Goal: Task Accomplishment & Management: Manage account settings

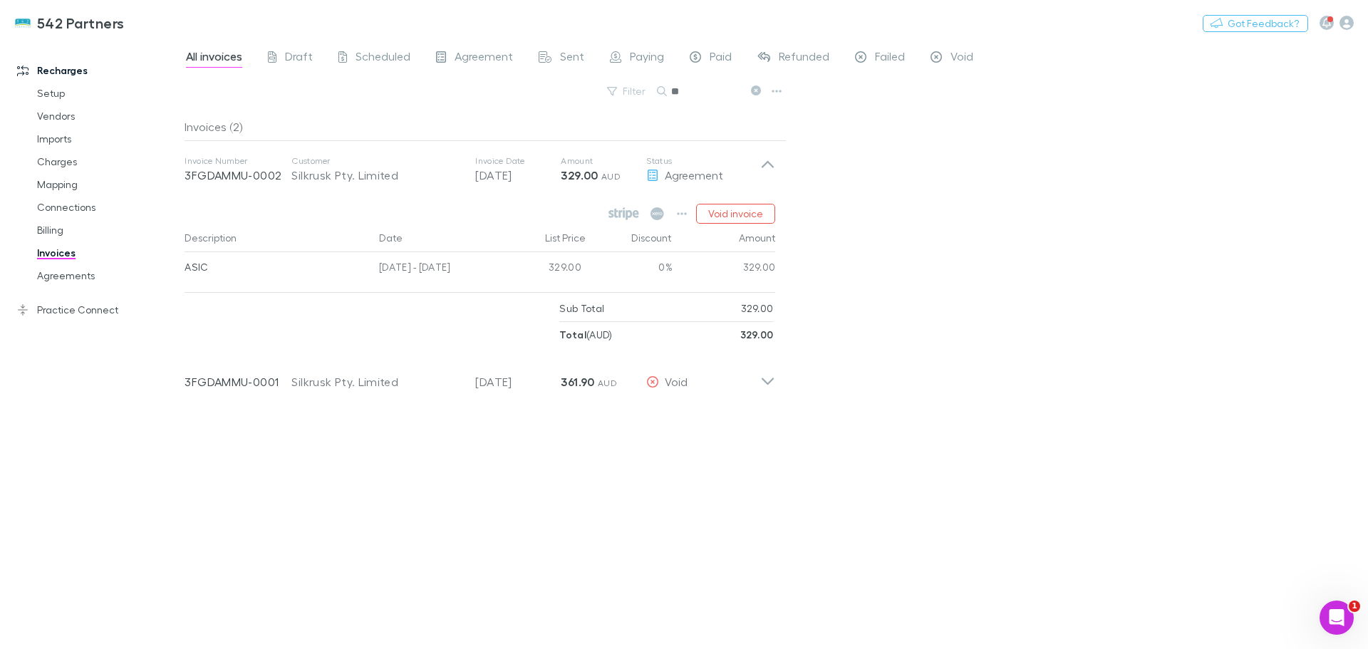
type input "*"
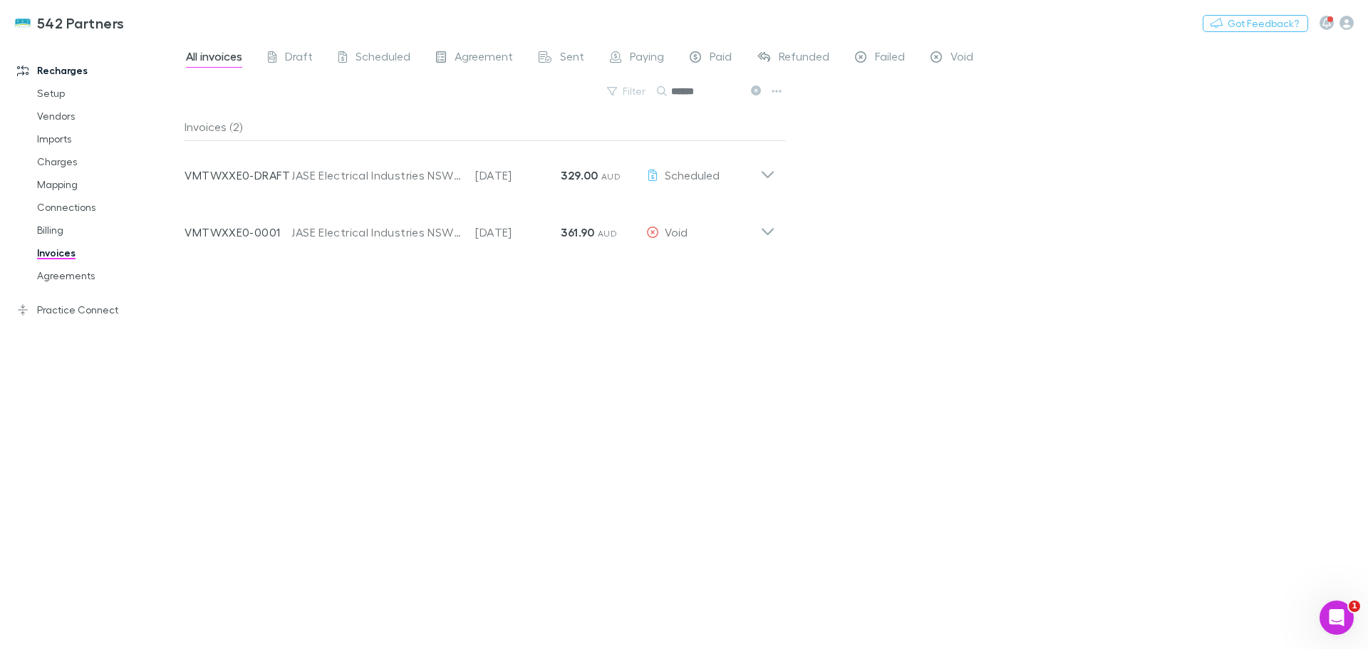
click at [768, 173] on icon at bounding box center [767, 169] width 15 height 28
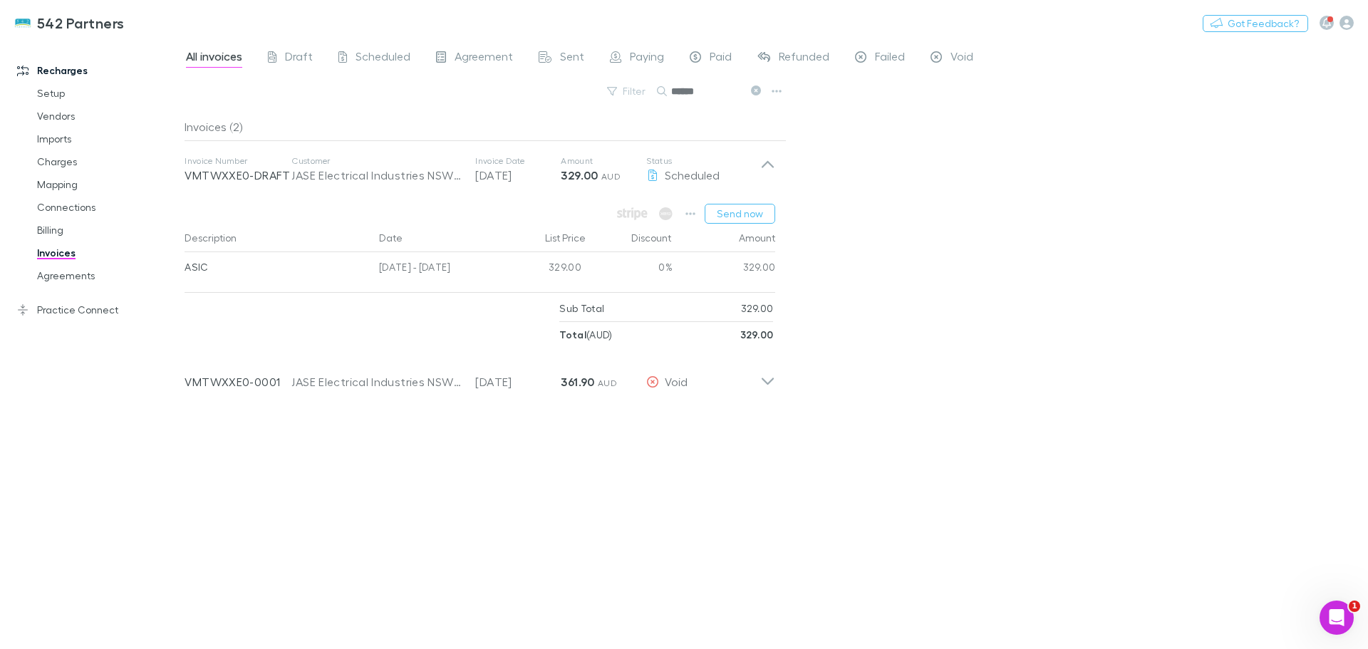
click at [767, 385] on icon at bounding box center [767, 376] width 15 height 28
click at [744, 211] on button "Send now" at bounding box center [739, 214] width 71 height 20
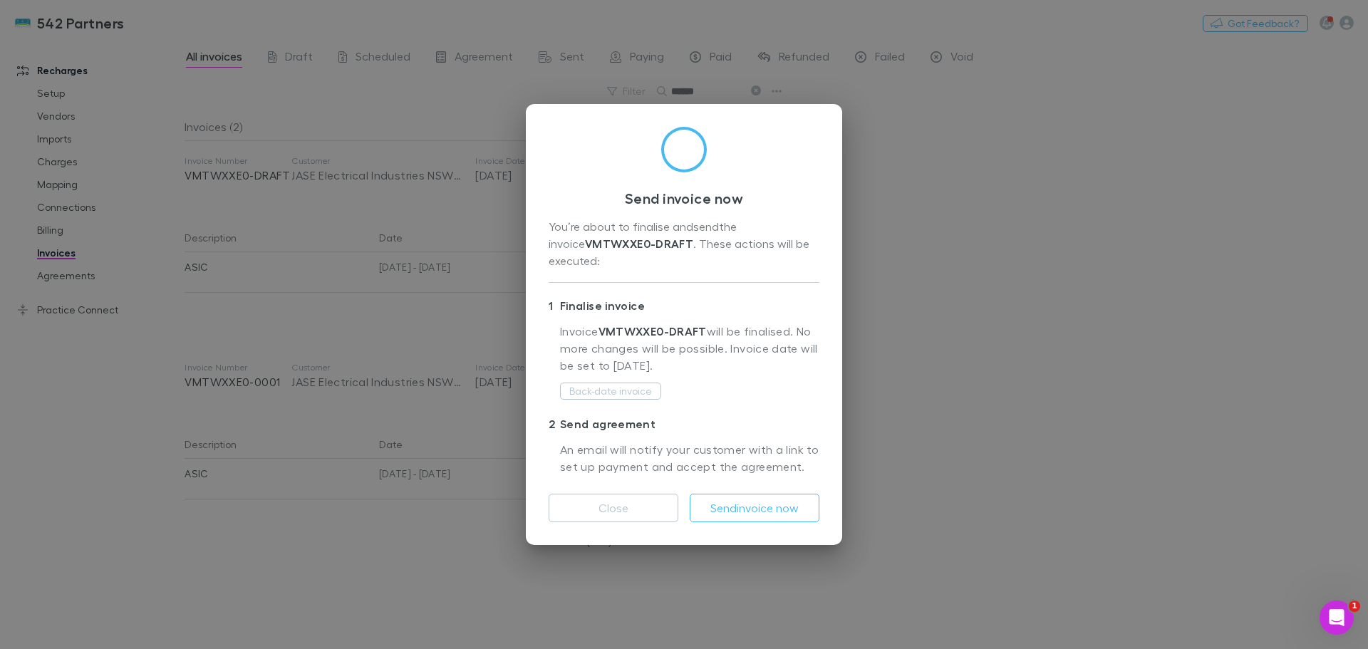
click at [744, 509] on button "Send invoice now" at bounding box center [755, 508] width 130 height 28
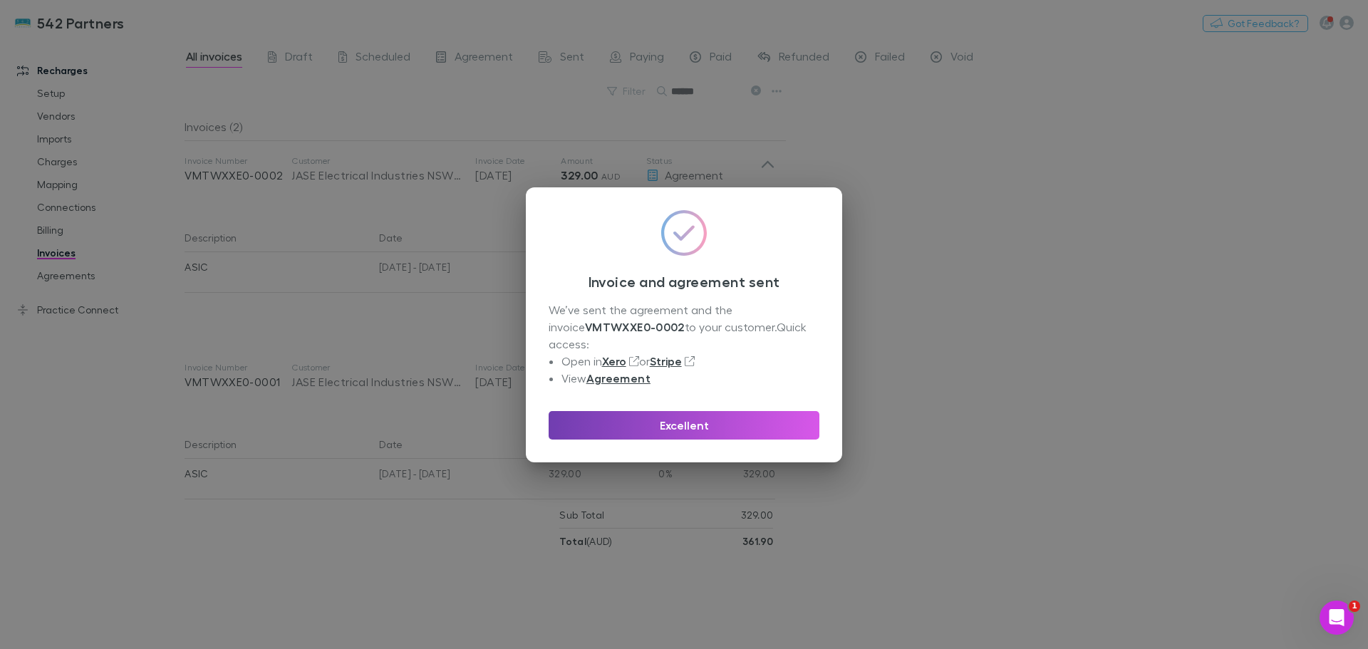
click at [725, 414] on button "Excellent" at bounding box center [683, 425] width 271 height 28
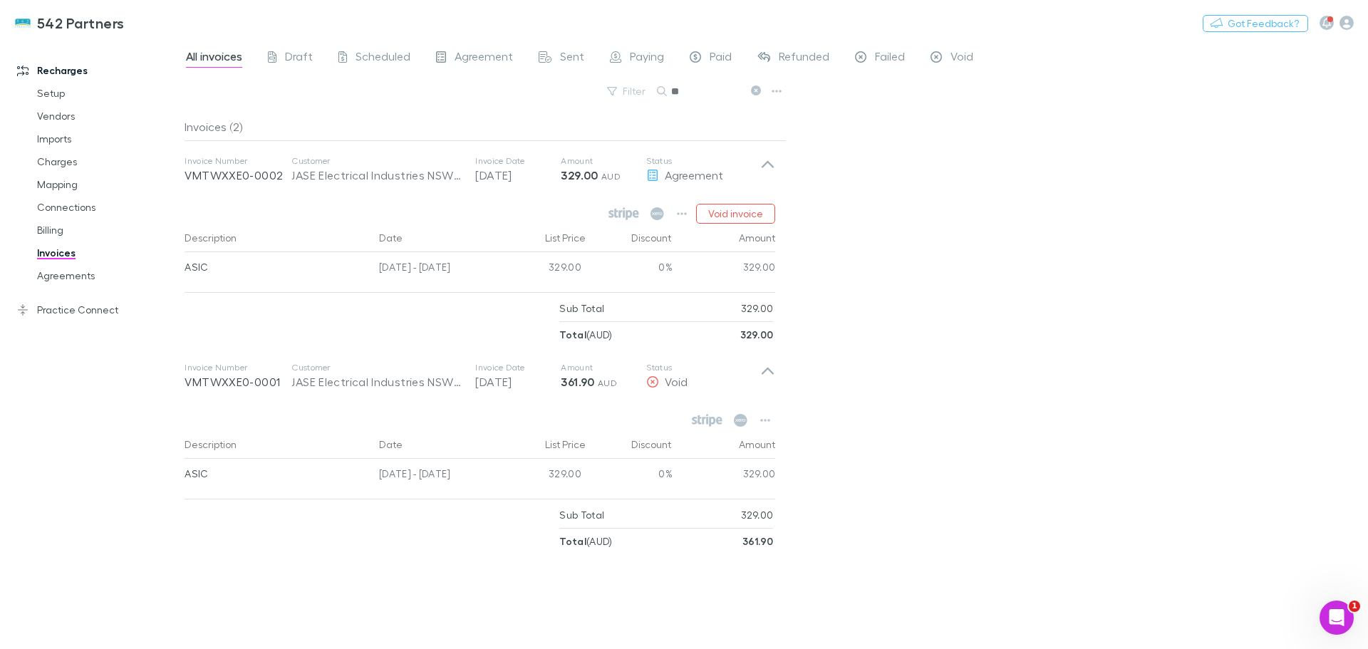
type input "*"
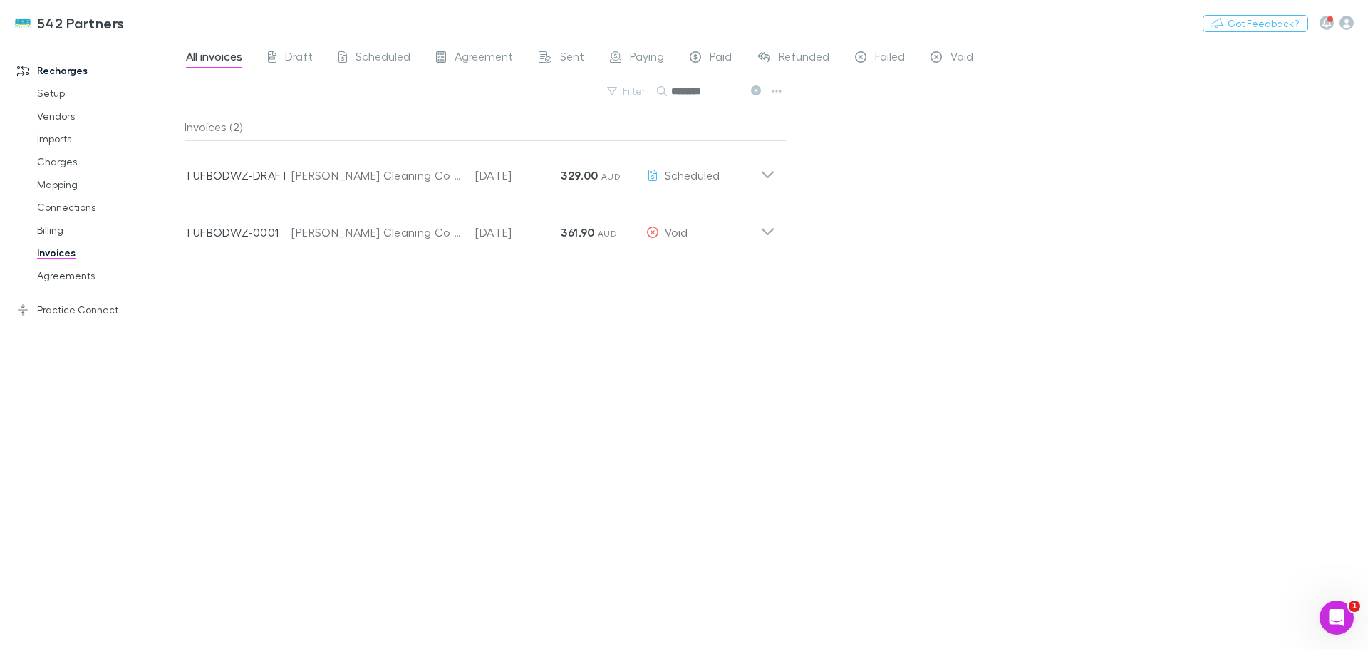
click at [764, 169] on icon at bounding box center [767, 169] width 15 height 28
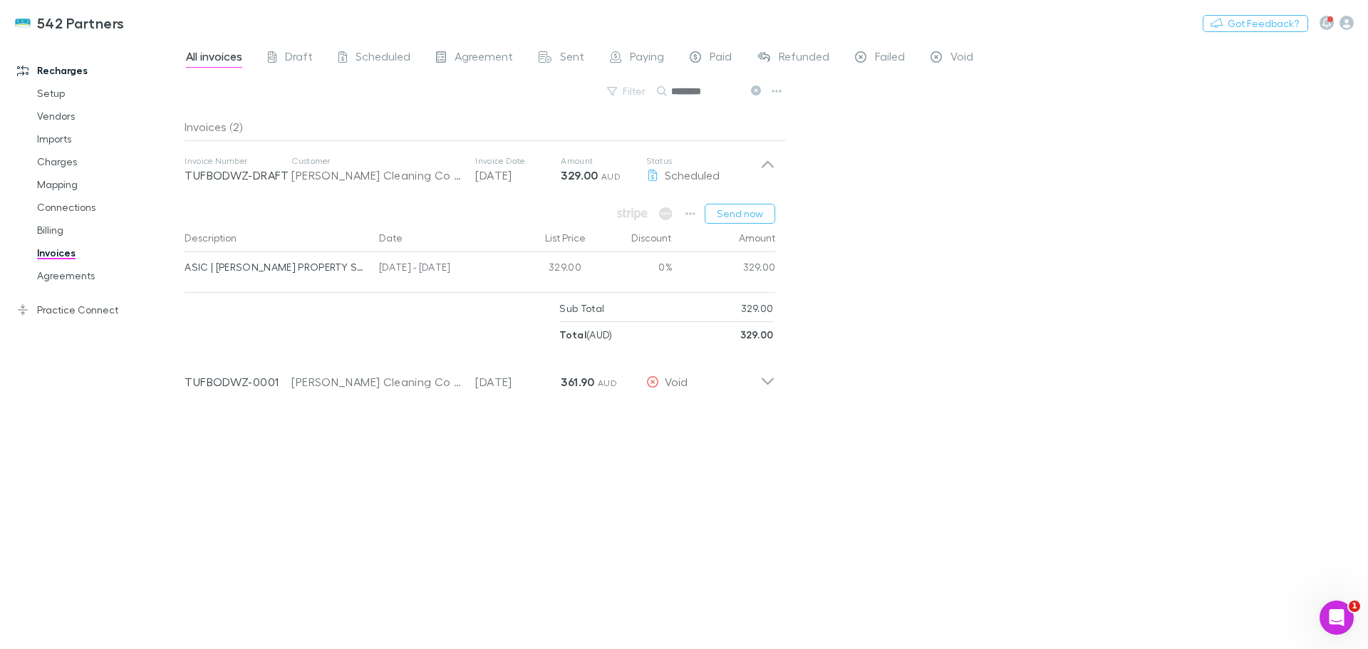
click at [767, 378] on icon at bounding box center [767, 376] width 15 height 28
click at [730, 208] on button "Send now" at bounding box center [739, 214] width 71 height 20
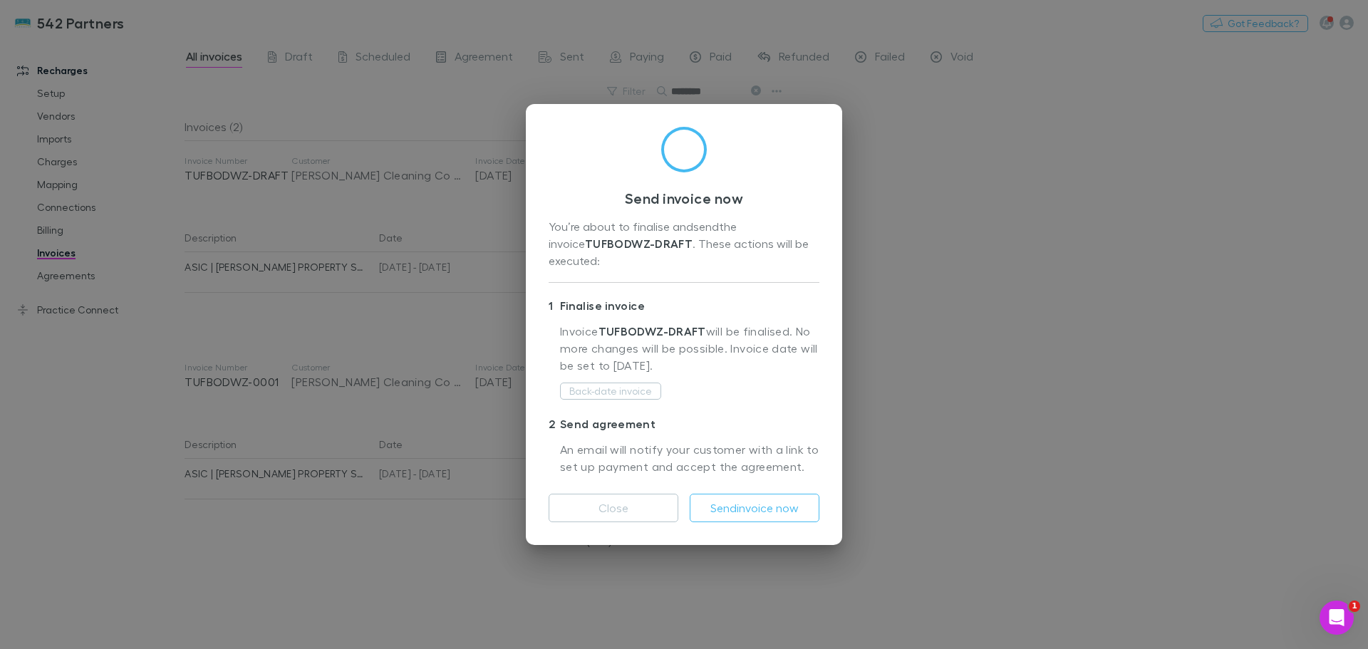
click at [776, 496] on button "Send invoice now" at bounding box center [755, 508] width 130 height 28
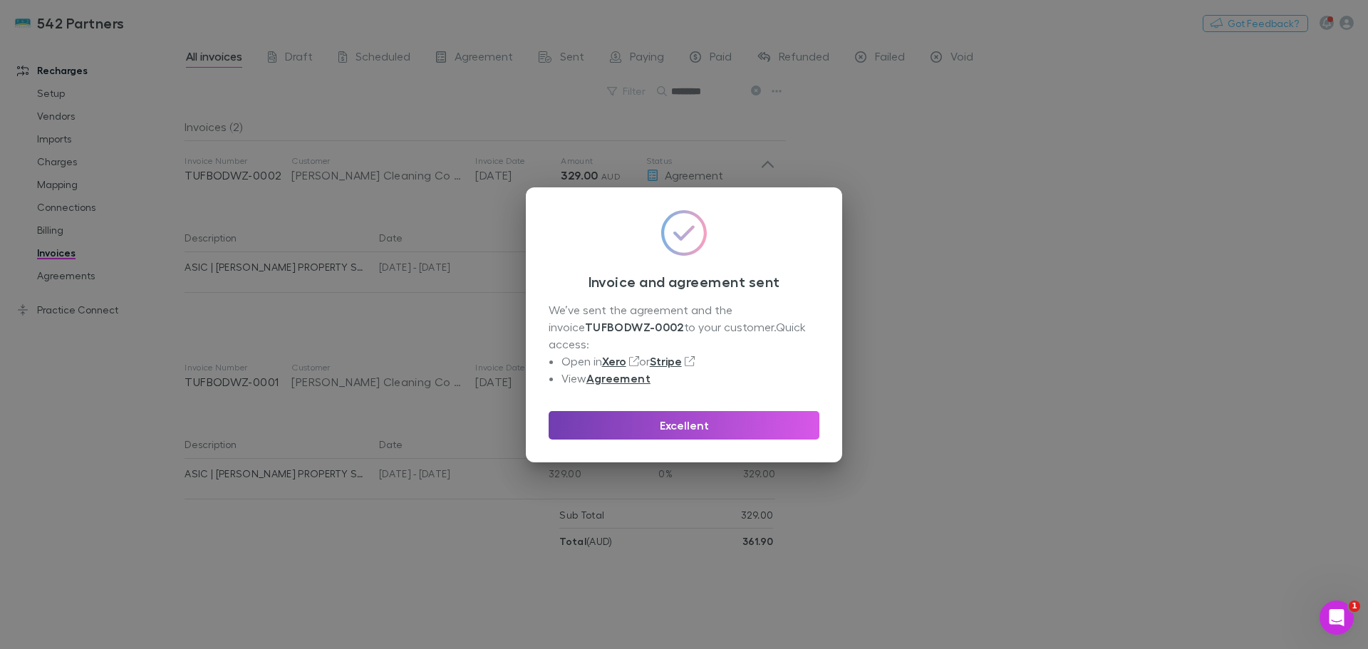
click at [709, 415] on button "Excellent" at bounding box center [683, 425] width 271 height 28
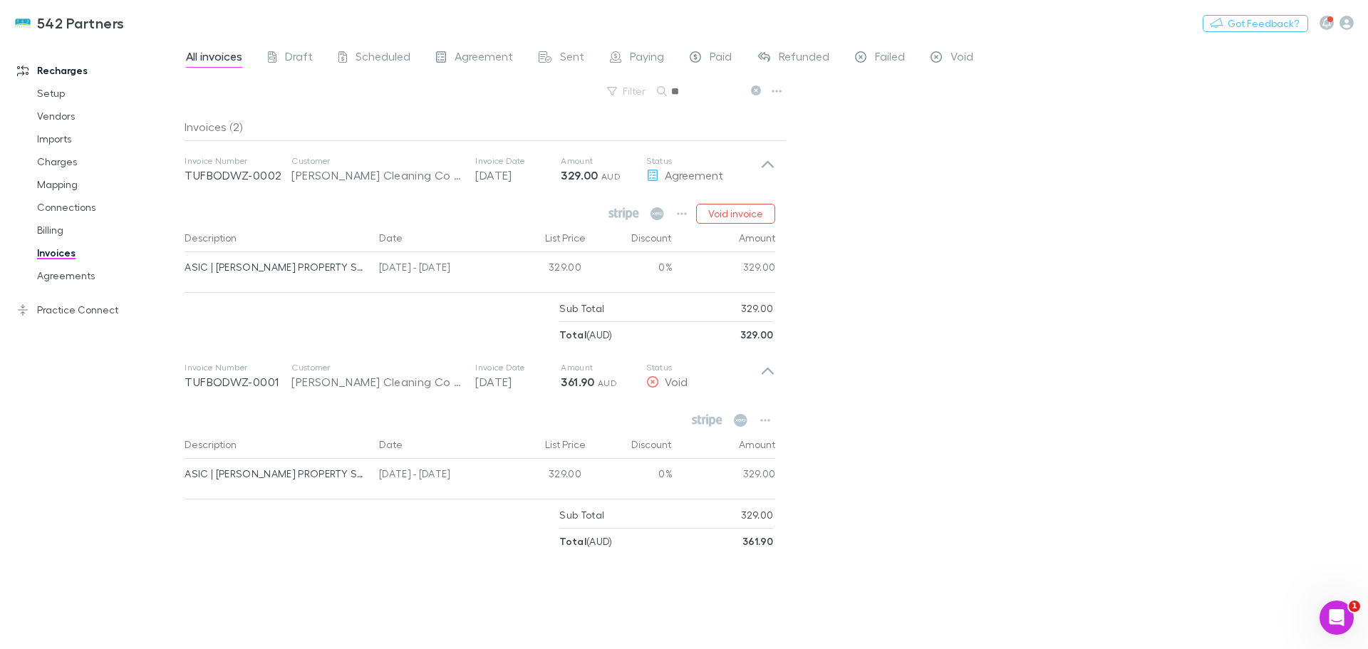
type input "*"
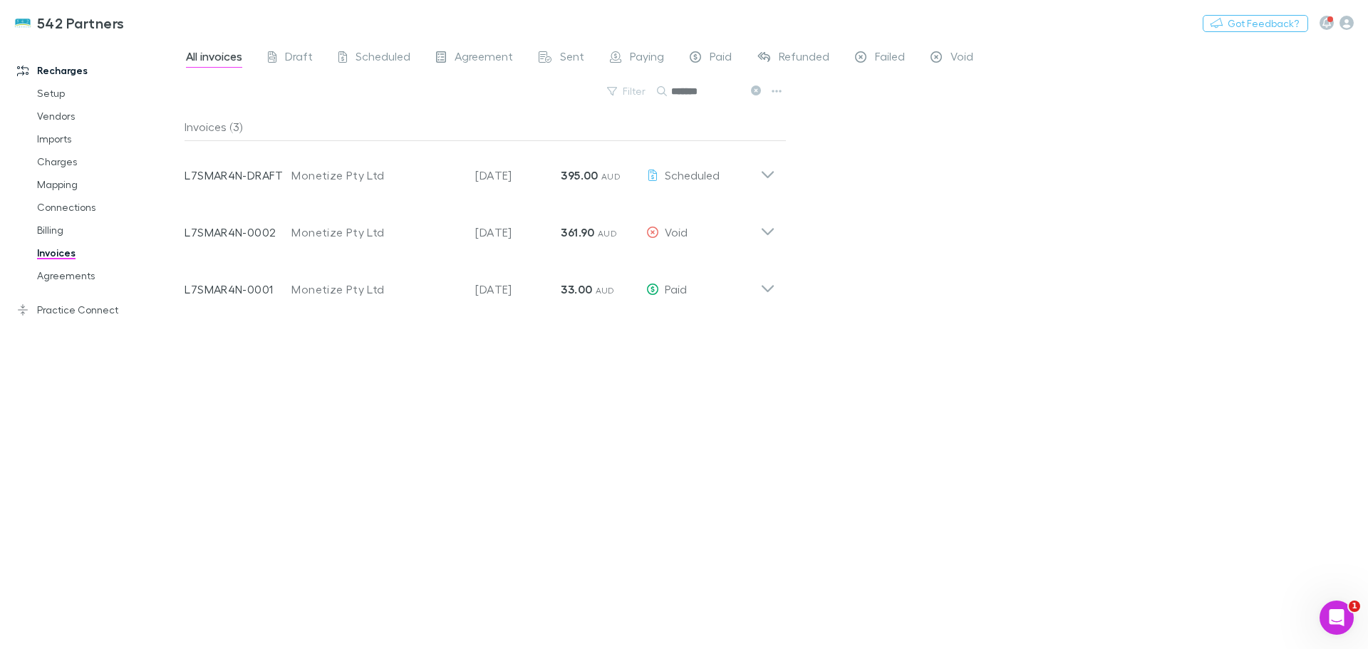
click at [766, 172] on icon at bounding box center [767, 169] width 15 height 28
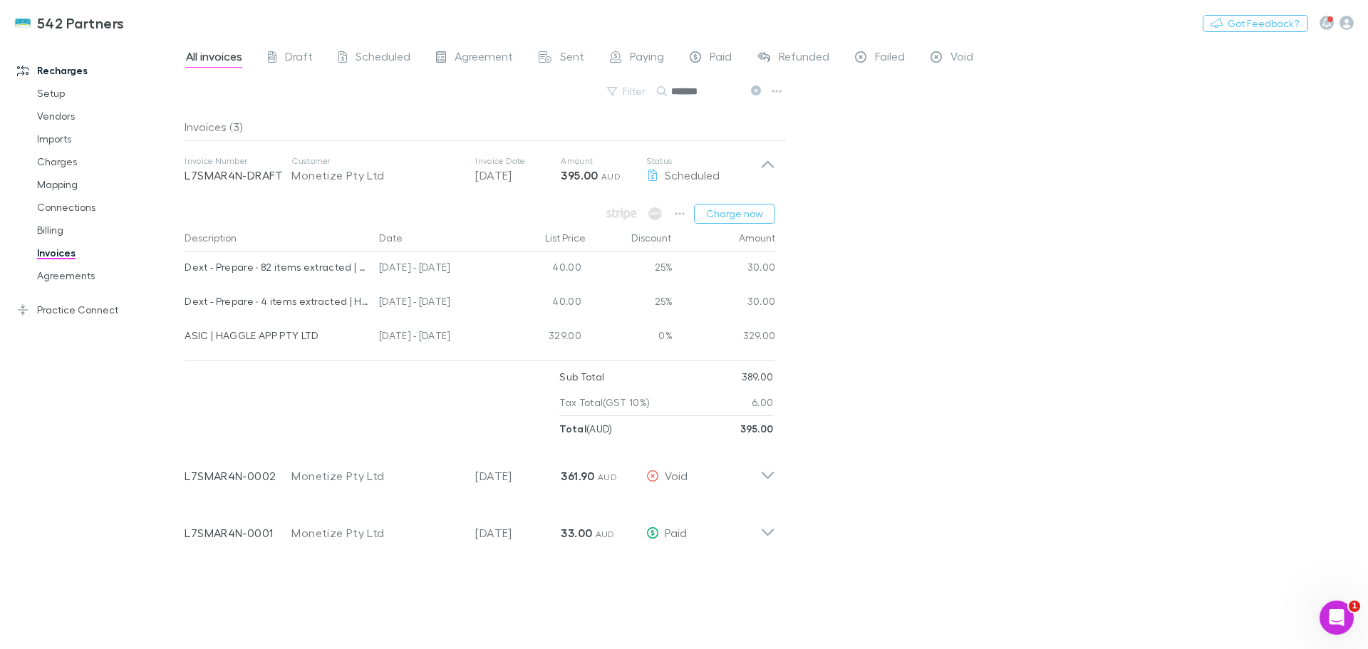
click at [766, 475] on icon at bounding box center [767, 470] width 15 height 28
click at [746, 214] on button "Charge now" at bounding box center [734, 214] width 81 height 20
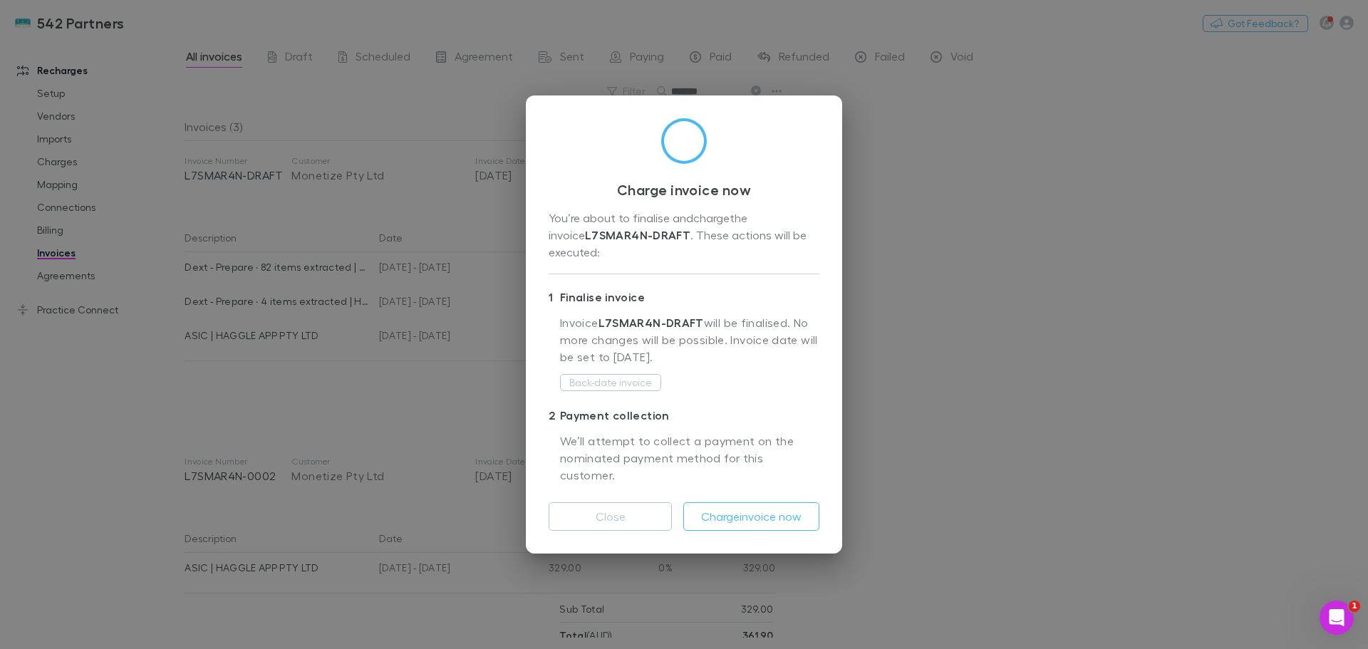
click at [756, 502] on button "Charge invoice now" at bounding box center [751, 516] width 136 height 28
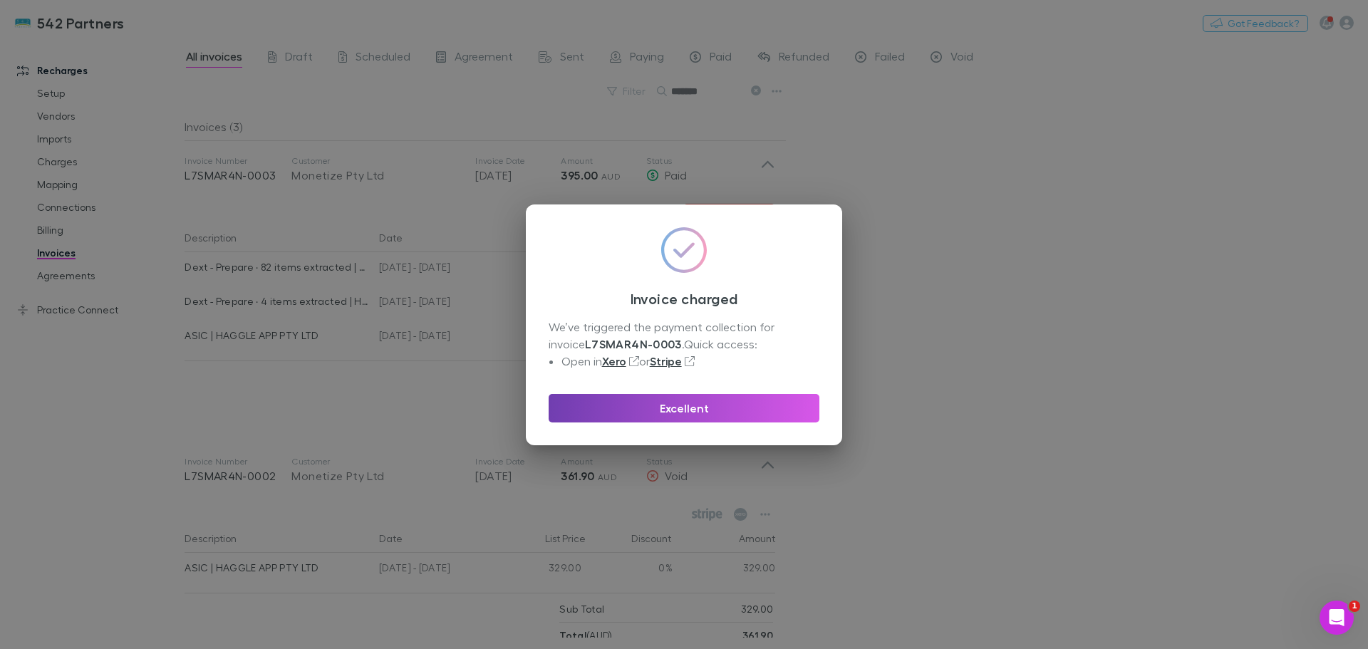
click at [702, 407] on button "Excellent" at bounding box center [683, 408] width 271 height 28
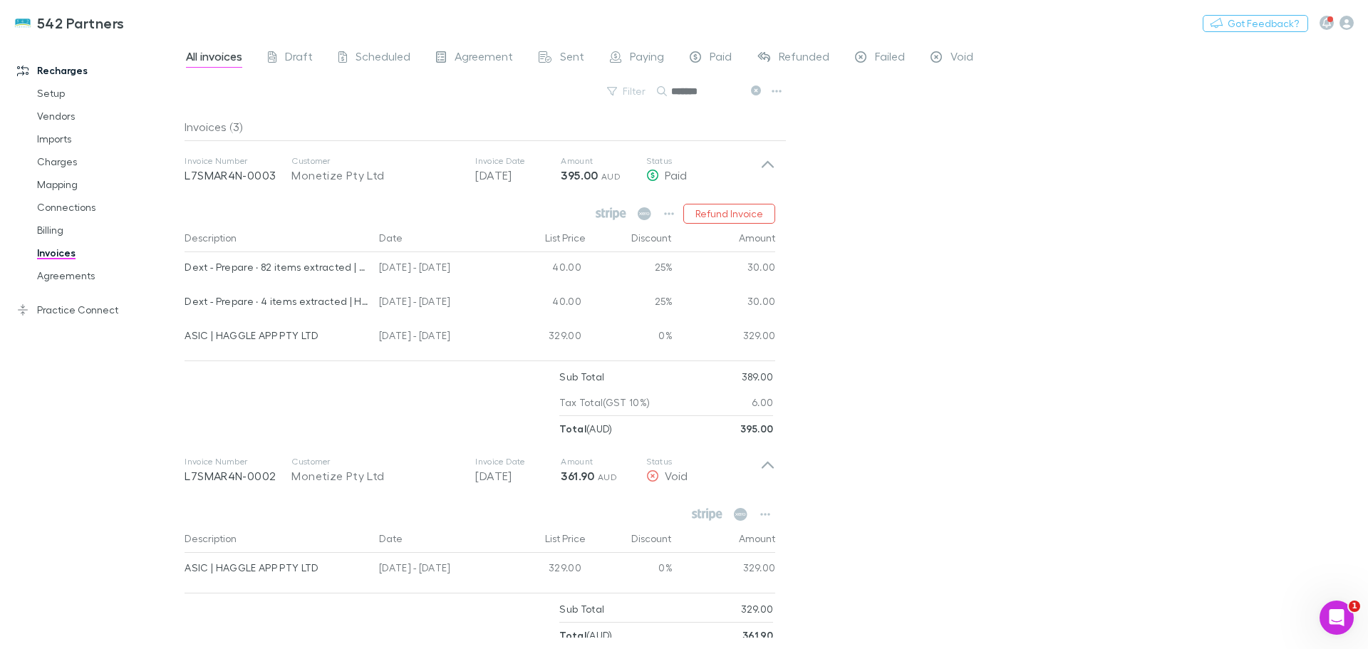
drag, startPoint x: 714, startPoint y: 91, endPoint x: 672, endPoint y: 93, distance: 42.1
click at [672, 93] on input "*******" at bounding box center [706, 91] width 71 height 20
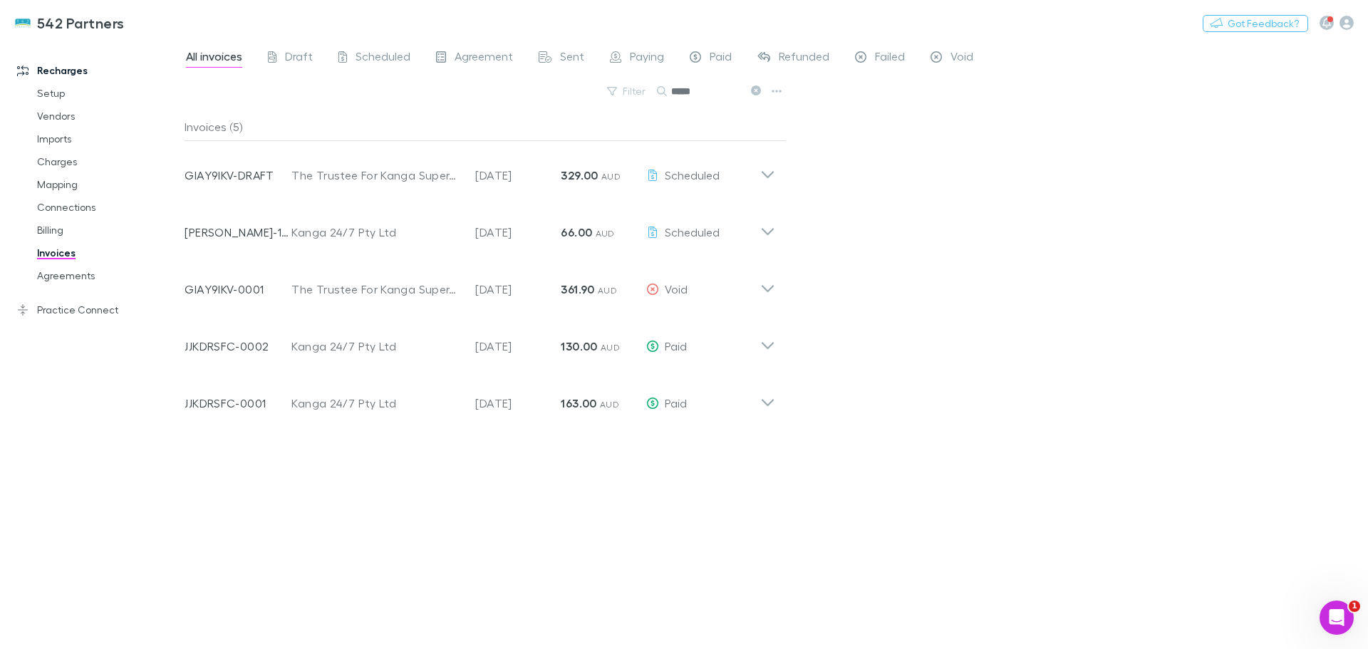
click at [762, 172] on icon at bounding box center [767, 174] width 12 height 7
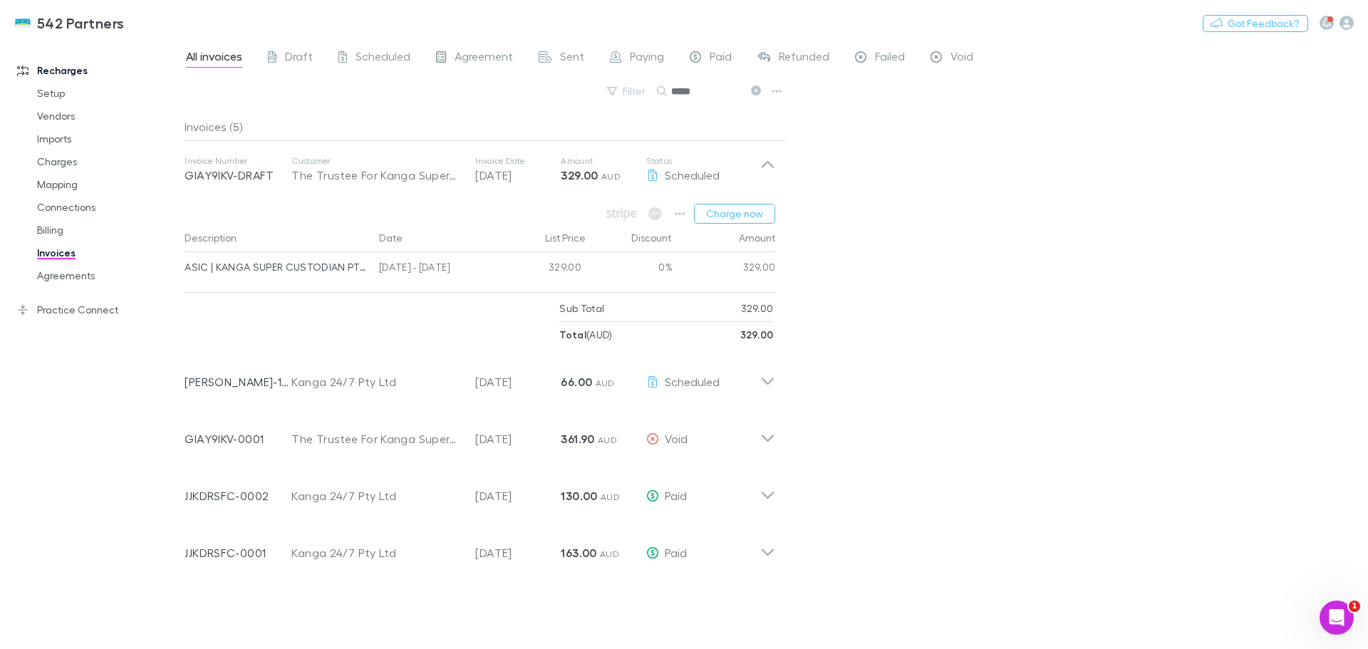
click at [769, 439] on icon at bounding box center [767, 438] width 12 height 7
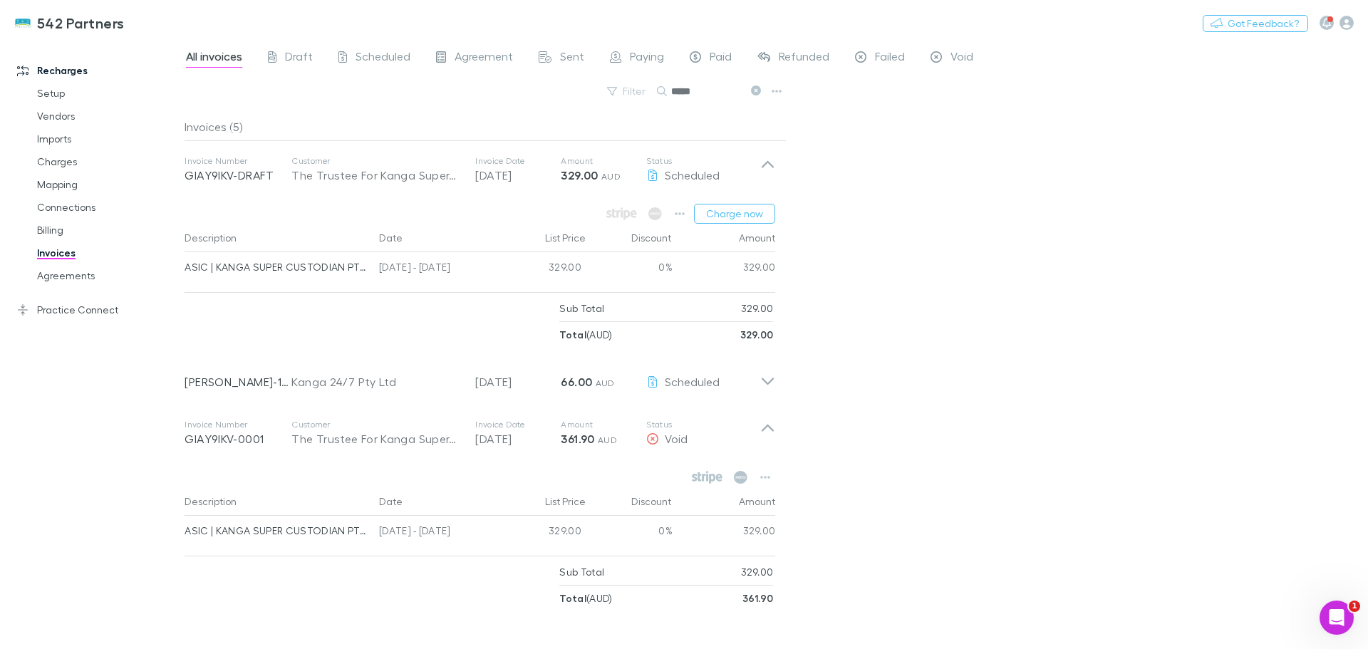
click at [769, 439] on icon at bounding box center [767, 433] width 15 height 28
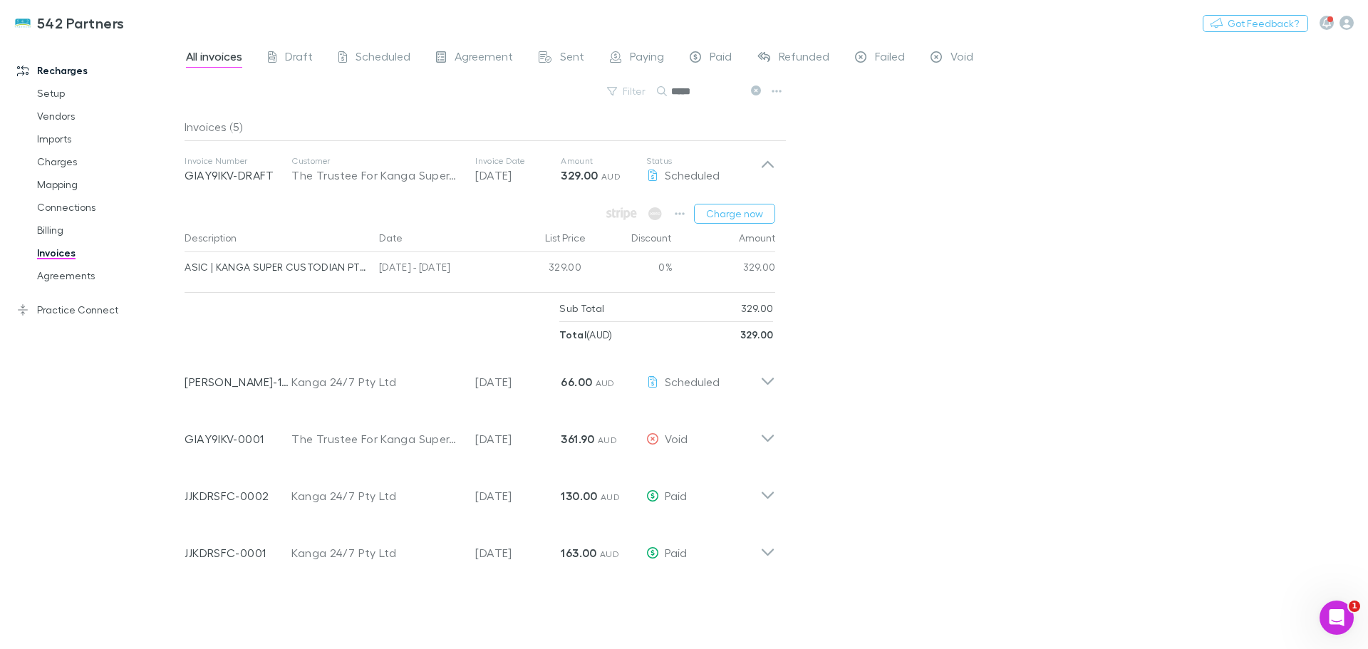
click at [750, 212] on button "Charge now" at bounding box center [734, 214] width 81 height 20
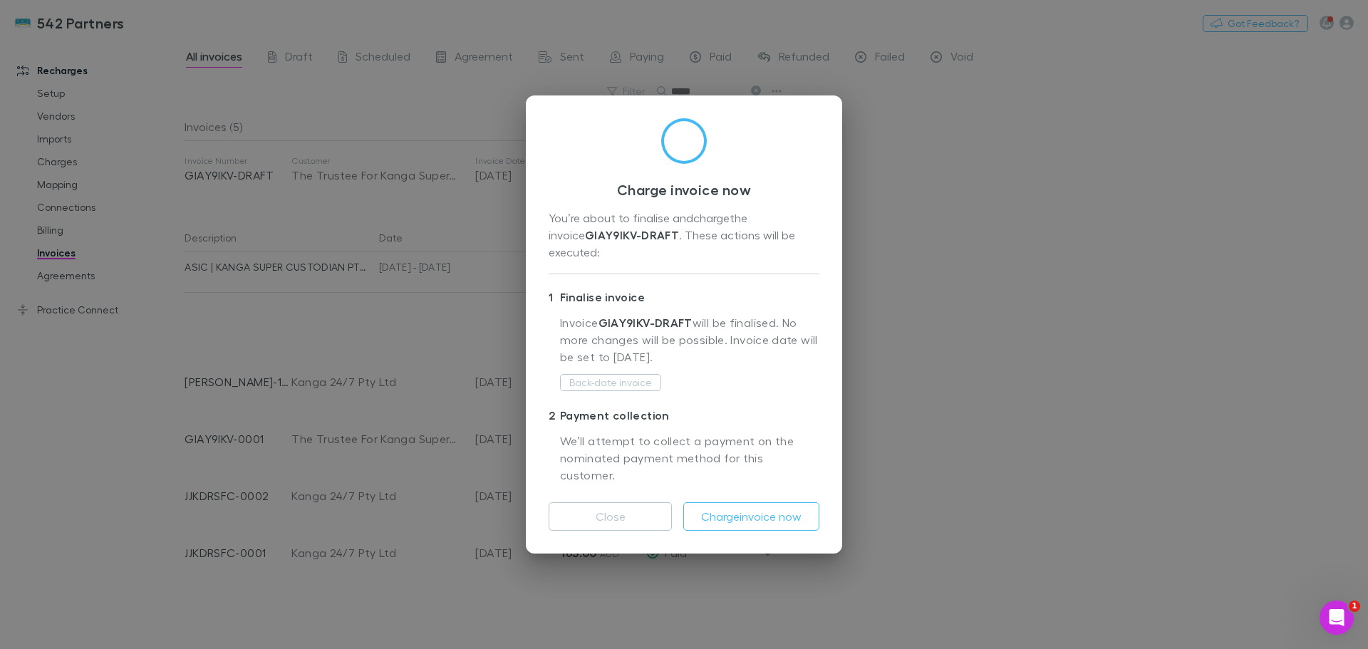
click at [769, 502] on button "Charge invoice now" at bounding box center [751, 516] width 136 height 28
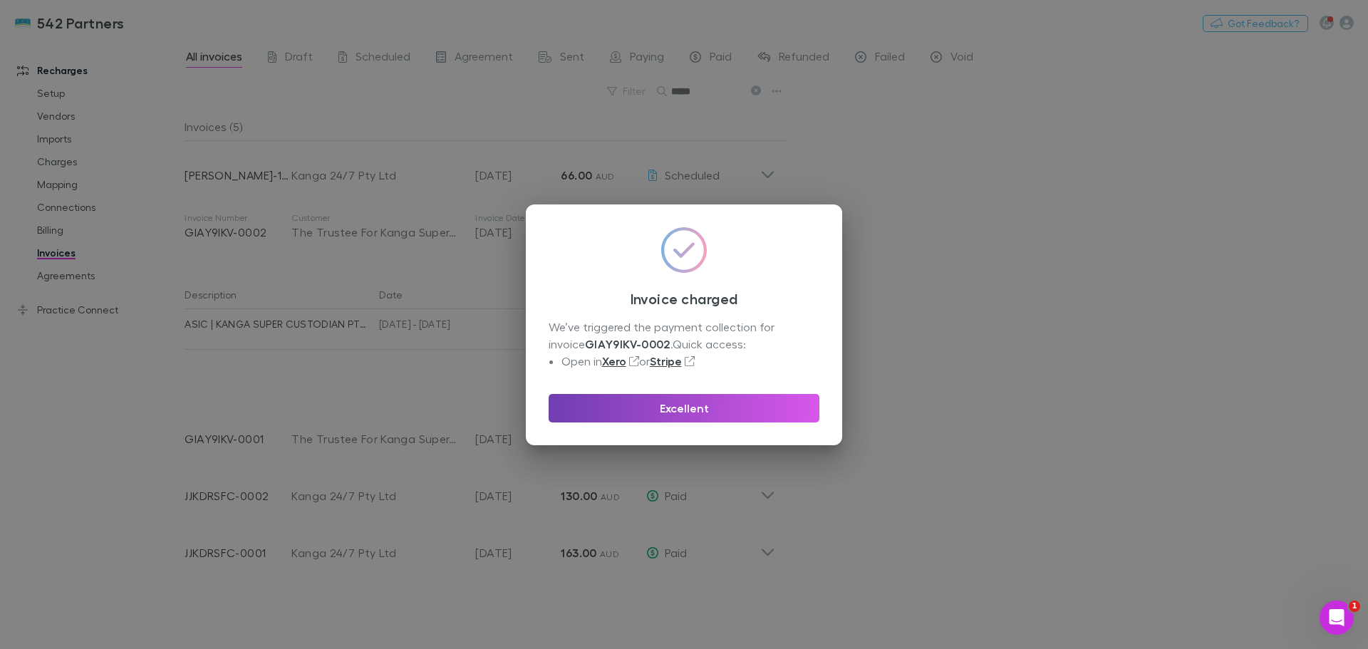
click at [713, 406] on button "Excellent" at bounding box center [683, 408] width 271 height 28
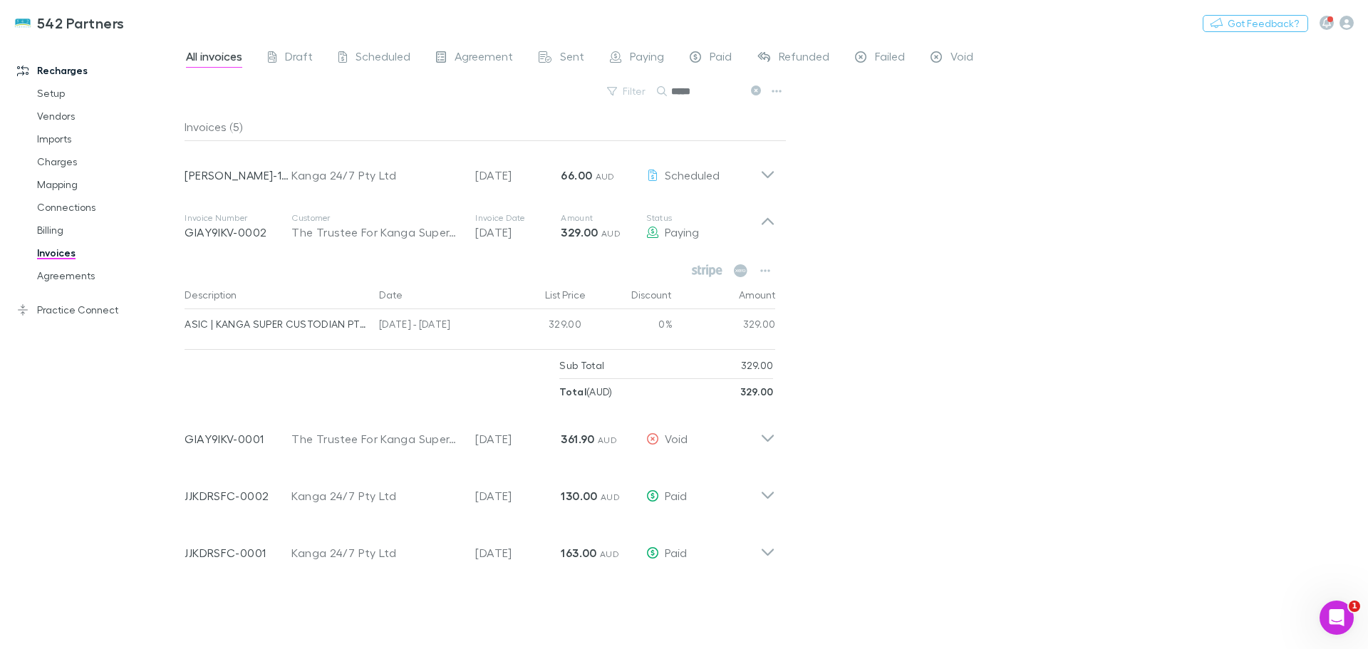
drag, startPoint x: 707, startPoint y: 90, endPoint x: 659, endPoint y: 95, distance: 48.0
click at [659, 95] on div "*****" at bounding box center [710, 91] width 107 height 17
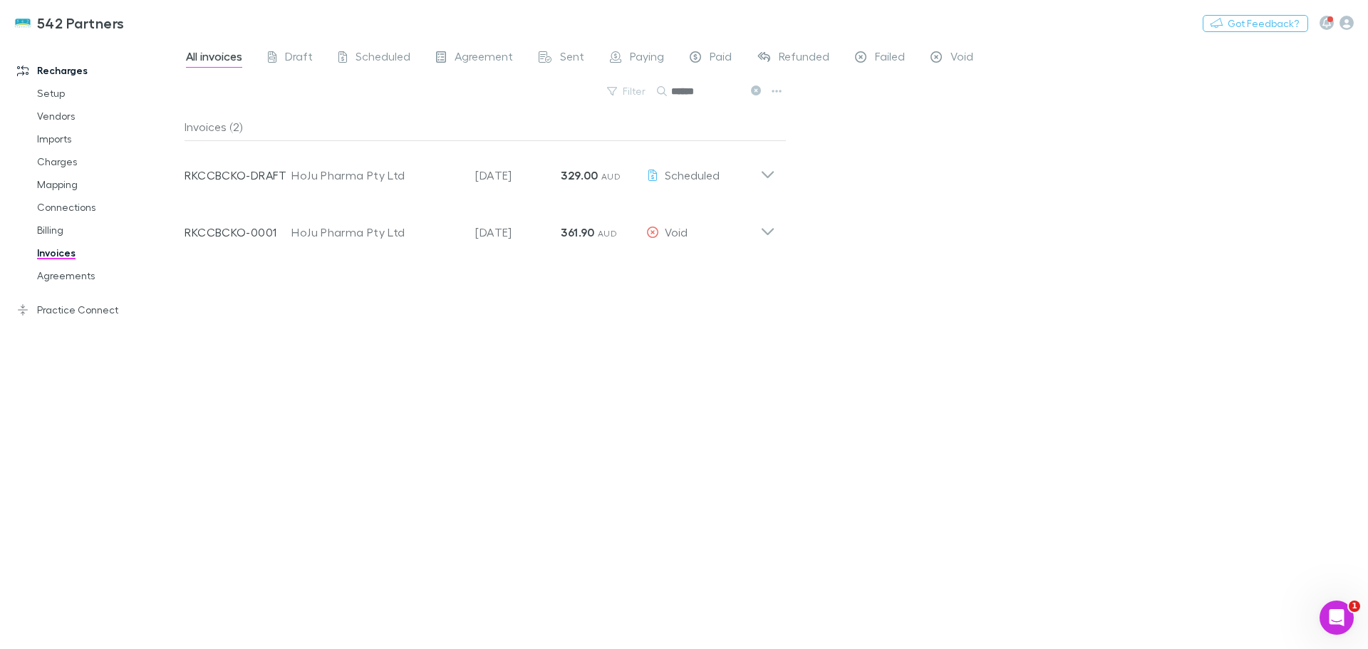
click at [764, 173] on icon at bounding box center [767, 174] width 12 height 7
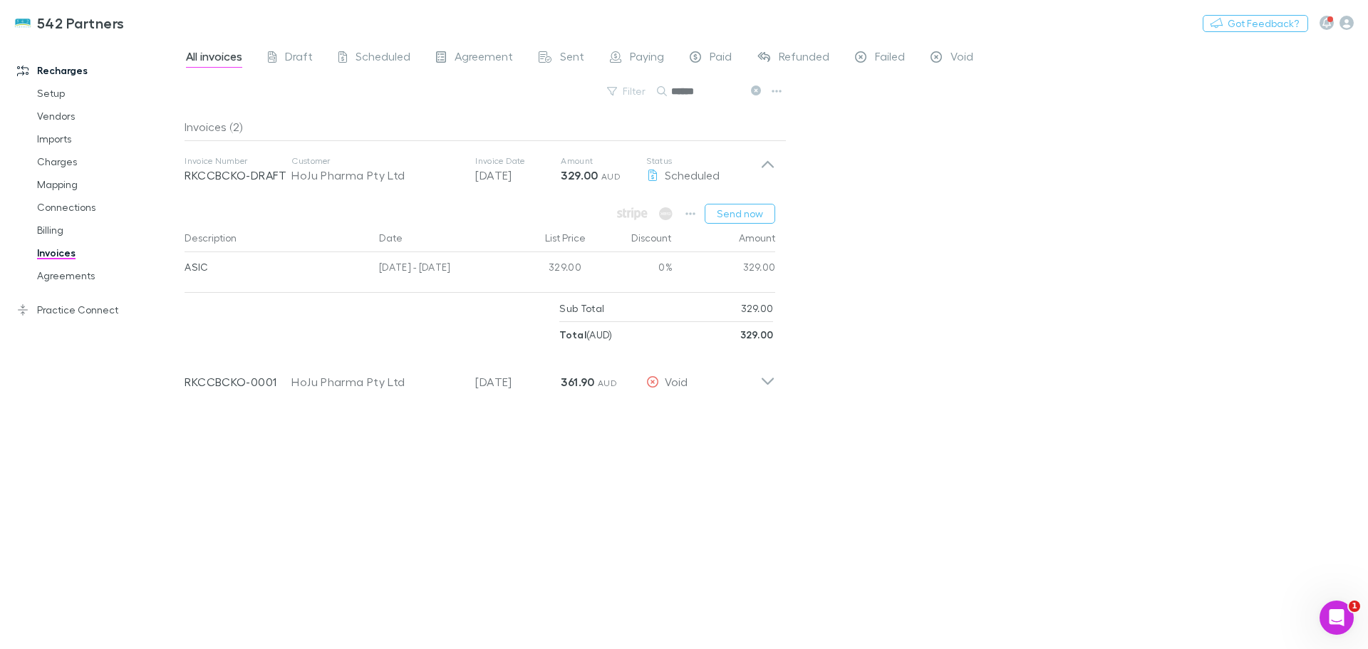
click at [742, 219] on button "Send now" at bounding box center [739, 214] width 71 height 20
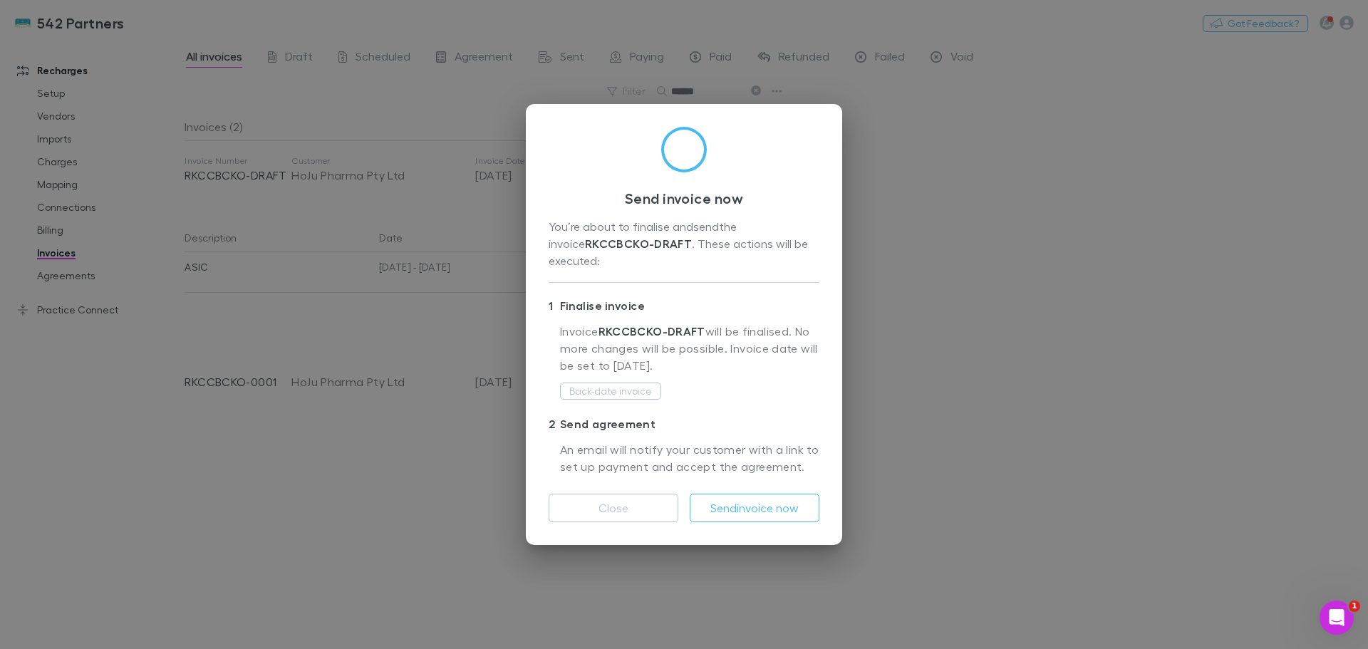
click at [770, 506] on button "Send invoice now" at bounding box center [755, 508] width 130 height 28
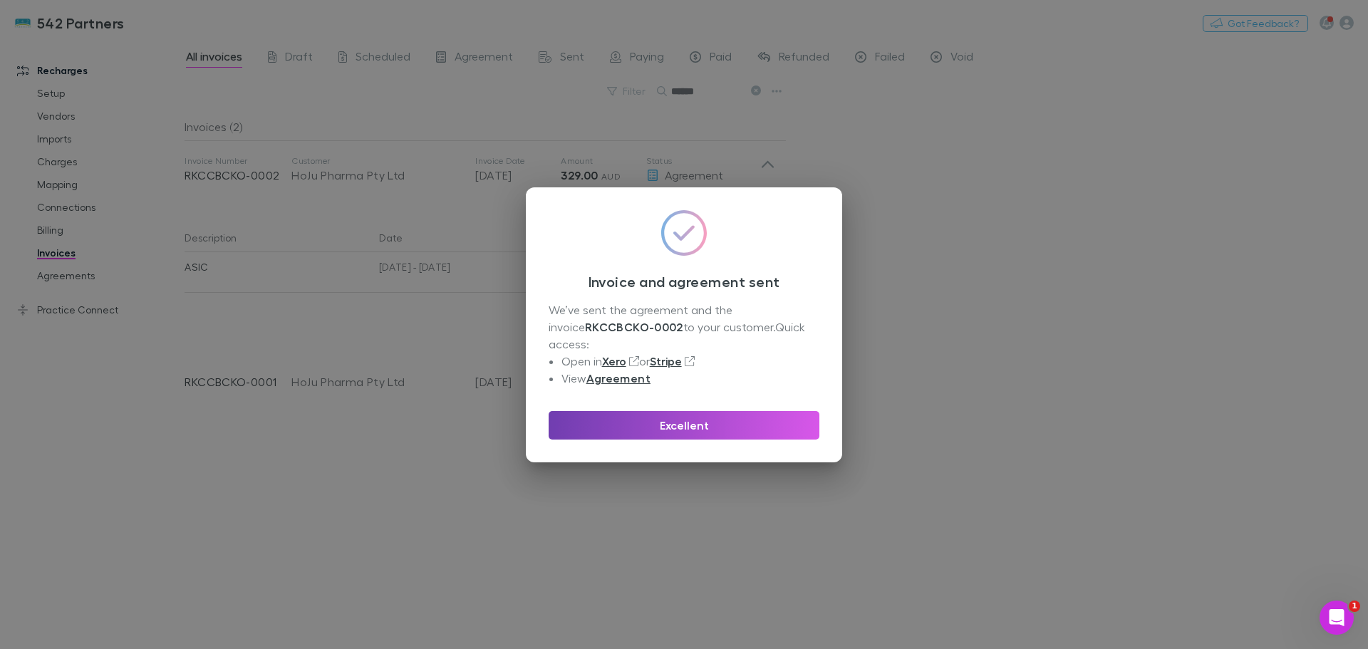
click at [751, 415] on button "Excellent" at bounding box center [683, 425] width 271 height 28
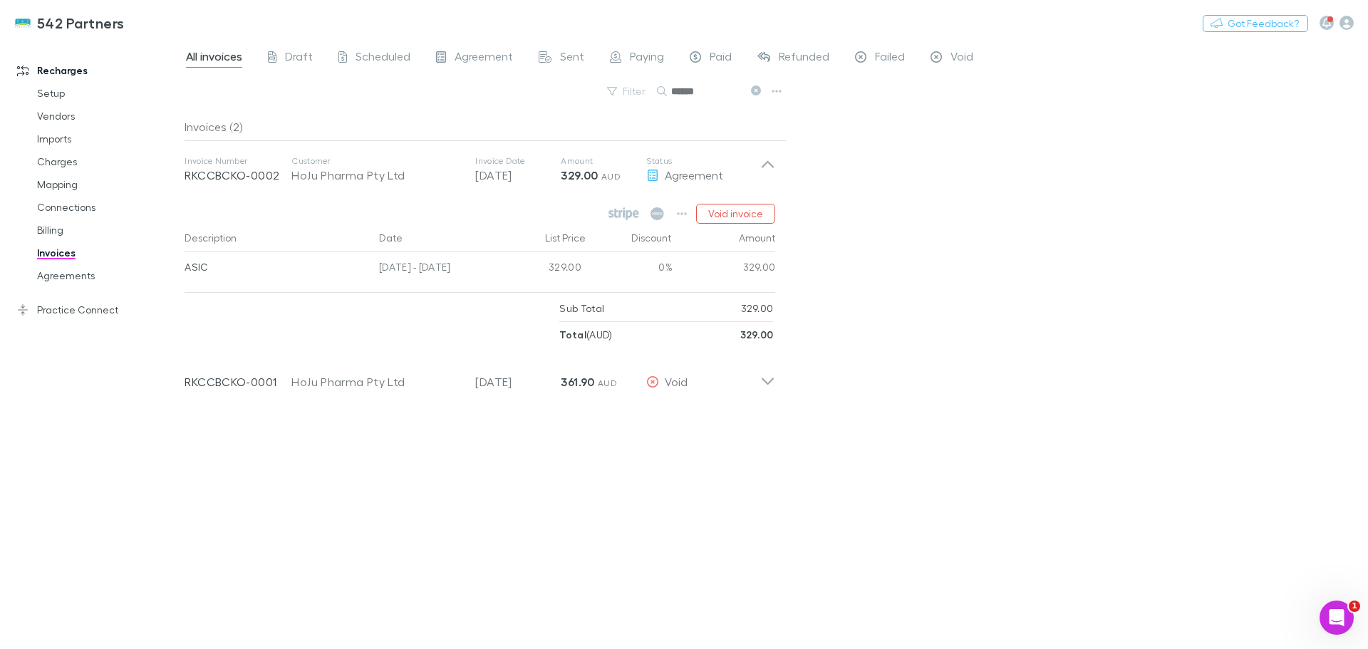
drag, startPoint x: 710, startPoint y: 95, endPoint x: 668, endPoint y: 101, distance: 42.5
click at [668, 101] on div "Filter Search ******" at bounding box center [485, 96] width 602 height 31
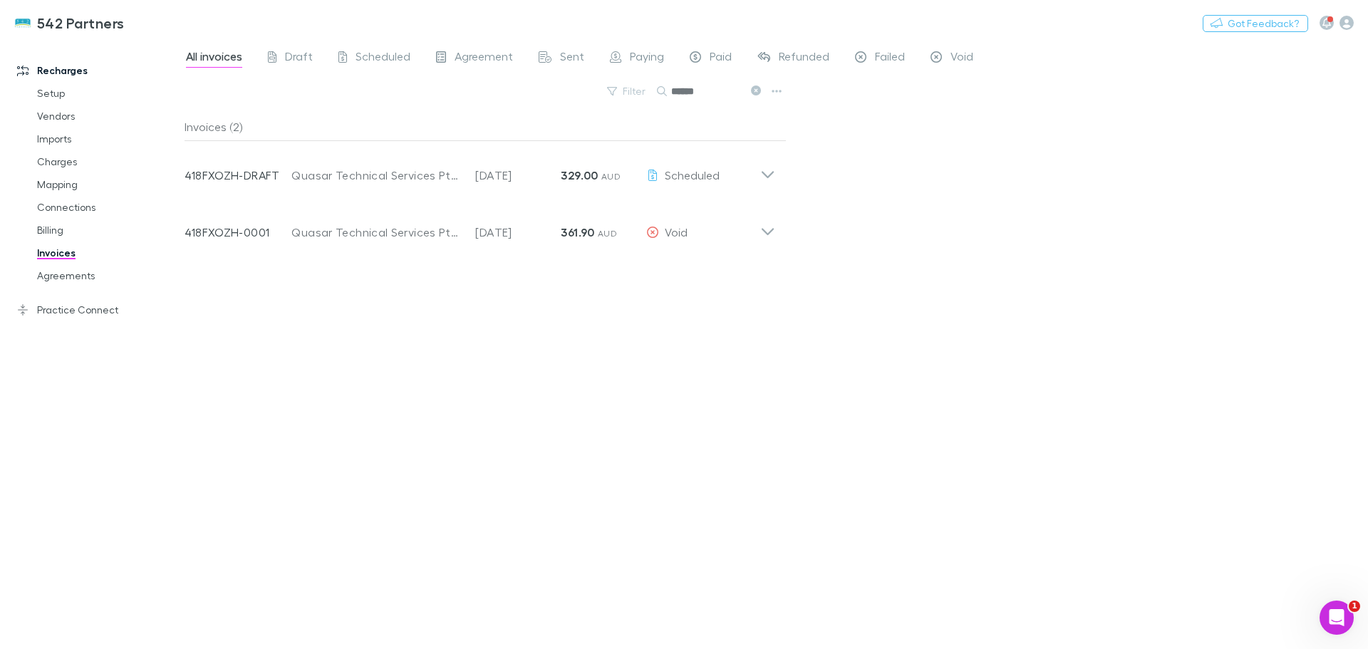
click at [766, 177] on icon at bounding box center [767, 169] width 15 height 28
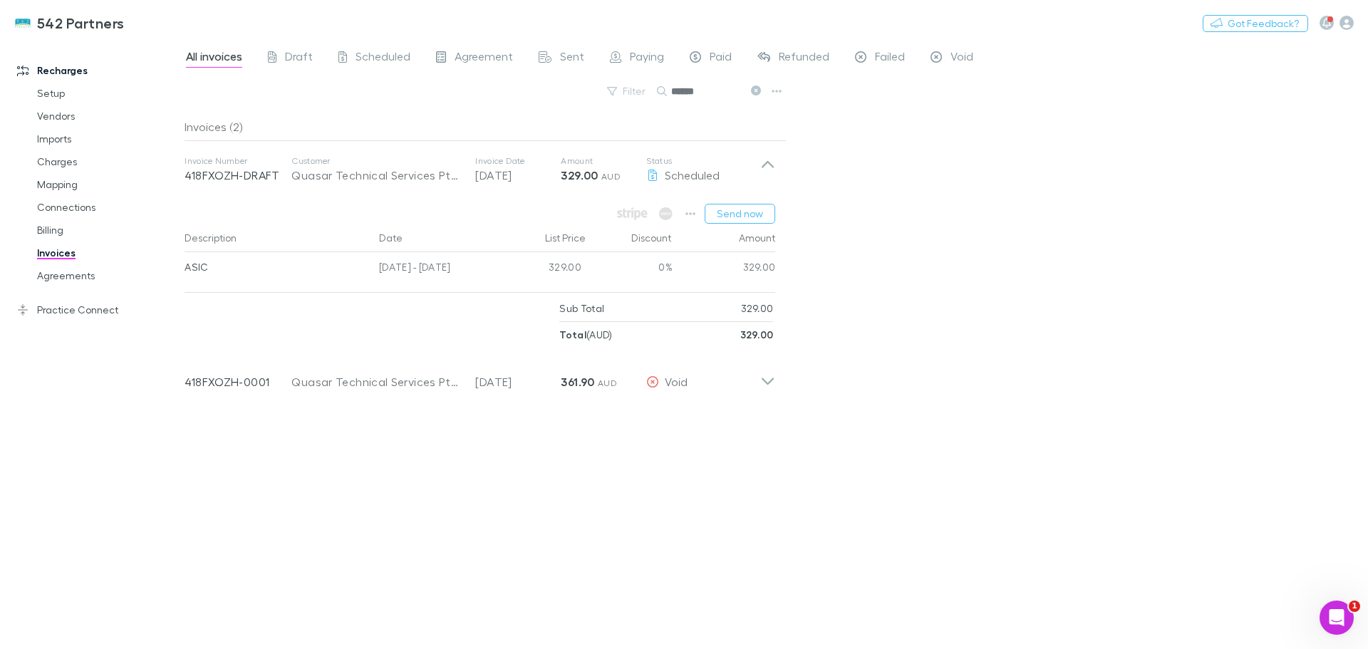
click at [736, 208] on button "Send now" at bounding box center [739, 214] width 71 height 20
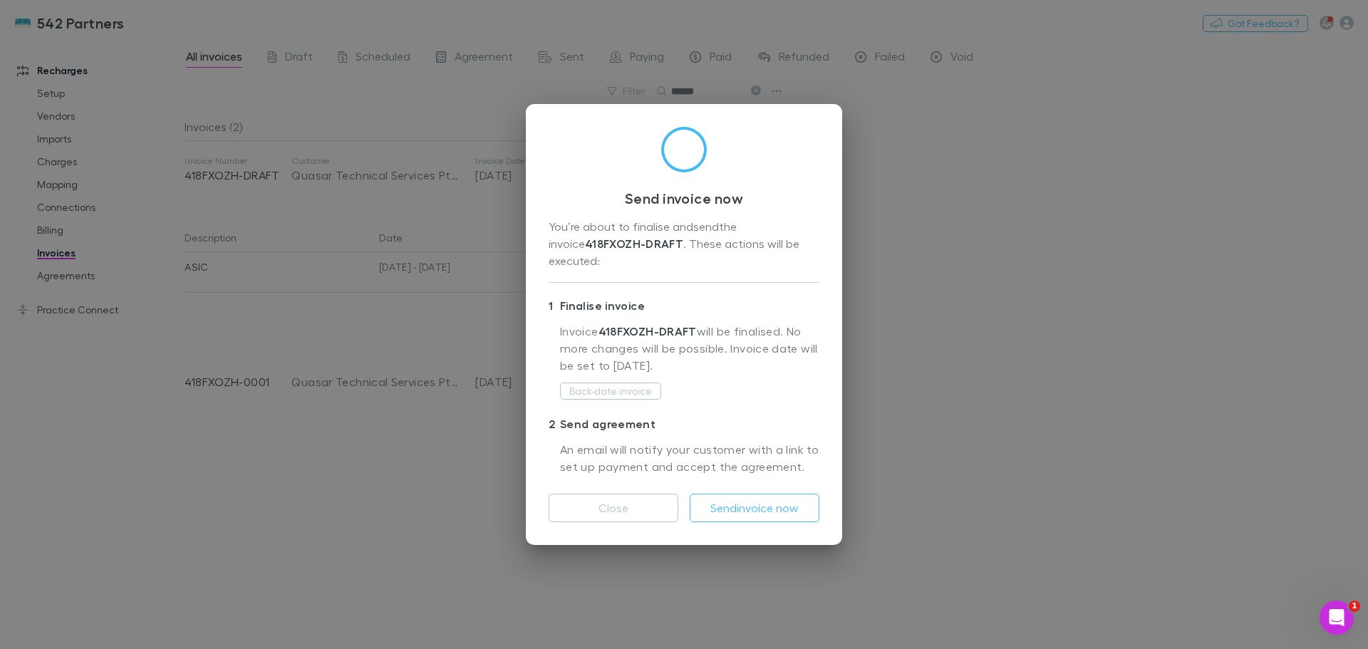
click at [746, 497] on button "Send invoice now" at bounding box center [755, 508] width 130 height 28
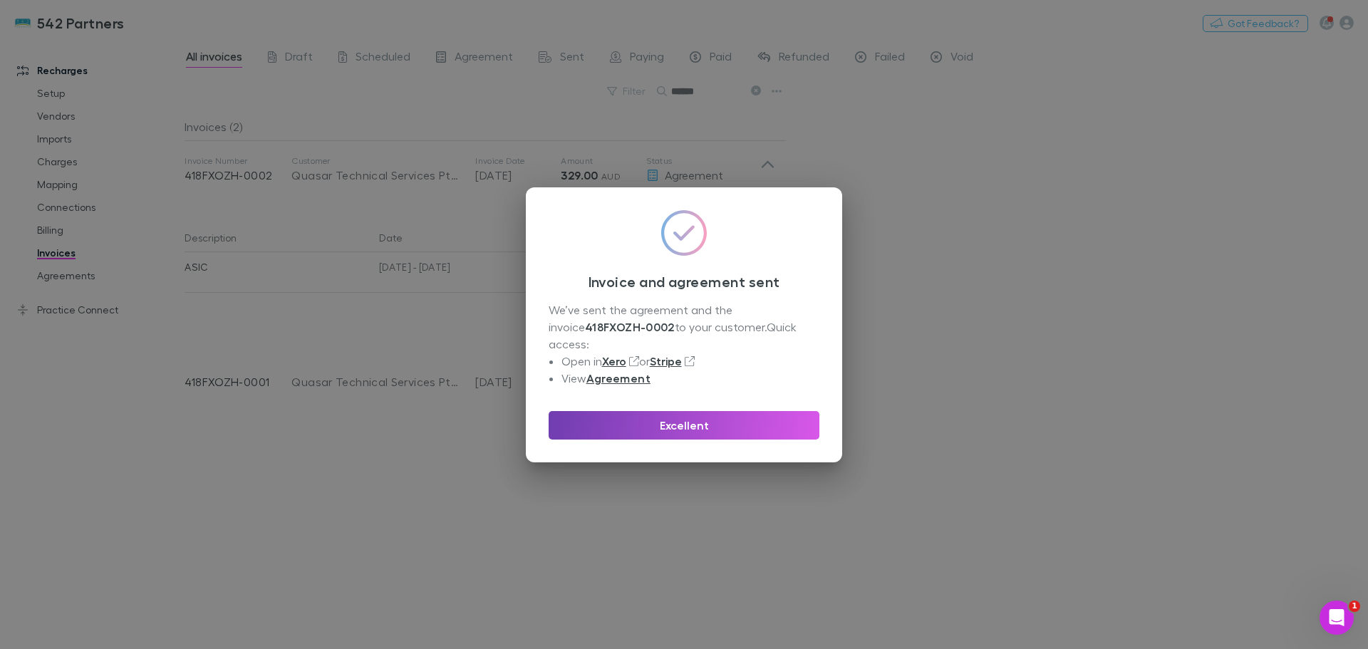
click at [715, 415] on button "Excellent" at bounding box center [683, 425] width 271 height 28
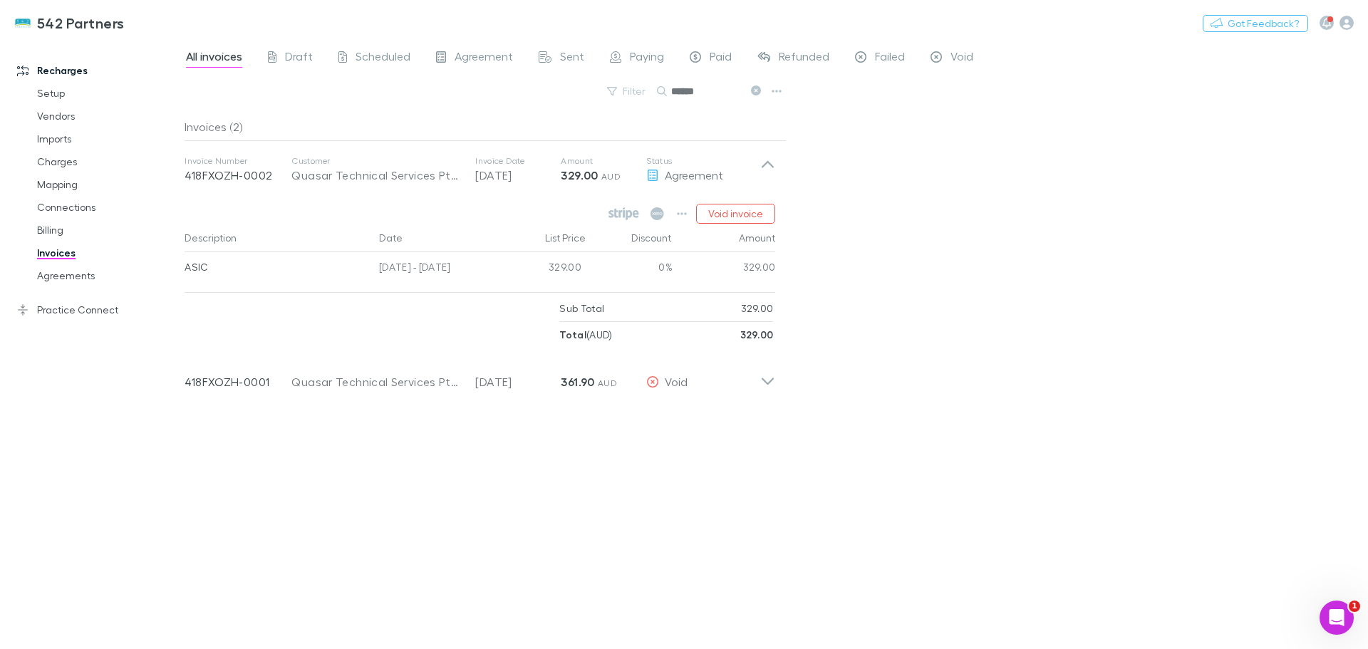
drag, startPoint x: 709, startPoint y: 87, endPoint x: 654, endPoint y: 90, distance: 54.9
click at [654, 90] on div "Filter Search ******" at bounding box center [485, 96] width 602 height 31
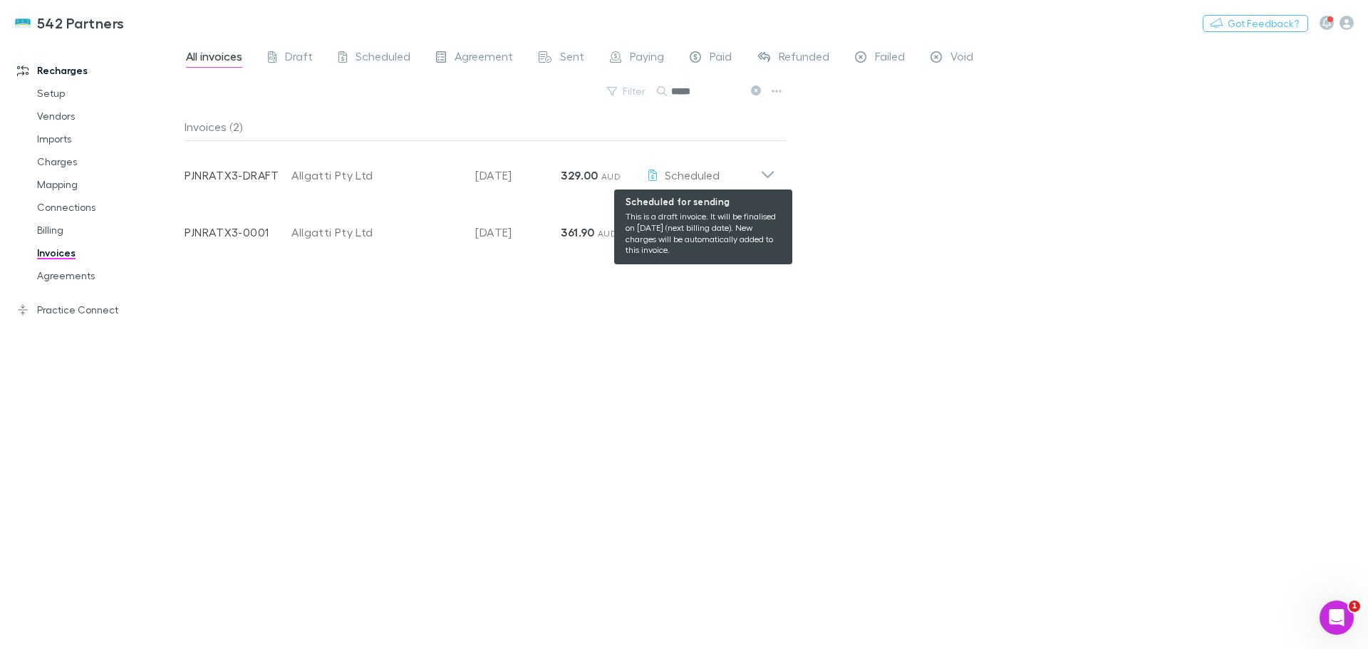
click at [761, 171] on icon at bounding box center [767, 169] width 15 height 28
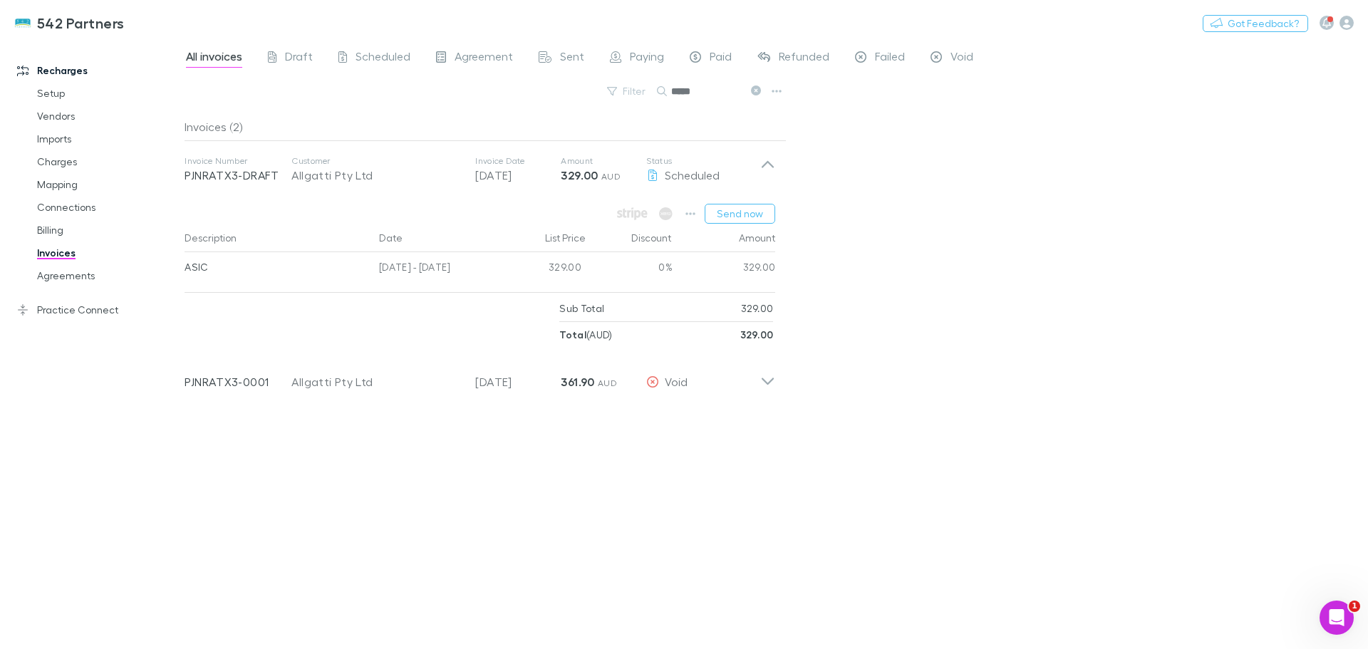
click at [737, 217] on button "Send now" at bounding box center [739, 214] width 71 height 20
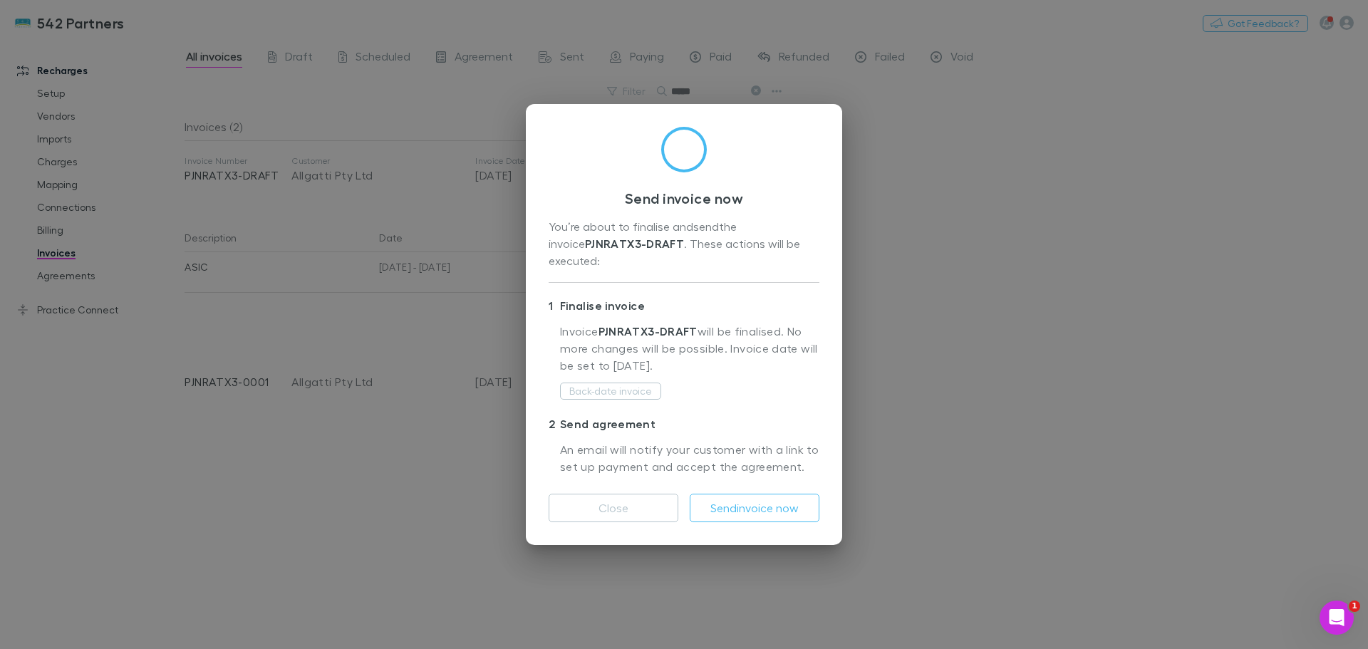
click at [739, 499] on button "Send invoice now" at bounding box center [755, 508] width 130 height 28
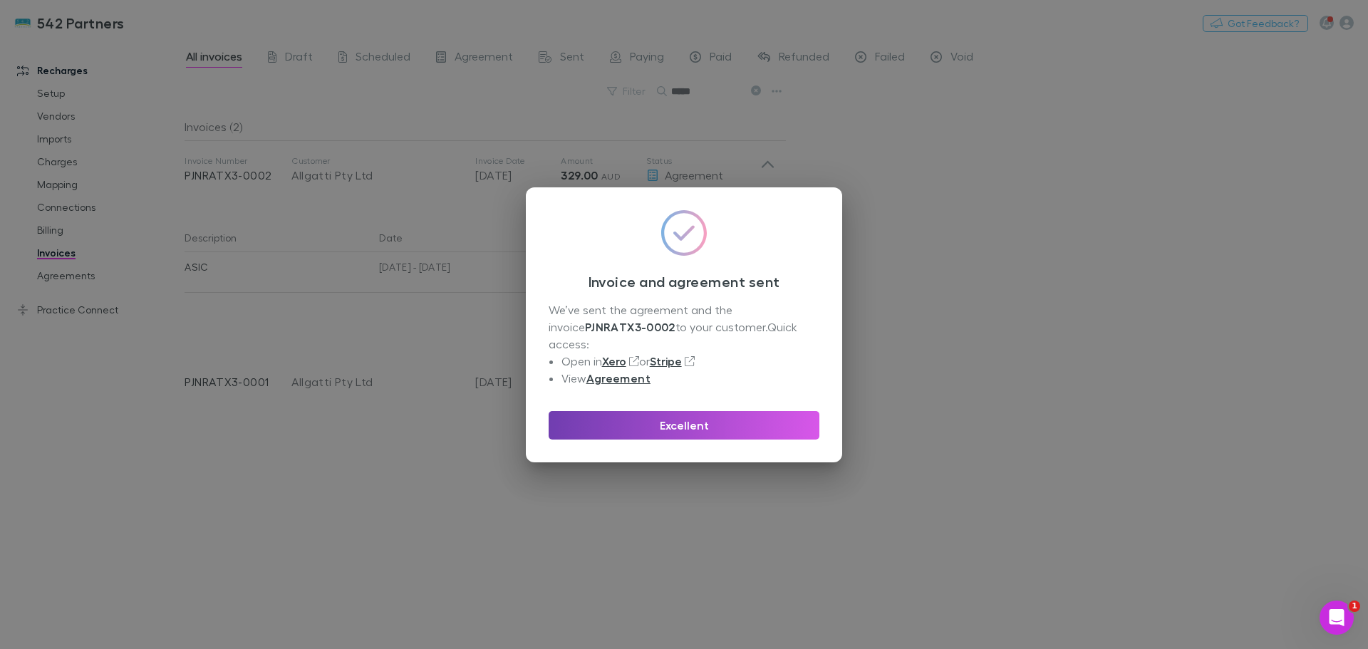
click at [675, 422] on button "Excellent" at bounding box center [683, 425] width 271 height 28
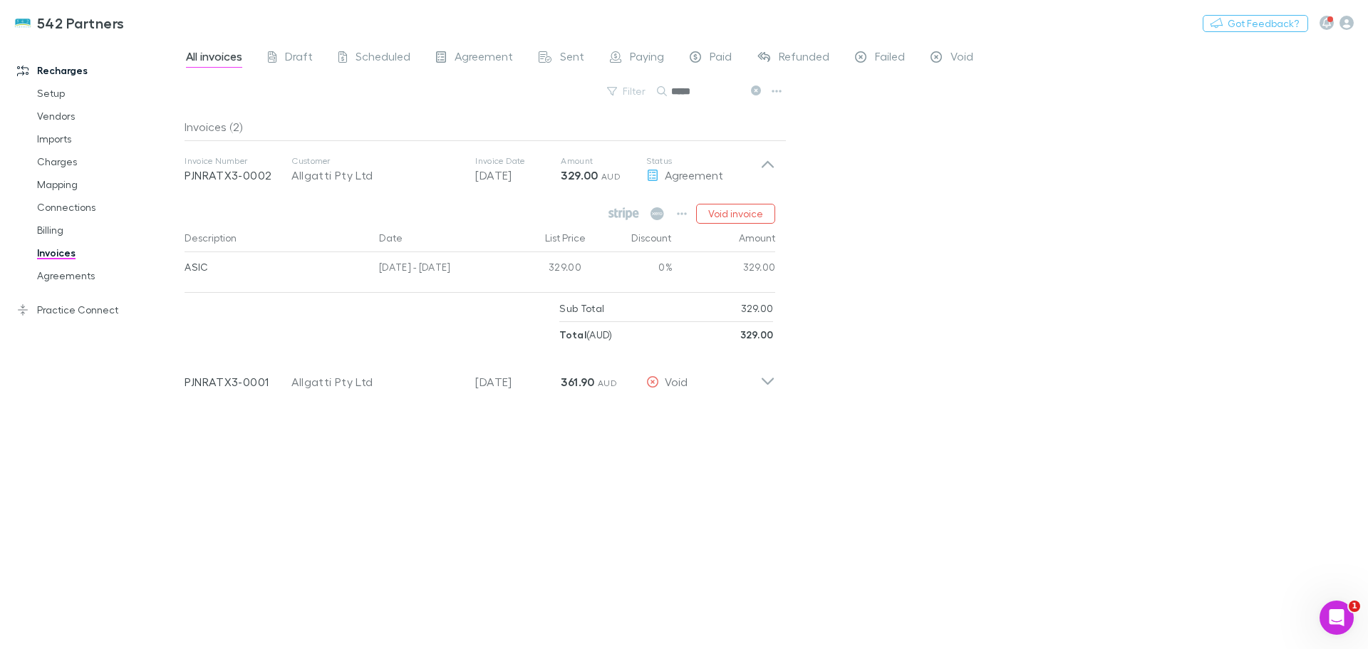
drag, startPoint x: 687, startPoint y: 90, endPoint x: 664, endPoint y: 88, distance: 22.8
click at [665, 88] on div "*****" at bounding box center [710, 91] width 107 height 17
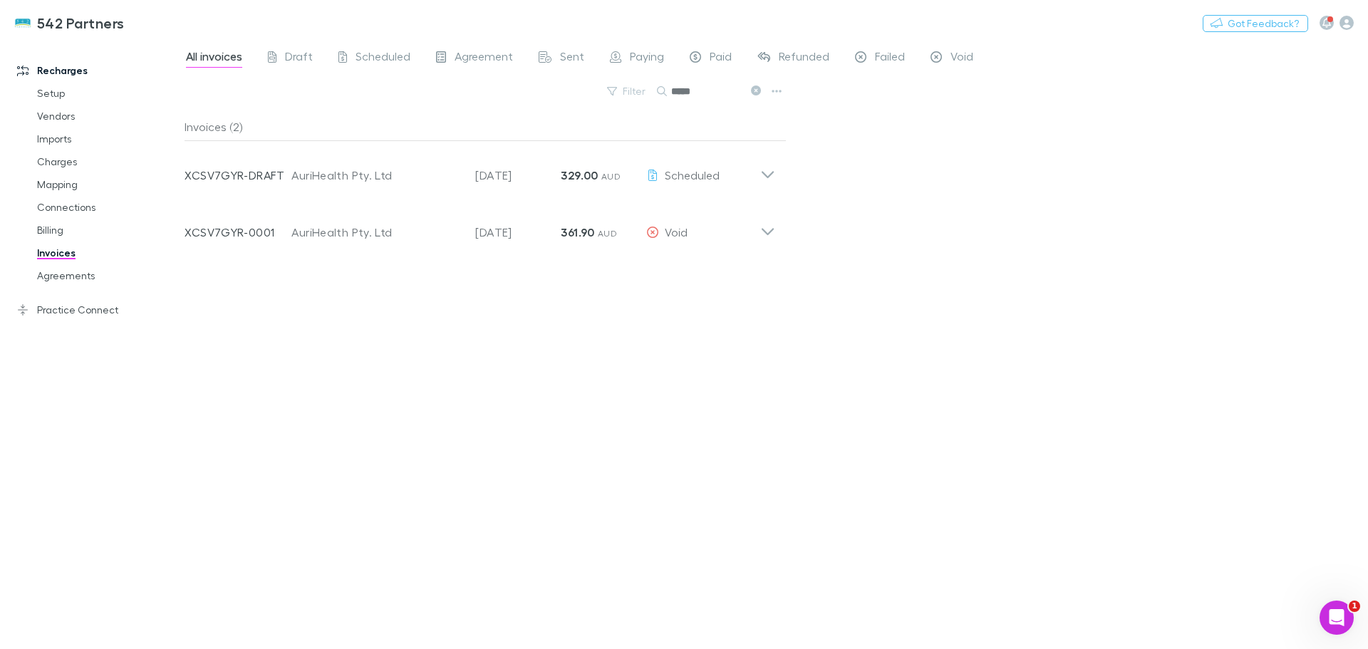
click at [767, 173] on icon at bounding box center [767, 169] width 15 height 28
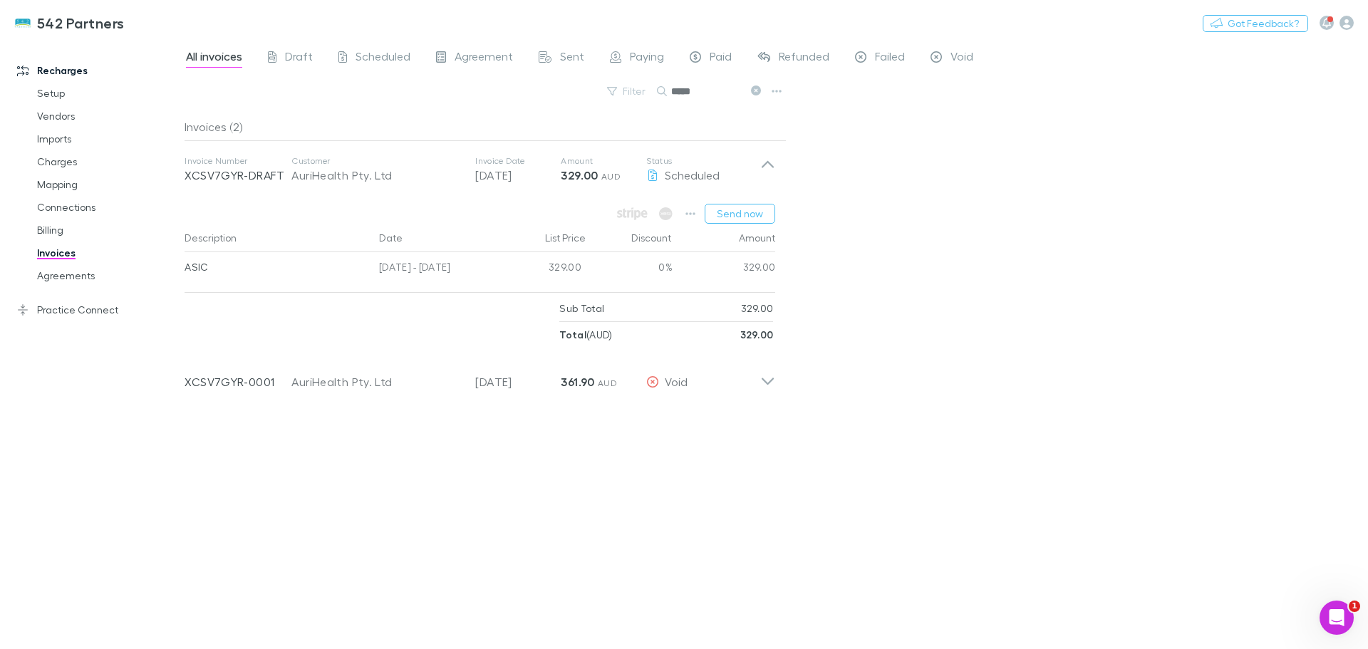
click at [753, 212] on button "Send now" at bounding box center [739, 214] width 71 height 20
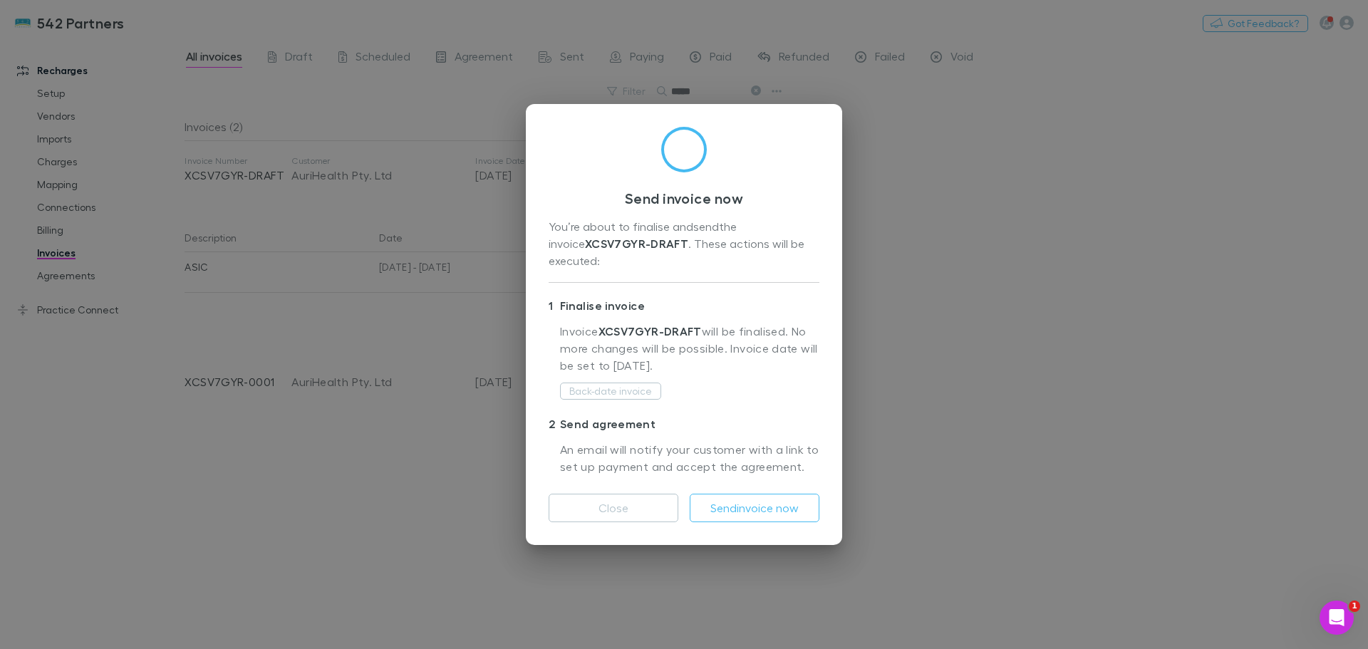
click at [766, 506] on button "Send invoice now" at bounding box center [755, 508] width 130 height 28
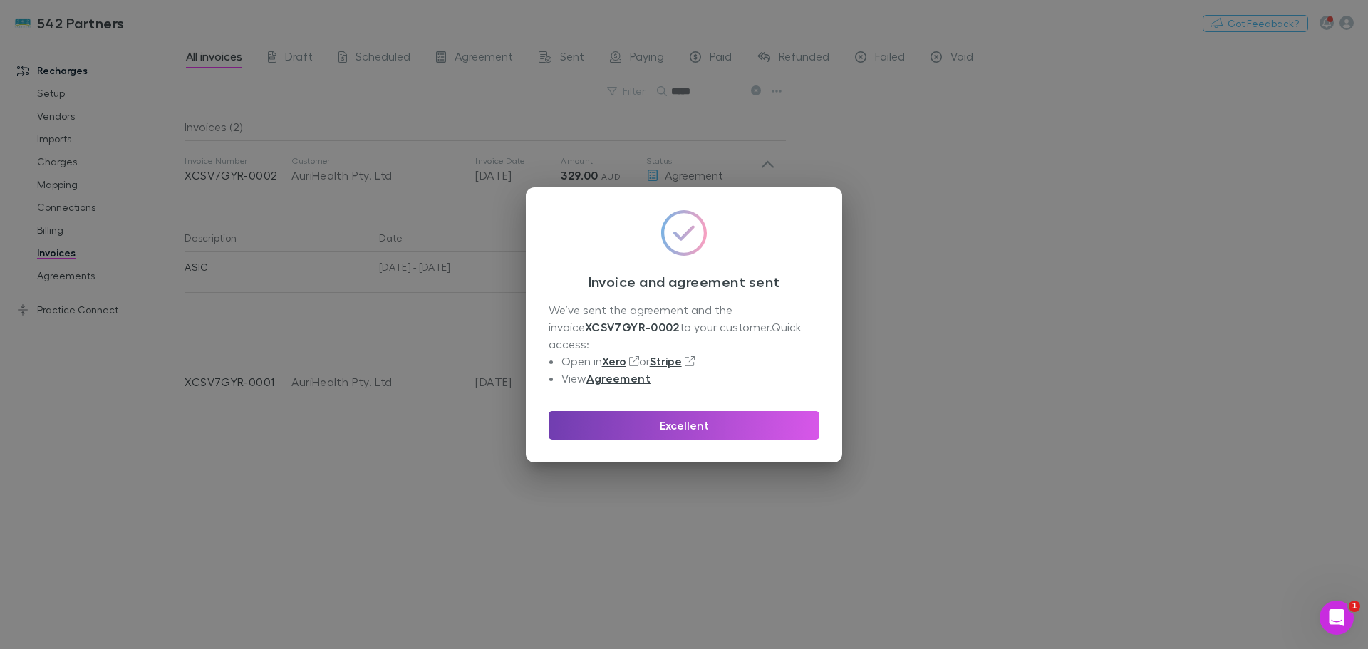
click at [709, 415] on button "Excellent" at bounding box center [683, 425] width 271 height 28
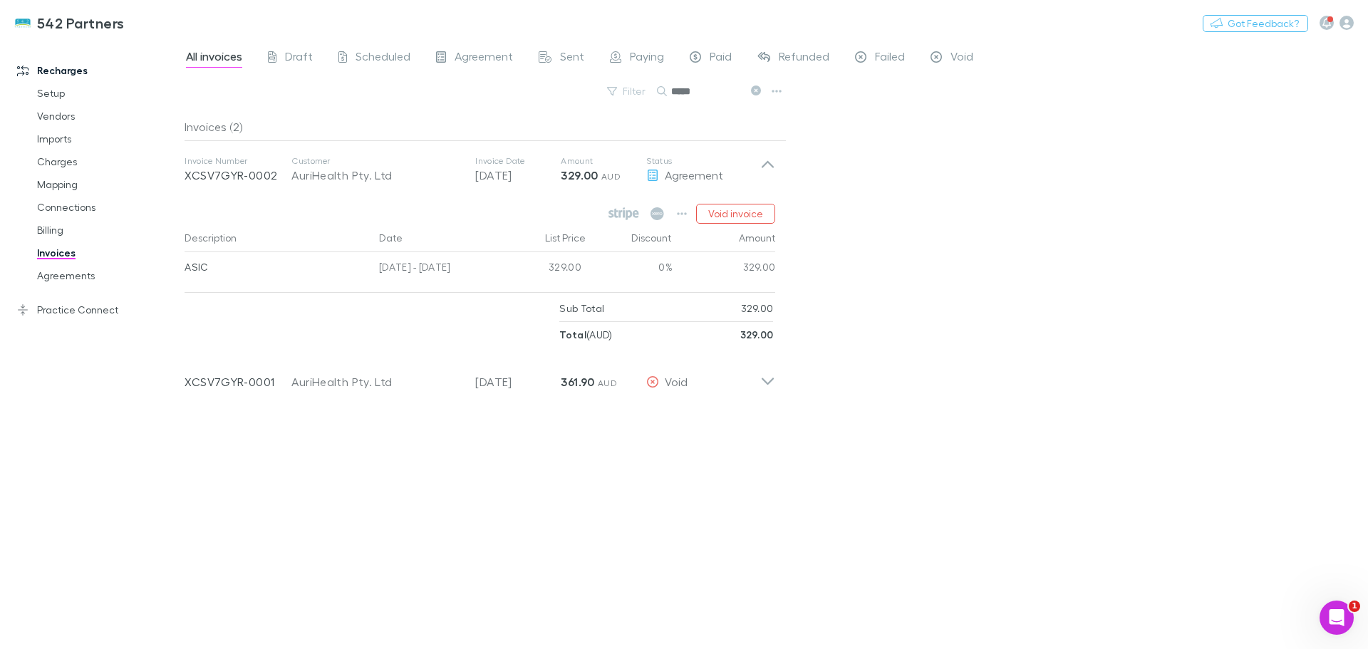
drag, startPoint x: 699, startPoint y: 91, endPoint x: 670, endPoint y: 90, distance: 29.2
click at [670, 90] on div "*****" at bounding box center [710, 91] width 107 height 17
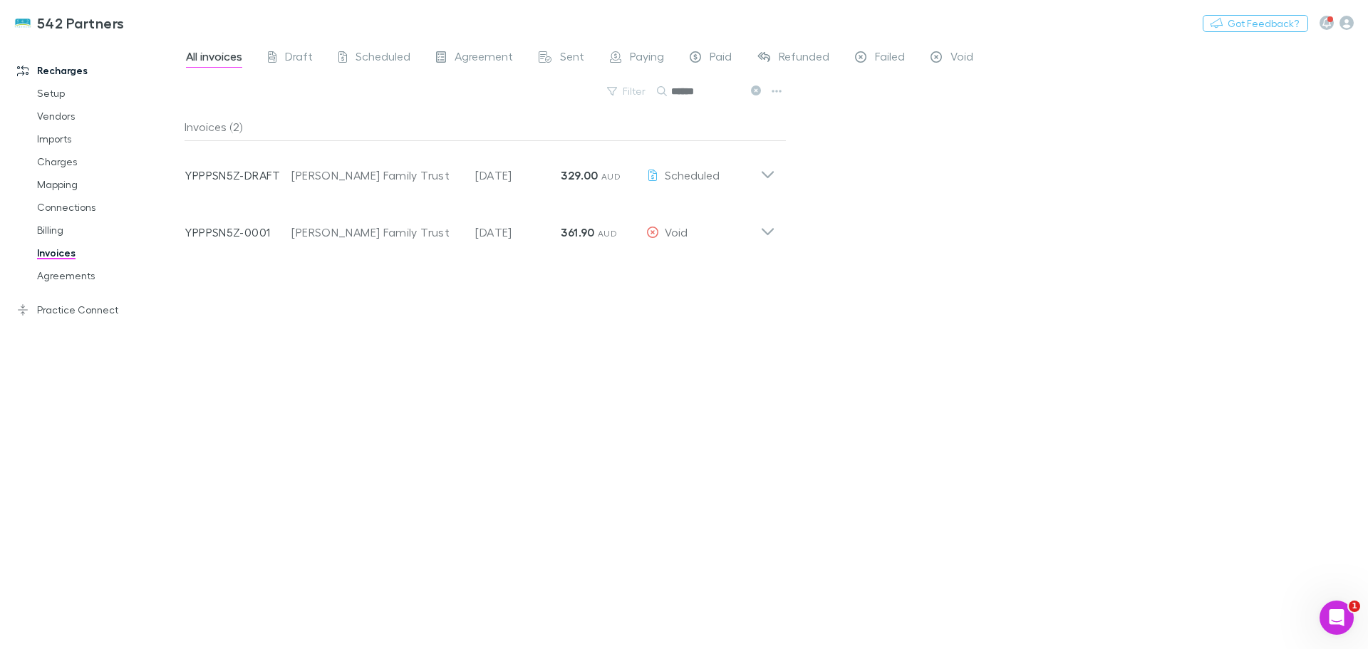
click at [766, 171] on icon at bounding box center [767, 169] width 15 height 28
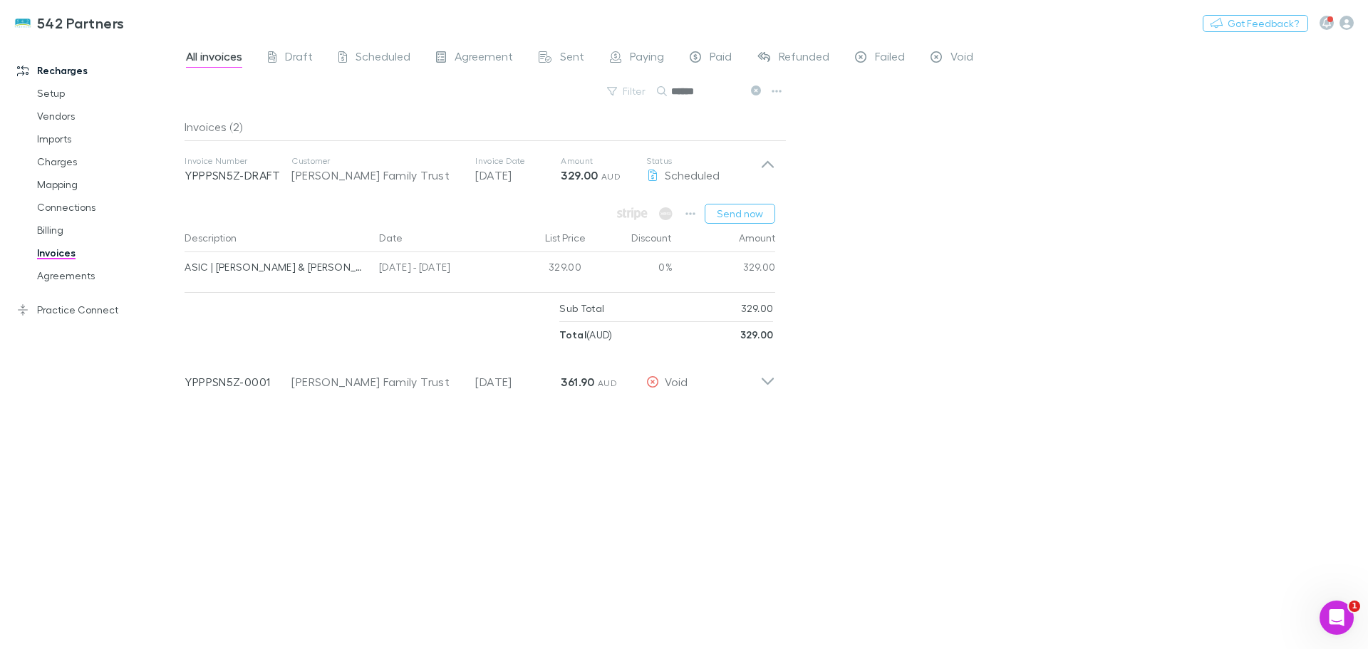
click at [740, 214] on button "Send now" at bounding box center [739, 214] width 71 height 20
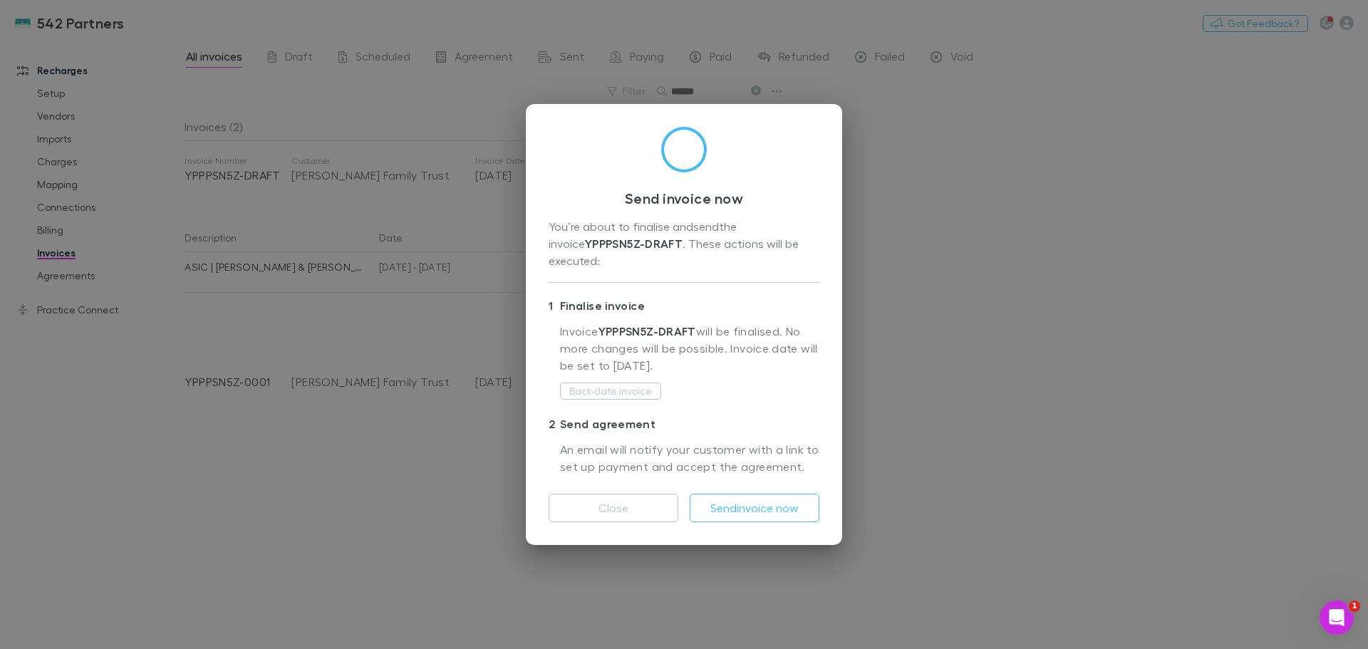
click at [765, 504] on button "Send invoice now" at bounding box center [755, 508] width 130 height 28
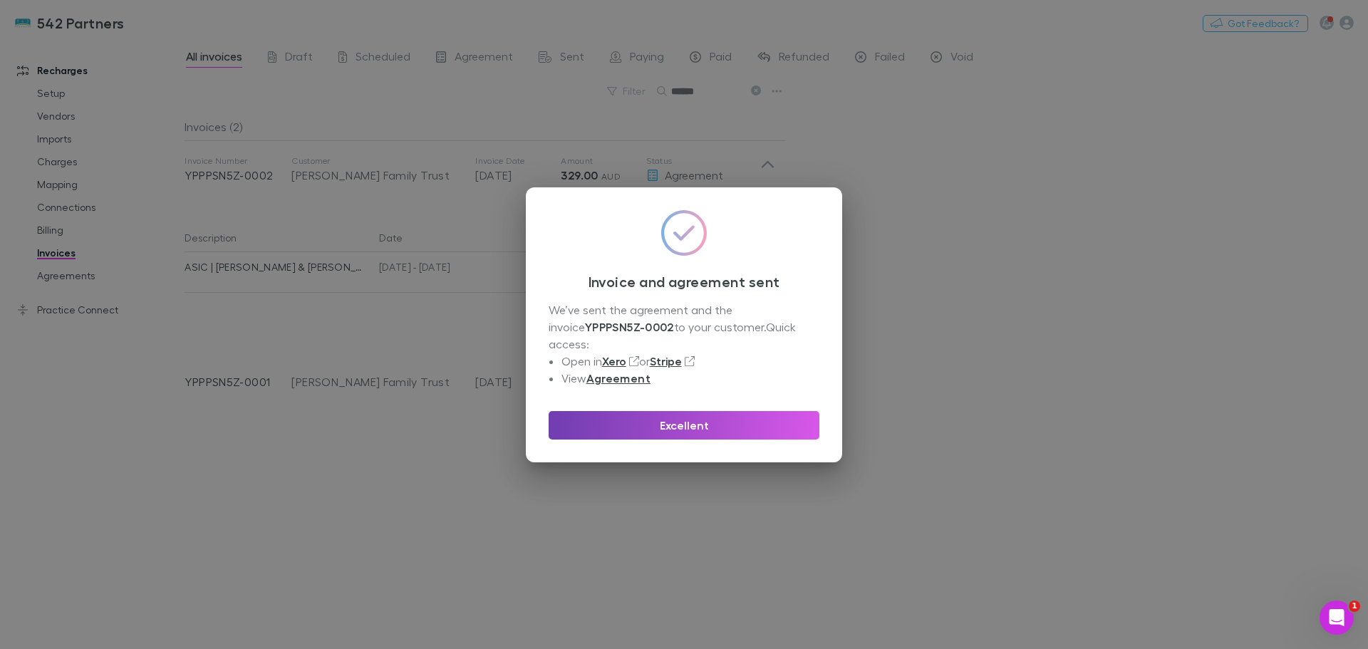
click at [660, 412] on button "Excellent" at bounding box center [683, 425] width 271 height 28
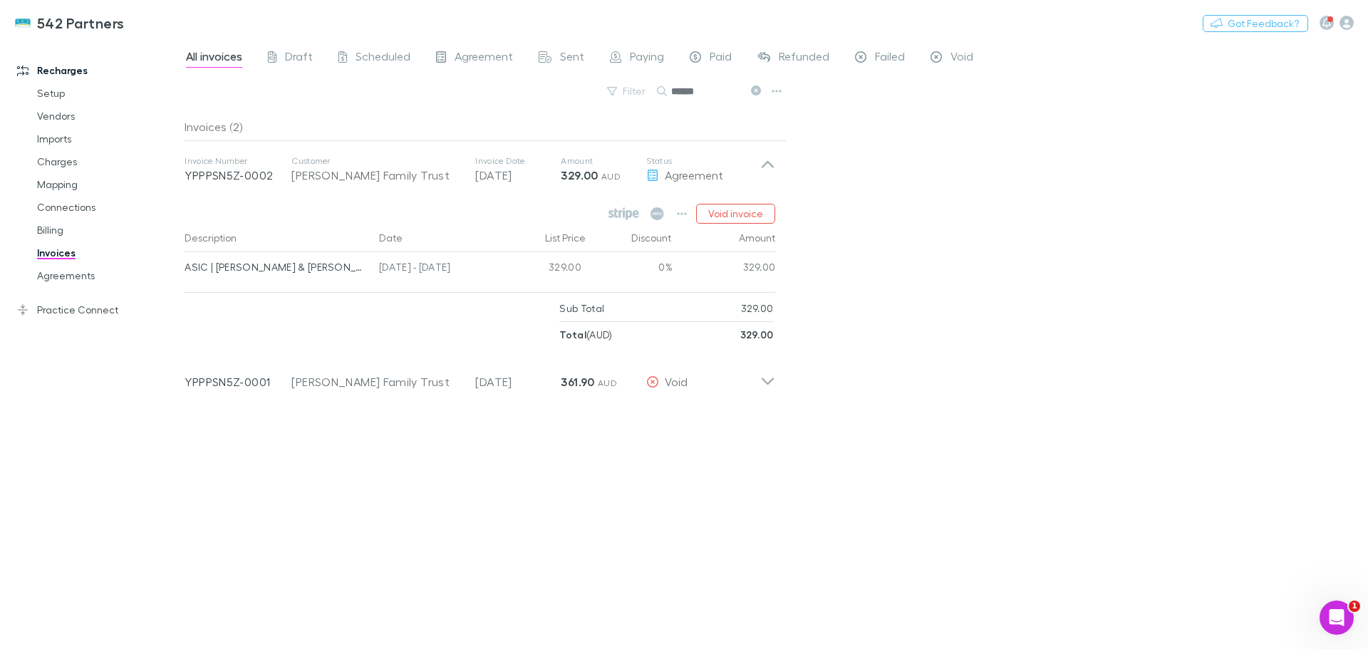
drag, startPoint x: 699, startPoint y: 88, endPoint x: 661, endPoint y: 87, distance: 38.5
click at [661, 87] on div "******" at bounding box center [710, 91] width 107 height 17
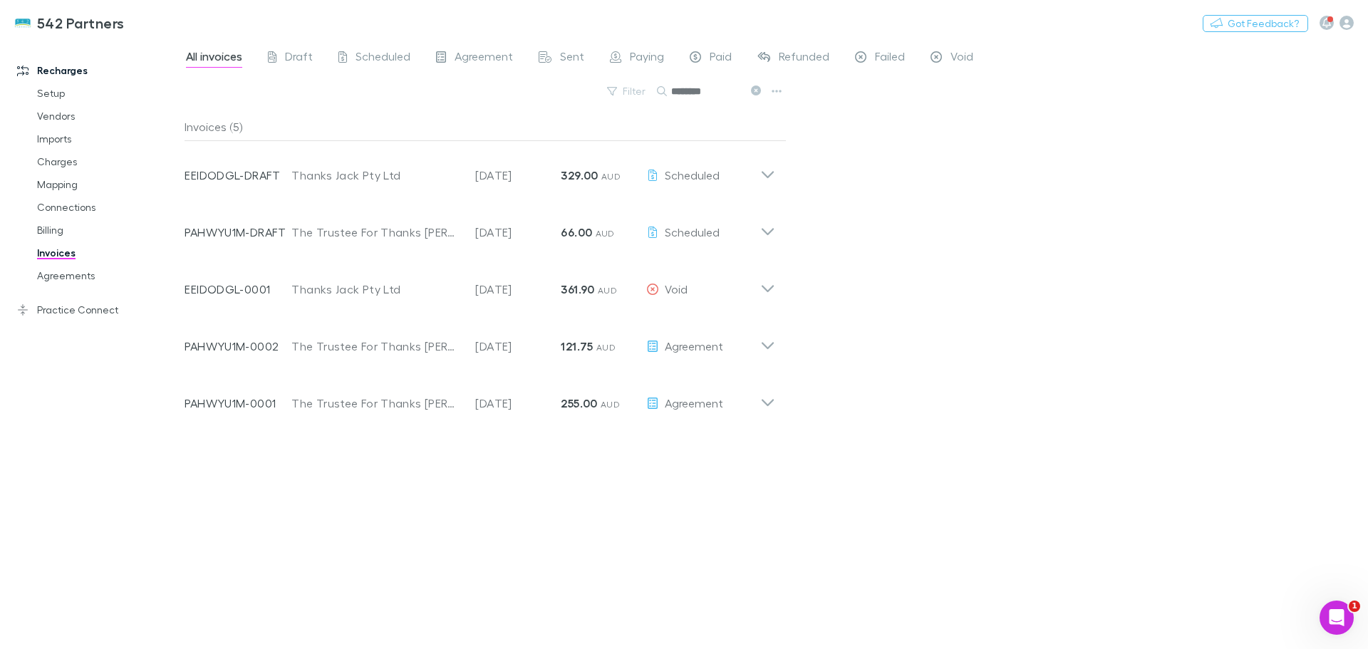
click at [760, 171] on icon at bounding box center [767, 169] width 15 height 28
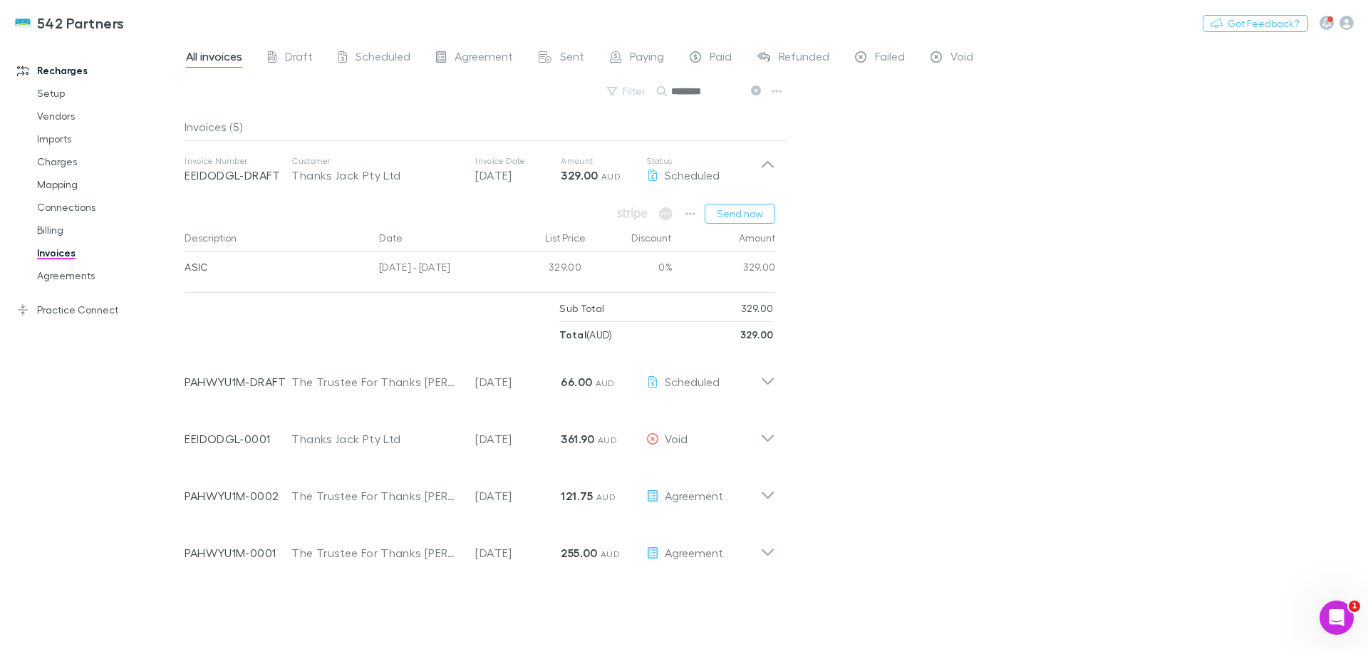
click at [764, 383] on icon at bounding box center [767, 376] width 15 height 28
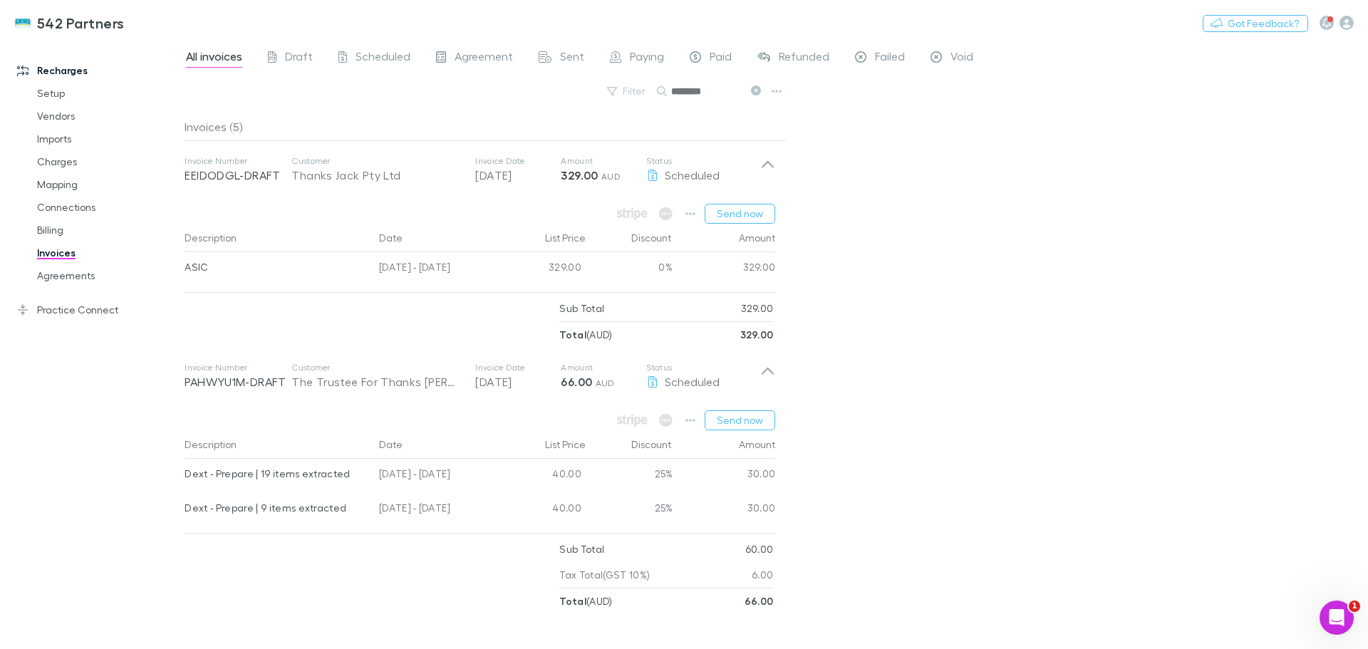
click at [764, 383] on icon at bounding box center [767, 376] width 15 height 28
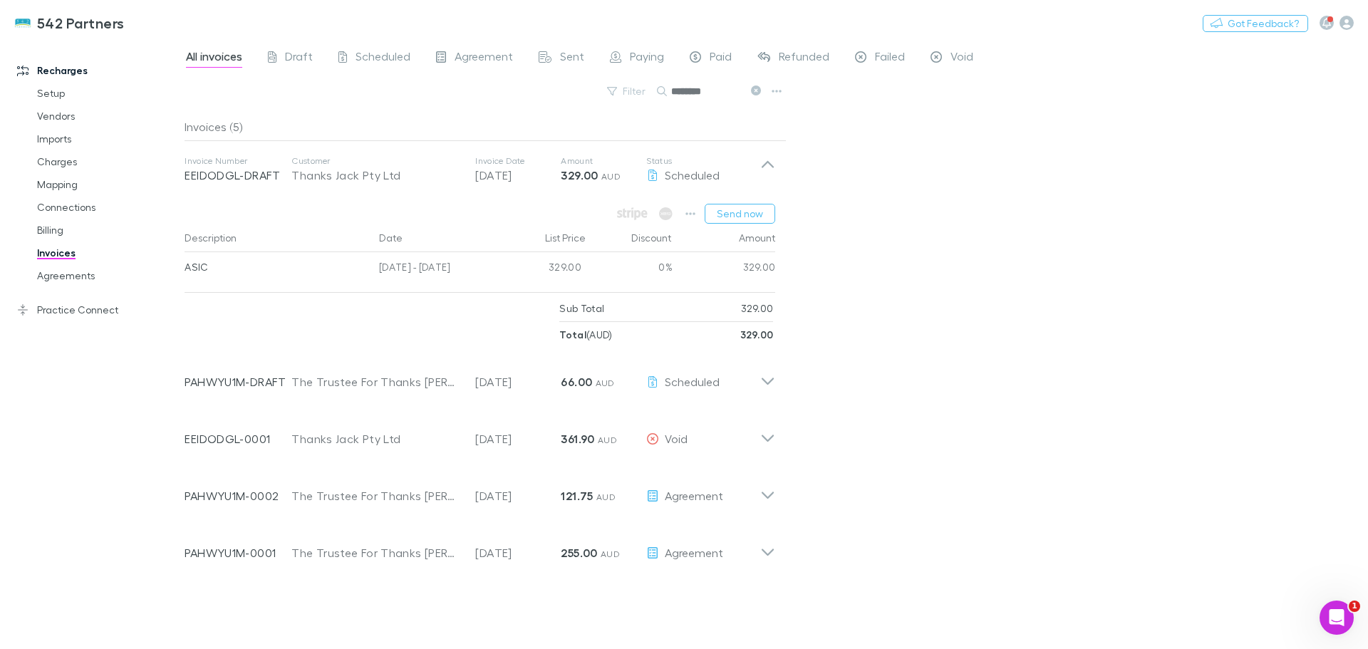
click at [738, 212] on button "Send now" at bounding box center [739, 214] width 71 height 20
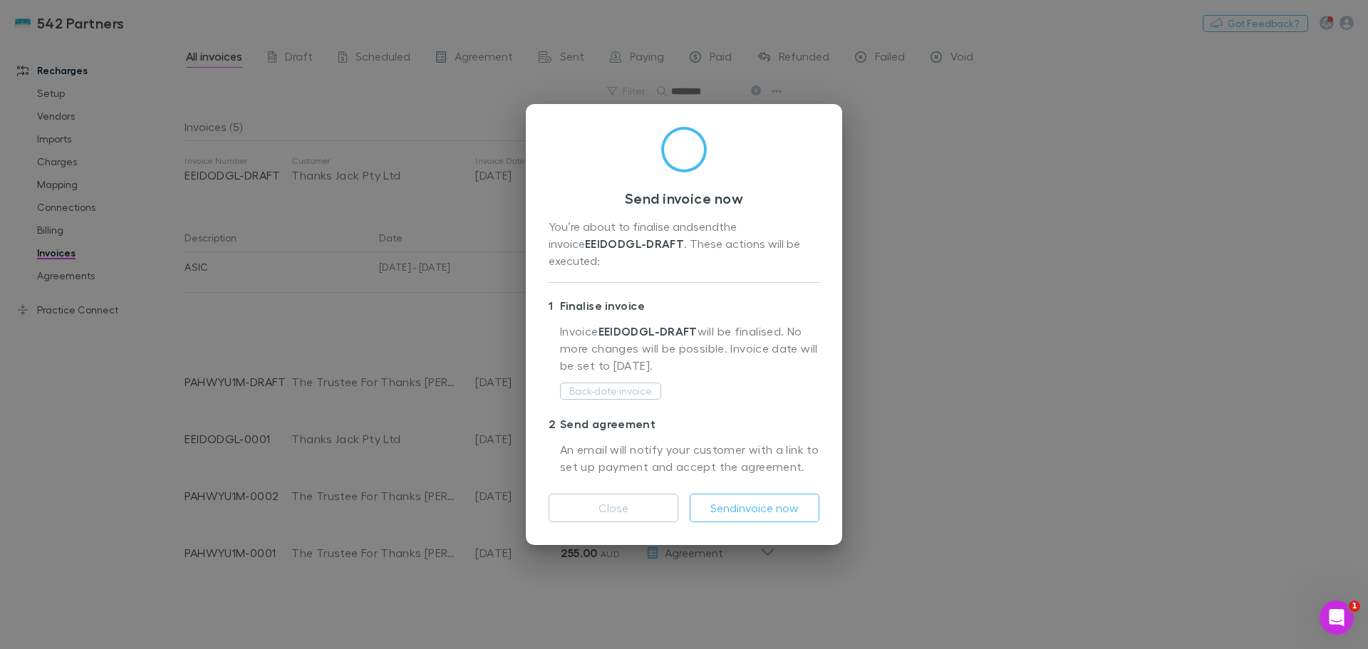
click at [769, 498] on button "Send invoice now" at bounding box center [755, 508] width 130 height 28
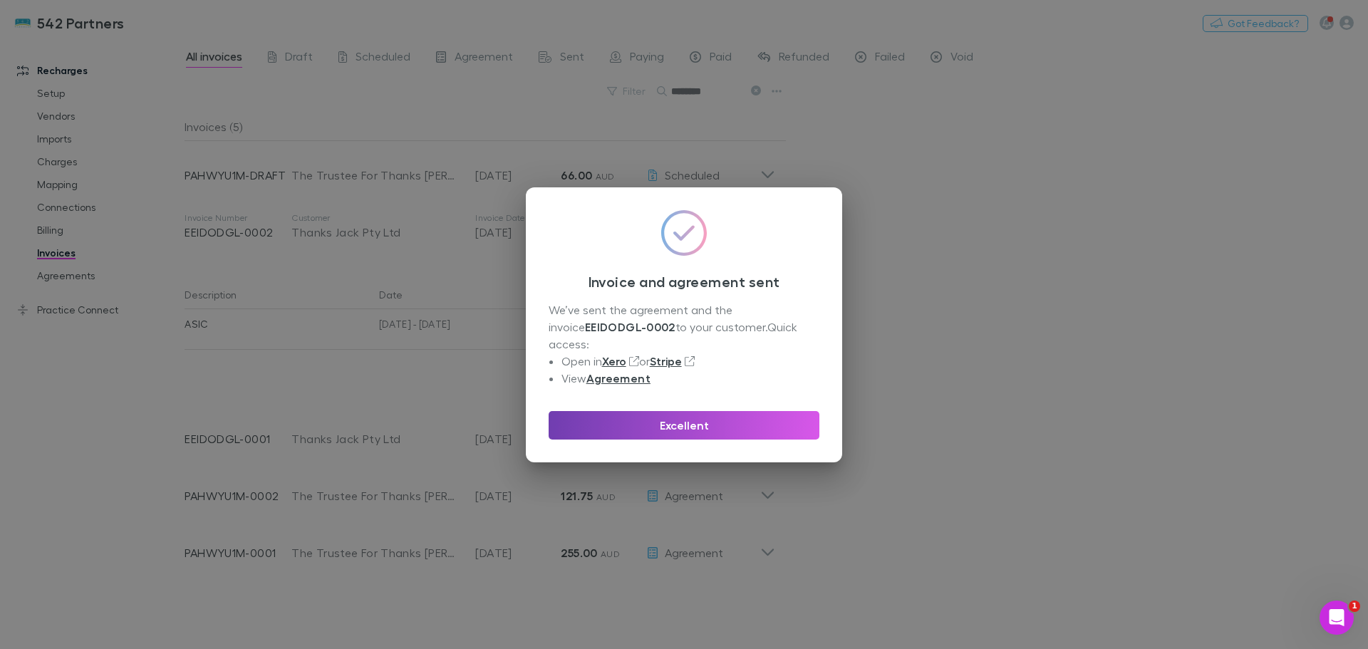
click at [731, 416] on button "Excellent" at bounding box center [683, 425] width 271 height 28
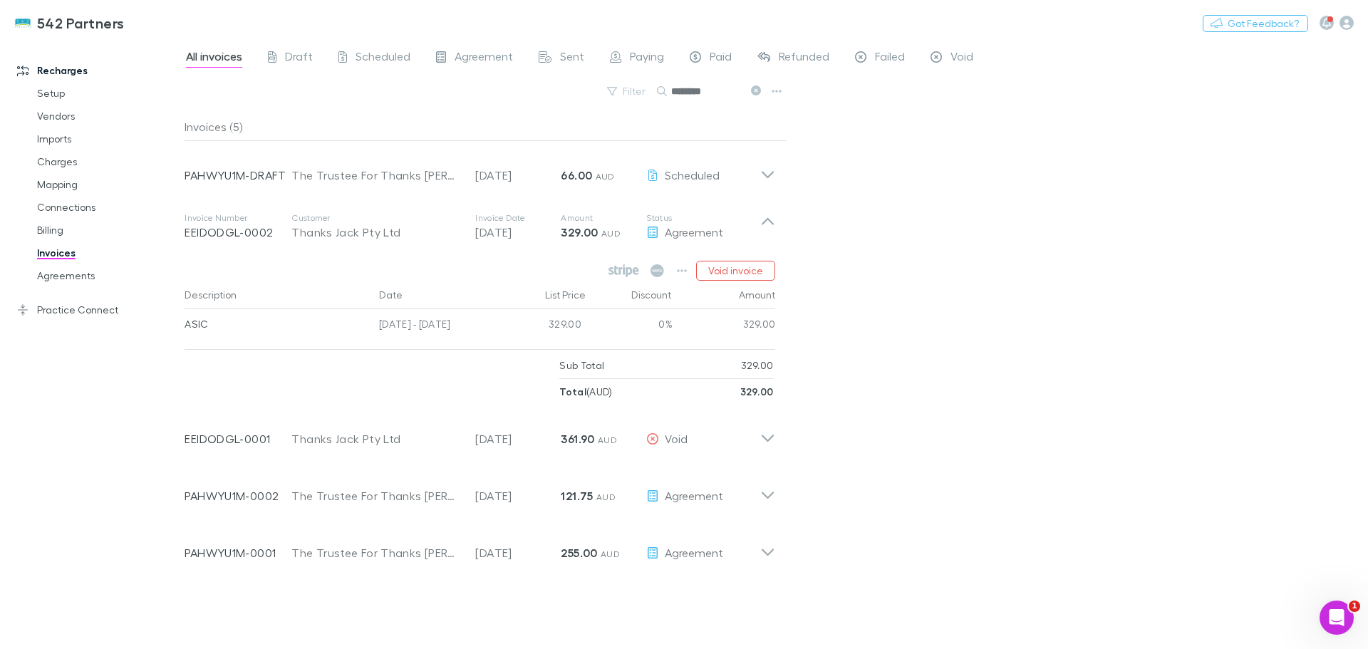
drag, startPoint x: 720, startPoint y: 90, endPoint x: 665, endPoint y: 83, distance: 56.0
click at [665, 83] on div "********" at bounding box center [710, 91] width 107 height 17
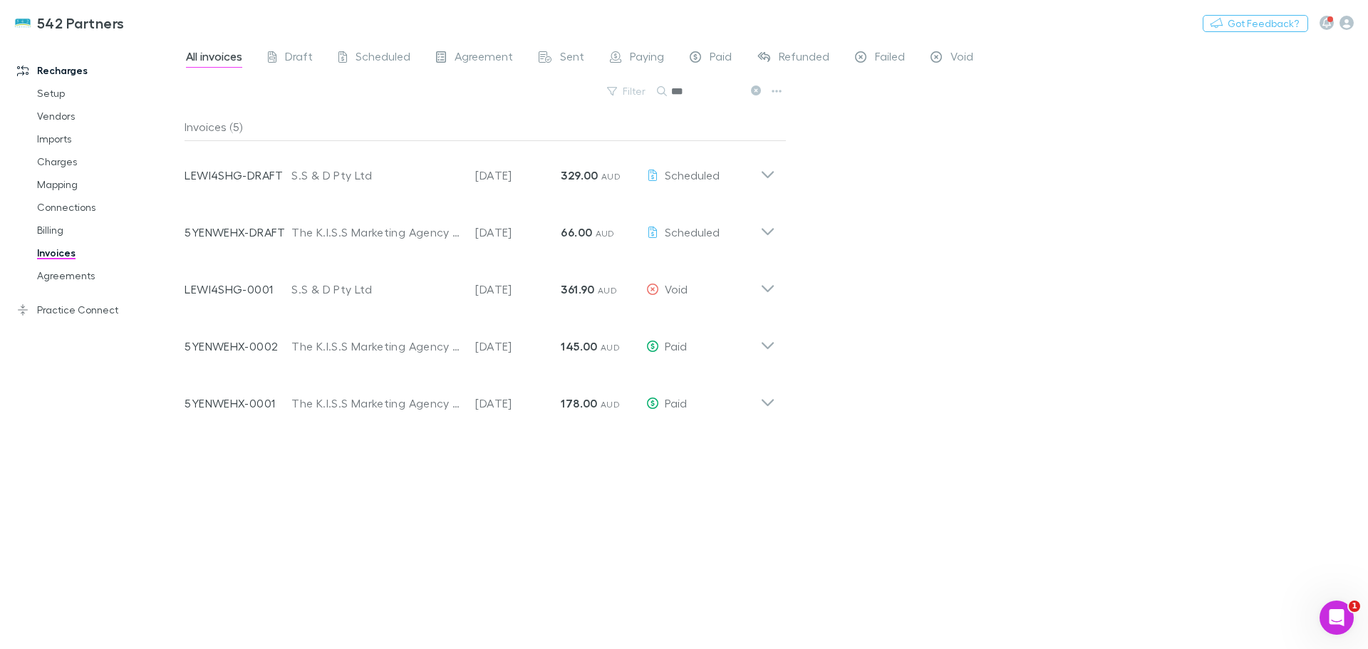
click at [769, 171] on icon at bounding box center [767, 169] width 15 height 28
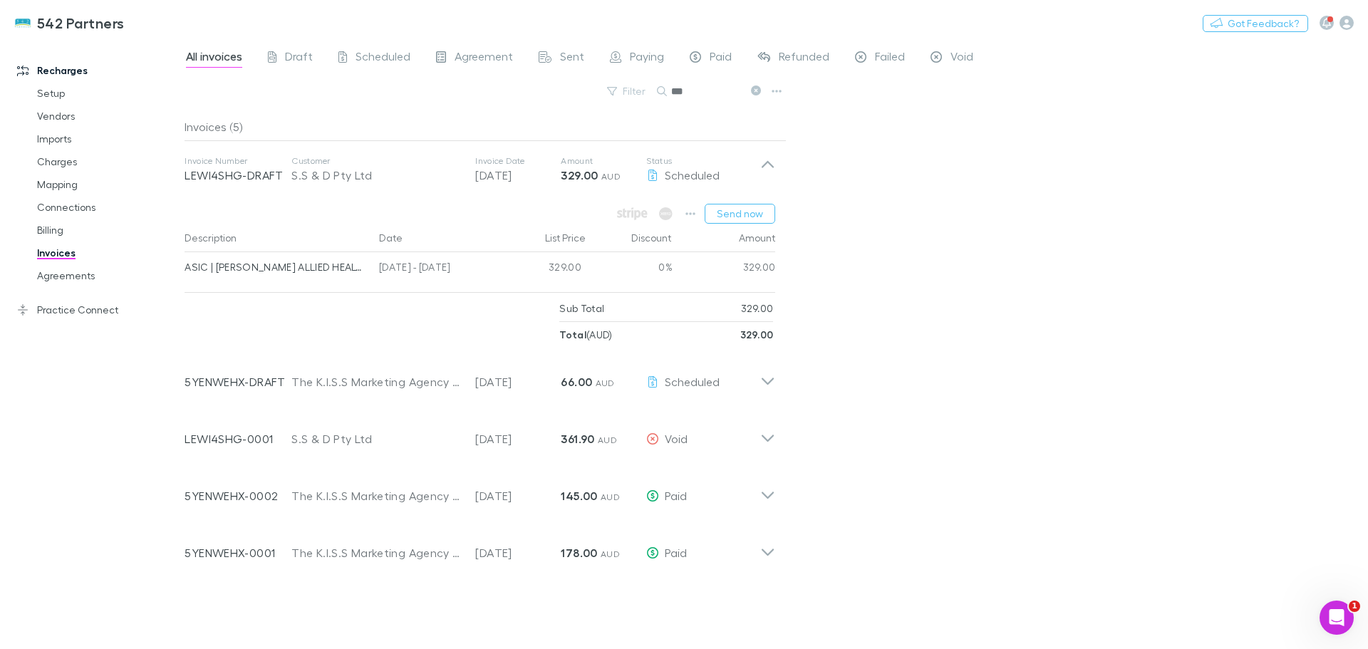
click at [761, 214] on button "Send now" at bounding box center [739, 214] width 71 height 20
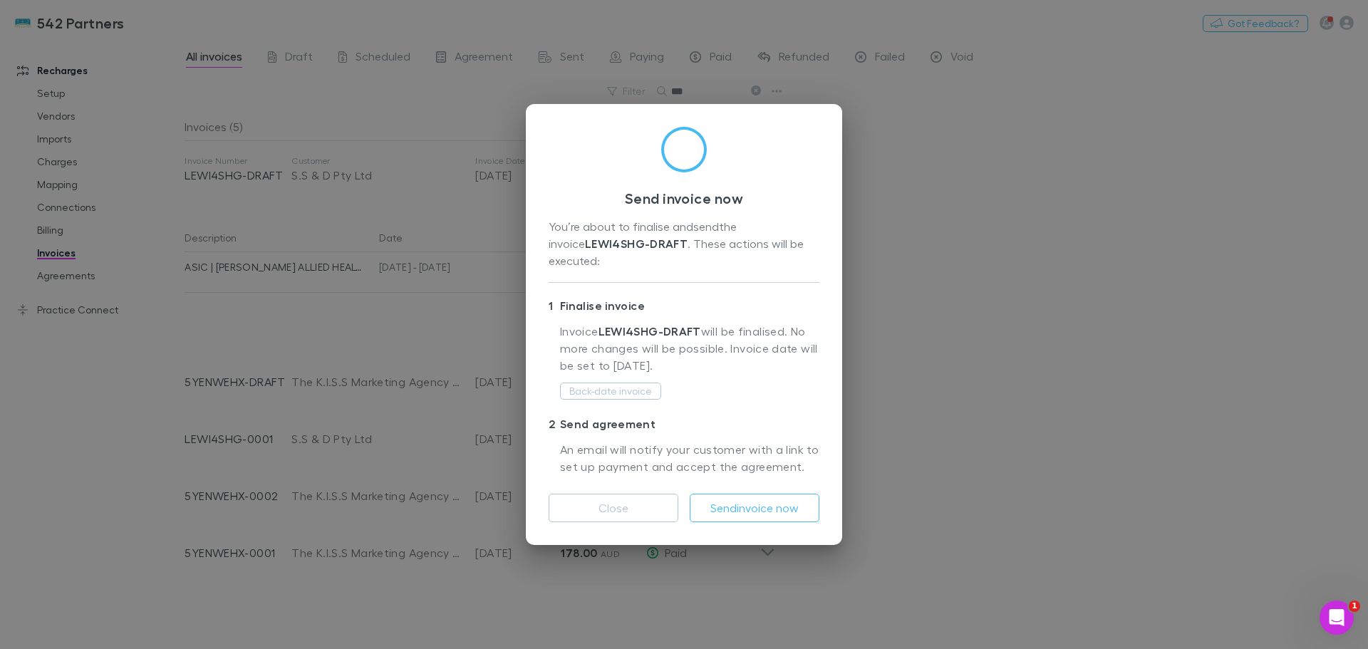
click at [768, 495] on button "Send invoice now" at bounding box center [755, 508] width 130 height 28
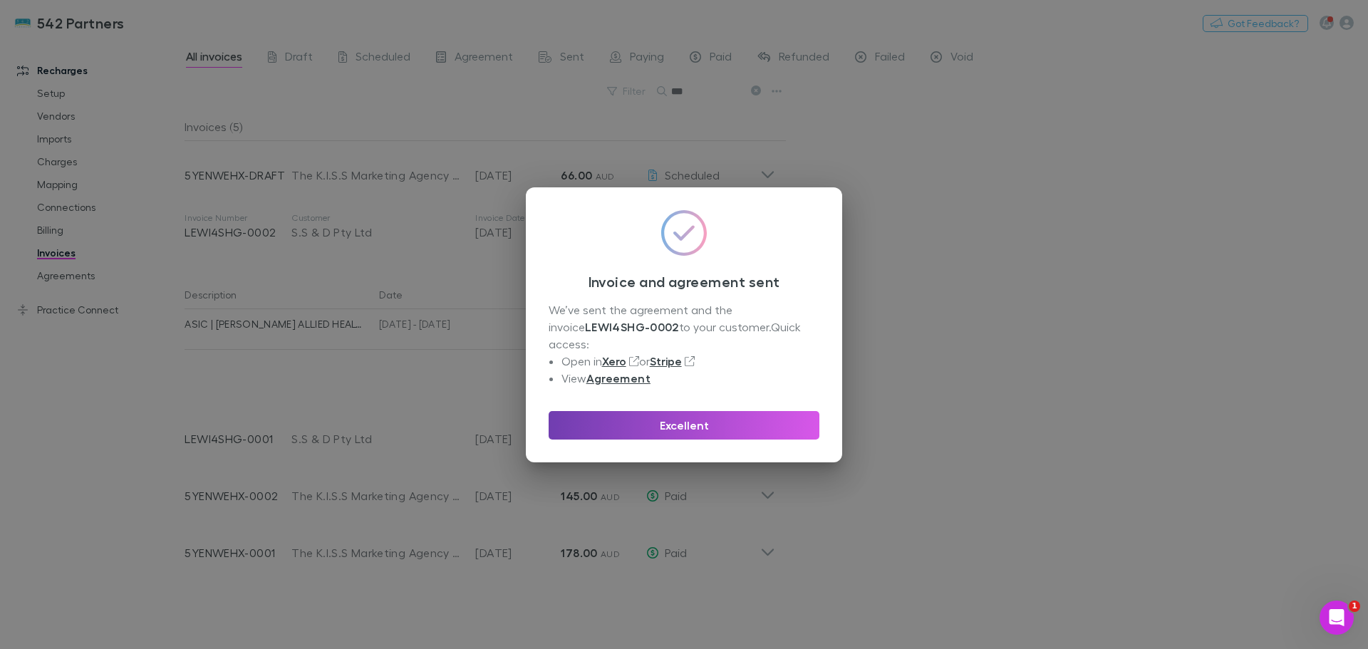
click at [686, 417] on button "Excellent" at bounding box center [683, 425] width 271 height 28
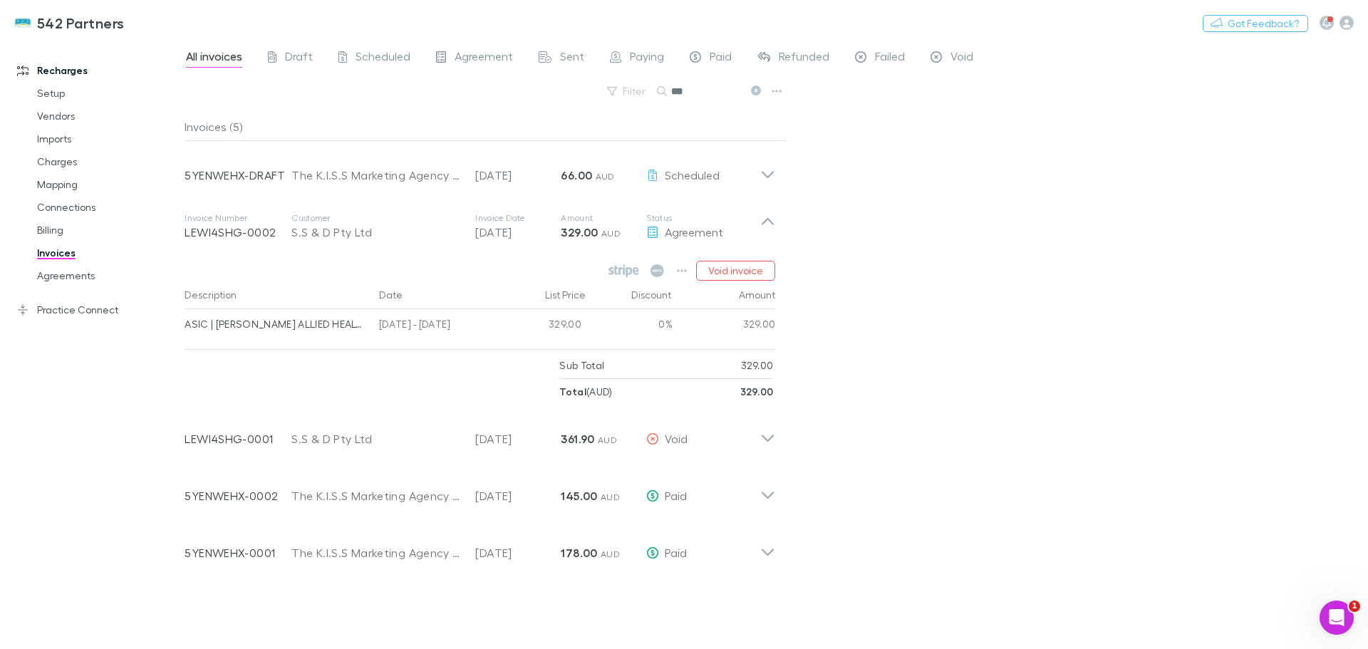
drag, startPoint x: 686, startPoint y: 95, endPoint x: 662, endPoint y: 92, distance: 23.7
click at [662, 92] on div "***" at bounding box center [710, 91] width 107 height 17
type input "*"
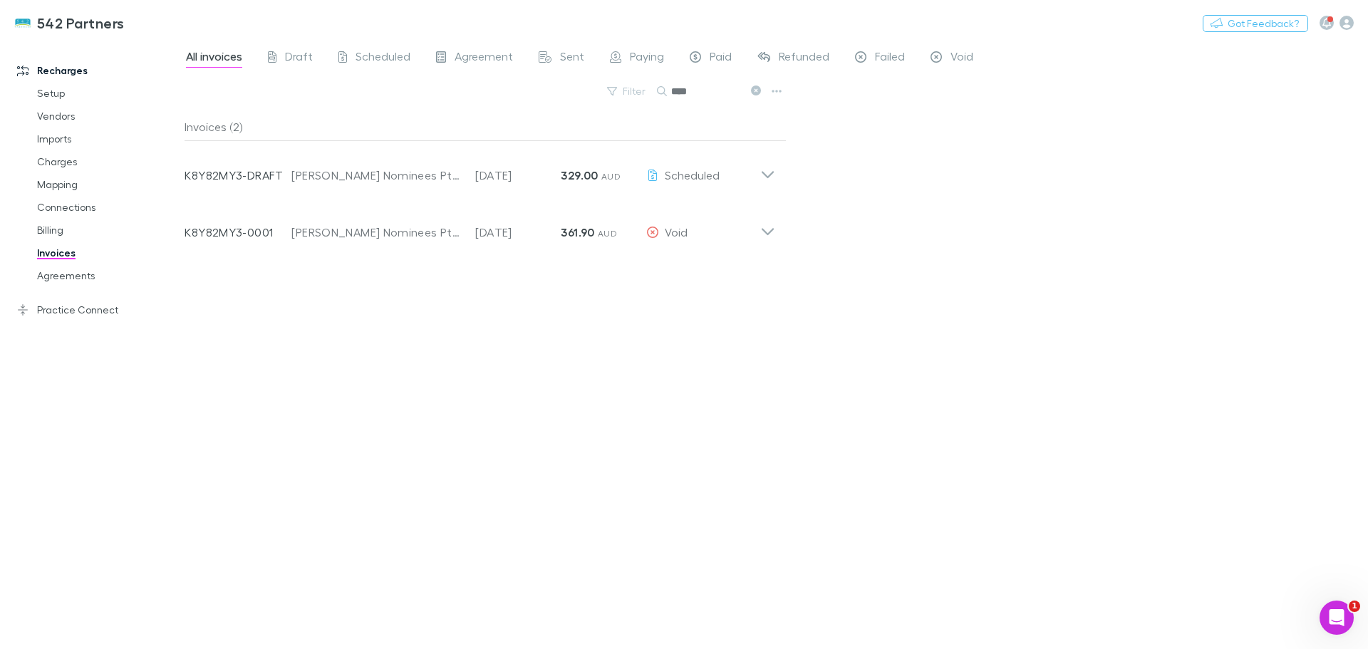
click at [766, 174] on icon at bounding box center [767, 169] width 15 height 28
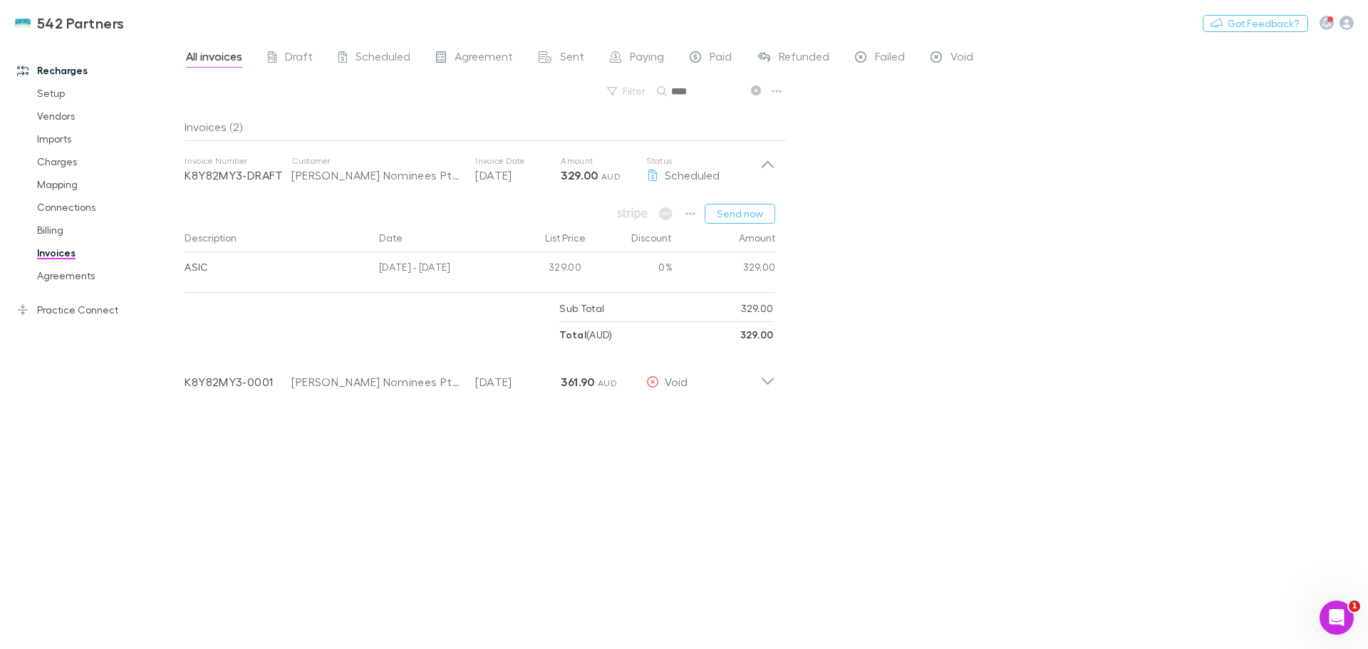
click at [740, 211] on button "Send now" at bounding box center [739, 214] width 71 height 20
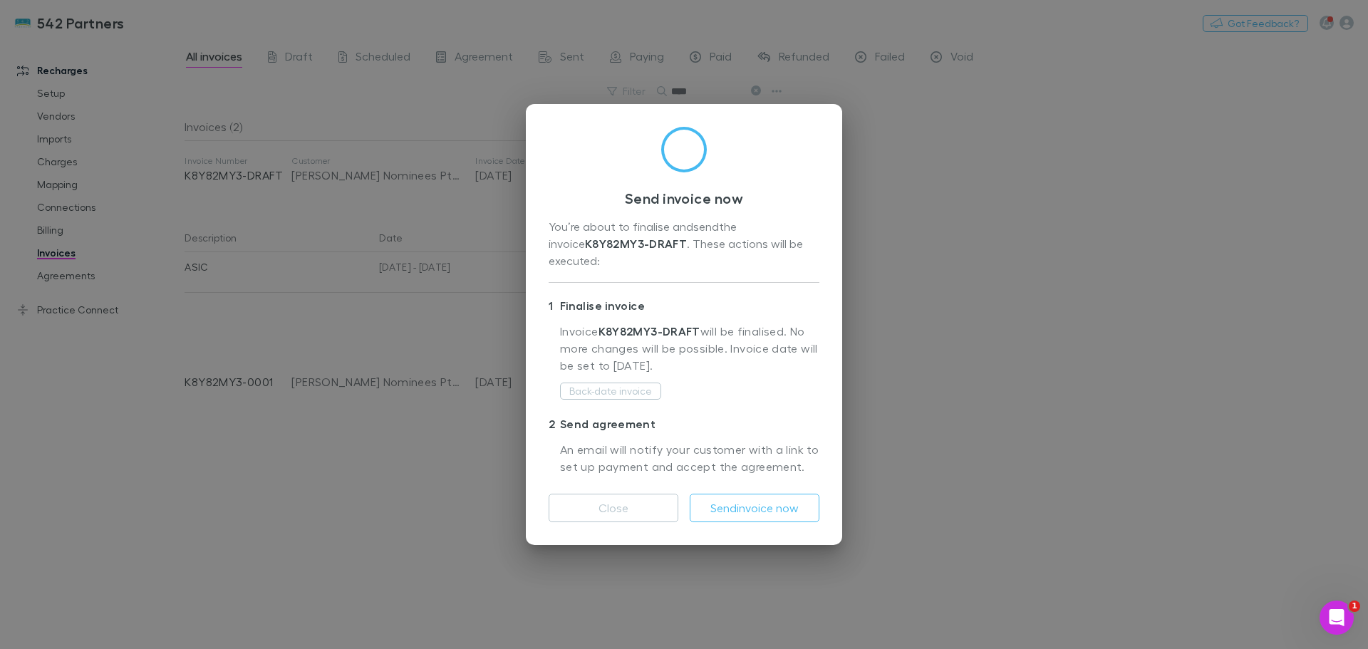
click at [747, 504] on button "Send invoice now" at bounding box center [755, 508] width 130 height 28
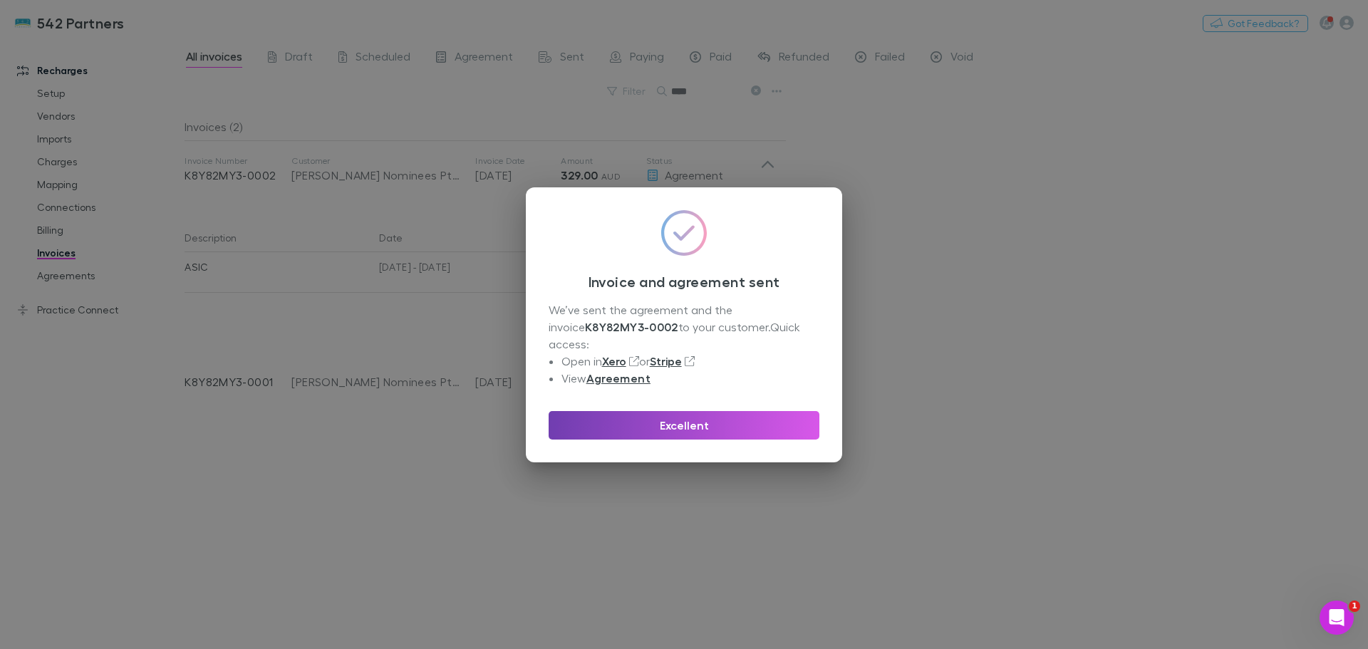
click at [667, 422] on button "Excellent" at bounding box center [683, 425] width 271 height 28
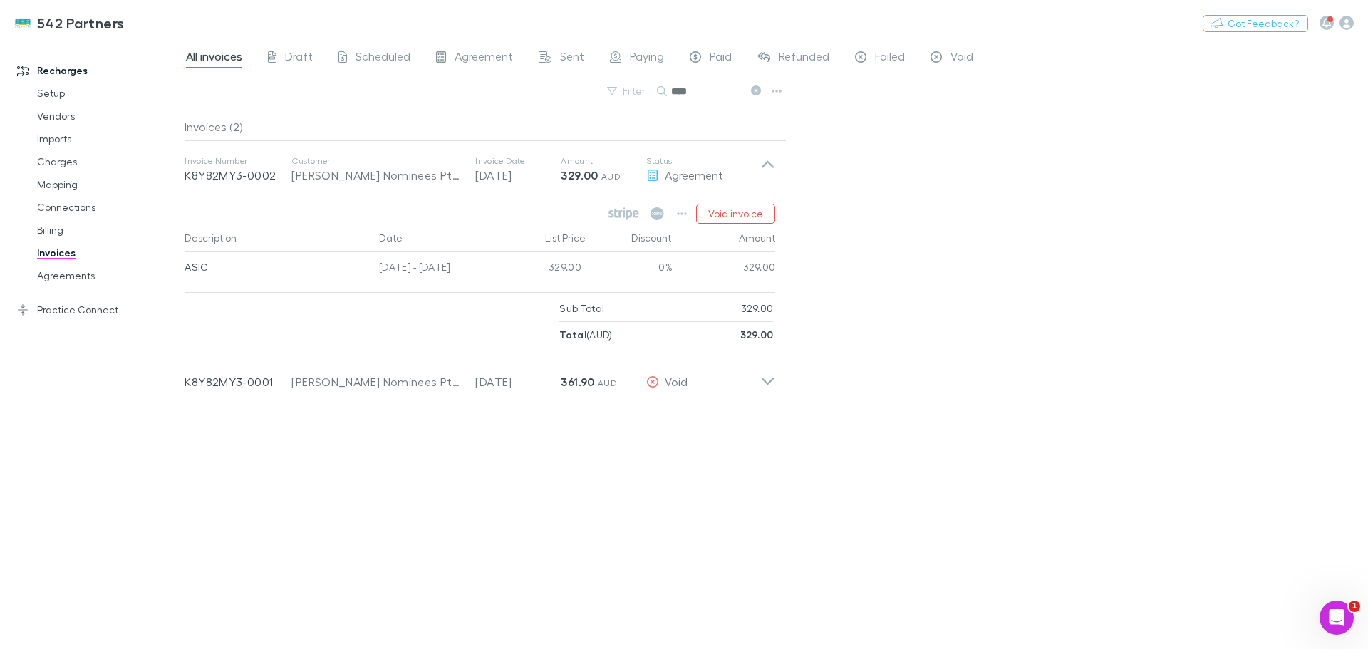
drag, startPoint x: 660, startPoint y: 87, endPoint x: 646, endPoint y: 87, distance: 14.2
click at [646, 87] on div "Filter Search ****" at bounding box center [485, 96] width 602 height 31
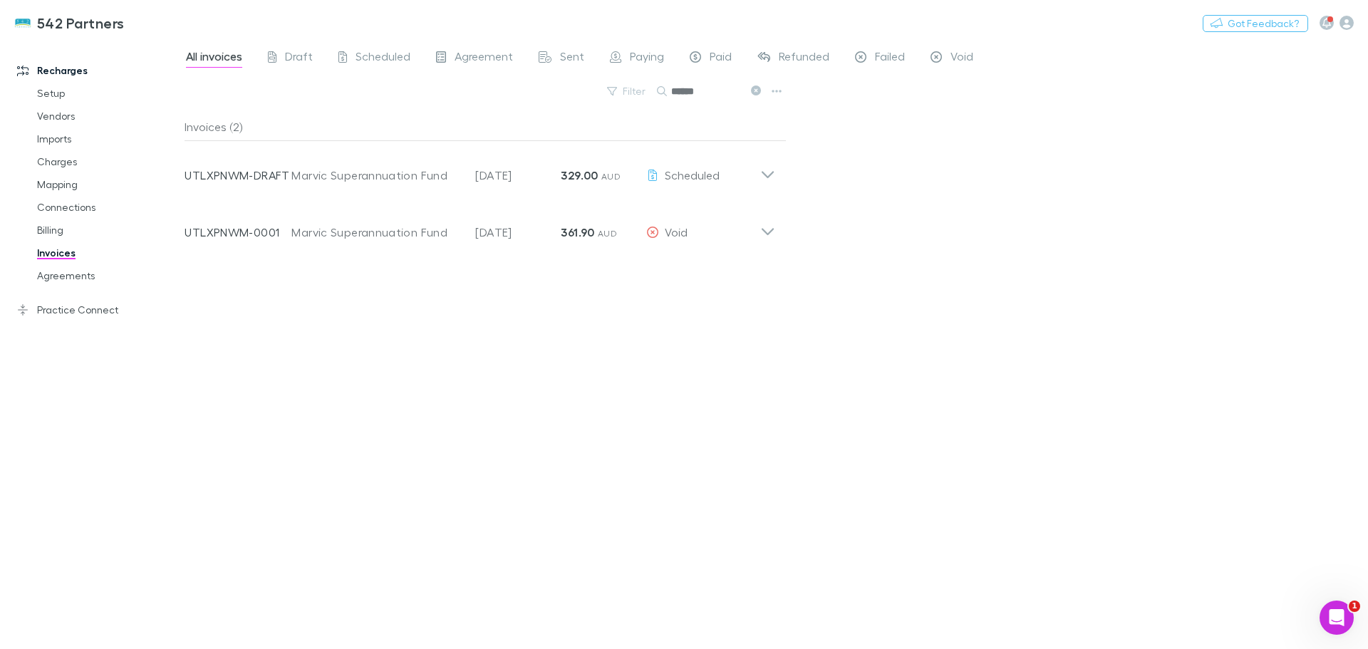
click at [764, 170] on icon at bounding box center [767, 169] width 15 height 28
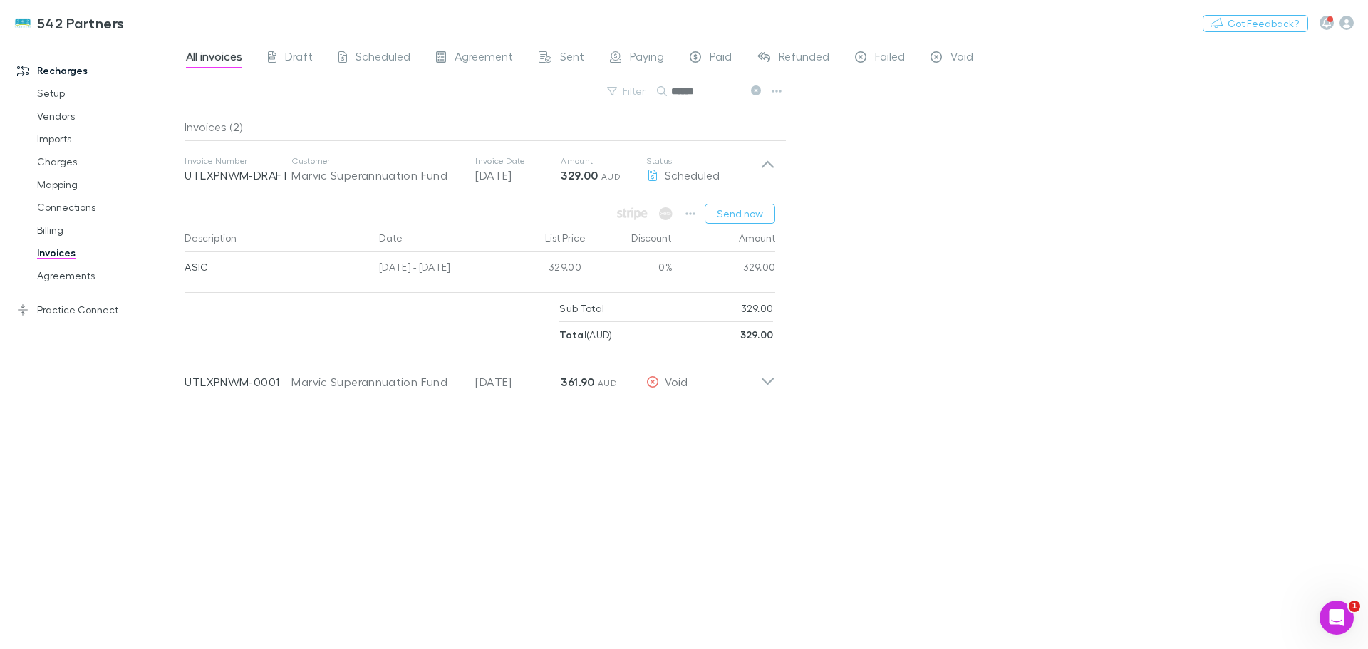
click at [757, 212] on button "Send now" at bounding box center [739, 214] width 71 height 20
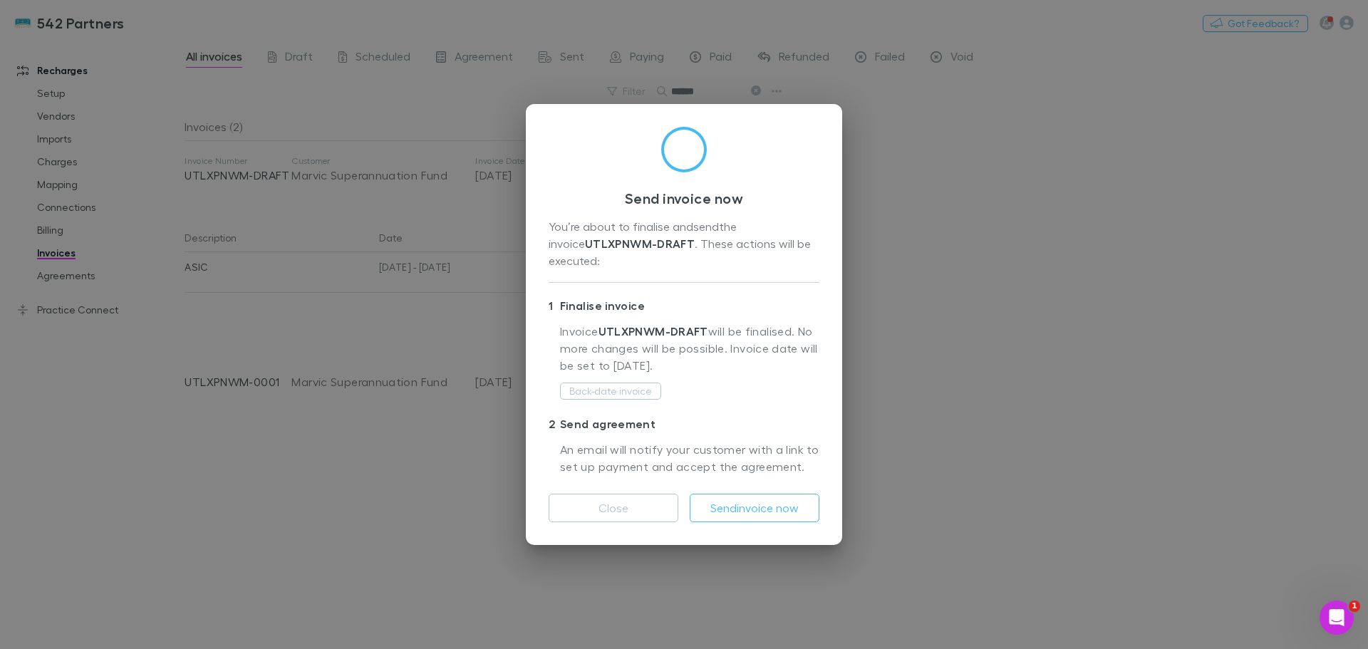
click at [735, 506] on button "Send invoice now" at bounding box center [755, 508] width 130 height 28
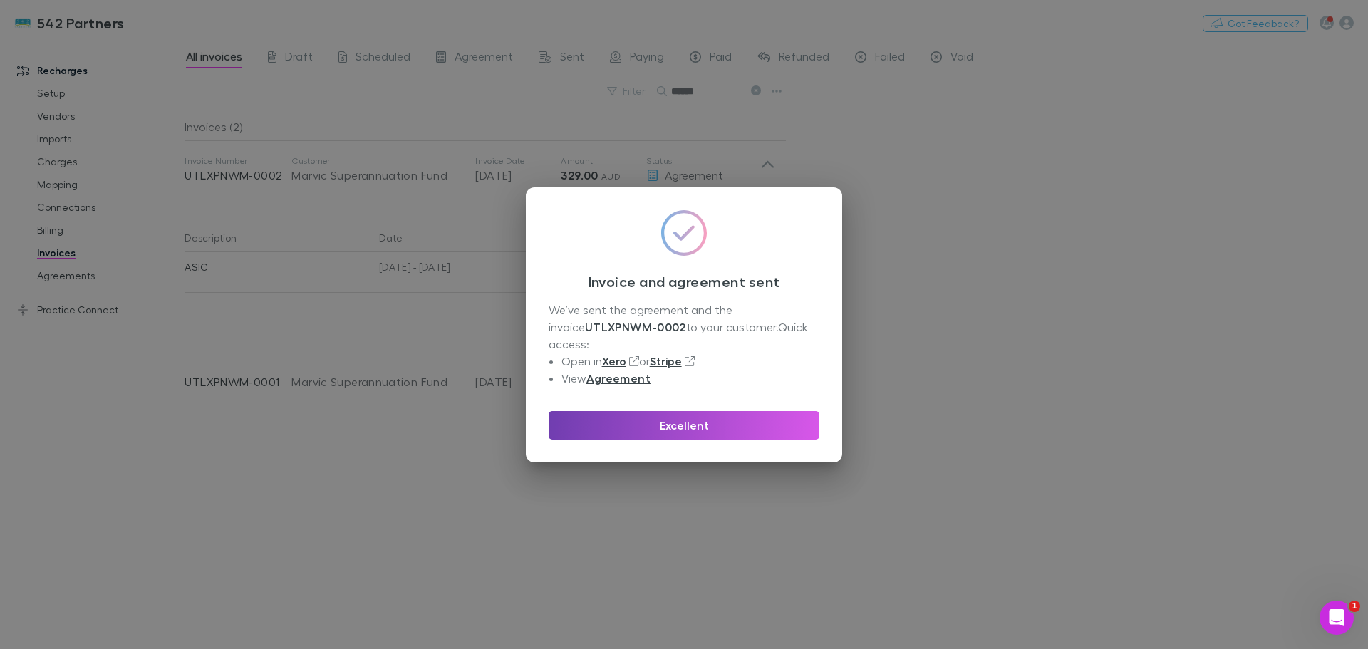
click at [700, 417] on button "Excellent" at bounding box center [683, 425] width 271 height 28
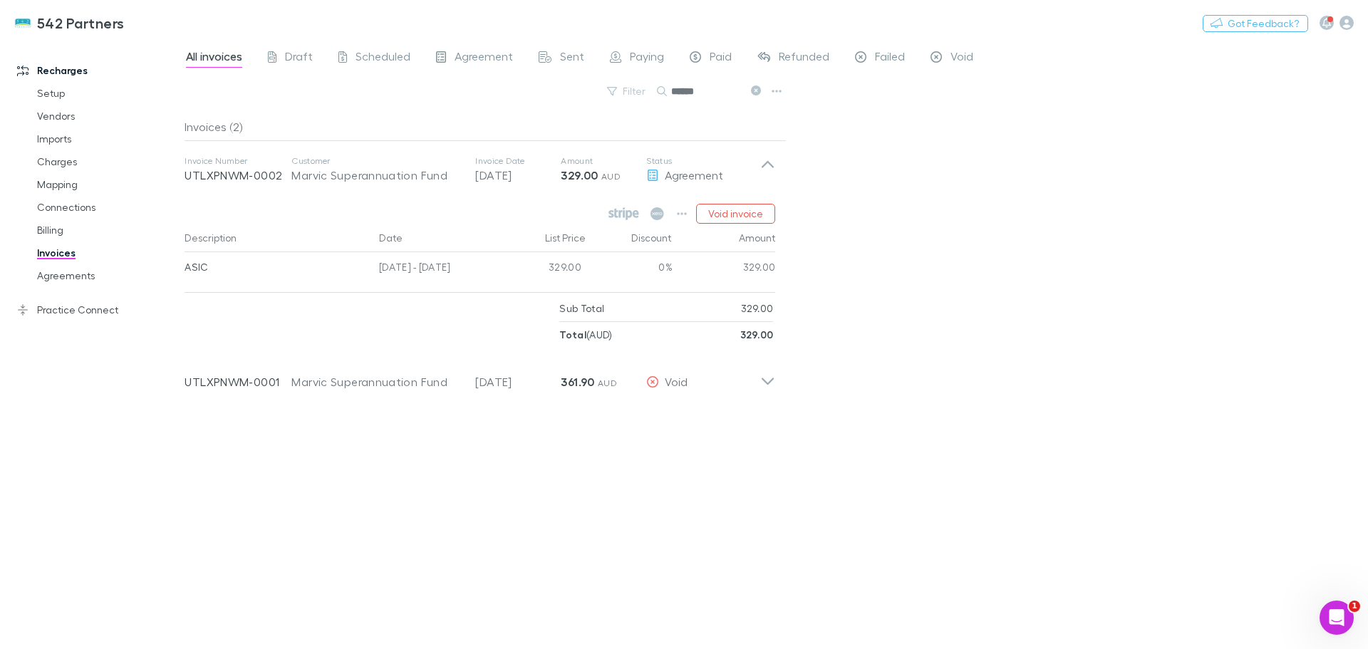
drag, startPoint x: 709, startPoint y: 93, endPoint x: 654, endPoint y: 99, distance: 55.2
click at [654, 99] on div "Filter Search ******" at bounding box center [485, 96] width 602 height 31
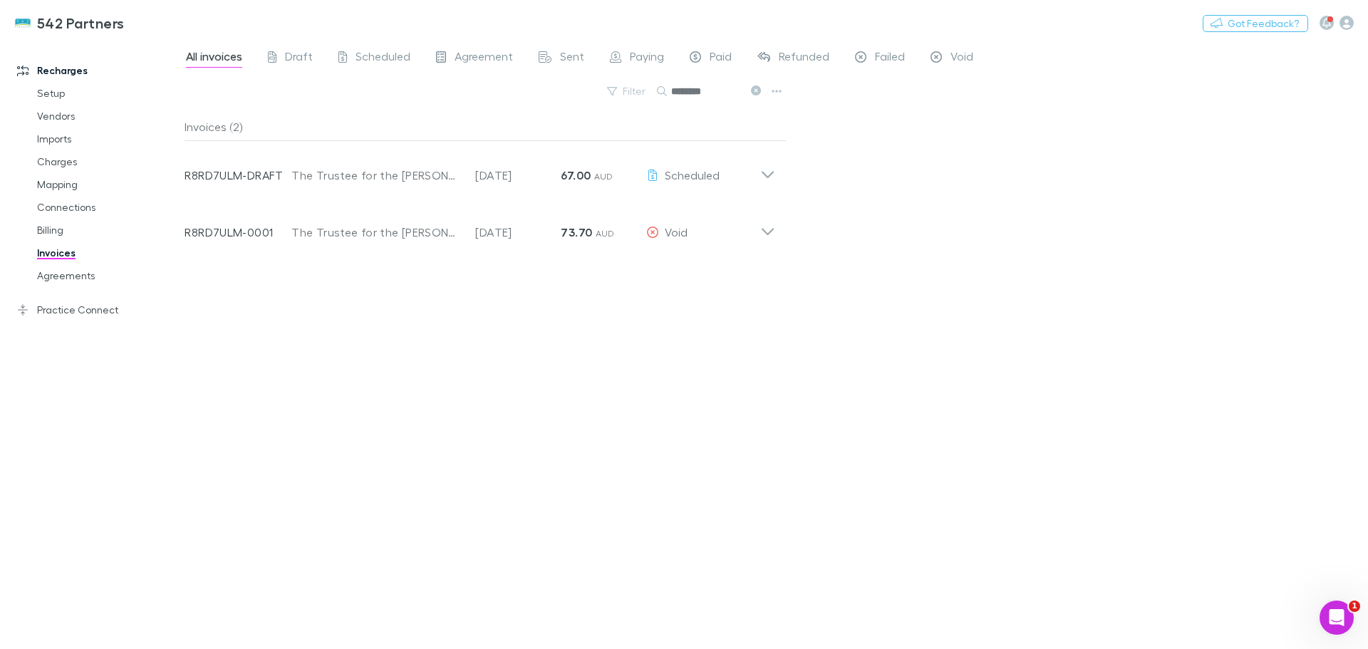
click at [772, 172] on icon at bounding box center [767, 169] width 15 height 28
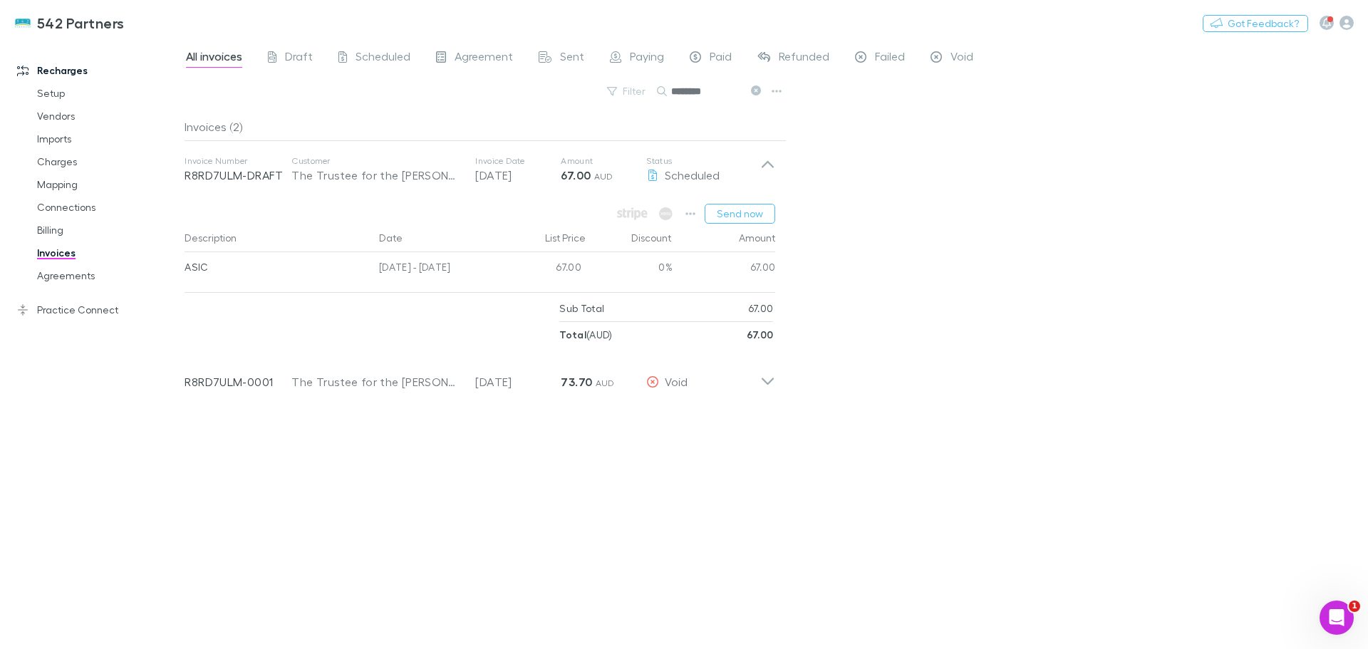
click at [758, 217] on button "Send now" at bounding box center [739, 214] width 71 height 20
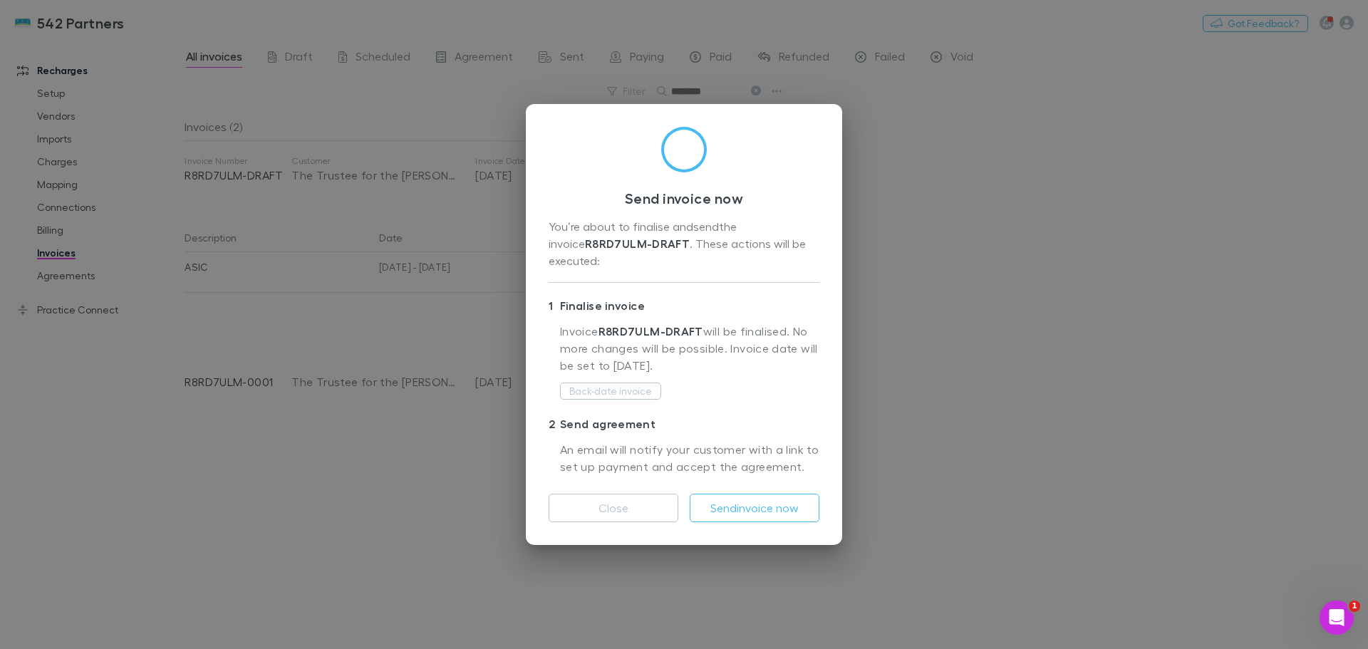
click at [766, 494] on button "Send invoice now" at bounding box center [755, 508] width 130 height 28
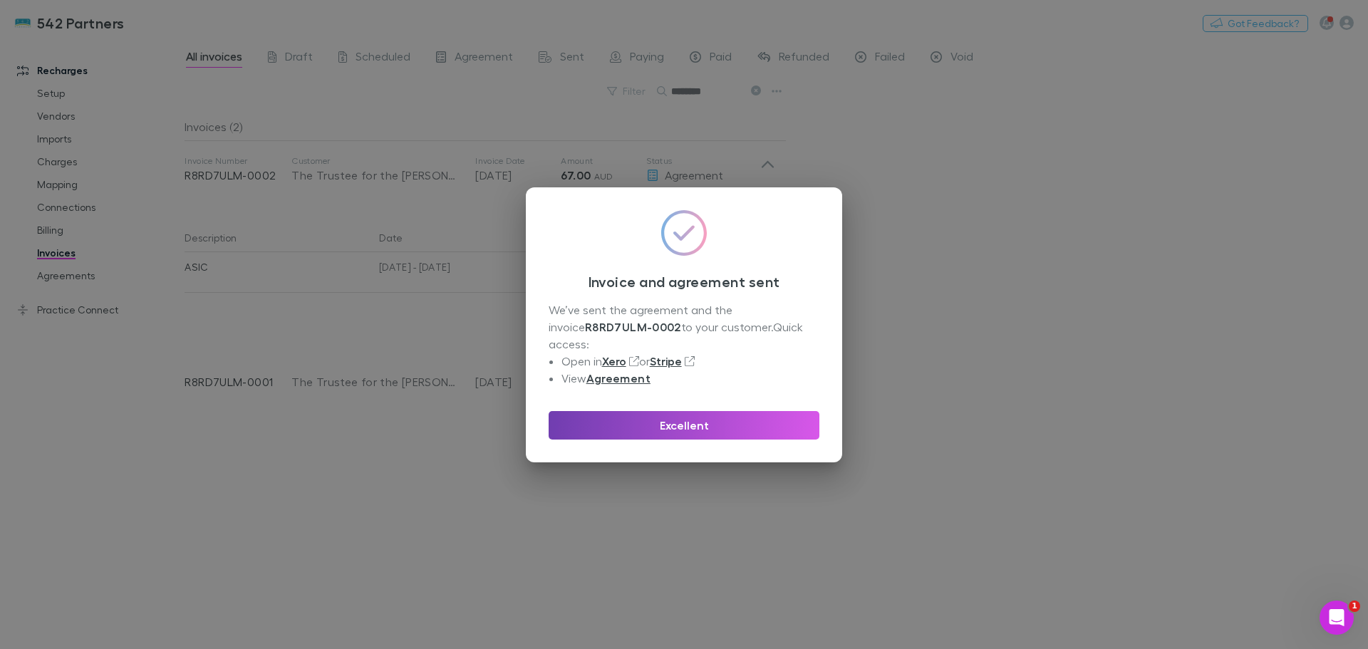
click at [714, 423] on button "Excellent" at bounding box center [683, 425] width 271 height 28
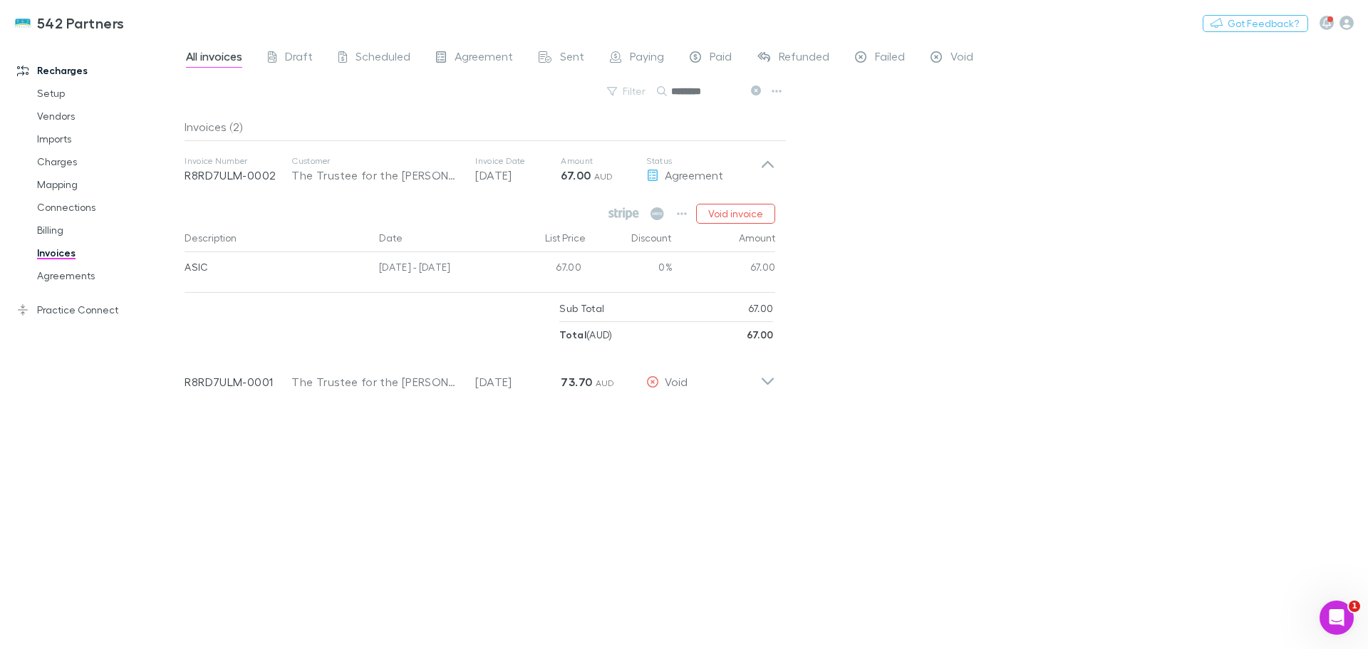
drag, startPoint x: 719, startPoint y: 90, endPoint x: 654, endPoint y: 81, distance: 66.1
click at [654, 81] on div "Filter Search ********" at bounding box center [485, 96] width 602 height 31
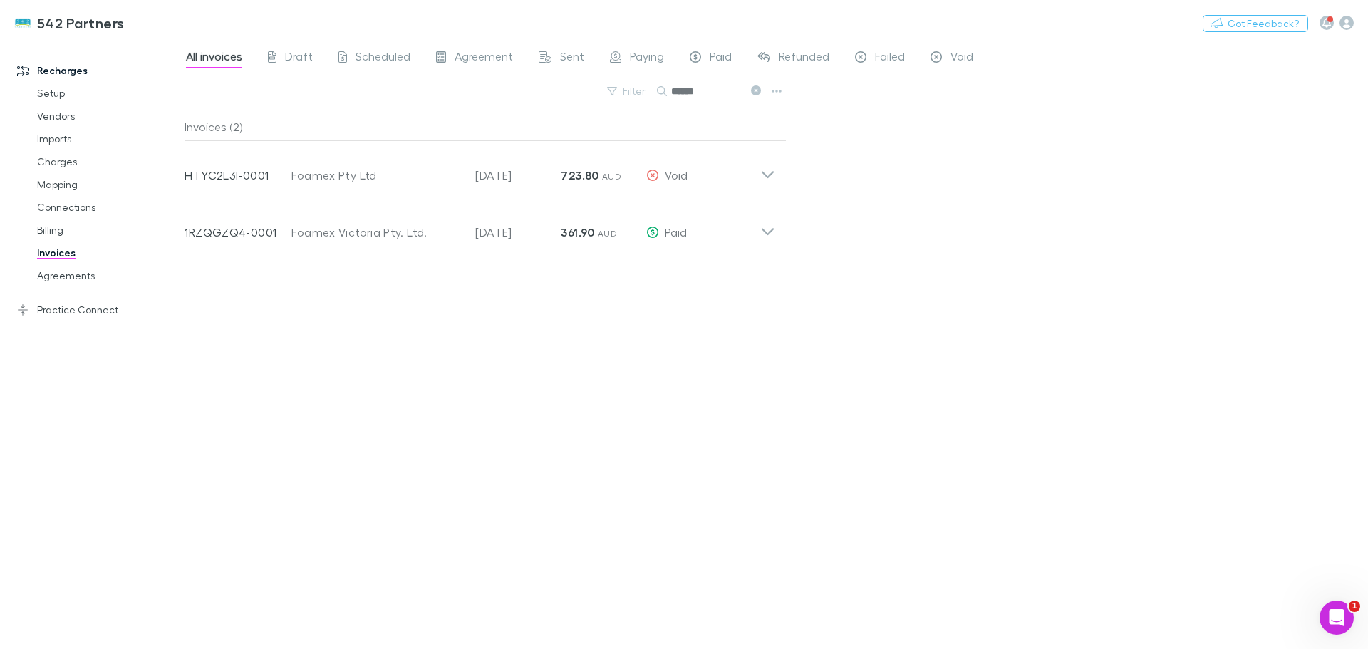
type input "******"
click at [764, 175] on icon at bounding box center [767, 169] width 15 height 28
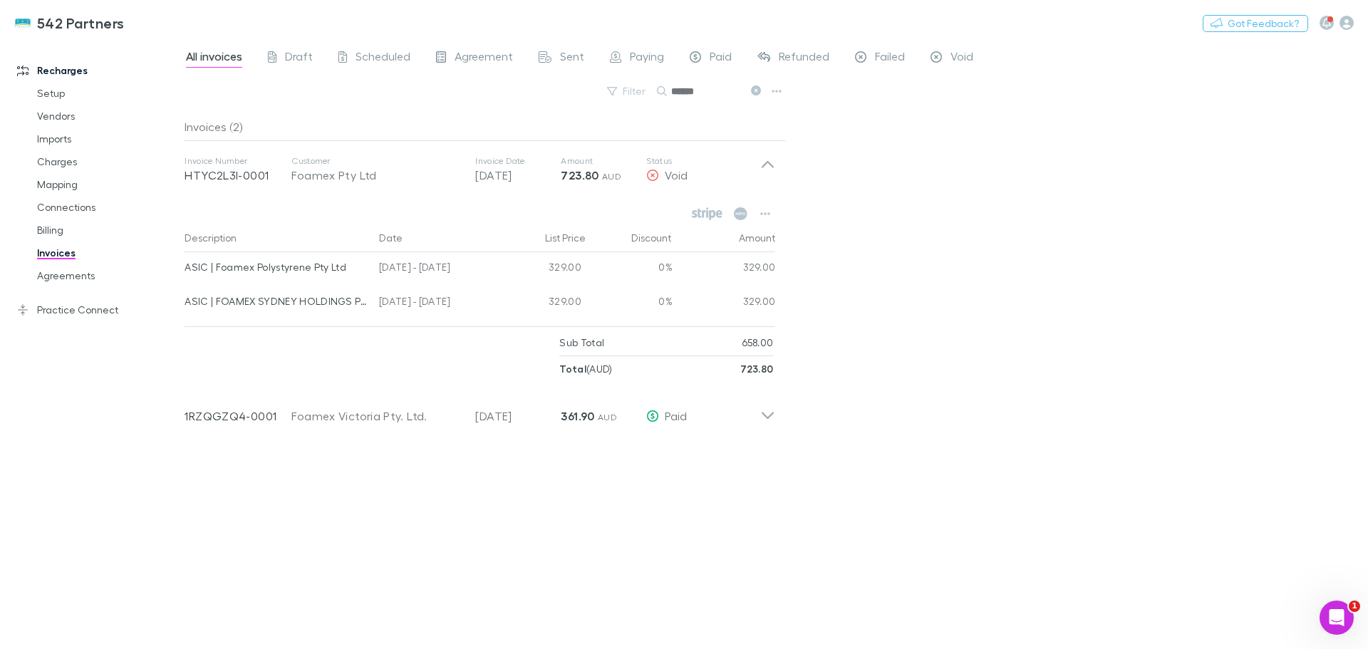
click at [60, 182] on link "Mapping" at bounding box center [108, 184] width 170 height 23
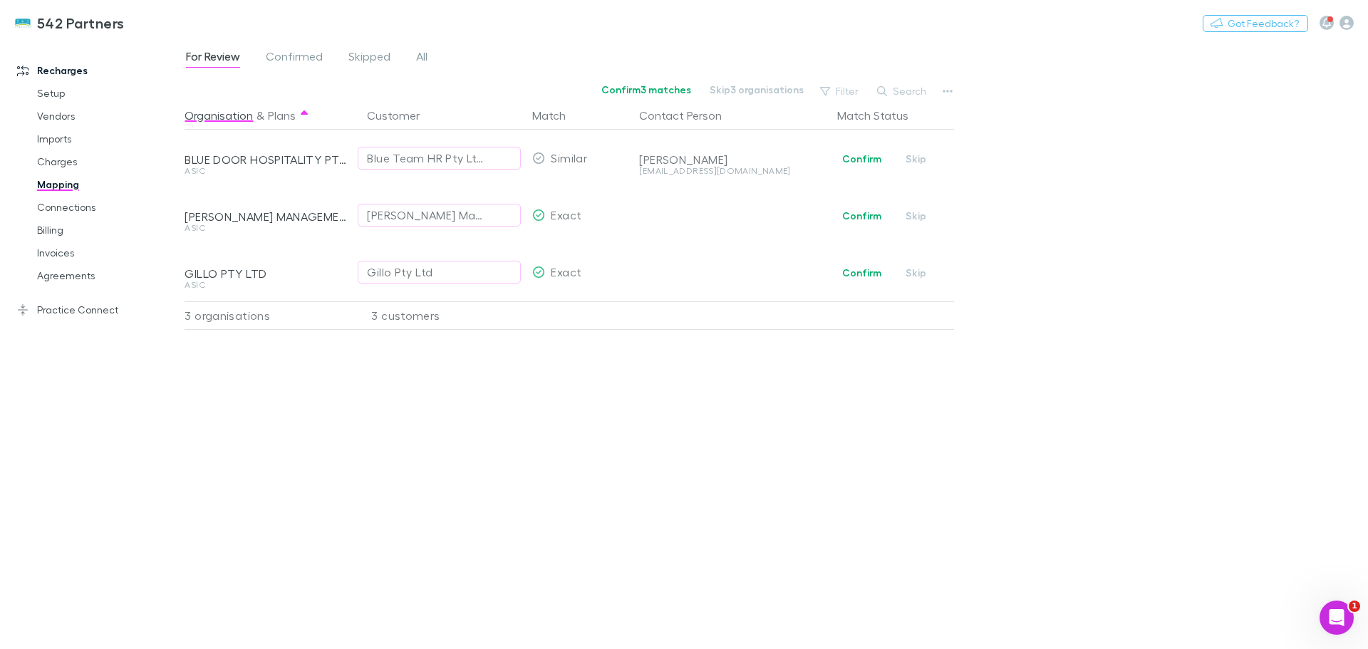
click at [427, 155] on div "Blue Team HR Pty Ltd" at bounding box center [425, 158] width 116 height 17
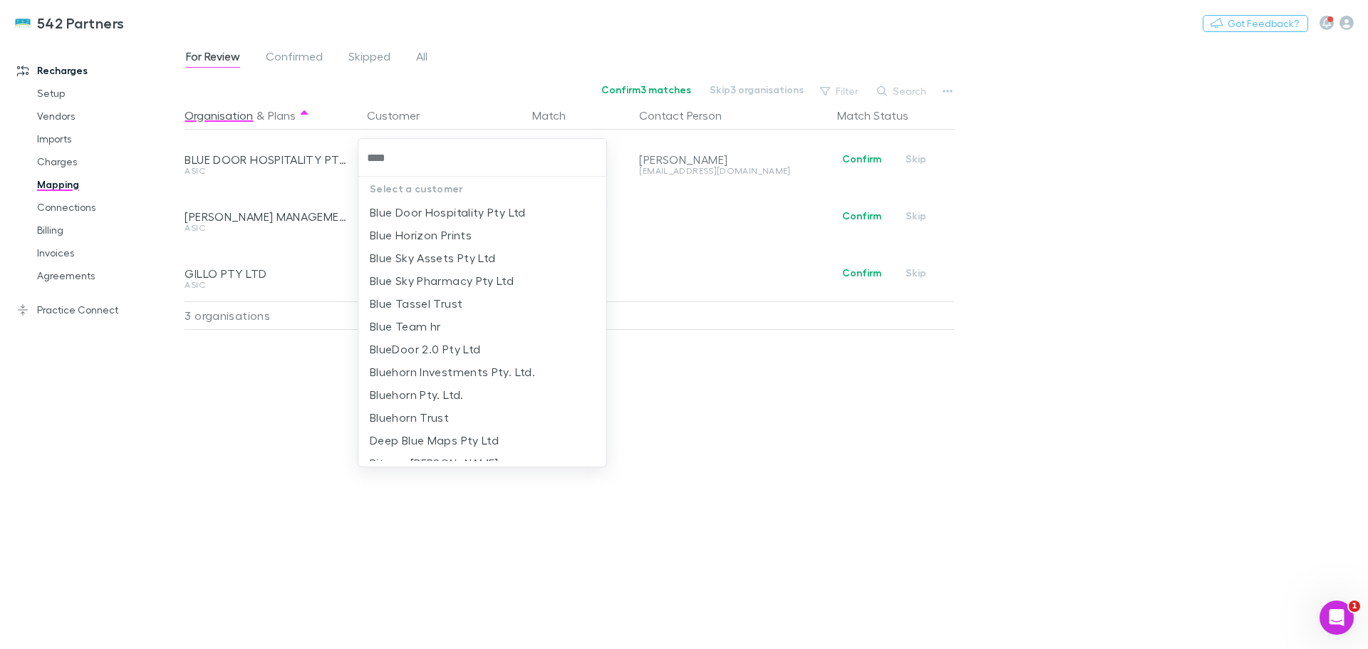
type input "*****"
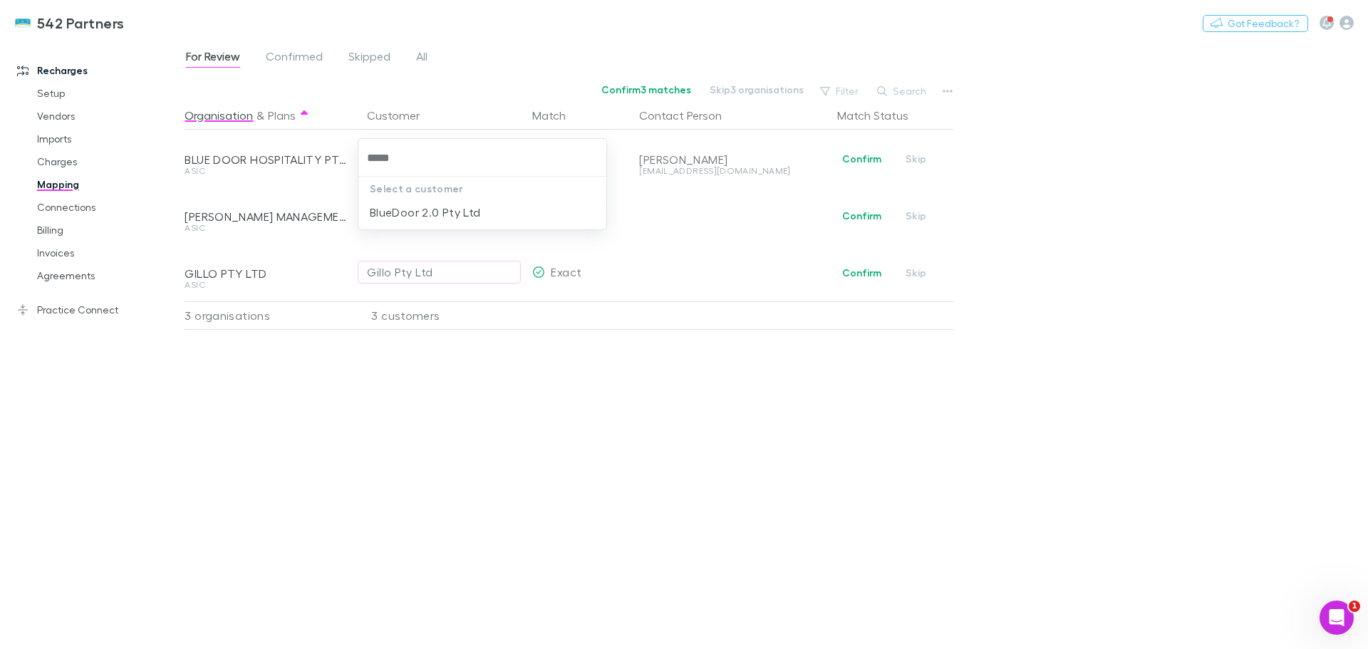
click at [425, 215] on li "BlueDoor 2.0 Pty Ltd" at bounding box center [482, 212] width 248 height 23
drag, startPoint x: 400, startPoint y: 225, endPoint x: 403, endPoint y: 218, distance: 8.0
click at [403, 218] on button "Dawson Management (Coogee) Pty Ltd" at bounding box center [439, 215] width 163 height 23
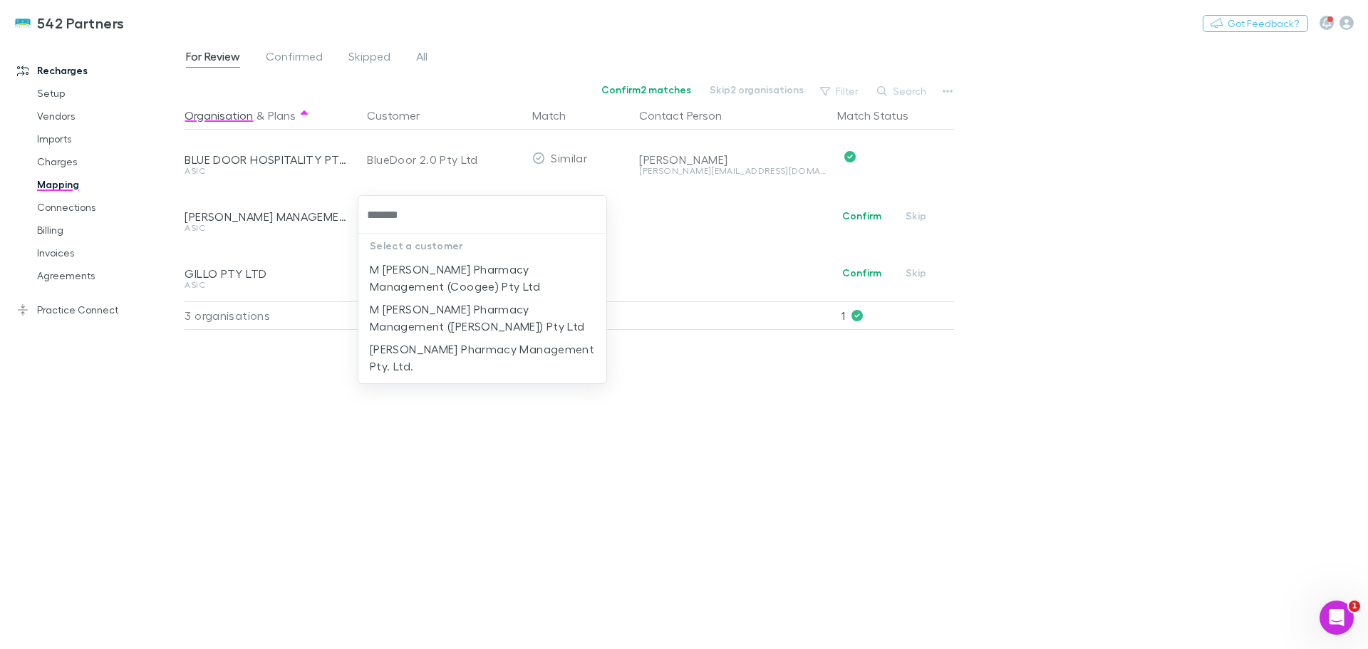
type input "********"
click at [433, 274] on li "M Dawson Pharmacy Management (Coogee) Pty Ltd" at bounding box center [482, 278] width 248 height 40
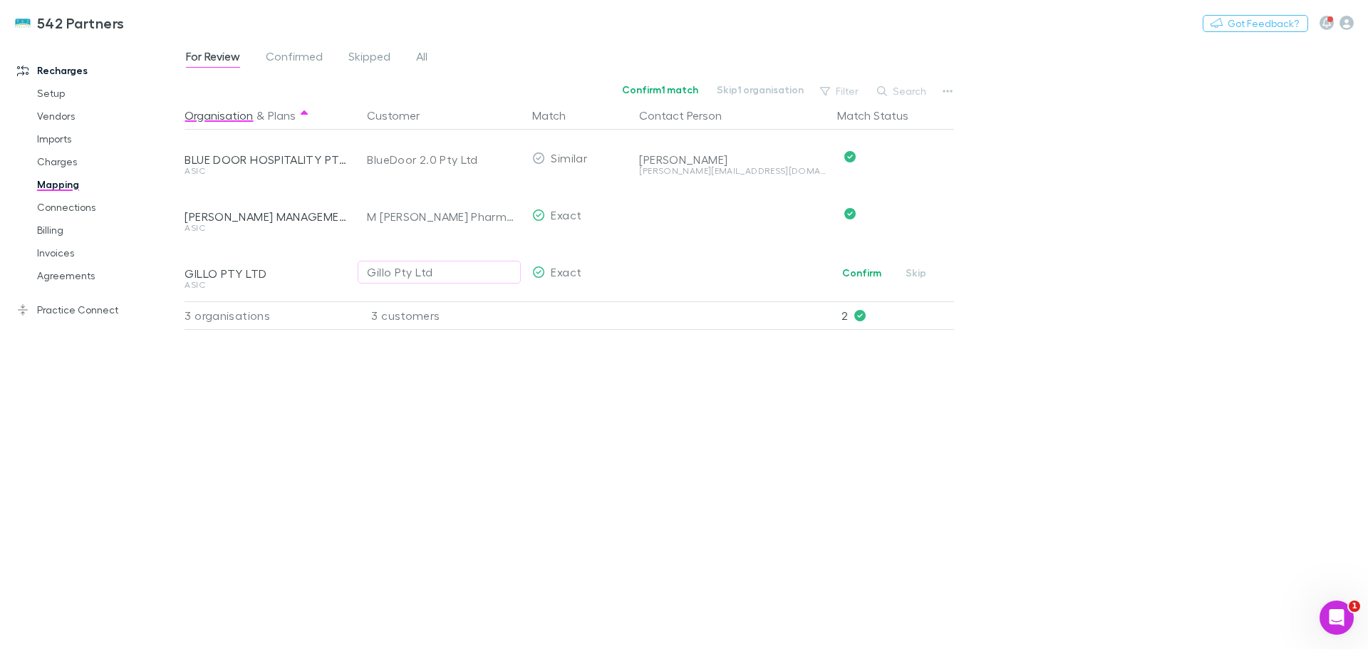
click at [426, 271] on div "Gillo Pty Ltd" at bounding box center [400, 272] width 66 height 17
type input "**********"
click at [430, 328] on li "Stirling Financial Consulting Pty Ltd" at bounding box center [482, 326] width 248 height 23
click at [63, 272] on link "Agreements" at bounding box center [108, 275] width 170 height 23
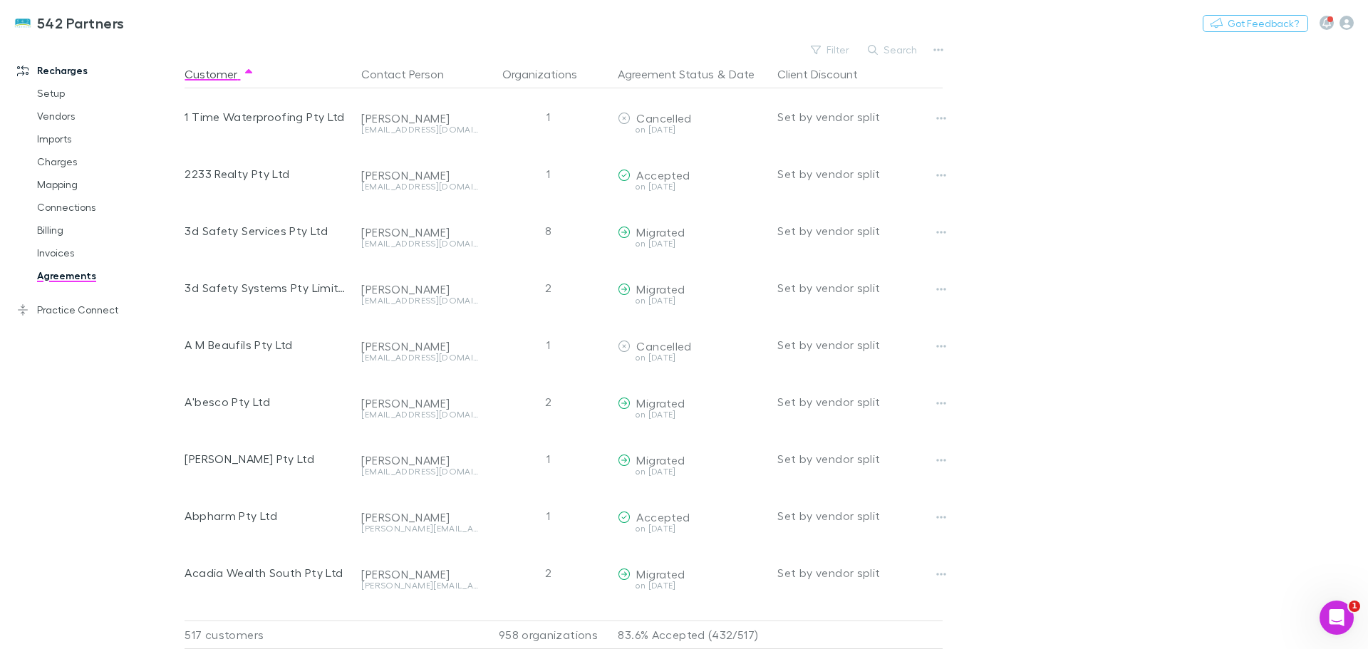
click at [51, 249] on link "Invoices" at bounding box center [108, 252] width 170 height 23
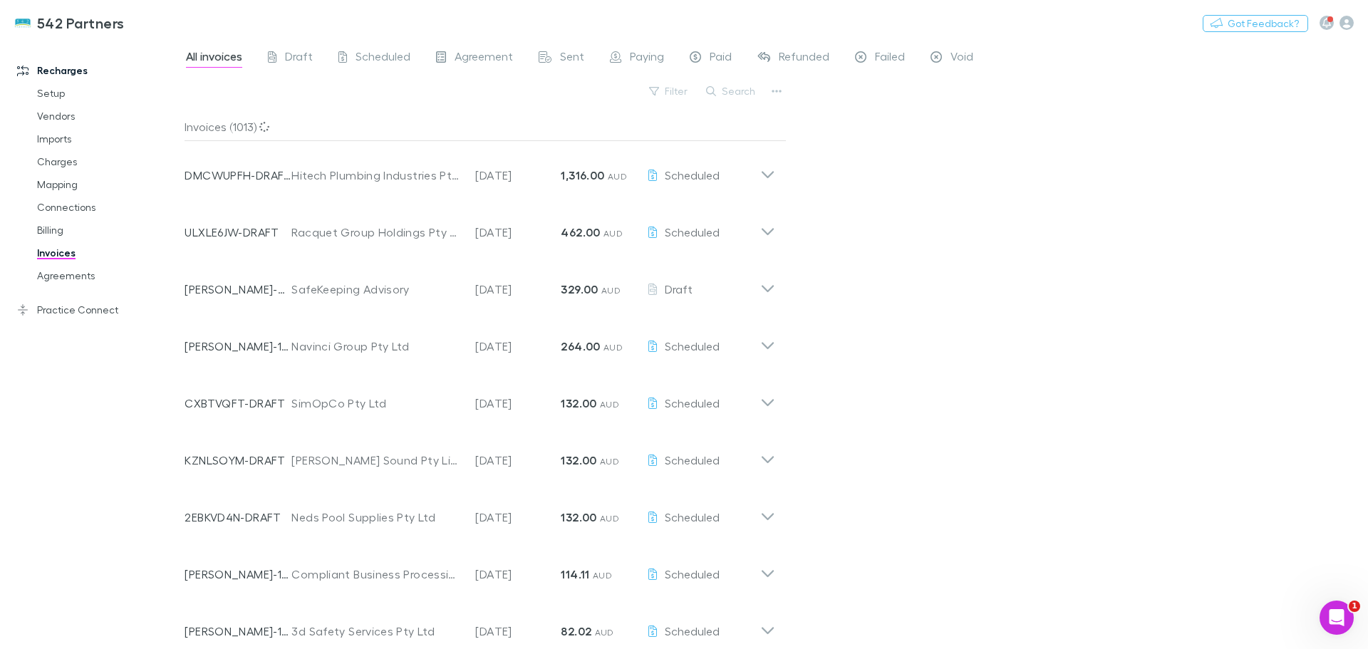
click at [55, 228] on link "Billing" at bounding box center [108, 230] width 170 height 23
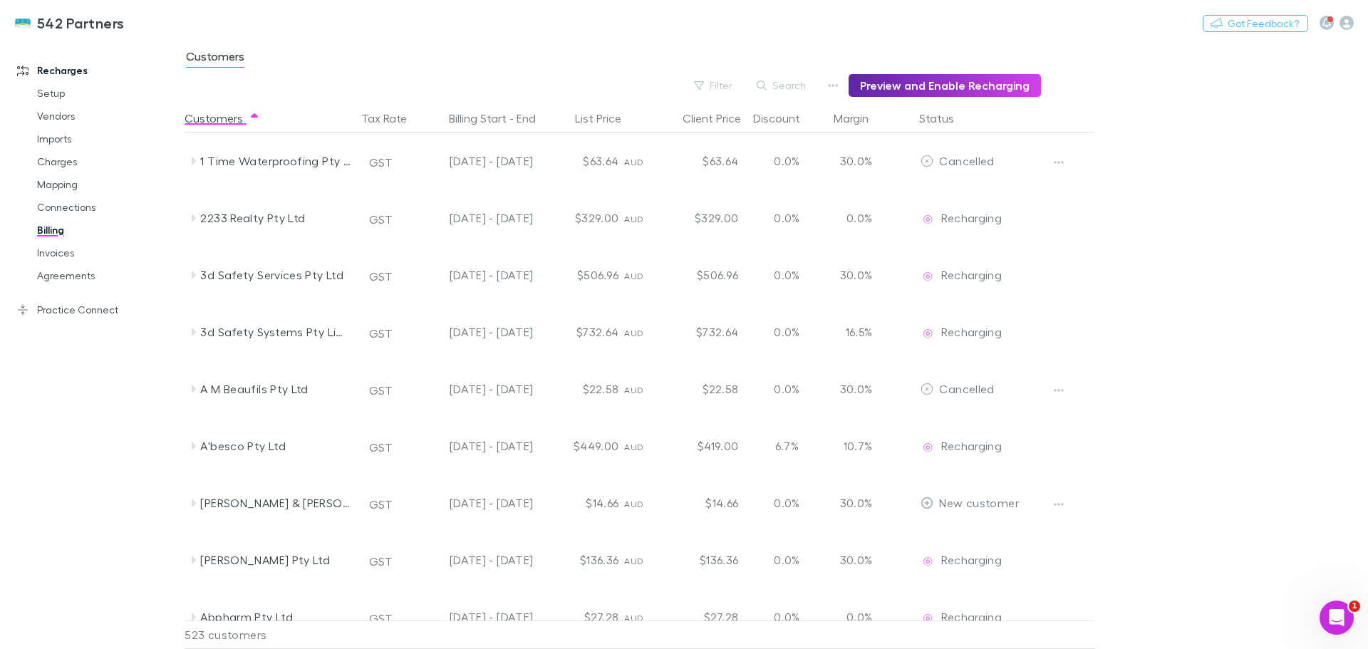
click at [722, 83] on button "Filter" at bounding box center [714, 85] width 54 height 17
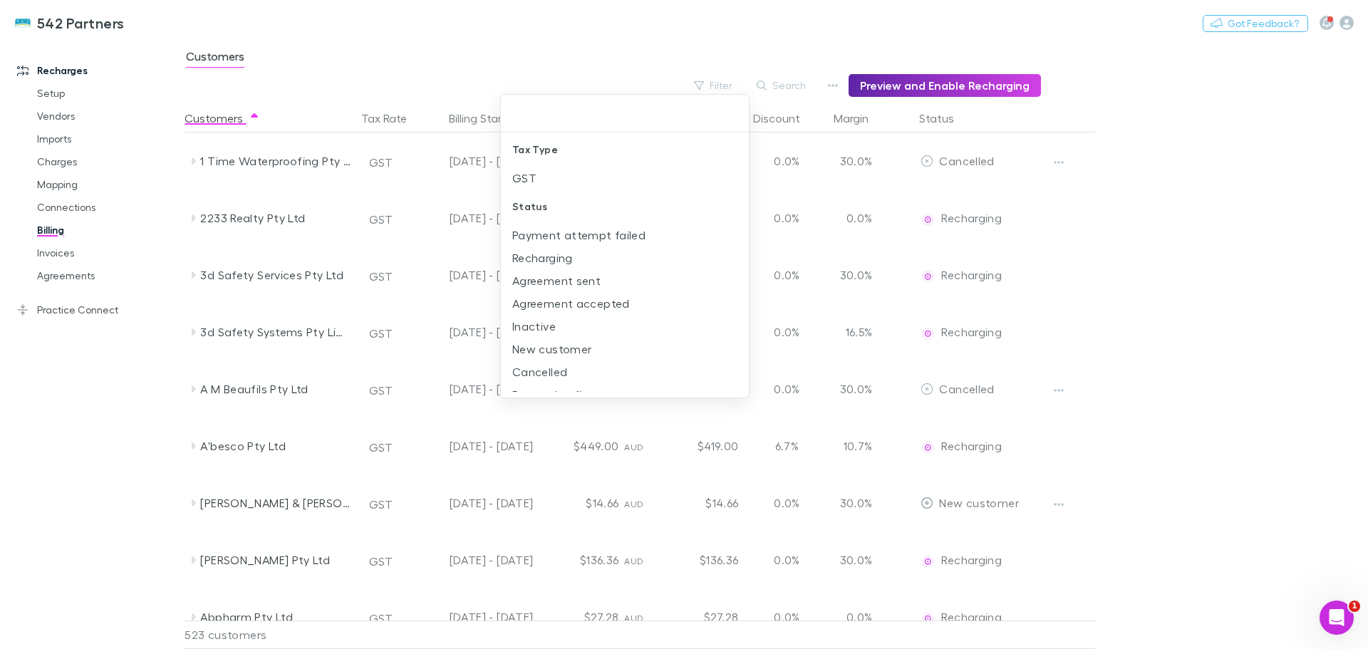
click at [553, 350] on li "New customer" at bounding box center [625, 349] width 248 height 23
click at [1240, 246] on div at bounding box center [684, 324] width 1368 height 649
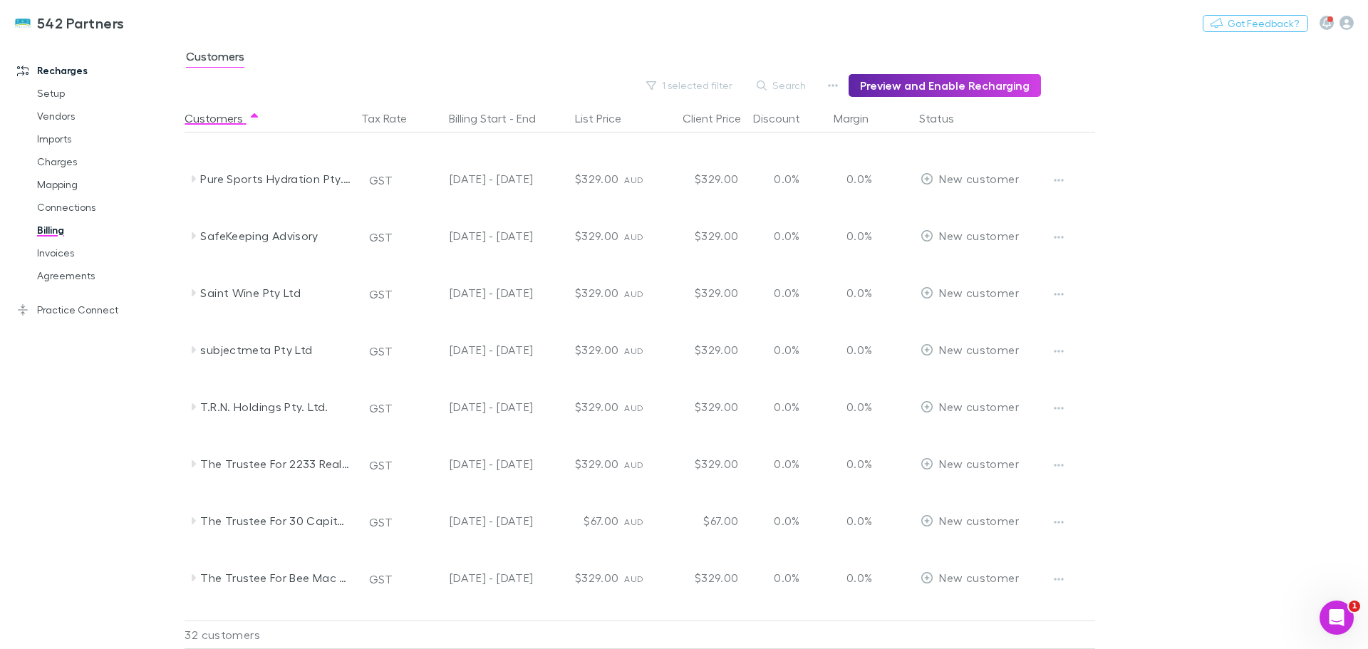
scroll to position [196, 0]
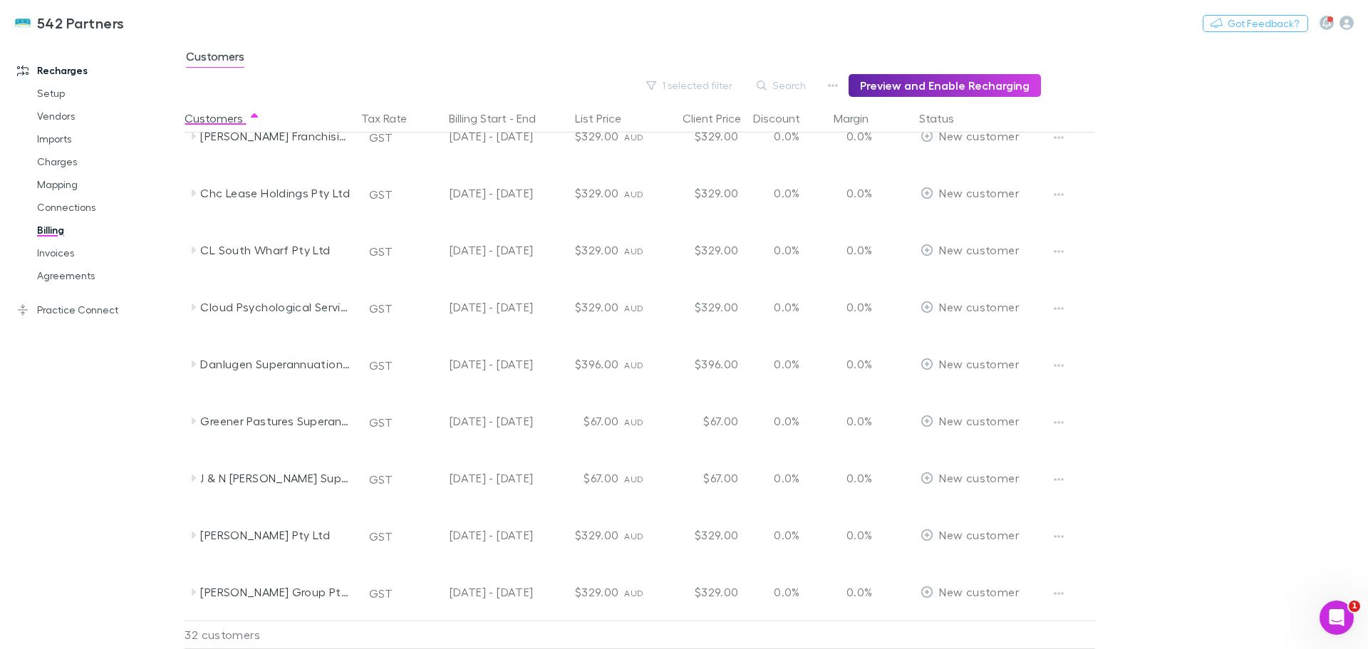
click at [187, 192] on icon at bounding box center [192, 192] width 11 height 11
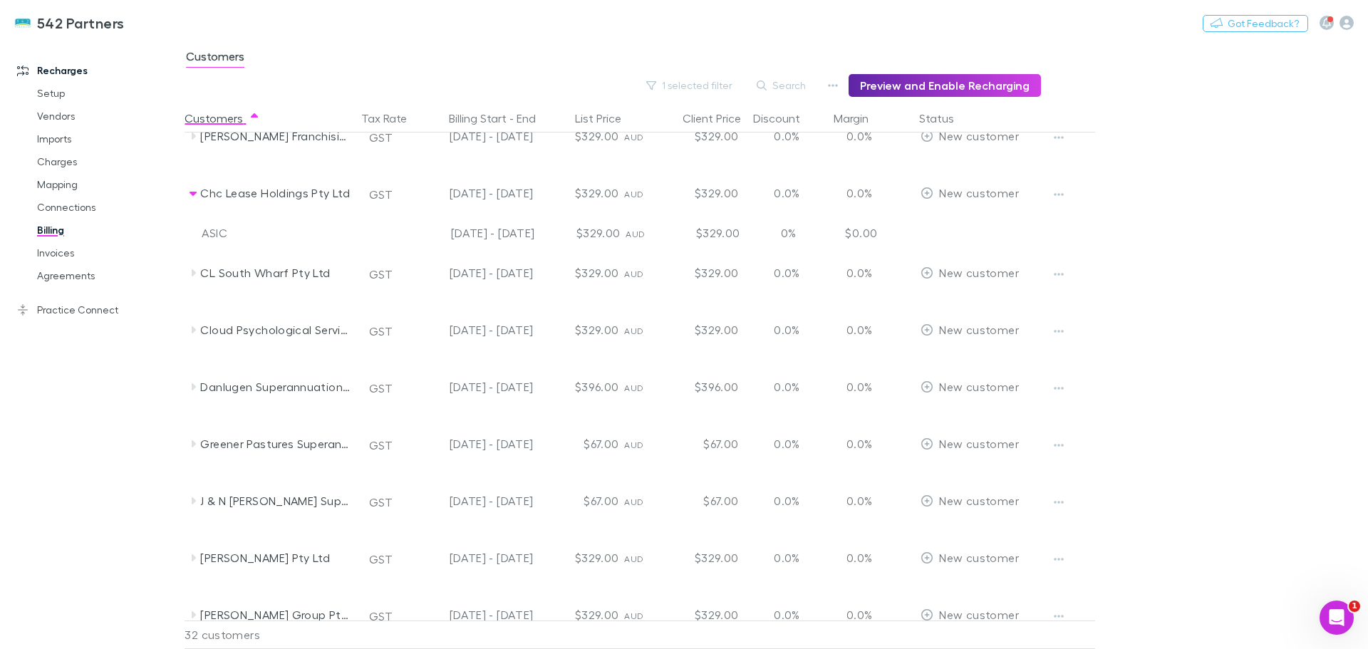
click at [187, 192] on icon at bounding box center [192, 192] width 11 height 11
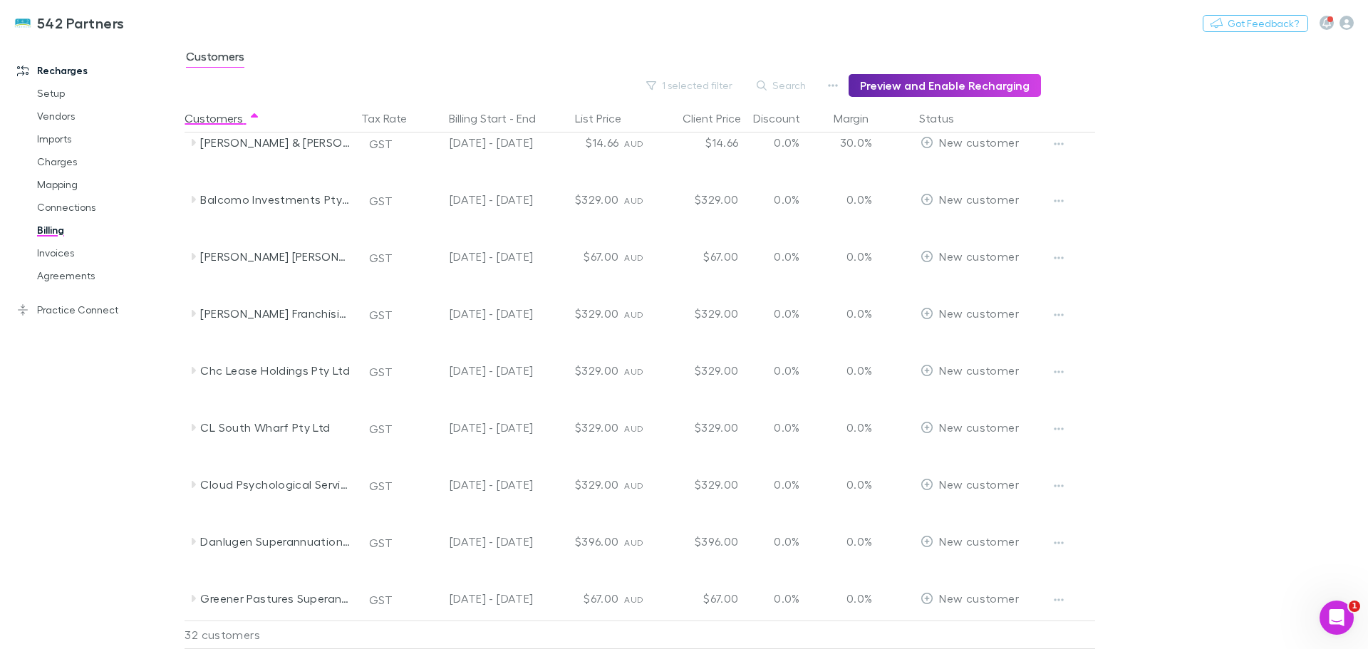
scroll to position [0, 0]
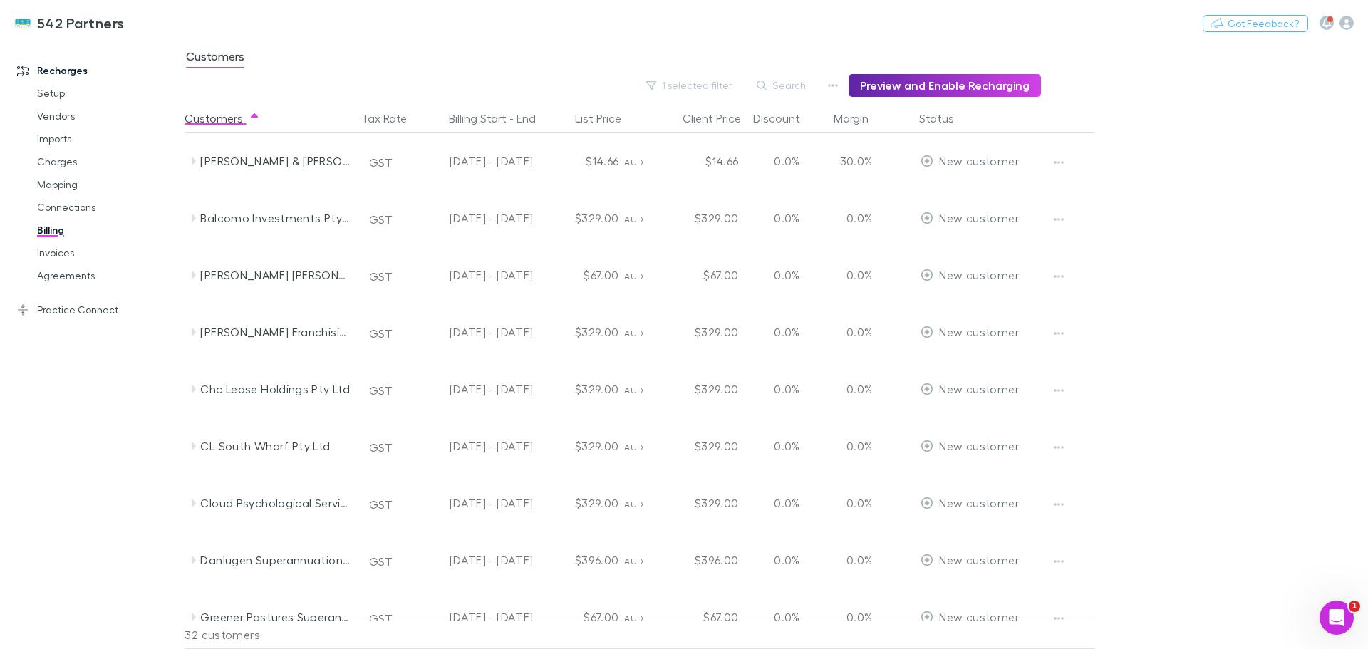
click at [190, 158] on icon at bounding box center [192, 160] width 11 height 11
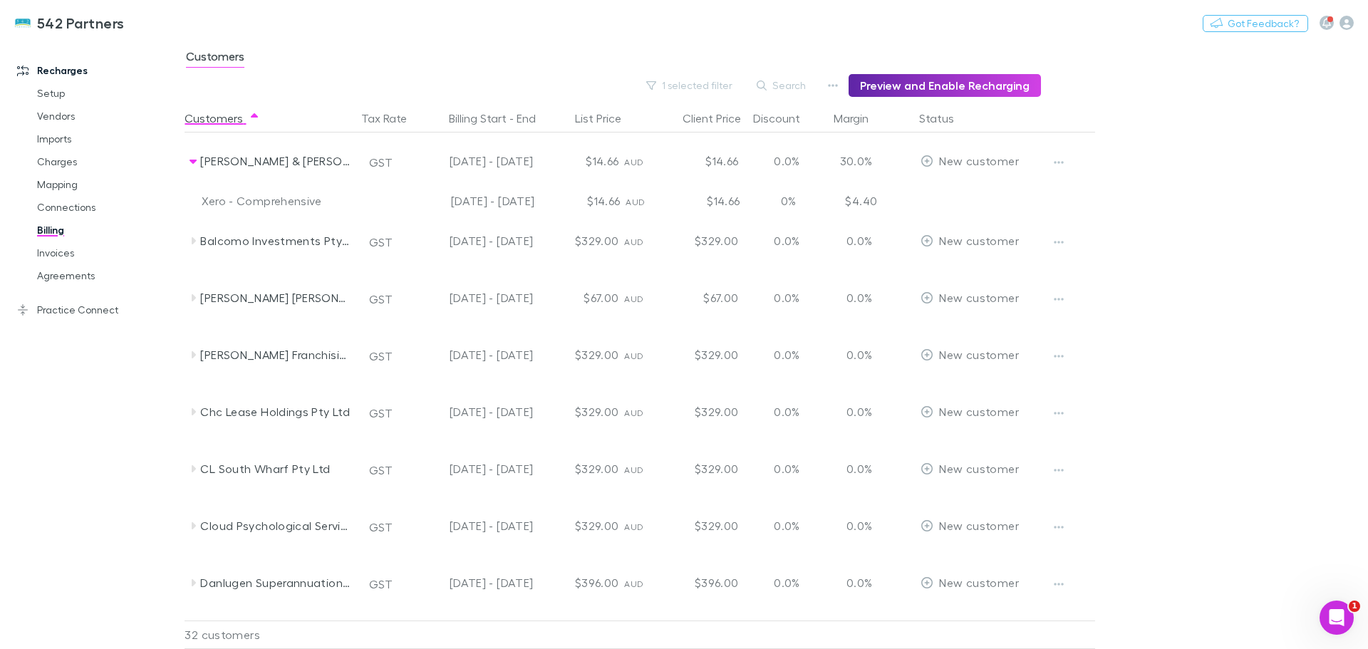
click at [190, 158] on icon at bounding box center [192, 160] width 11 height 11
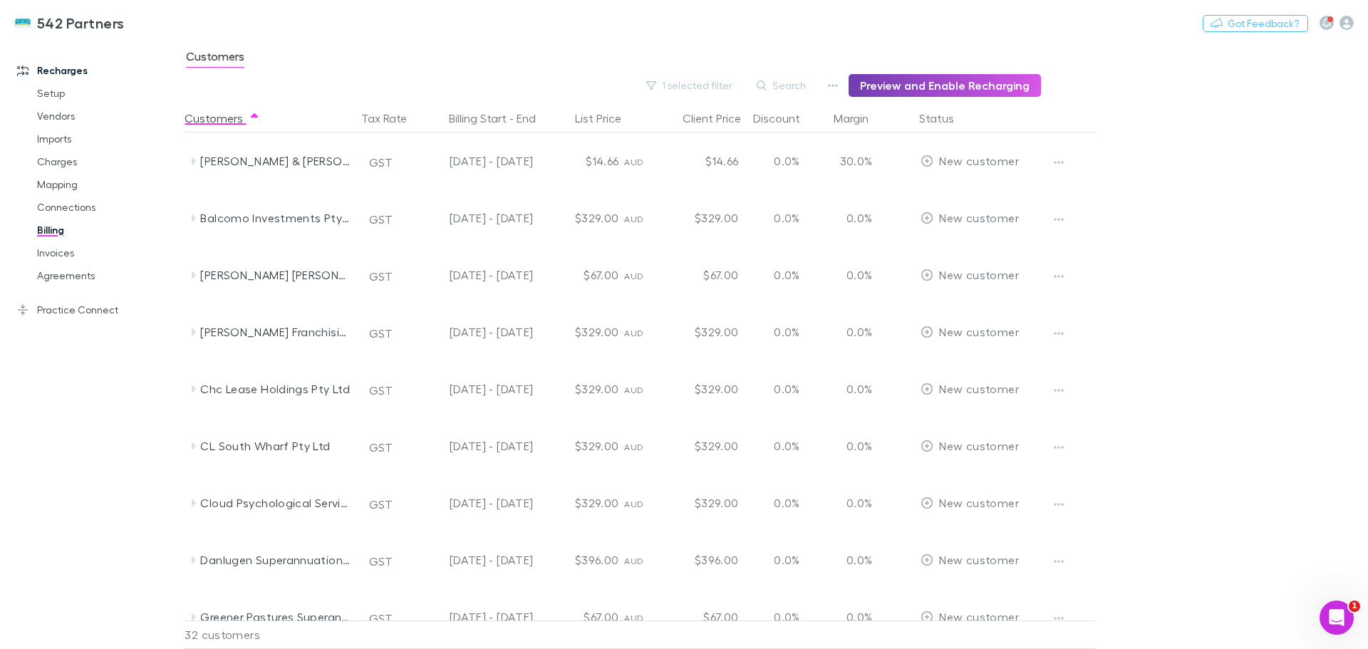
click at [905, 85] on button "Preview and Enable Recharging" at bounding box center [944, 85] width 192 height 23
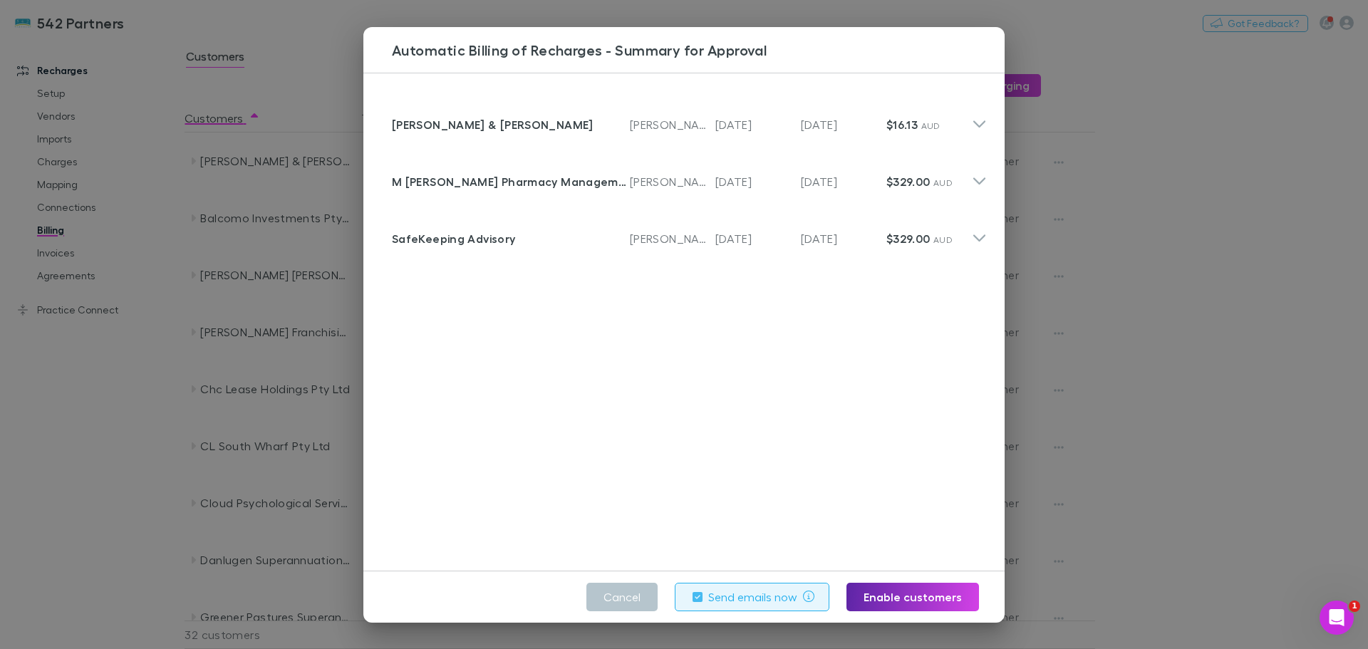
click at [625, 603] on button "Cancel" at bounding box center [621, 597] width 71 height 28
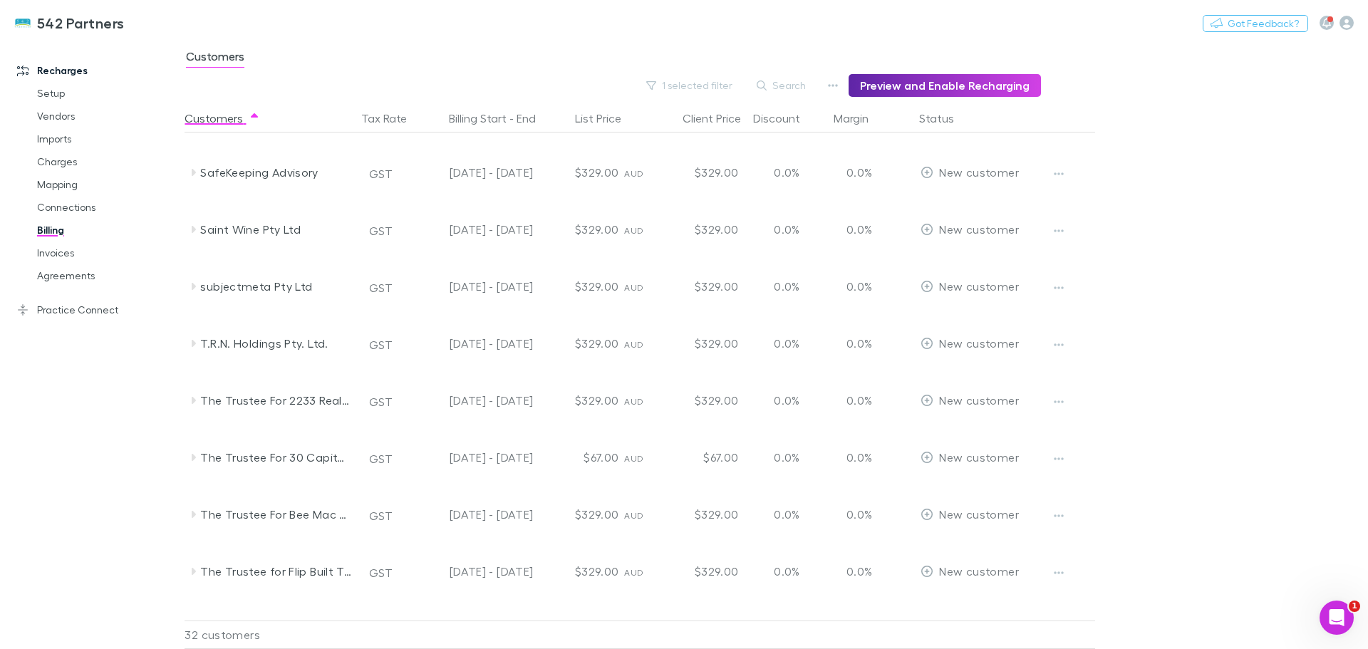
scroll to position [926, 0]
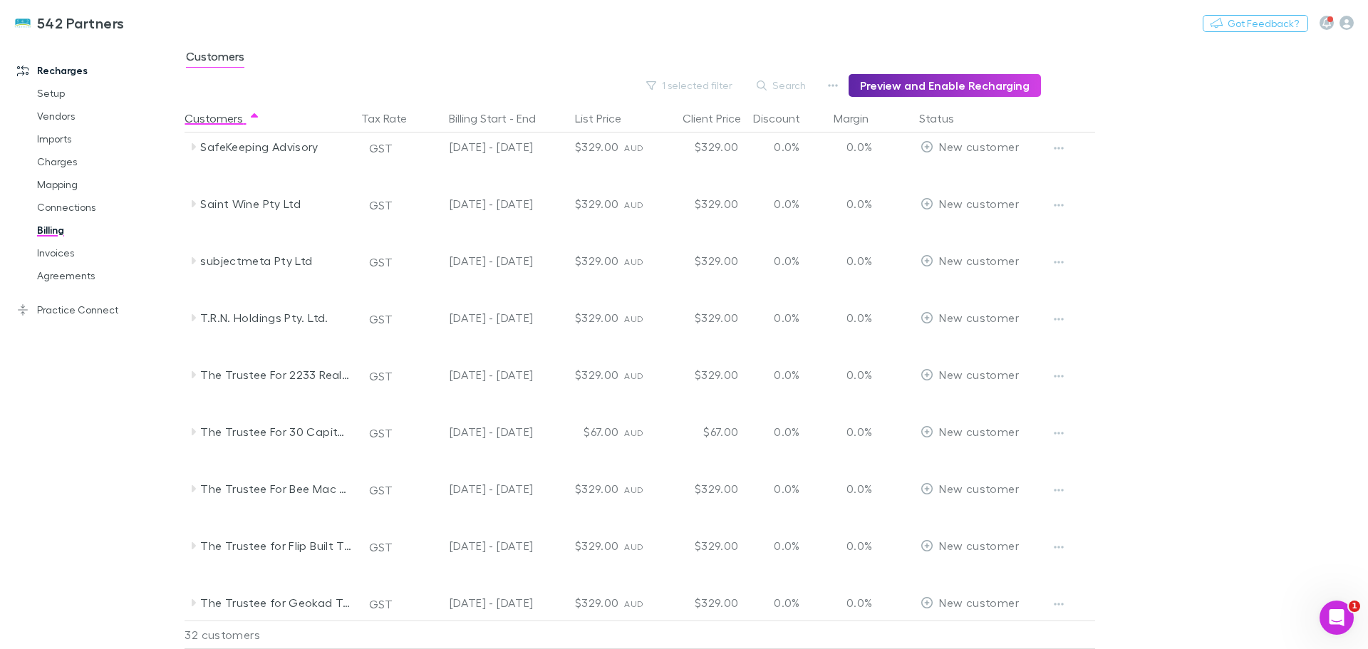
click at [190, 201] on icon at bounding box center [192, 203] width 11 height 11
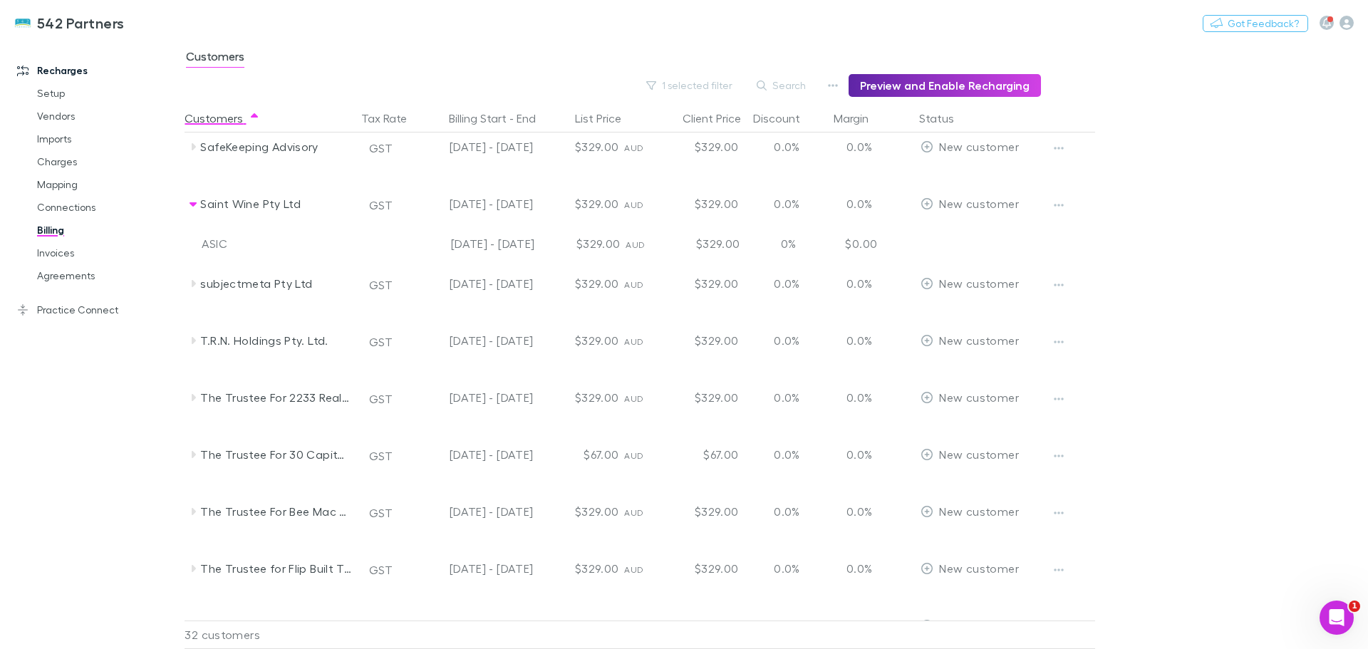
click at [195, 343] on icon at bounding box center [192, 340] width 11 height 11
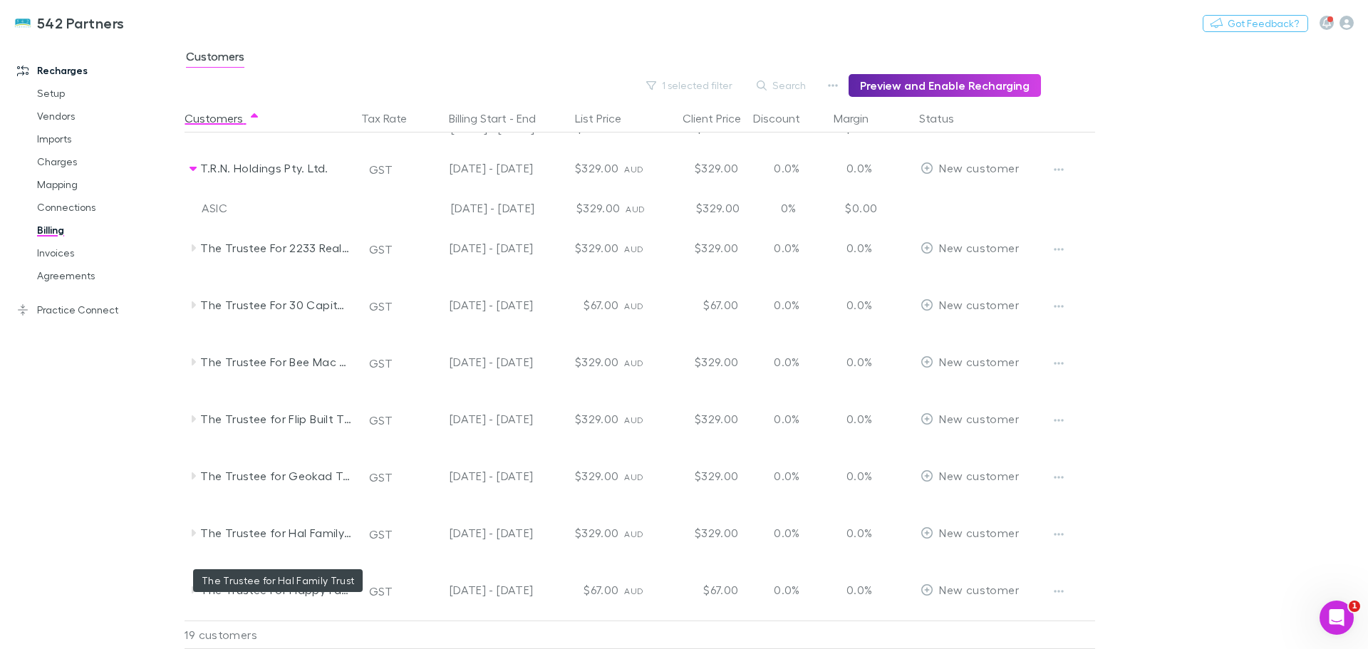
scroll to position [355, 0]
click at [189, 252] on icon at bounding box center [192, 249] width 11 height 11
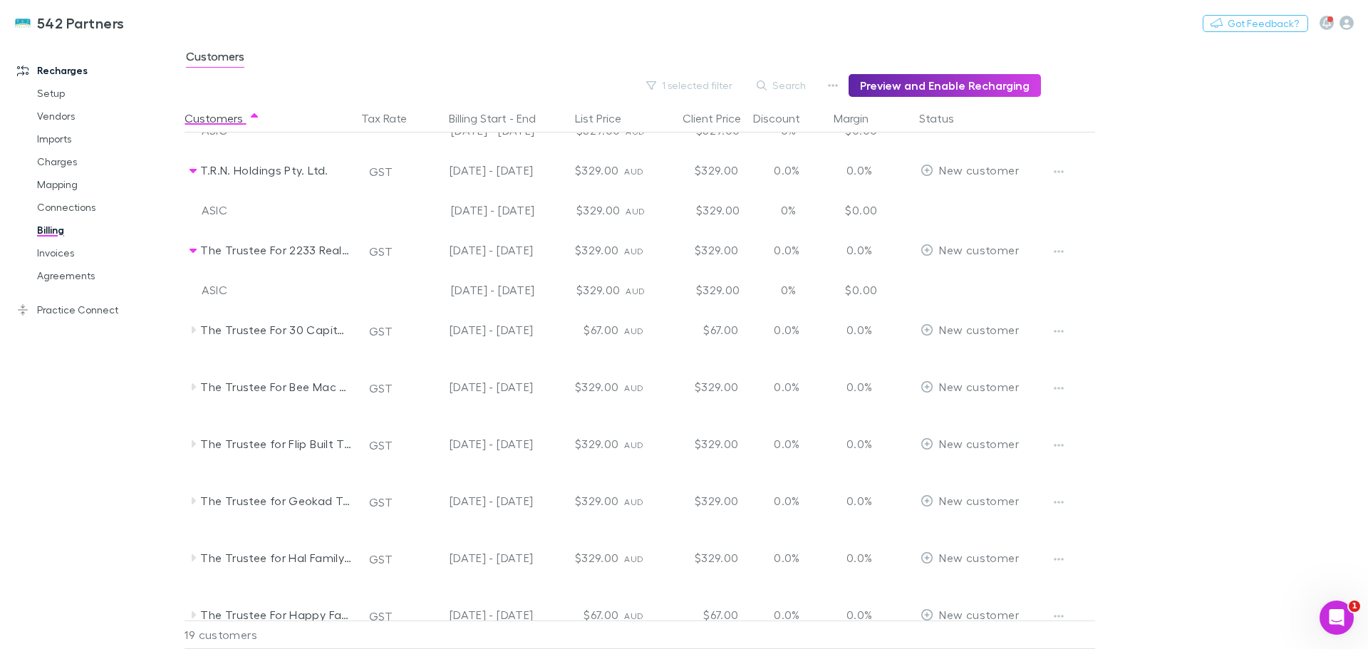
click at [1066, 248] on button "button" at bounding box center [1059, 251] width 20 height 20
click at [946, 284] on p "Enable Customer" at bounding box center [970, 279] width 173 height 17
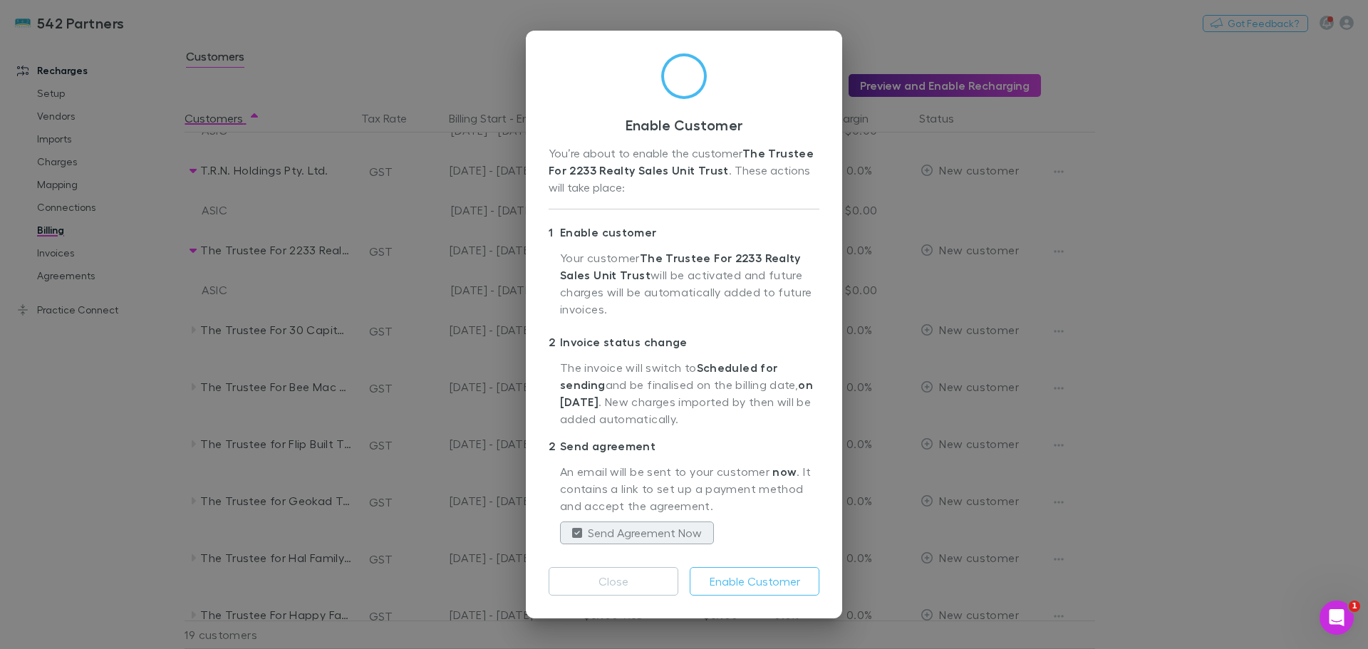
click at [746, 592] on button "Enable Customer" at bounding box center [755, 581] width 130 height 28
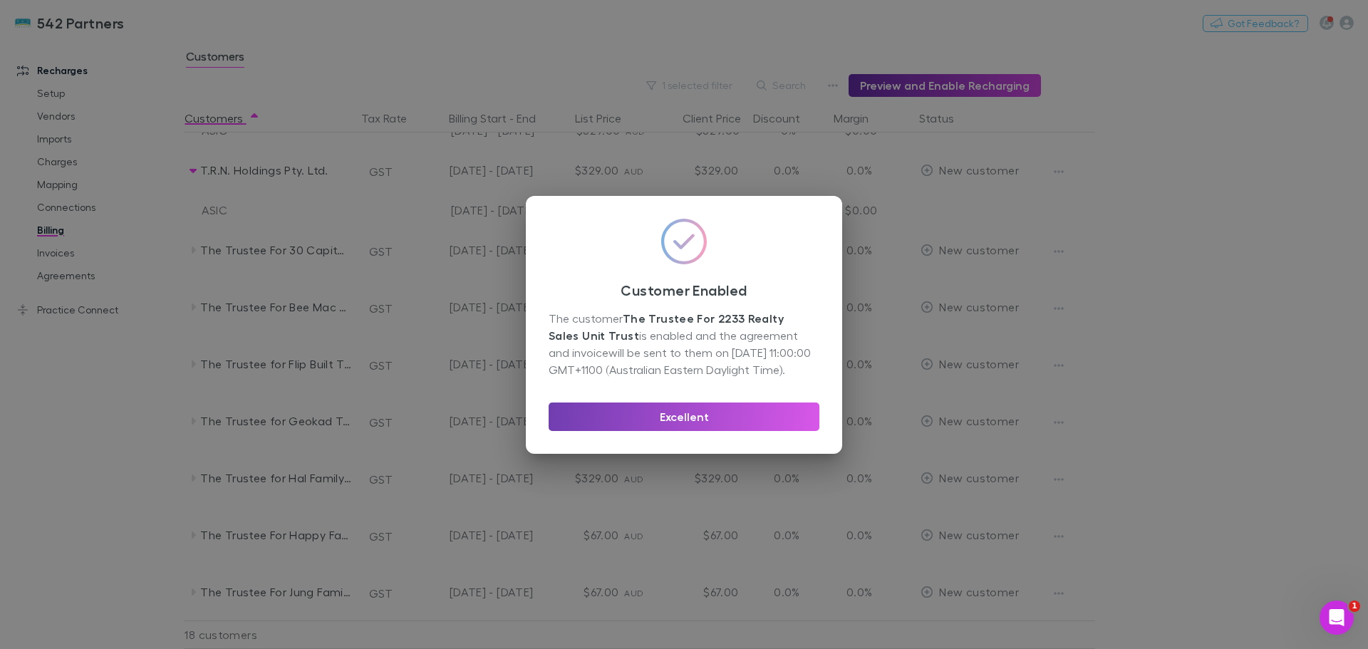
click at [719, 422] on button "Excellent" at bounding box center [683, 416] width 271 height 28
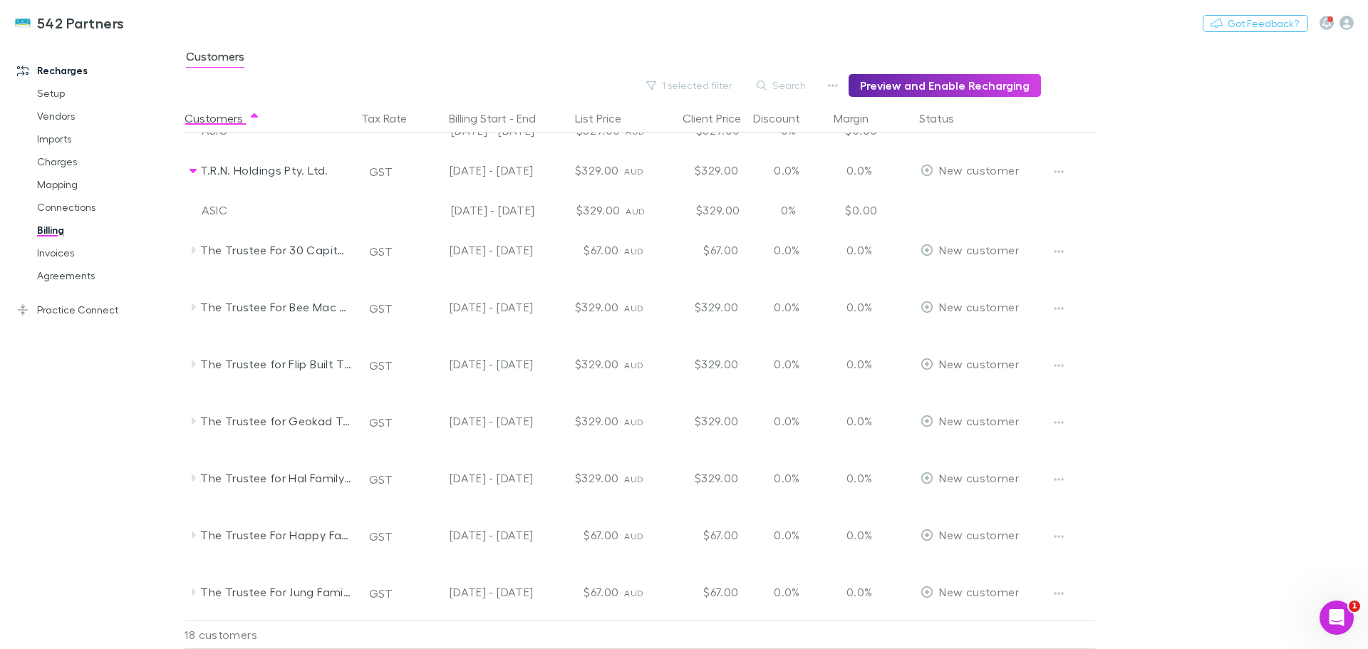
click at [189, 251] on icon at bounding box center [192, 249] width 11 height 11
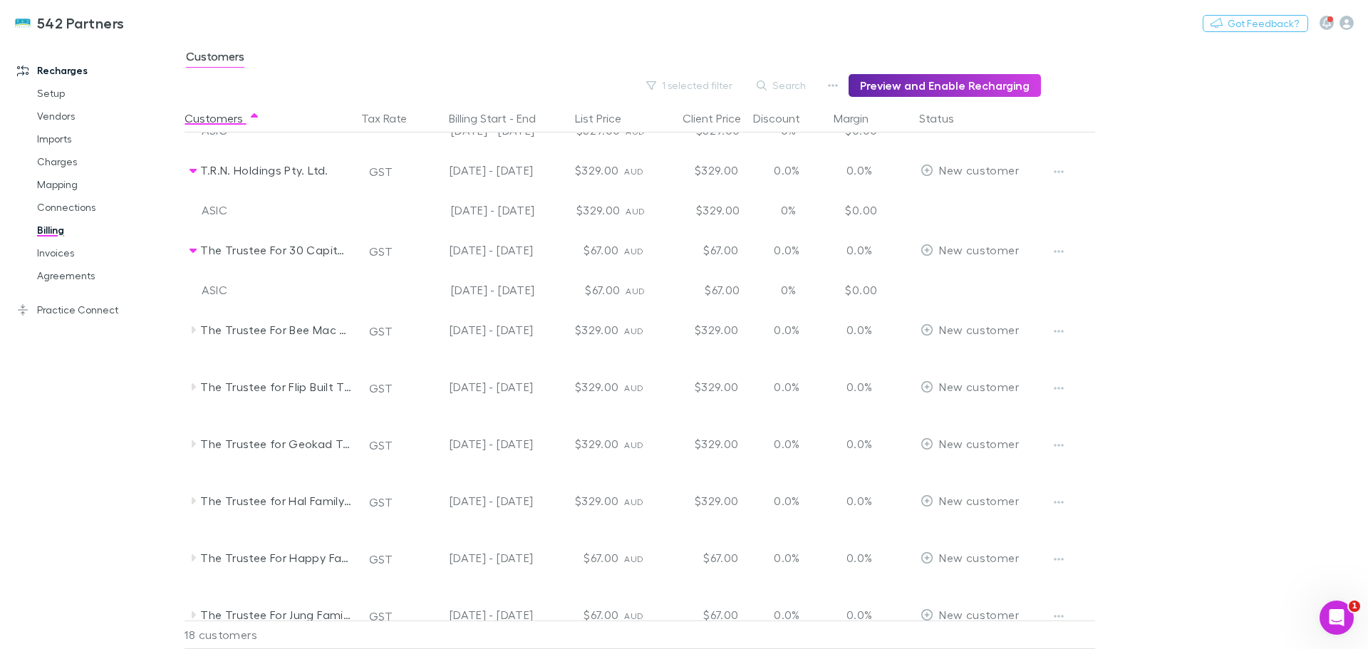
click at [1058, 246] on icon "button" at bounding box center [1059, 251] width 10 height 11
click at [938, 278] on p "Enable Customer" at bounding box center [970, 279] width 173 height 17
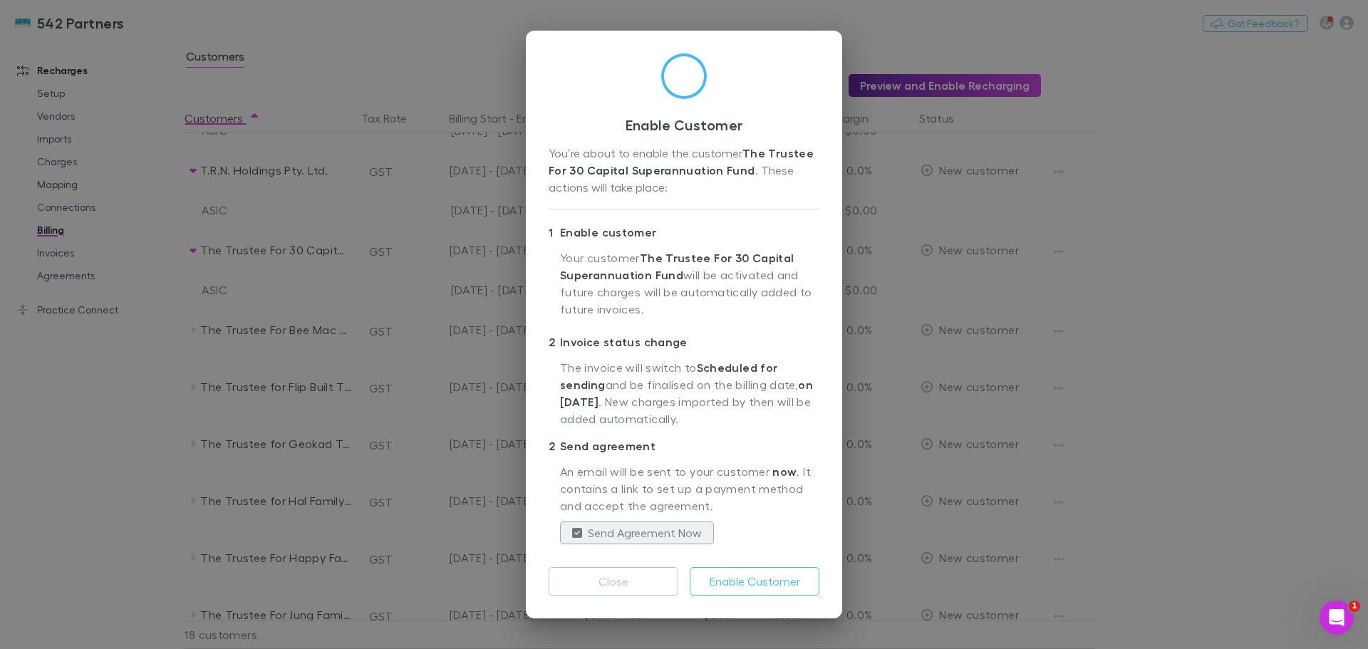
click at [774, 573] on button "Enable Customer" at bounding box center [755, 581] width 130 height 28
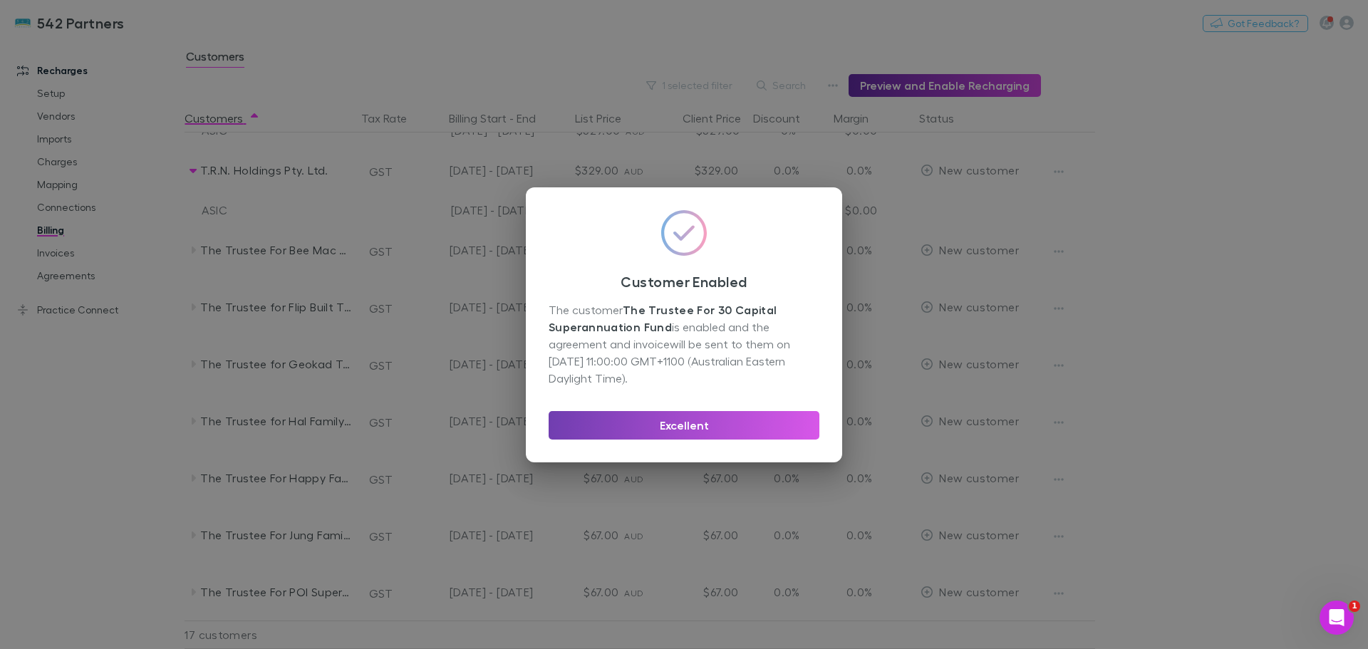
click at [630, 419] on button "Excellent" at bounding box center [683, 425] width 271 height 28
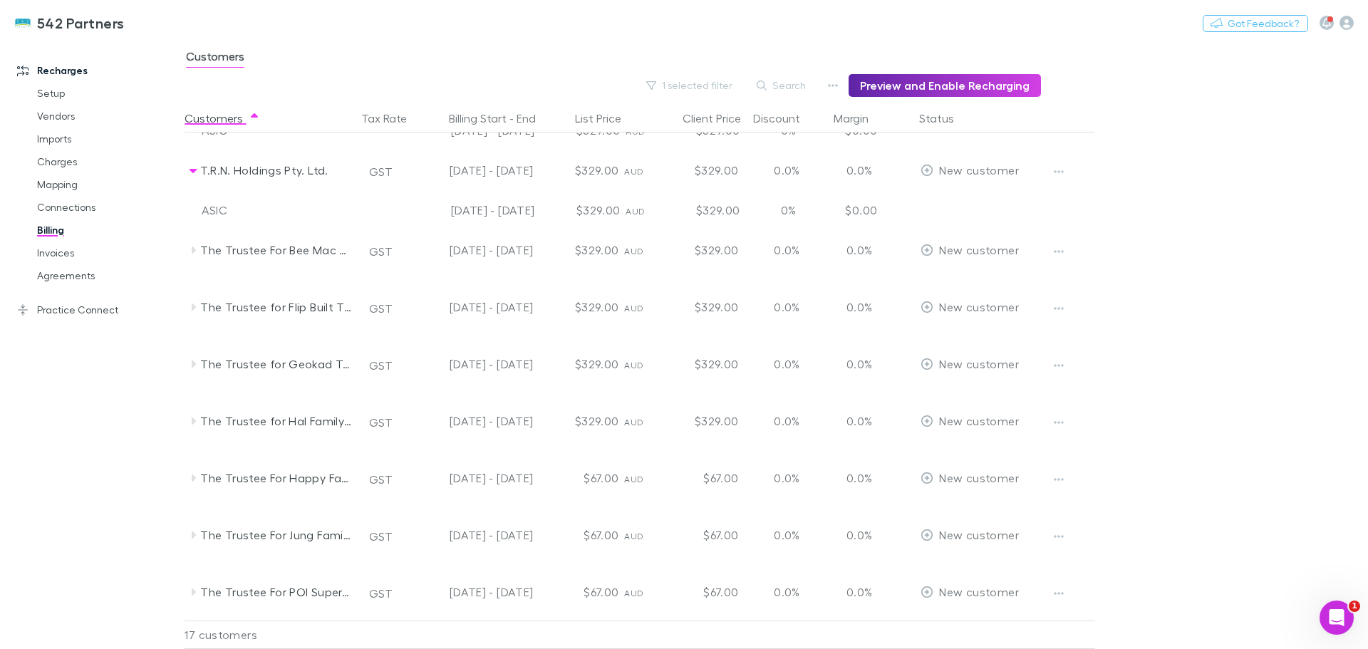
click at [192, 366] on icon at bounding box center [194, 363] width 4 height 7
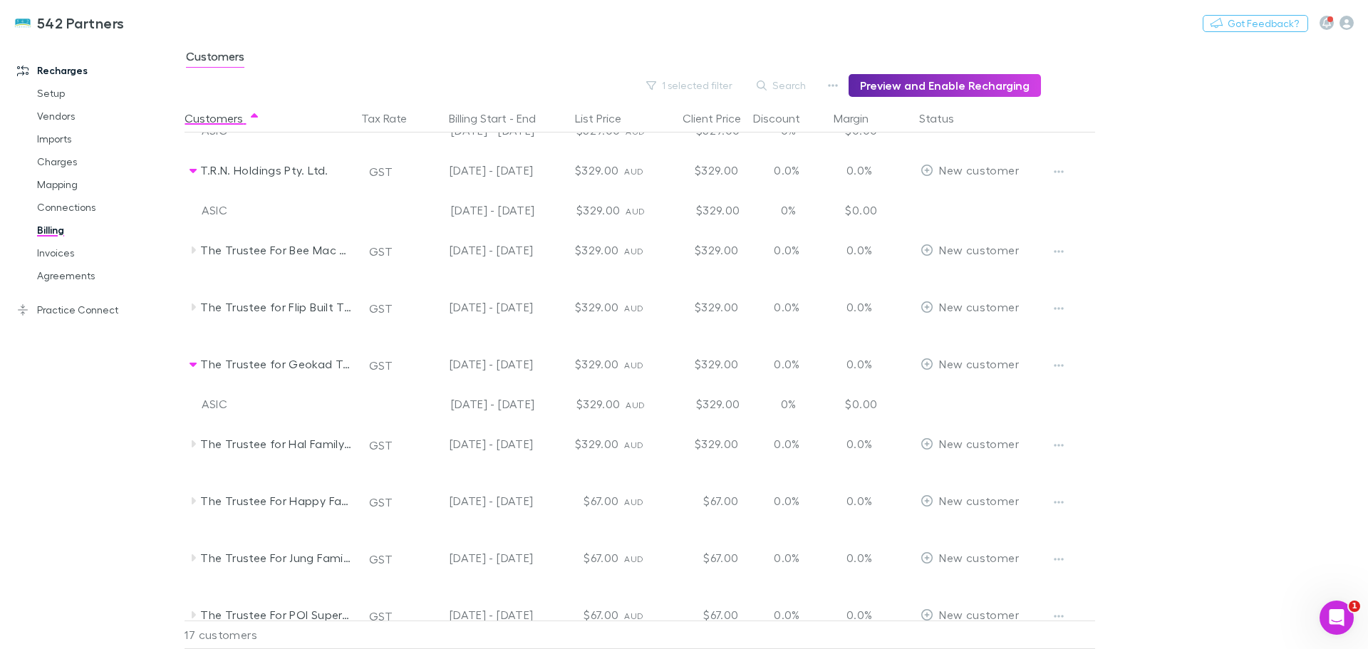
click at [1056, 360] on icon "button" at bounding box center [1059, 365] width 10 height 11
click at [942, 393] on p "Enable Customer" at bounding box center [970, 393] width 173 height 17
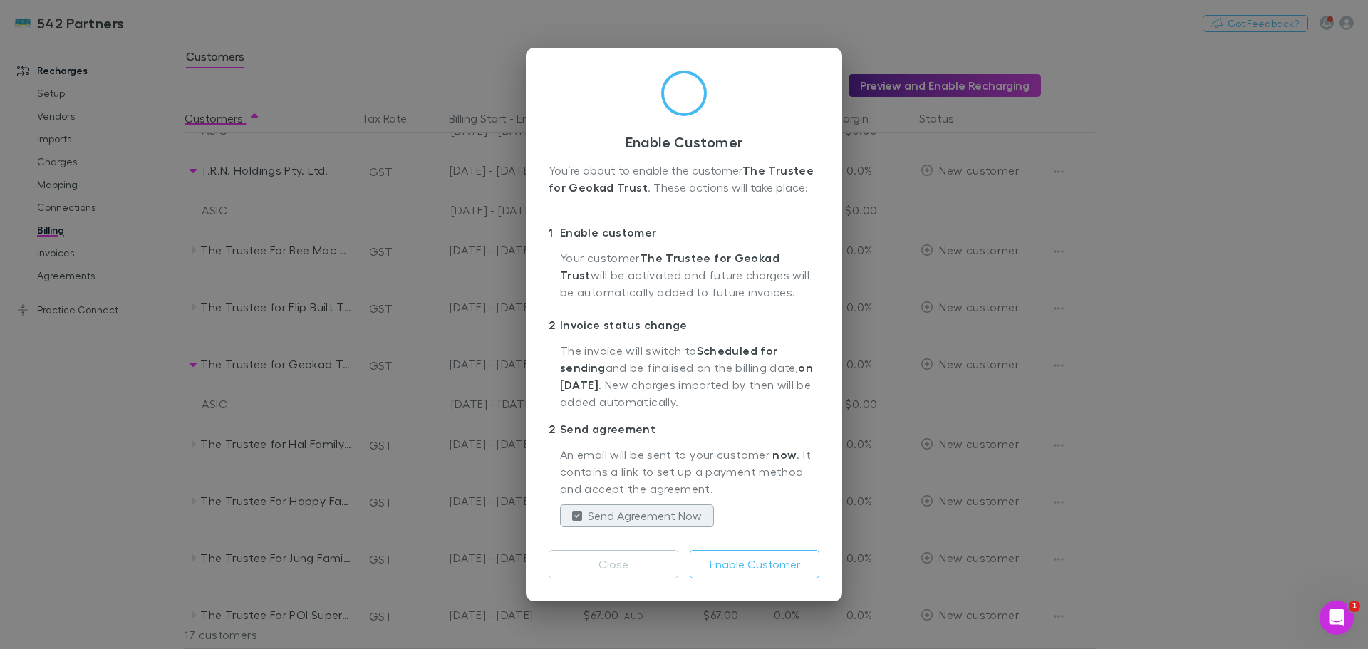
click at [745, 573] on button "Enable Customer" at bounding box center [755, 564] width 130 height 28
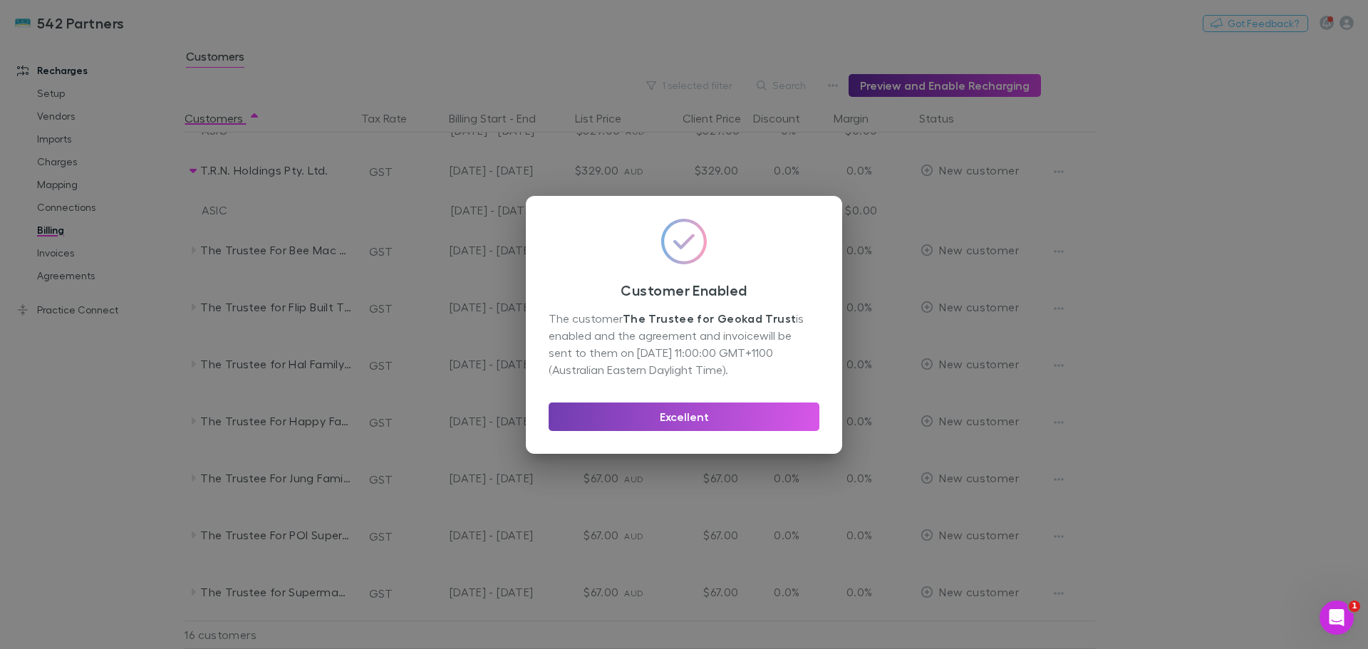
click at [732, 412] on button "Excellent" at bounding box center [683, 416] width 271 height 28
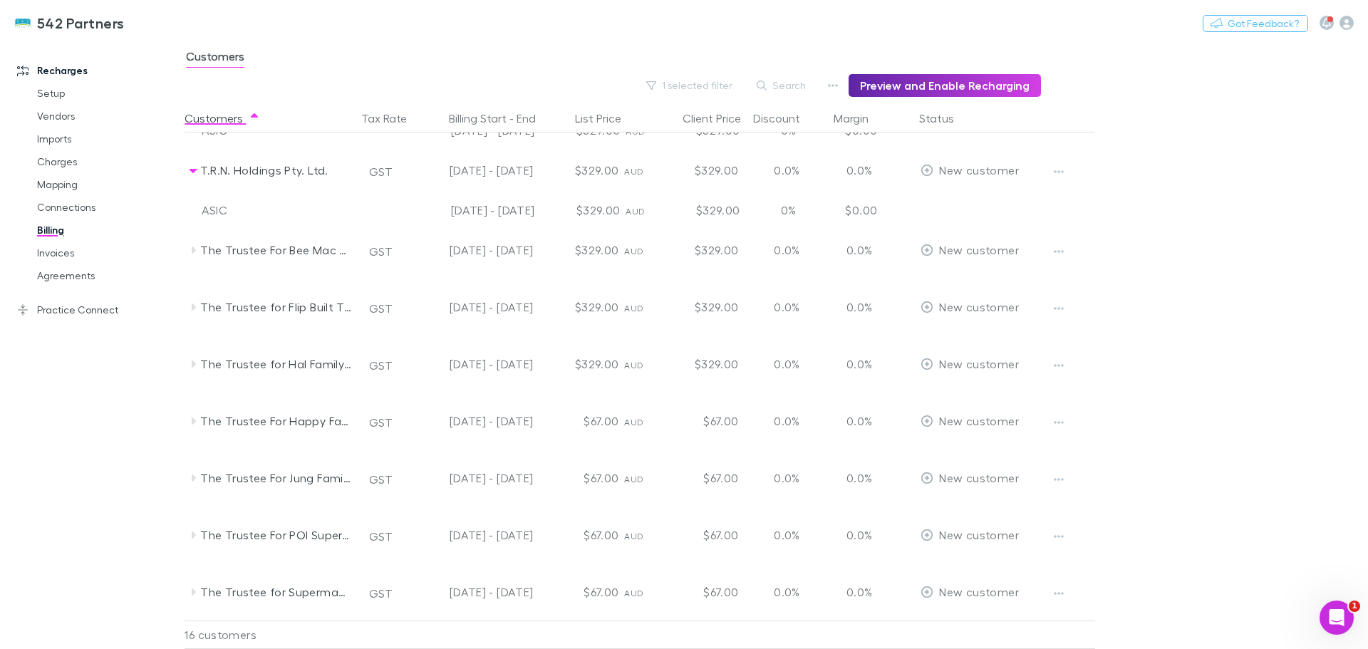
click at [189, 250] on icon at bounding box center [192, 249] width 11 height 11
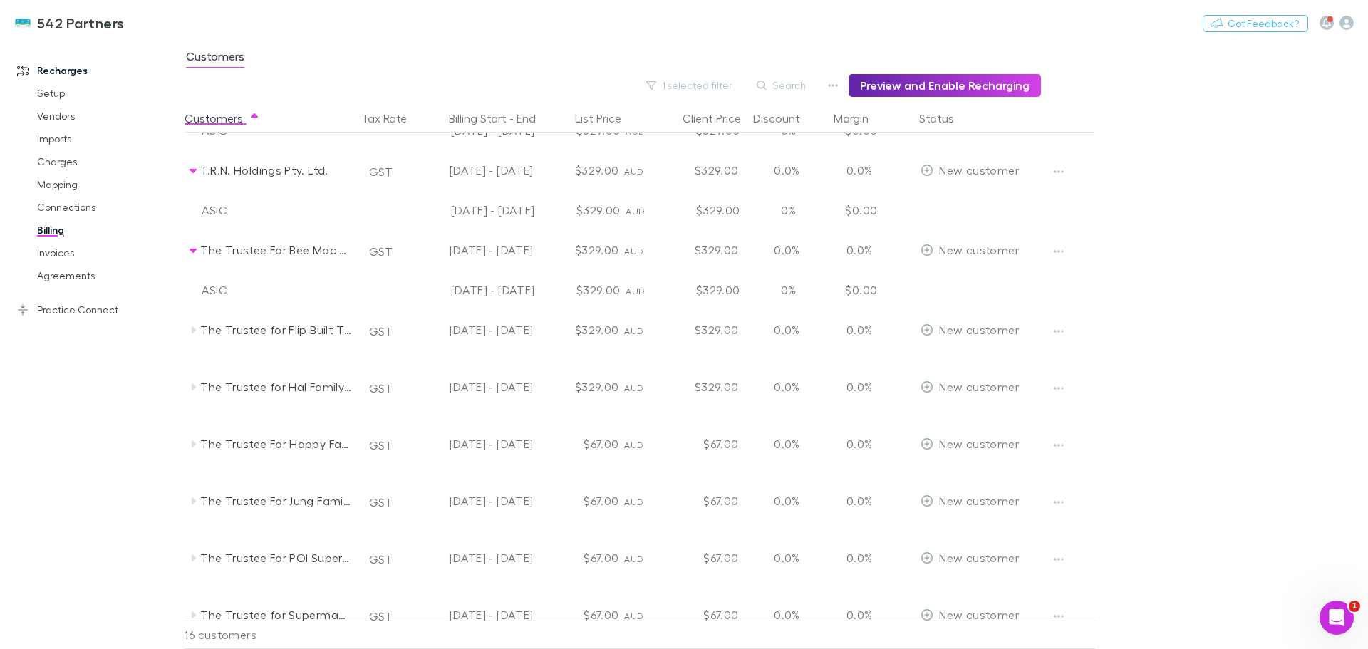
click at [1054, 244] on button "button" at bounding box center [1059, 251] width 20 height 20
click at [944, 279] on p "Enable Customer" at bounding box center [970, 279] width 173 height 17
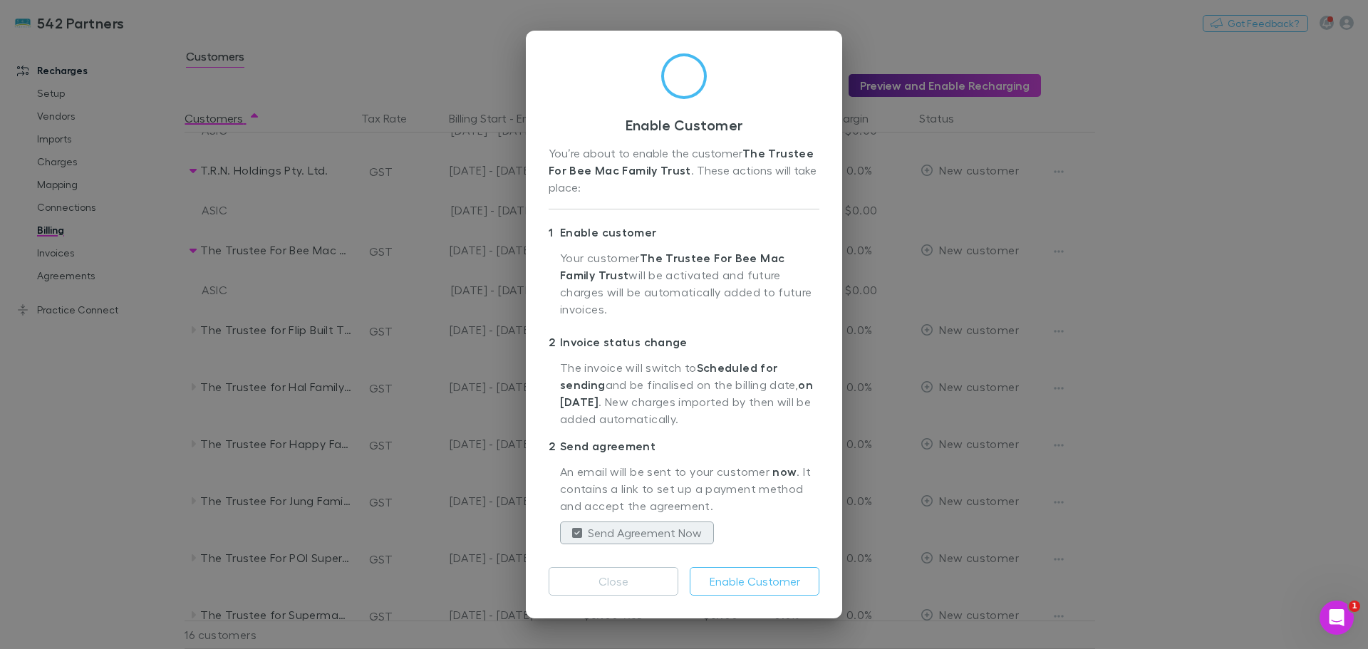
click at [776, 573] on button "Enable Customer" at bounding box center [755, 581] width 130 height 28
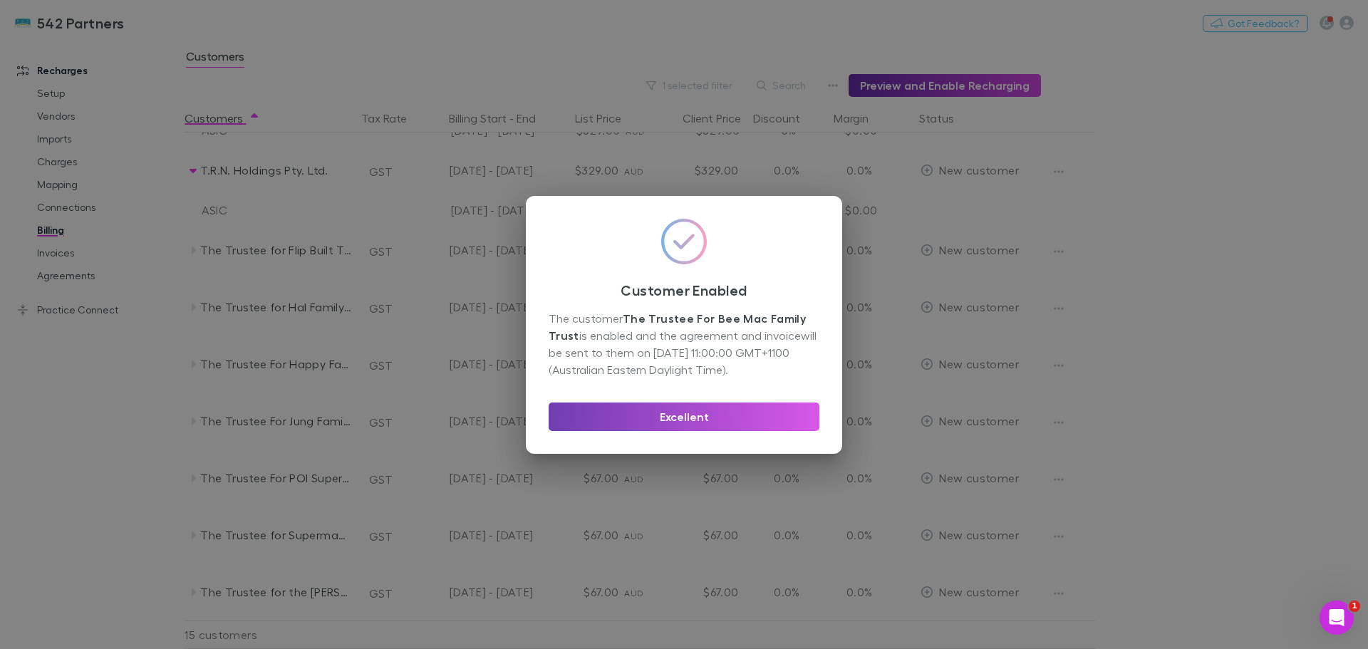
click at [690, 415] on button "Excellent" at bounding box center [683, 416] width 271 height 28
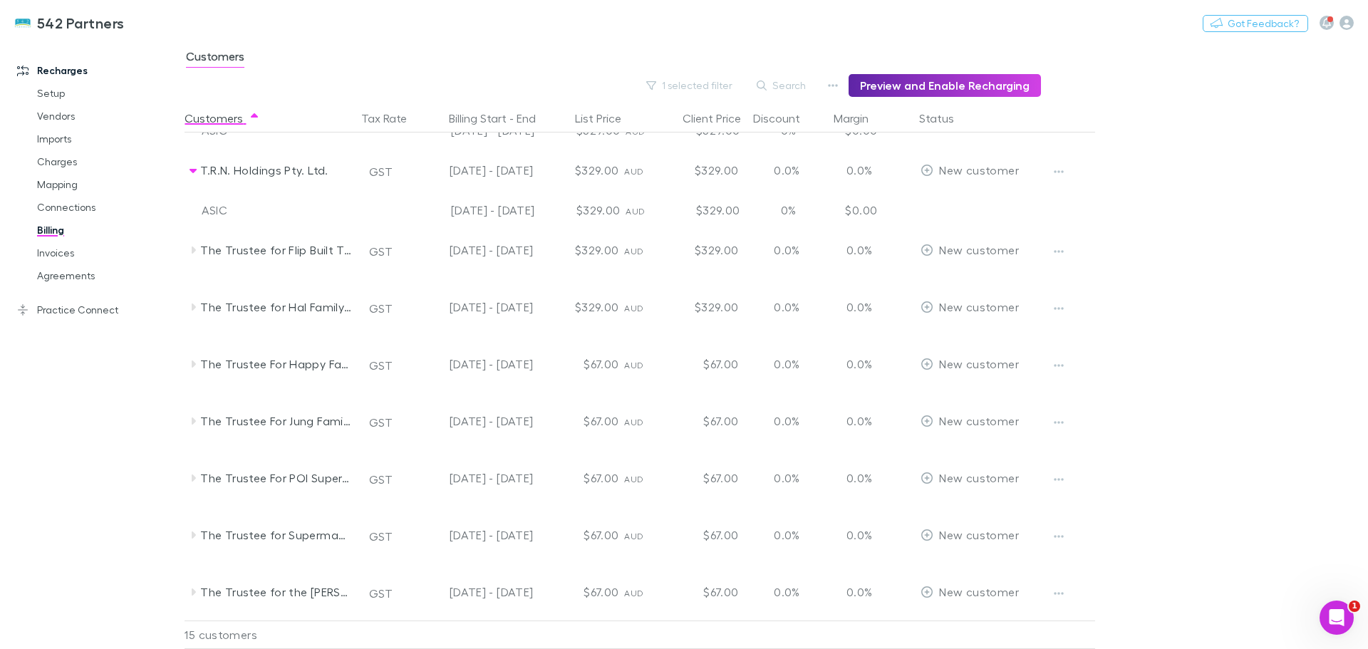
click at [192, 364] on icon at bounding box center [194, 363] width 4 height 7
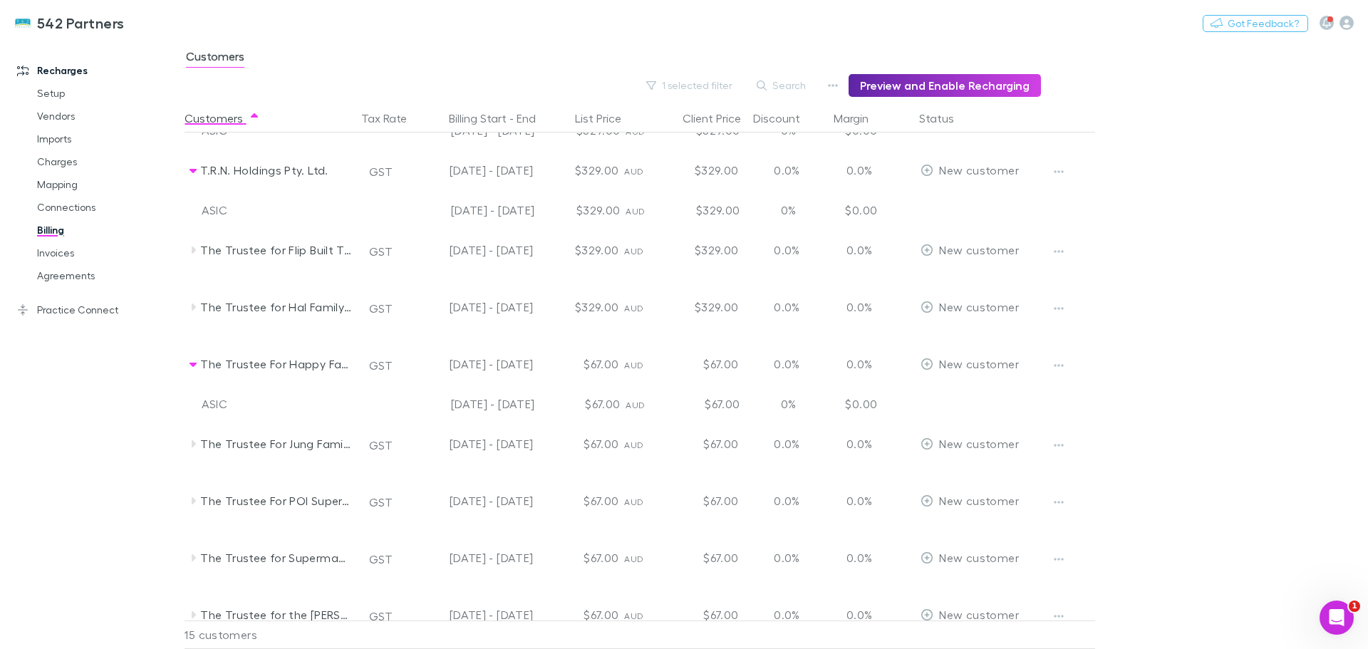
click at [1055, 361] on icon "button" at bounding box center [1059, 365] width 10 height 11
click at [992, 392] on p "Enable Customer" at bounding box center [970, 393] width 173 height 17
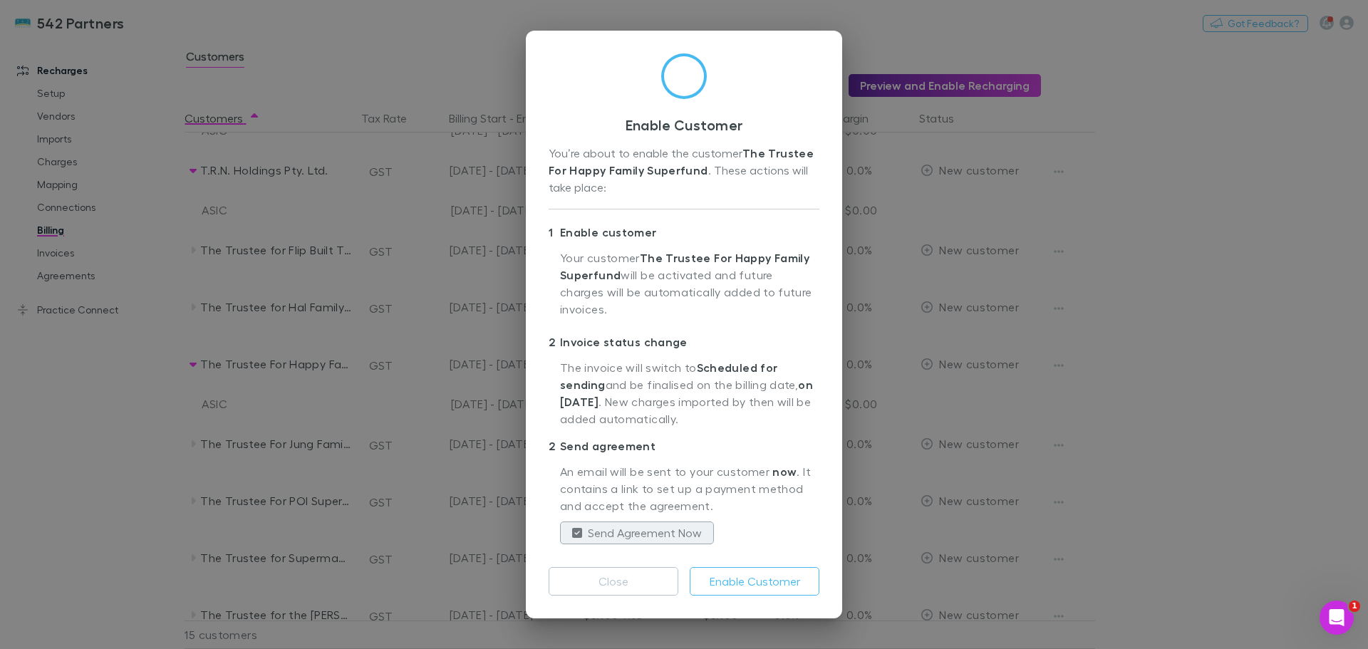
click at [717, 576] on button "Enable Customer" at bounding box center [755, 581] width 130 height 28
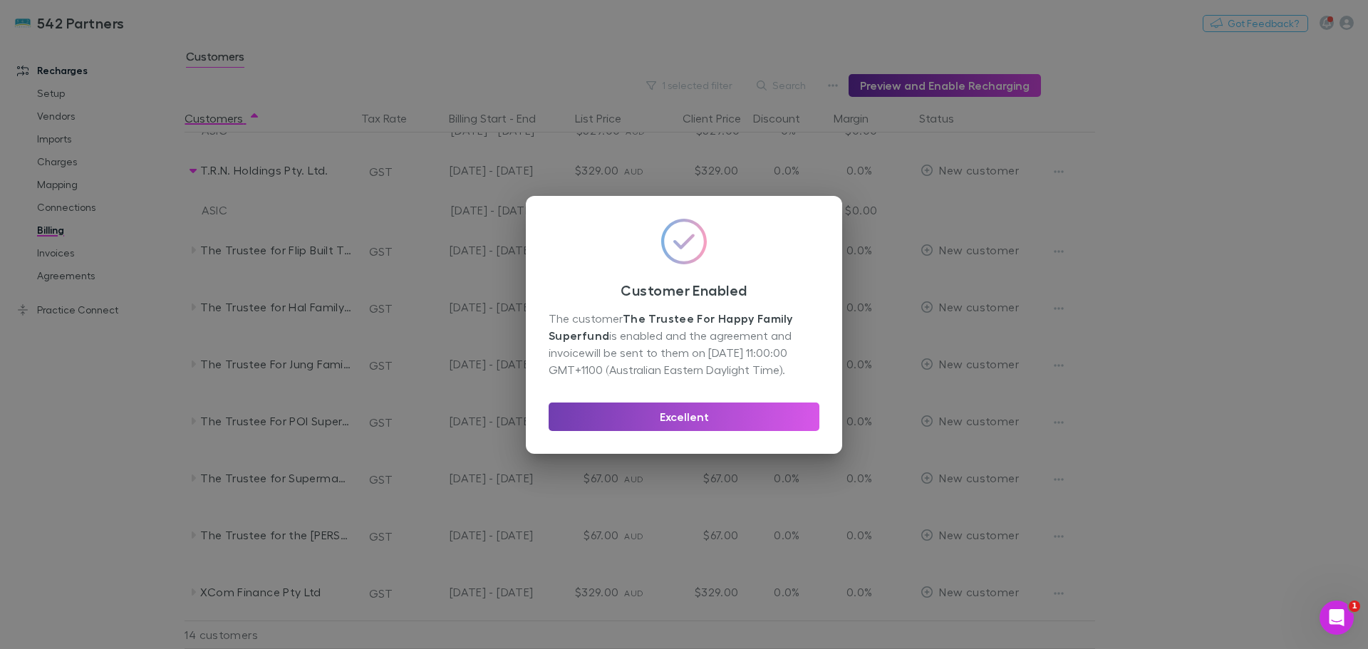
click at [700, 422] on button "Excellent" at bounding box center [683, 416] width 271 height 28
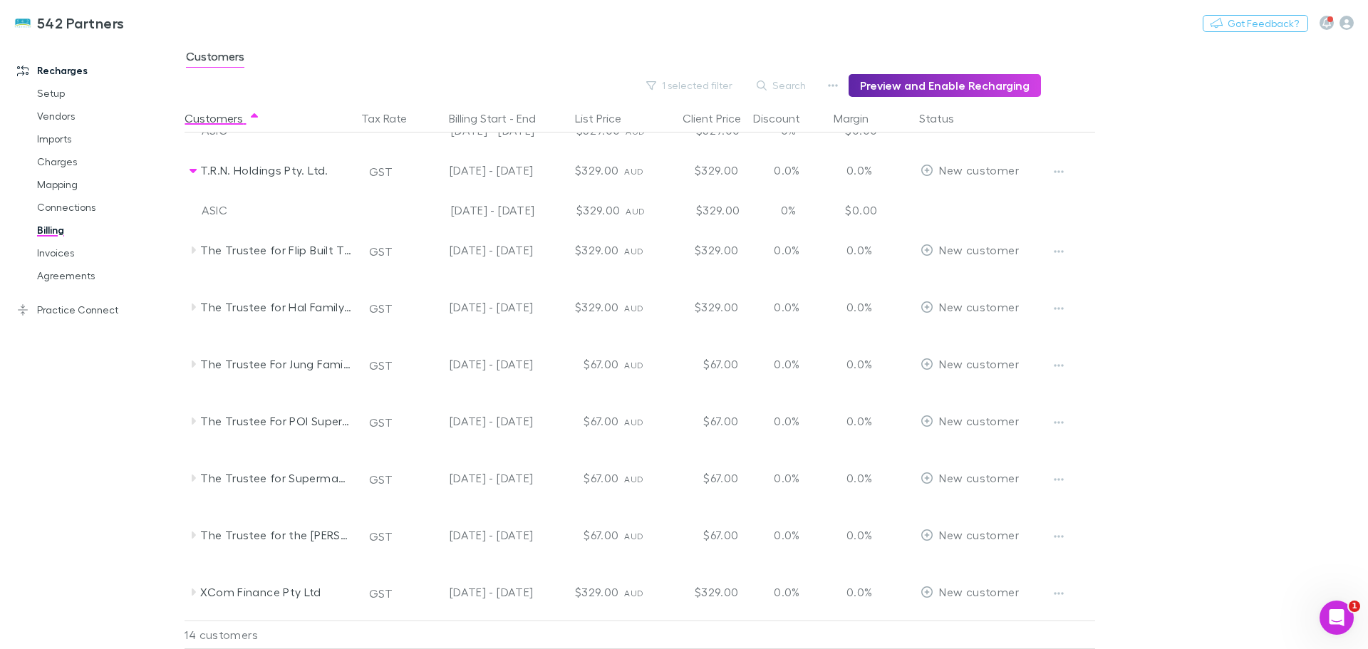
click at [190, 420] on icon at bounding box center [192, 420] width 11 height 11
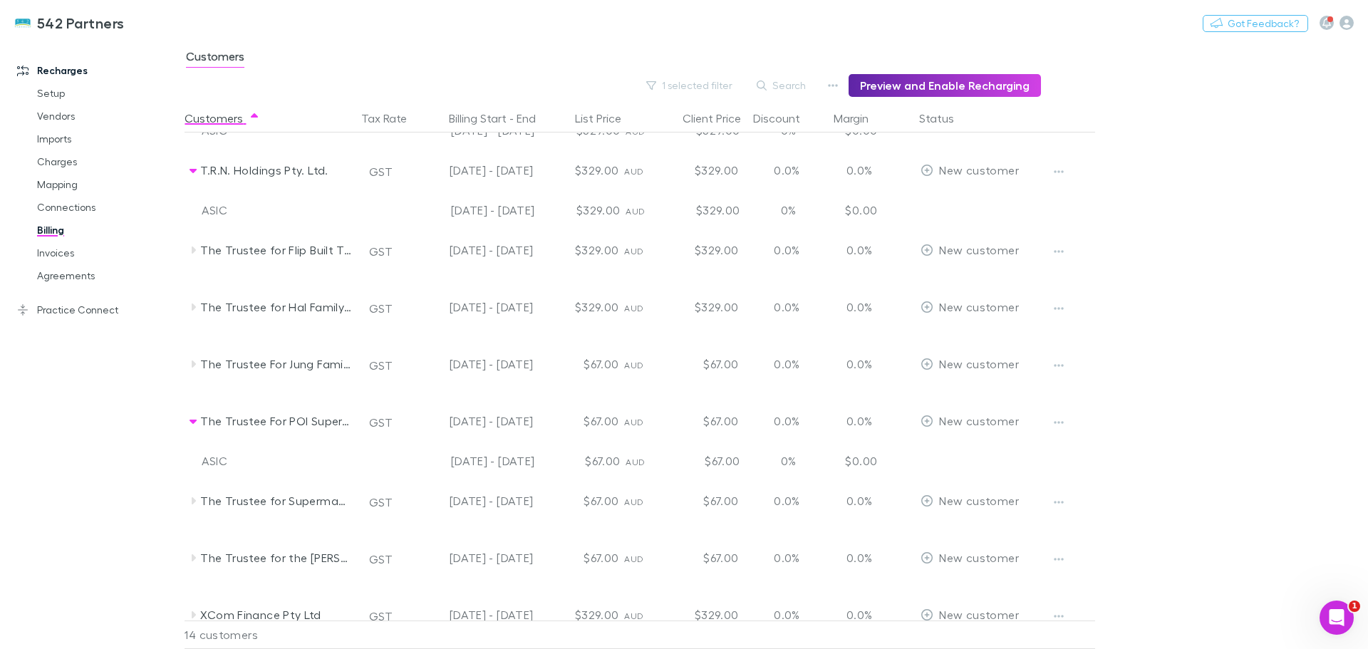
click at [1057, 423] on icon "button" at bounding box center [1059, 422] width 10 height 11
click at [962, 452] on p "Enable Customer" at bounding box center [970, 450] width 173 height 17
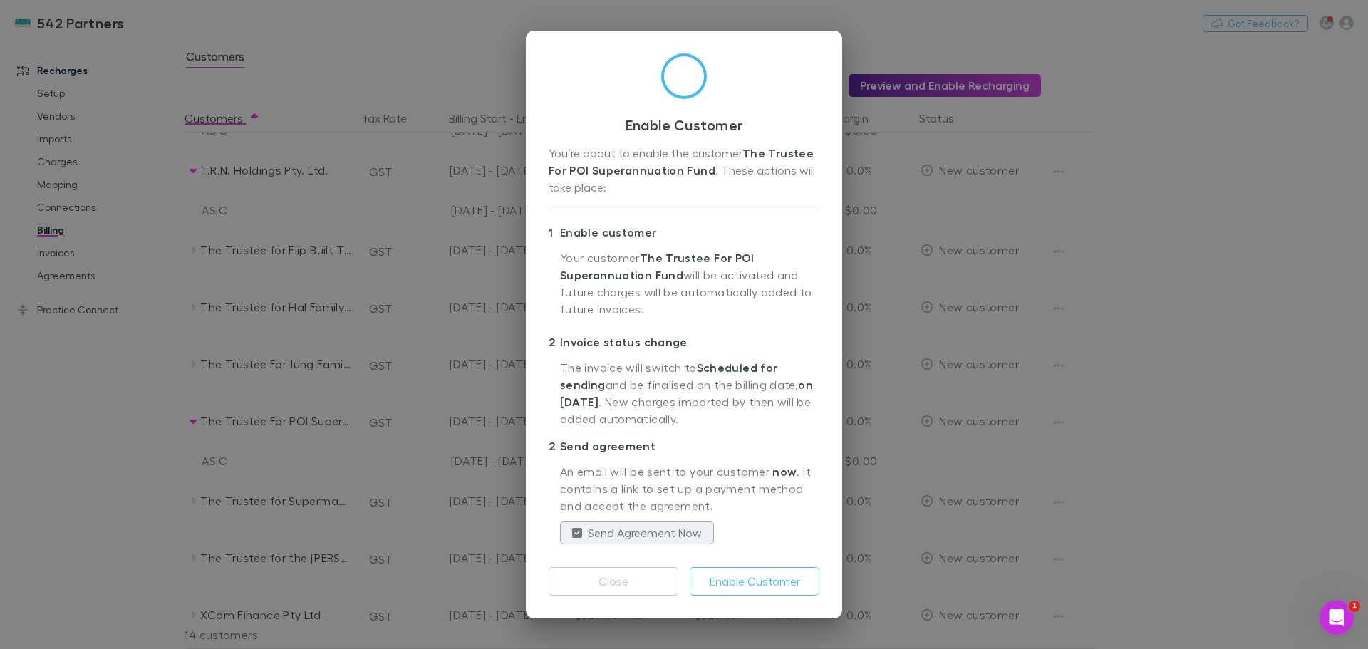
click at [732, 585] on button "Enable Customer" at bounding box center [755, 581] width 130 height 28
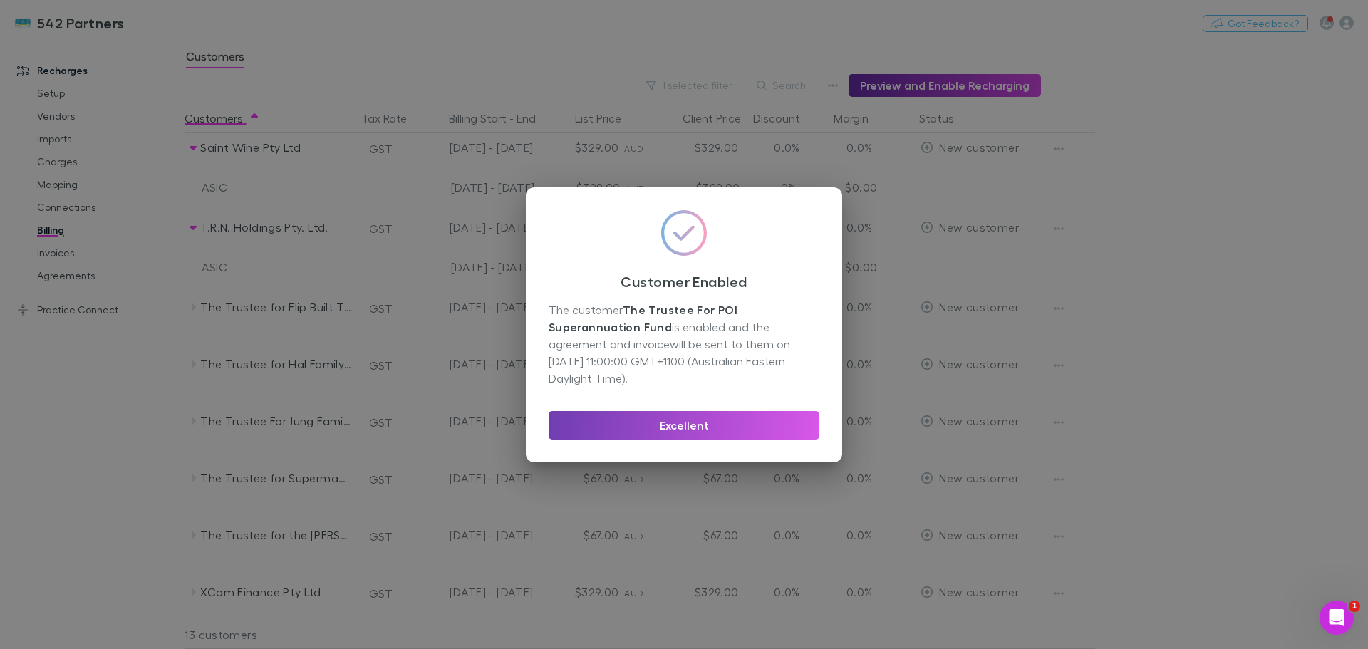
click at [702, 423] on button "Excellent" at bounding box center [683, 425] width 271 height 28
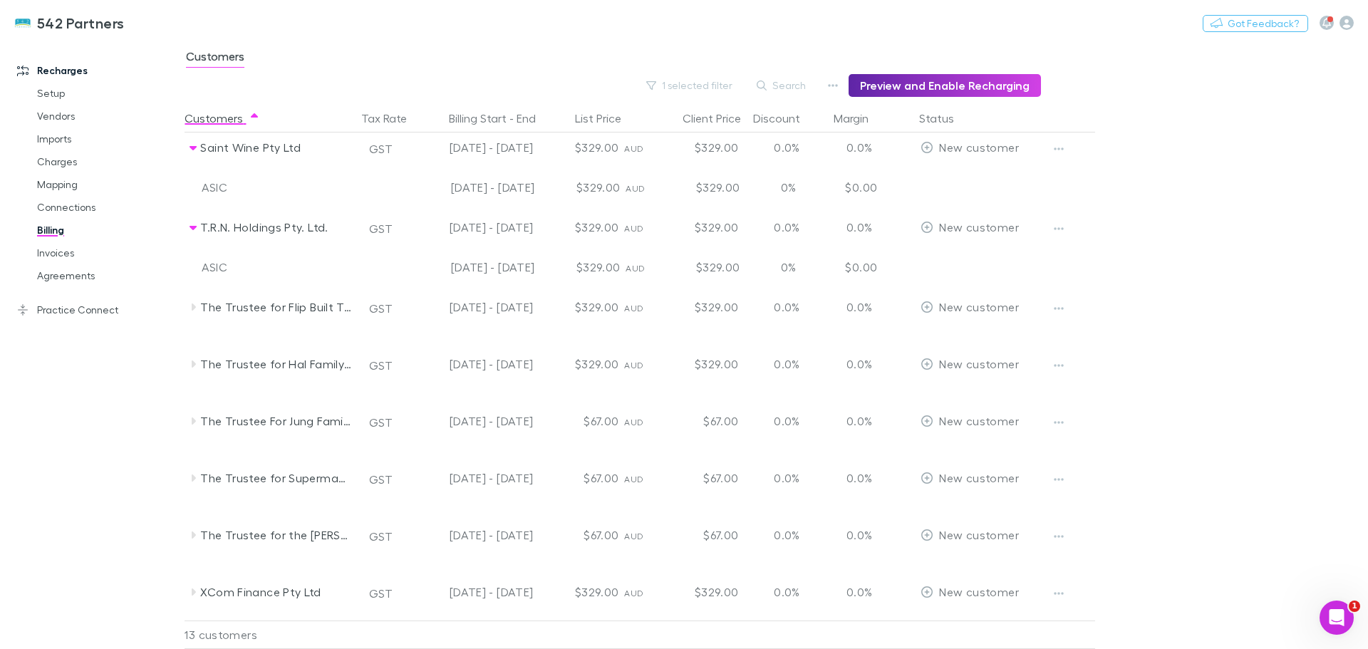
click at [191, 479] on icon at bounding box center [192, 477] width 11 height 11
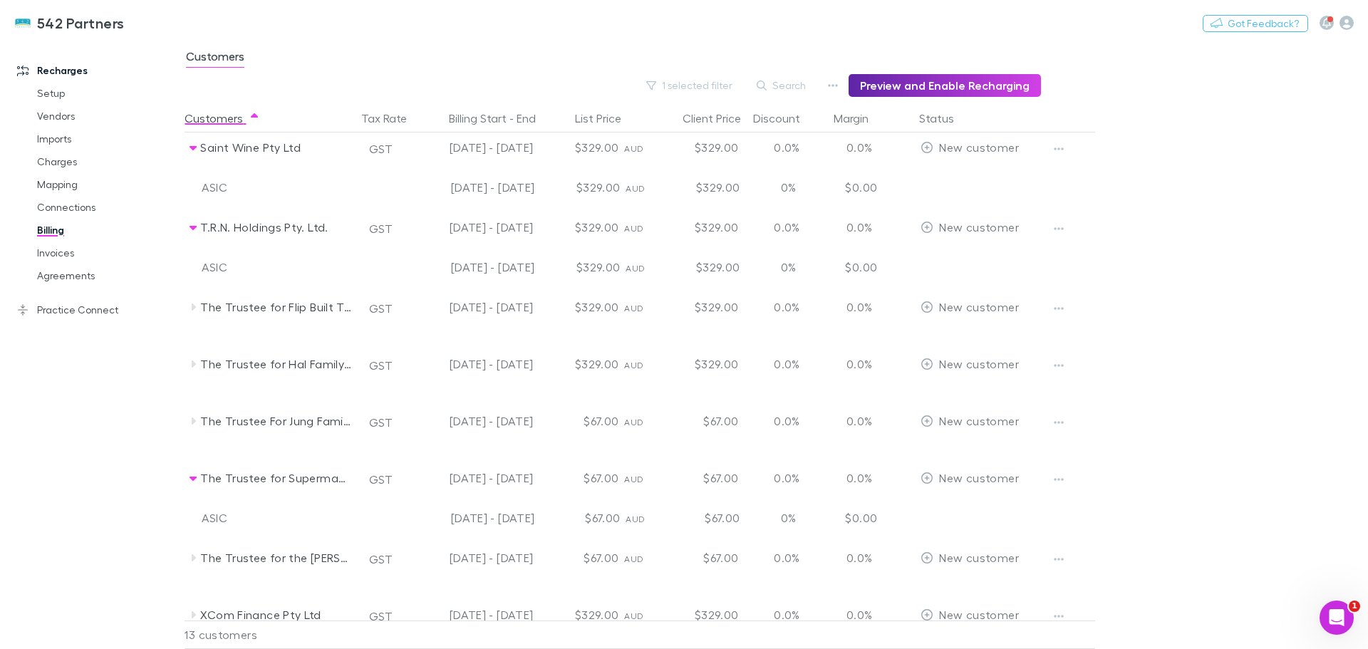
click at [1060, 478] on icon "button" at bounding box center [1059, 479] width 10 height 11
click at [953, 506] on p "Enable Customer" at bounding box center [970, 507] width 173 height 17
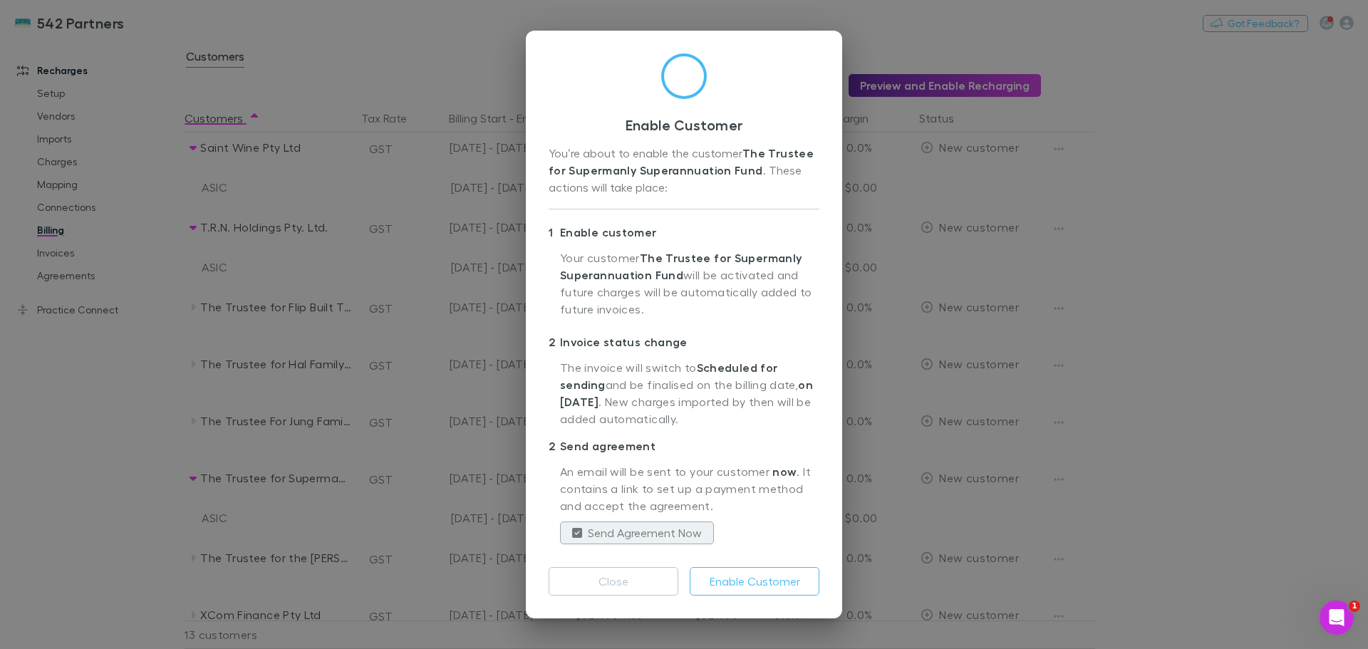
click at [779, 581] on button "Enable Customer" at bounding box center [755, 581] width 130 height 28
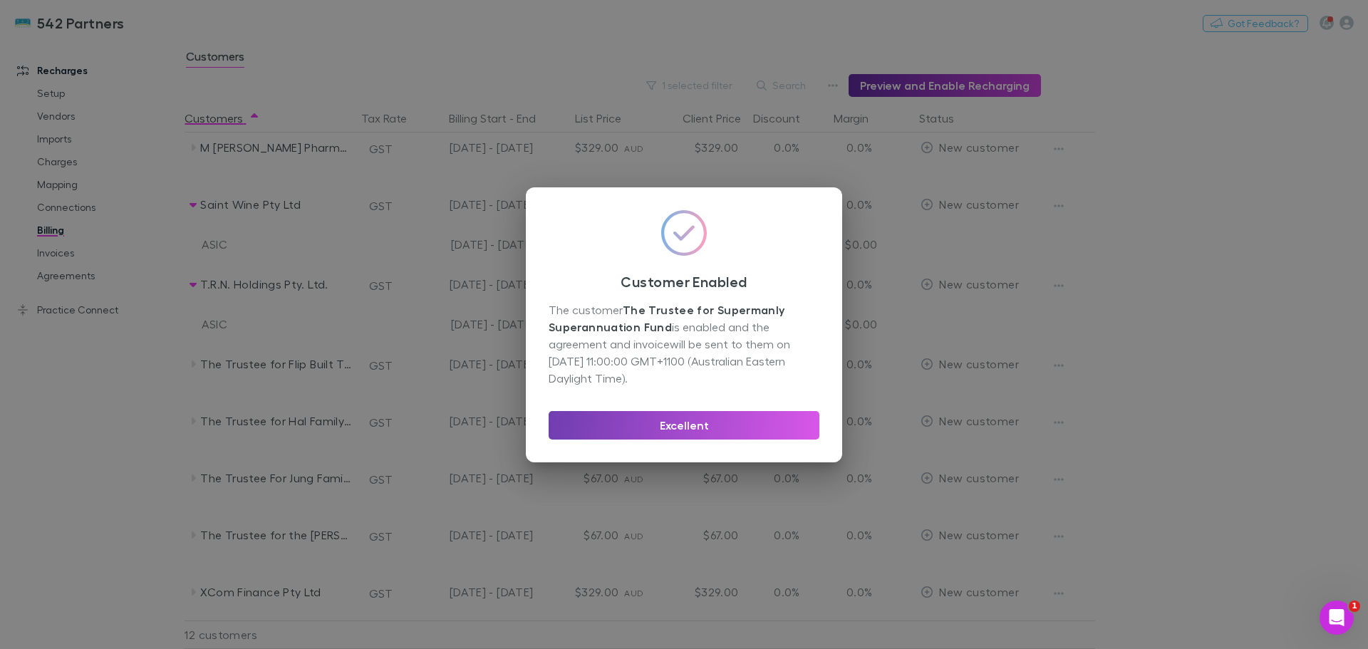
click at [675, 430] on button "Excellent" at bounding box center [683, 425] width 271 height 28
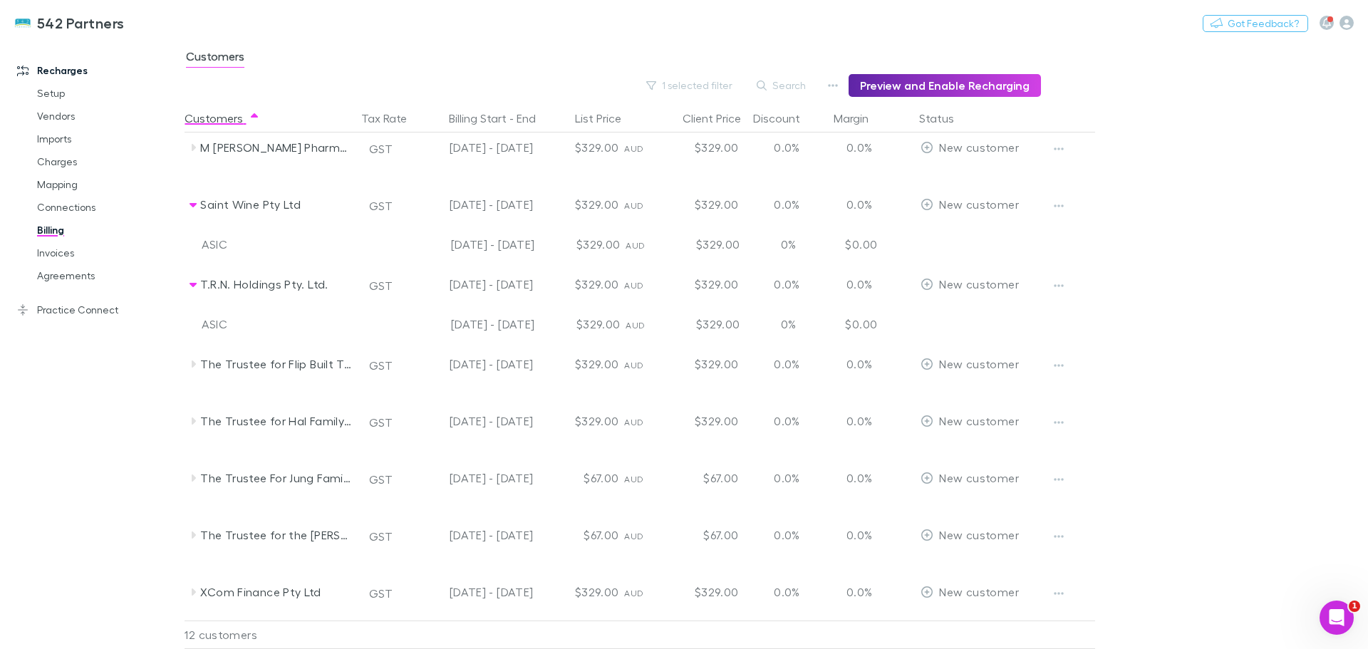
click at [194, 368] on icon at bounding box center [192, 363] width 11 height 11
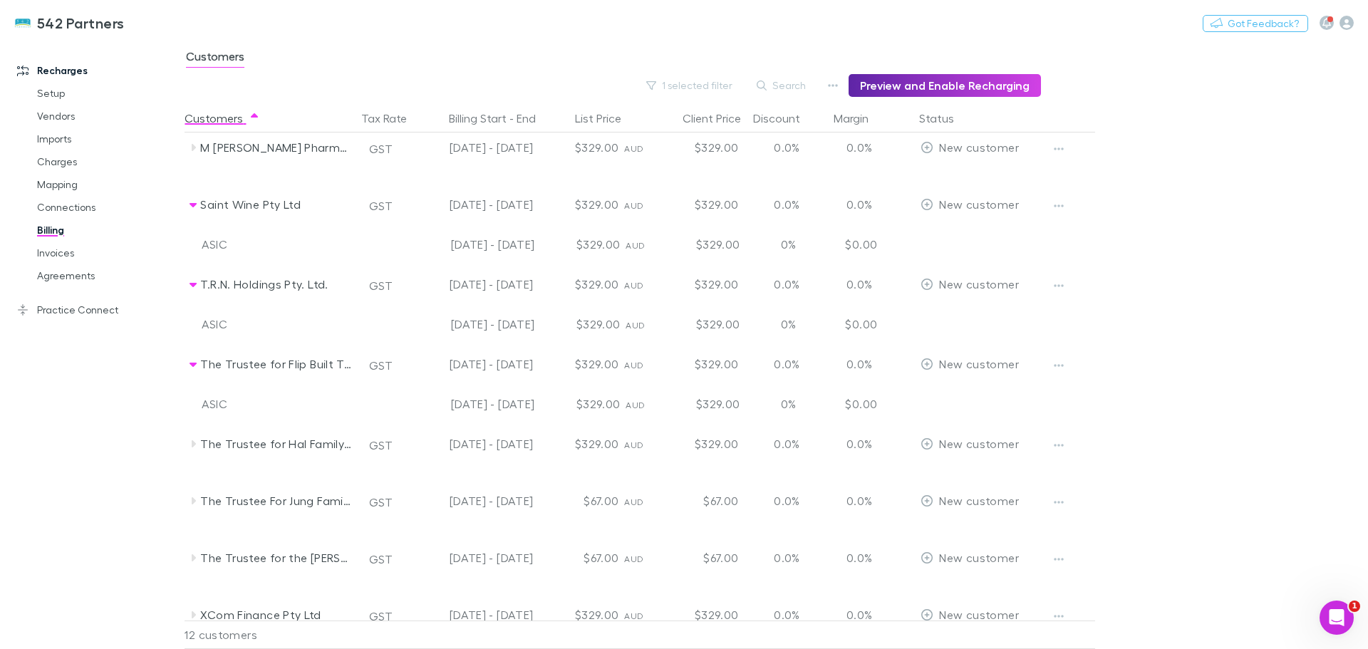
click at [1054, 363] on icon "button" at bounding box center [1059, 365] width 10 height 11
click at [949, 399] on p "Enable Customer" at bounding box center [970, 393] width 173 height 17
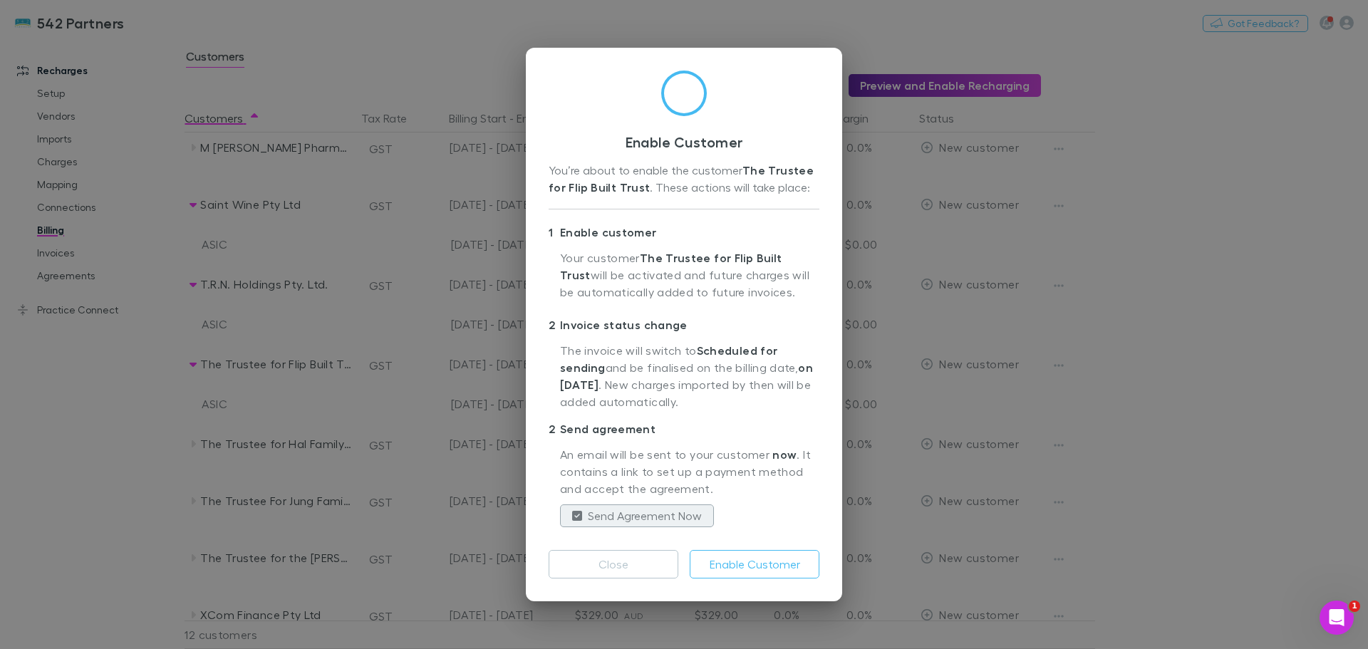
click at [769, 570] on button "Enable Customer" at bounding box center [755, 564] width 130 height 28
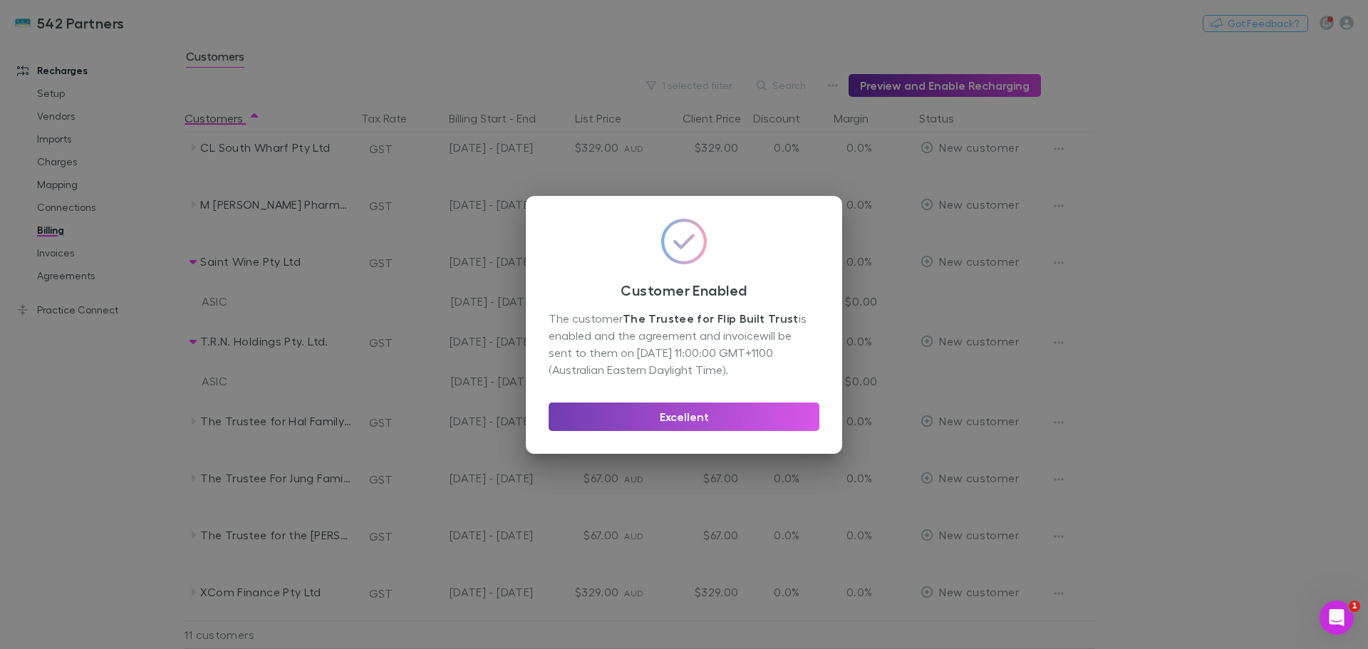
click at [667, 410] on button "Excellent" at bounding box center [683, 416] width 271 height 28
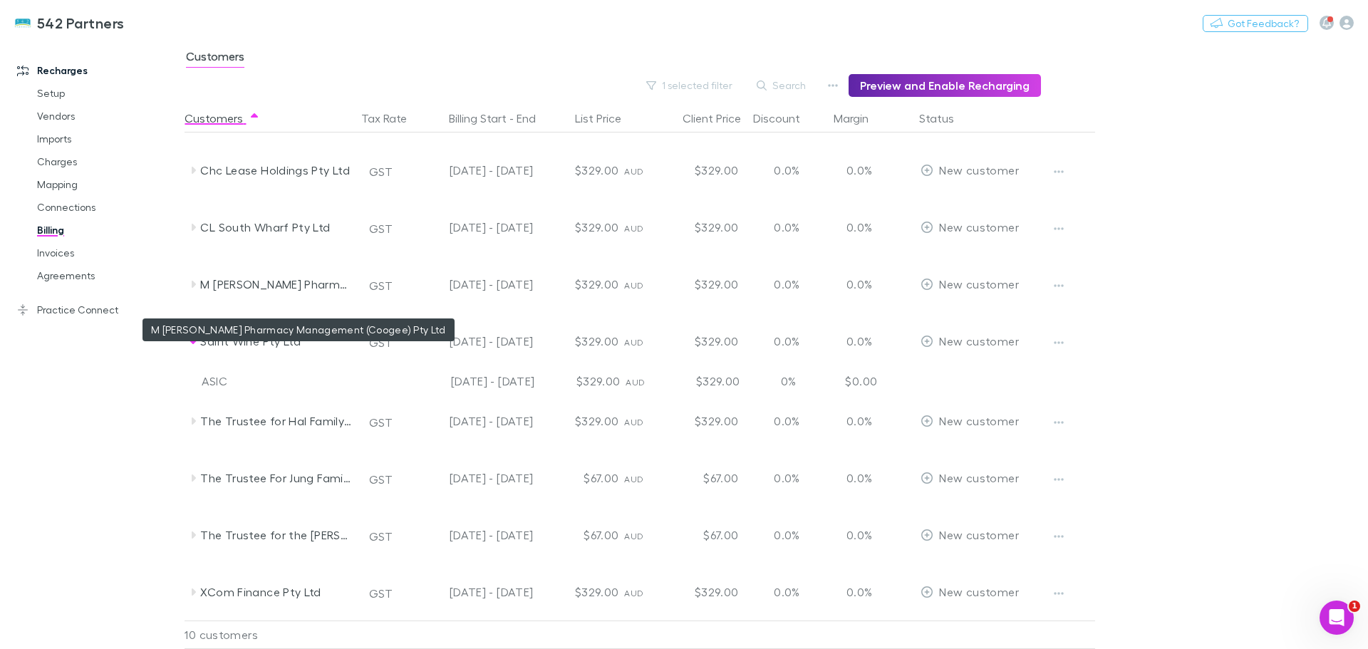
scroll to position [105, 0]
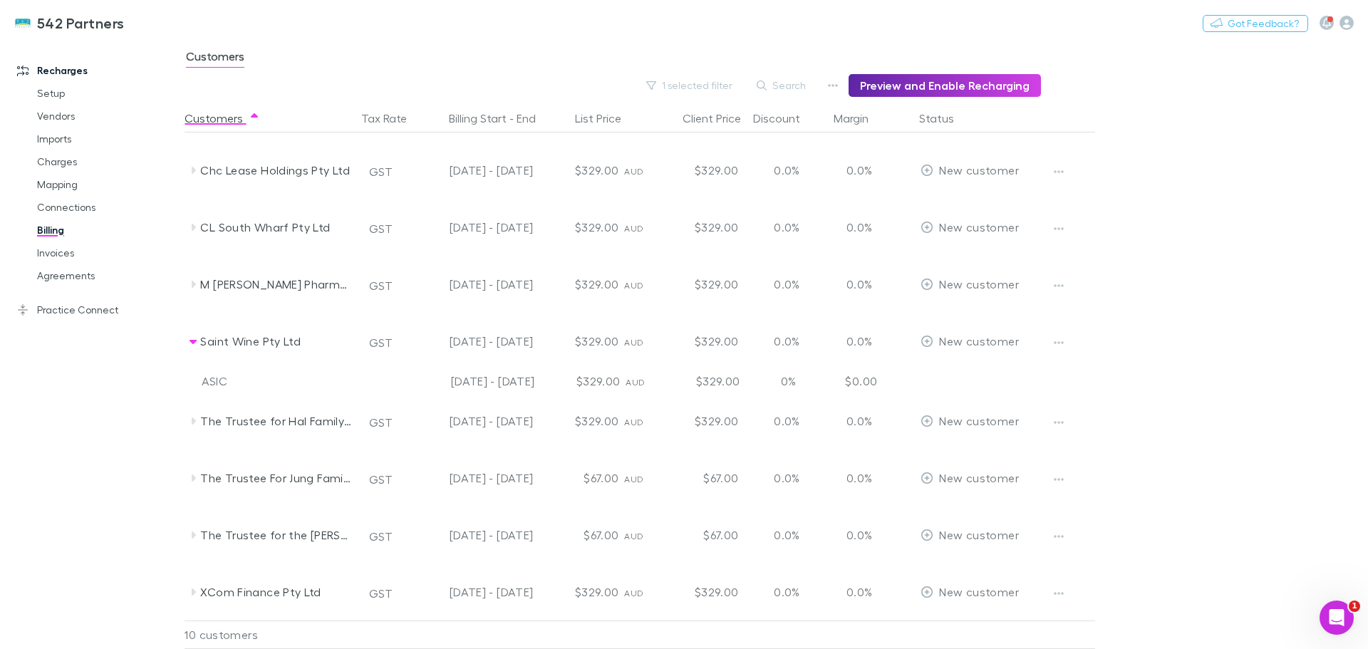
click at [1058, 338] on icon "button" at bounding box center [1059, 342] width 10 height 11
click at [952, 373] on p "Enable Customer" at bounding box center [970, 371] width 173 height 17
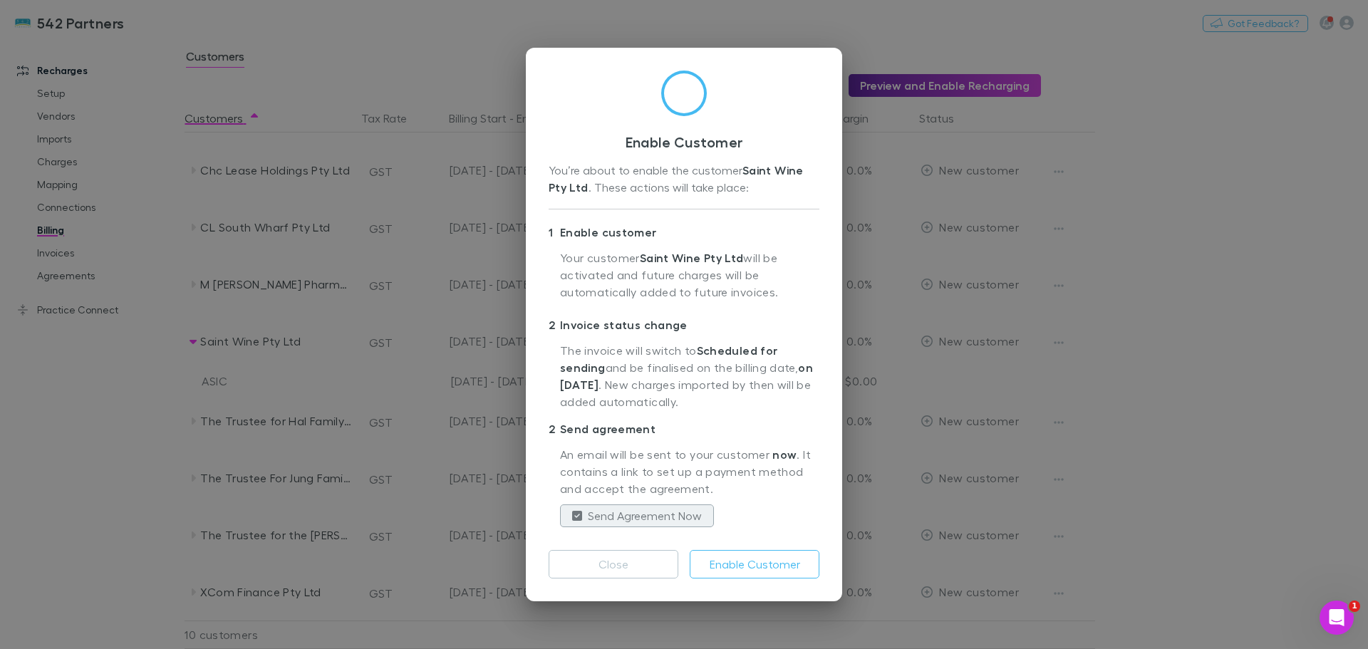
click at [736, 559] on button "Enable Customer" at bounding box center [755, 564] width 130 height 28
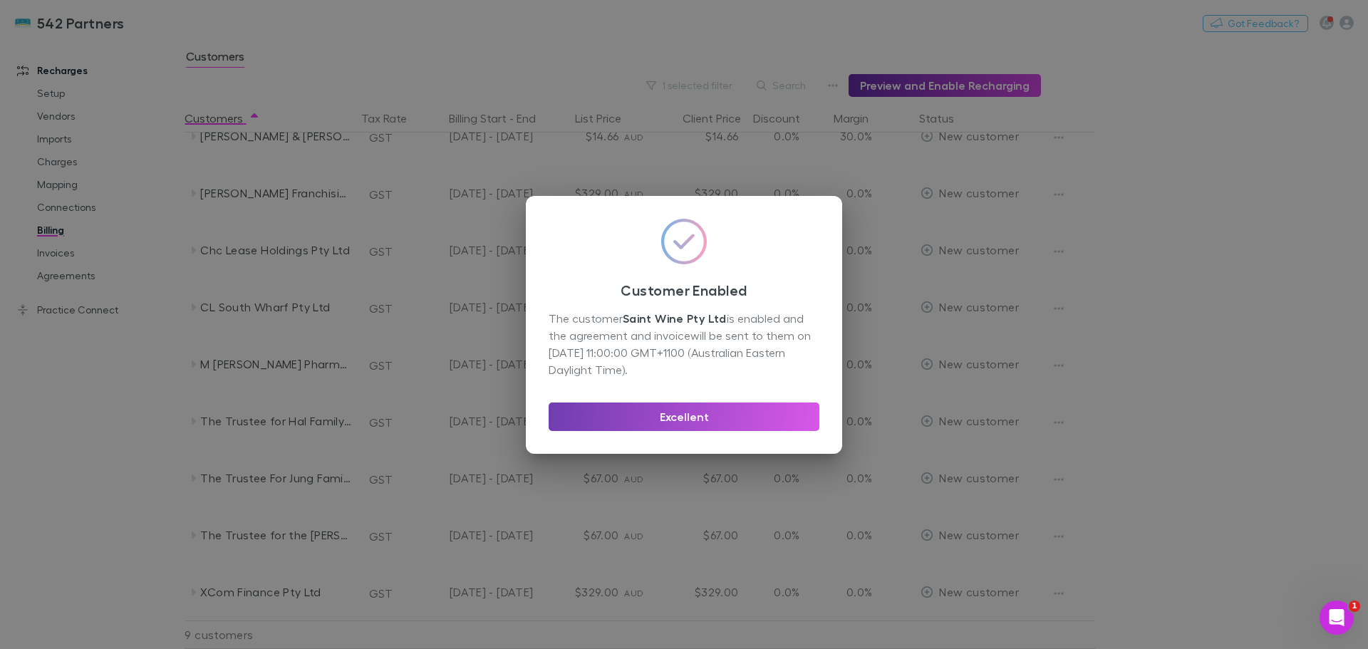
click at [762, 420] on button "Excellent" at bounding box center [683, 416] width 271 height 28
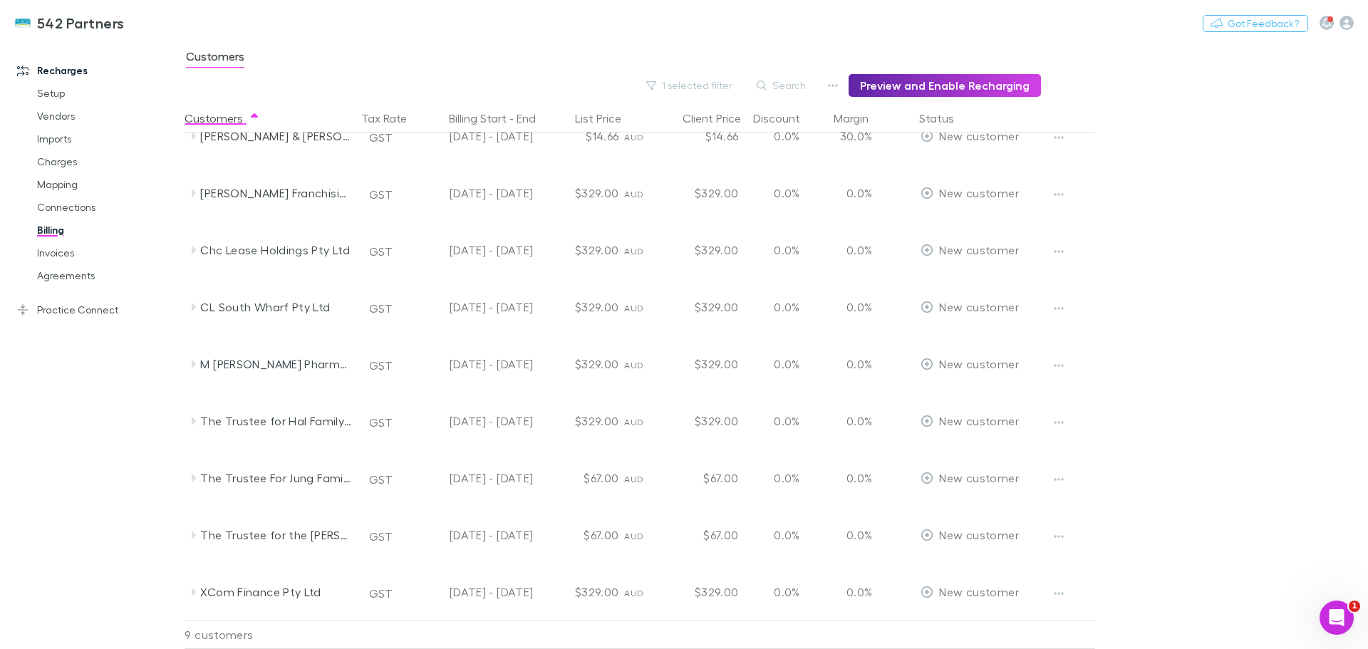
click at [190, 251] on icon at bounding box center [192, 249] width 11 height 11
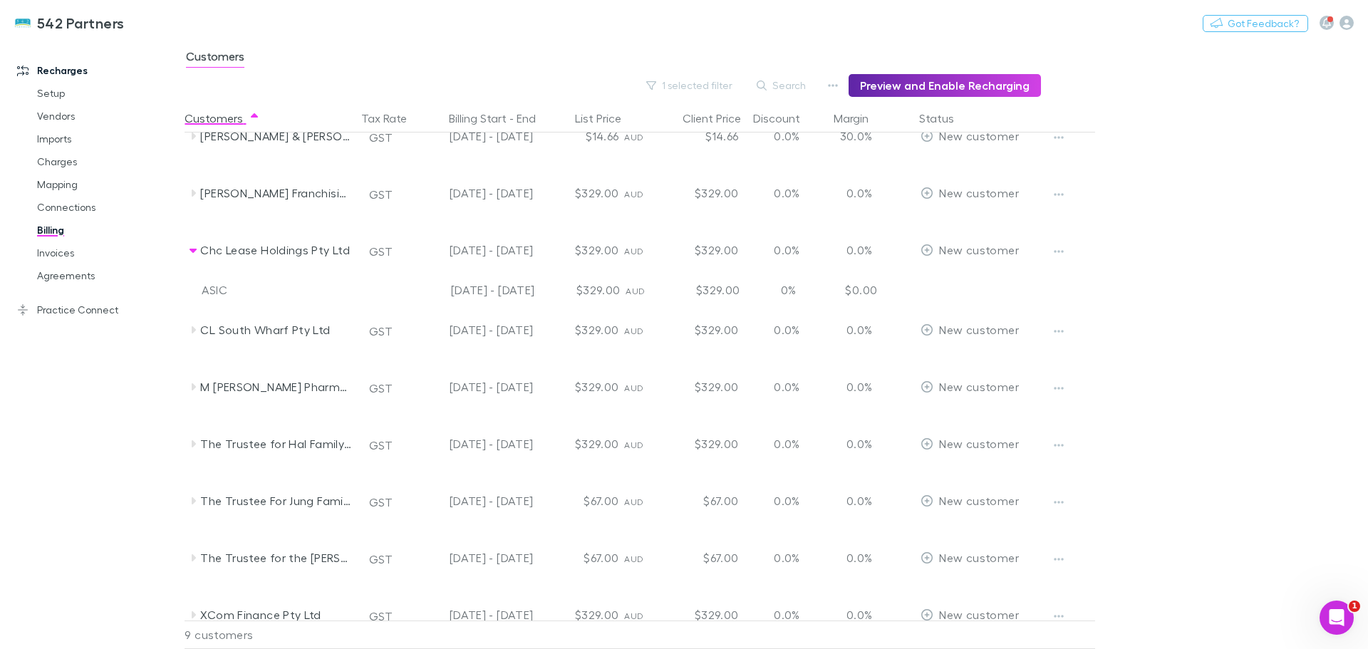
click at [1058, 250] on icon "button" at bounding box center [1059, 251] width 10 height 11
click at [945, 283] on p "Enable Customer" at bounding box center [970, 279] width 173 height 17
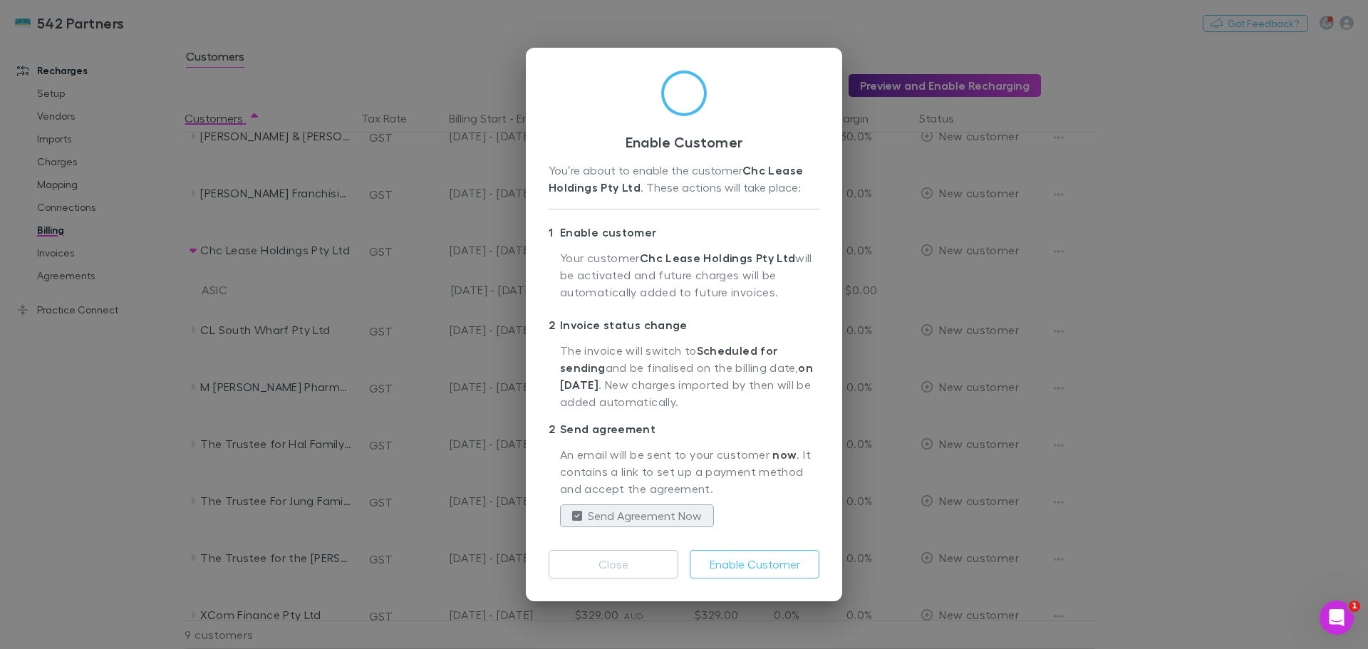
click at [721, 568] on button "Enable Customer" at bounding box center [755, 564] width 130 height 28
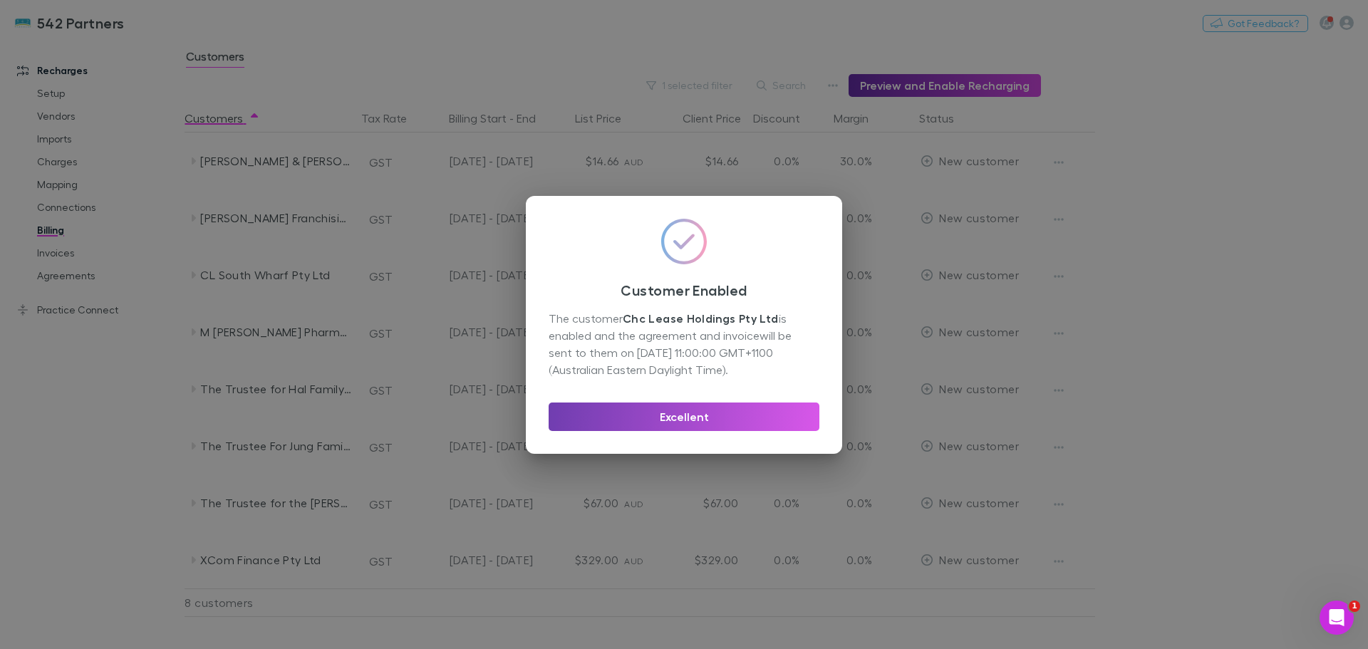
click at [685, 415] on button "Excellent" at bounding box center [683, 416] width 271 height 28
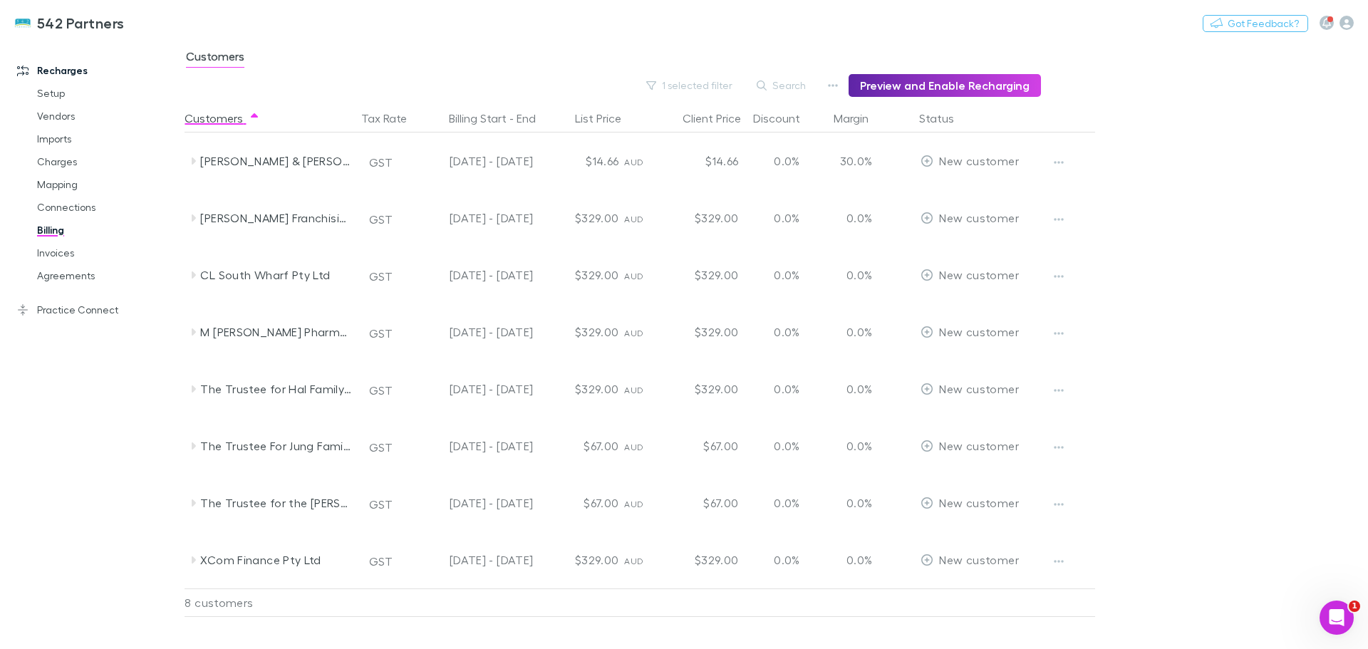
click at [190, 387] on icon at bounding box center [192, 388] width 11 height 11
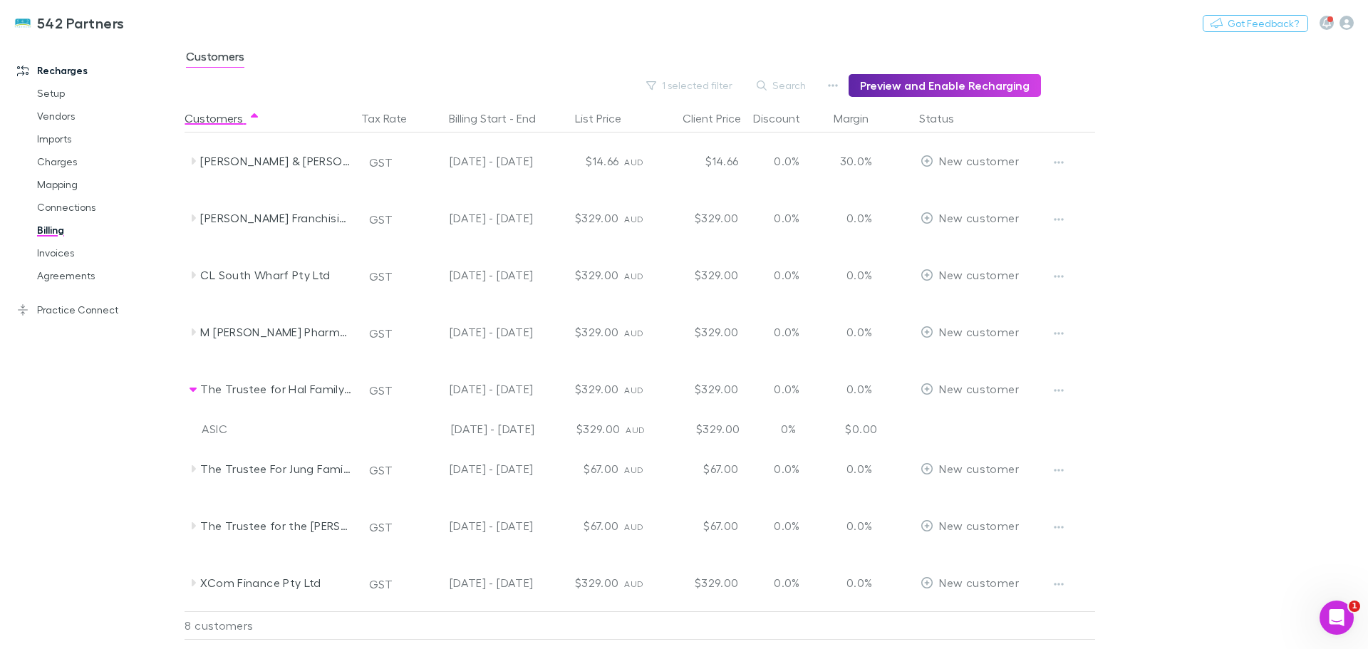
click at [1056, 388] on icon "button" at bounding box center [1059, 390] width 10 height 11
click at [964, 413] on p "Enable Customer" at bounding box center [970, 418] width 173 height 17
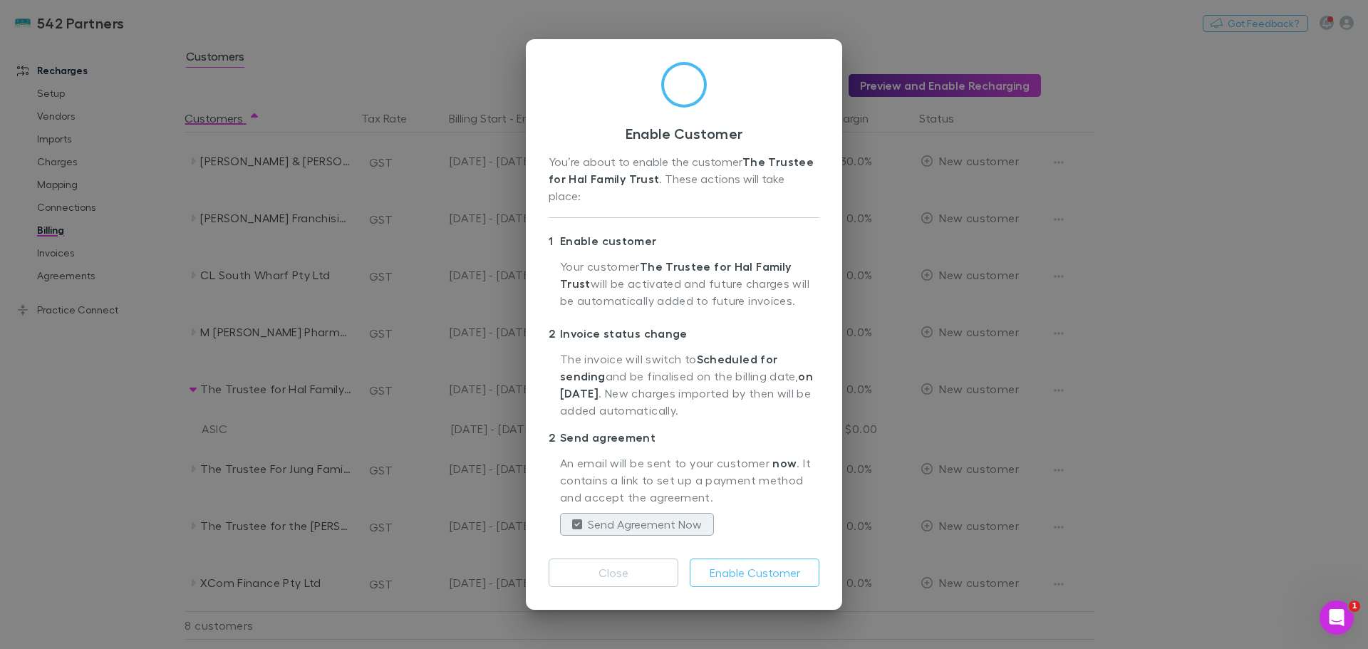
click at [779, 566] on button "Enable Customer" at bounding box center [755, 572] width 130 height 28
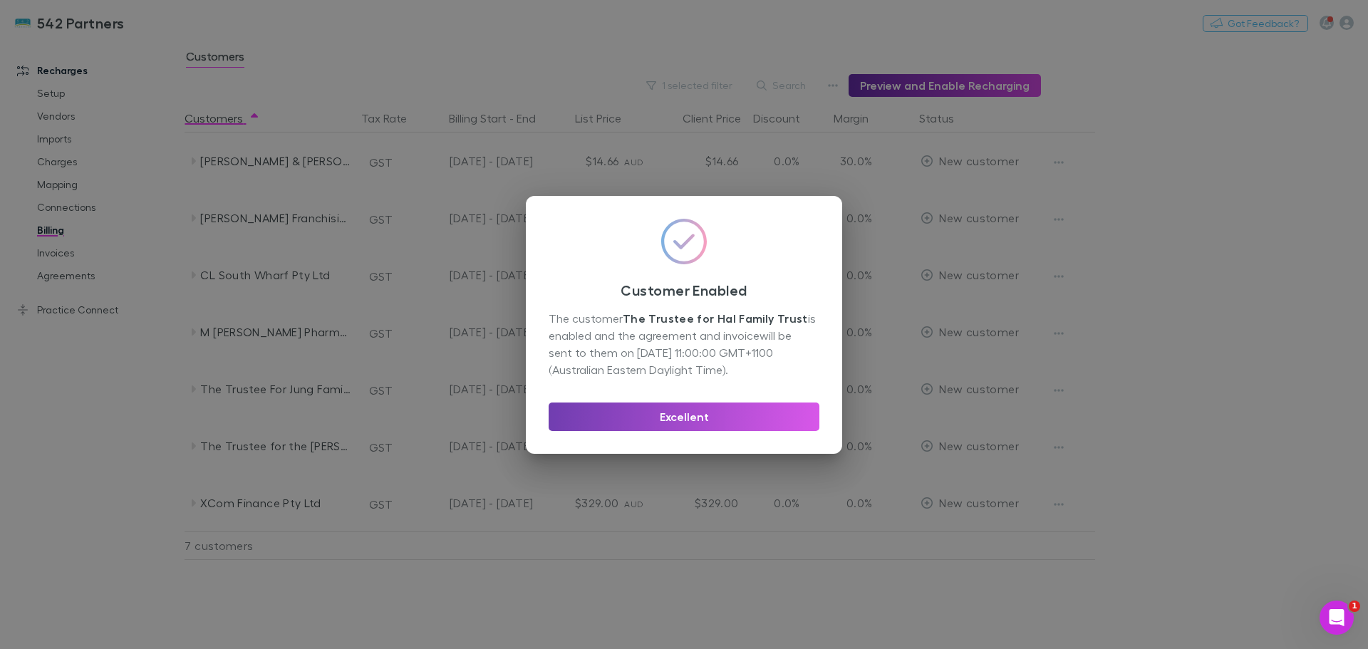
click at [650, 416] on button "Excellent" at bounding box center [683, 416] width 271 height 28
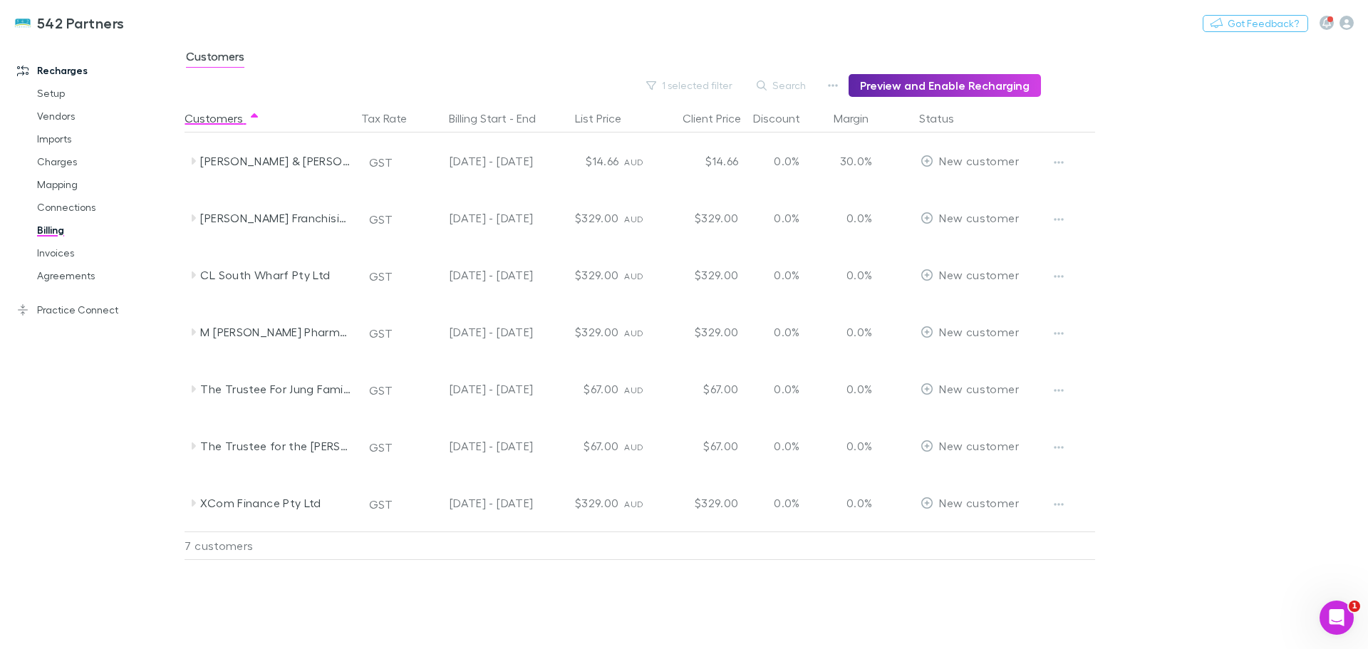
click at [192, 505] on icon at bounding box center [194, 502] width 4 height 7
click at [1057, 502] on icon "button" at bounding box center [1059, 504] width 10 height 11
click at [933, 532] on p "Enable Customer" at bounding box center [970, 532] width 173 height 17
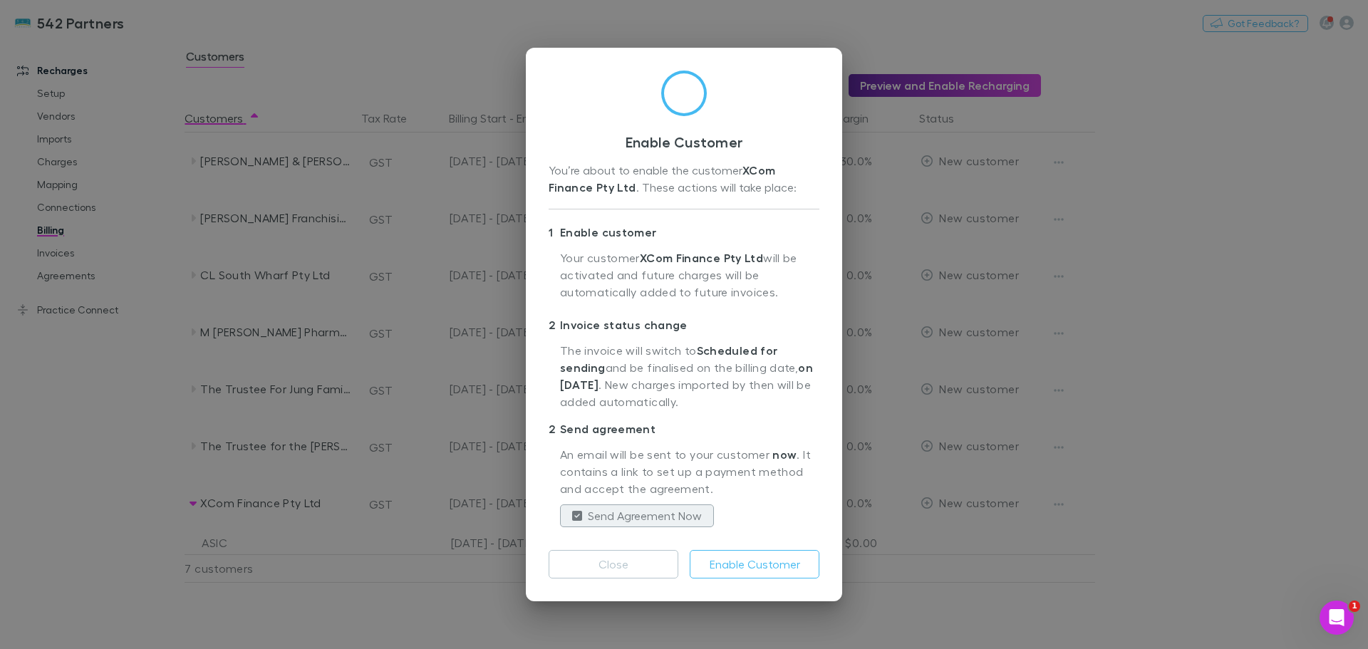
click at [740, 563] on button "Enable Customer" at bounding box center [755, 564] width 130 height 28
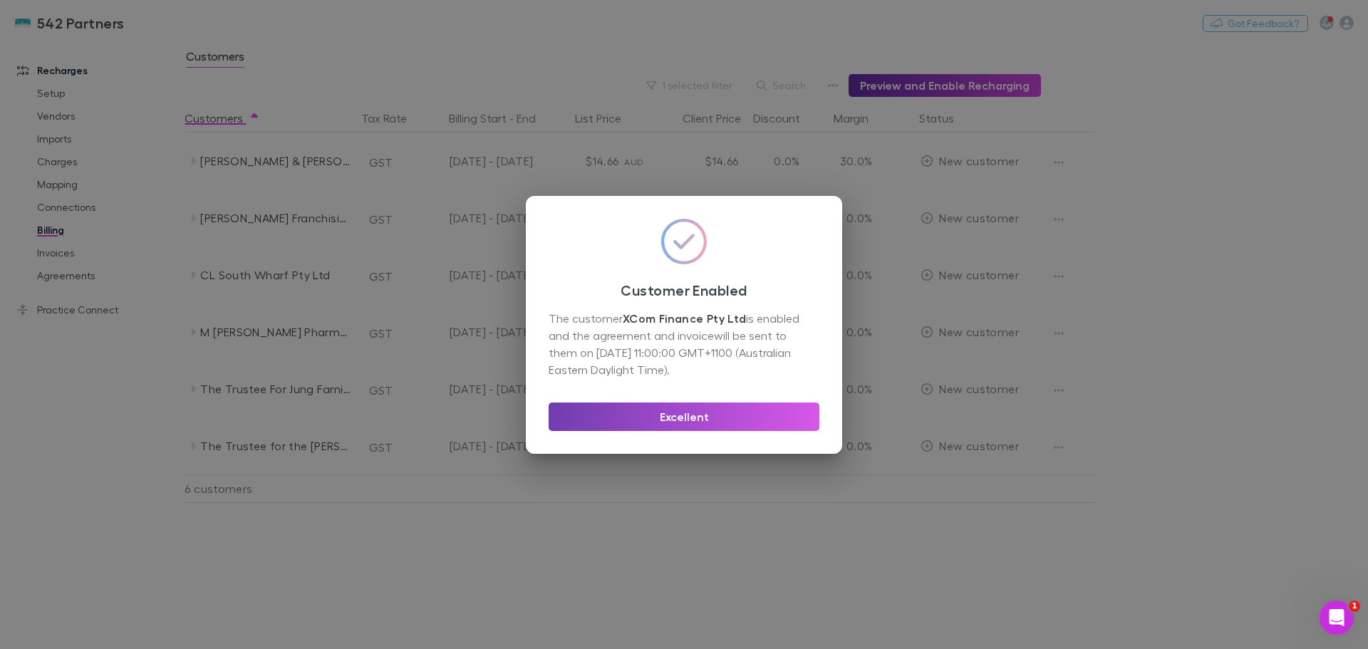
click at [699, 414] on button "Excellent" at bounding box center [683, 416] width 271 height 28
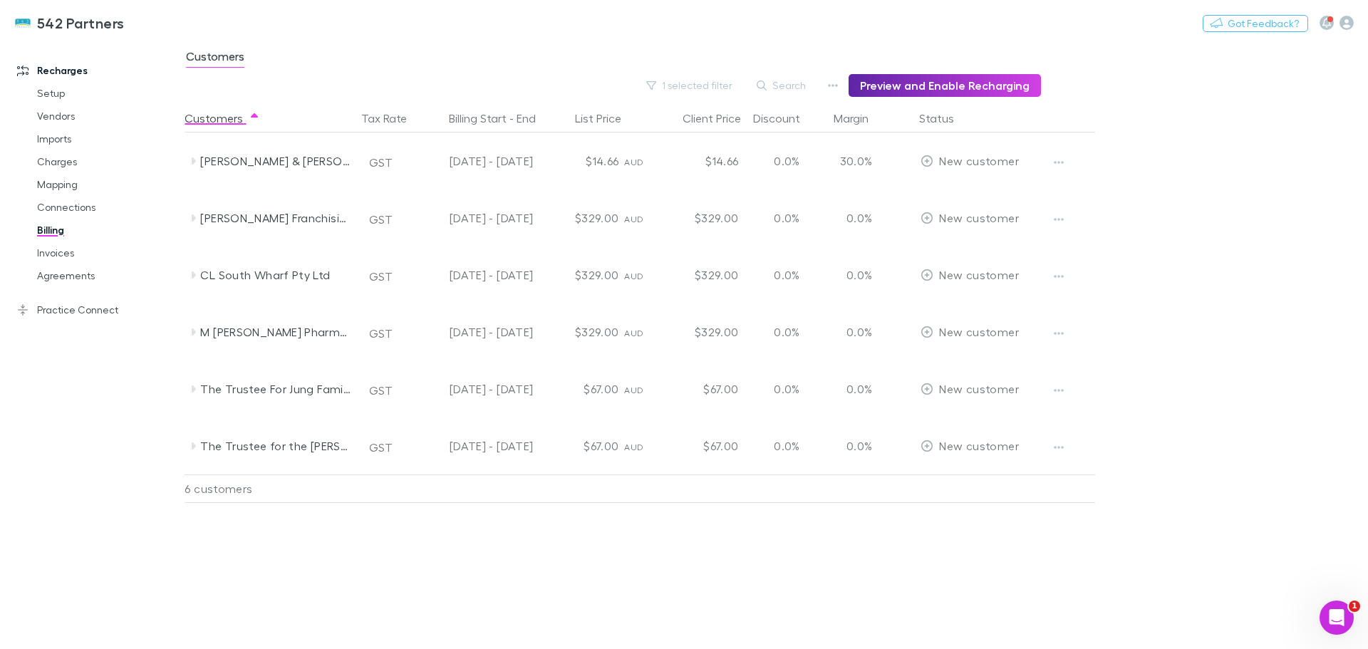
click at [192, 449] on icon at bounding box center [194, 445] width 4 height 7
click at [1061, 445] on icon "button" at bounding box center [1059, 447] width 10 height 11
click at [953, 474] on p "Enable Customer" at bounding box center [970, 475] width 173 height 17
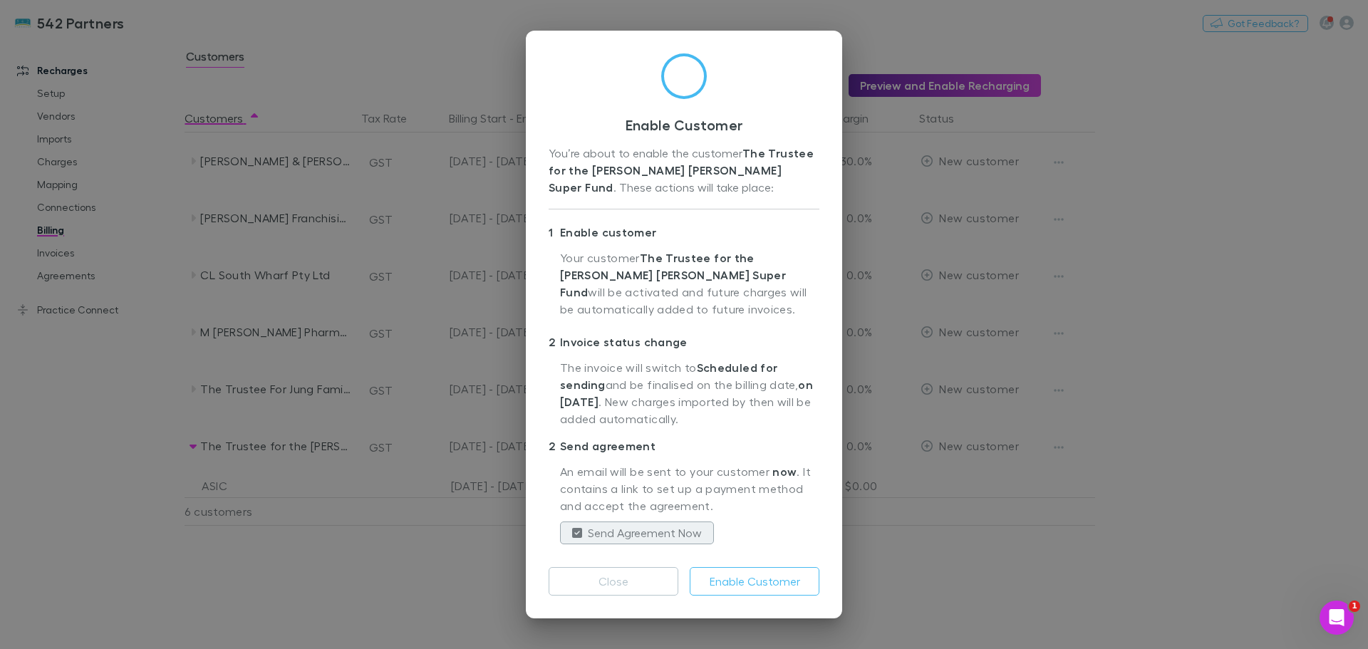
click at [771, 581] on button "Enable Customer" at bounding box center [755, 581] width 130 height 28
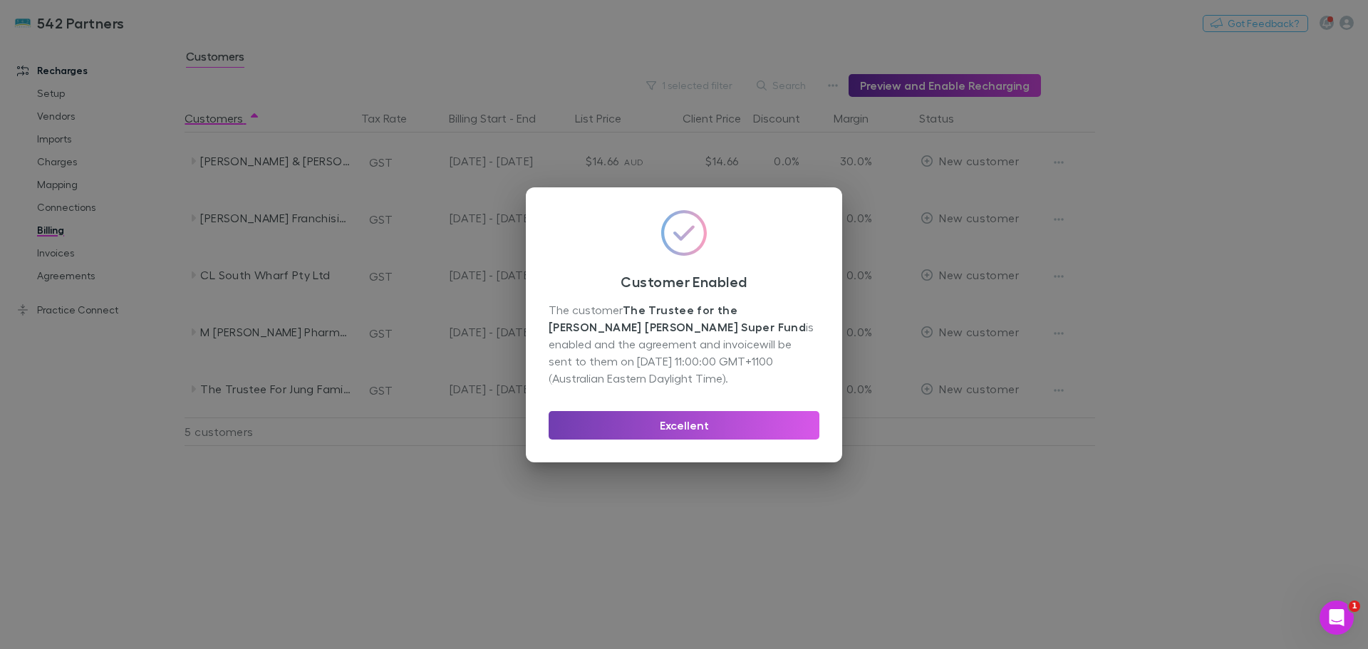
click at [657, 426] on button "Excellent" at bounding box center [683, 425] width 271 height 28
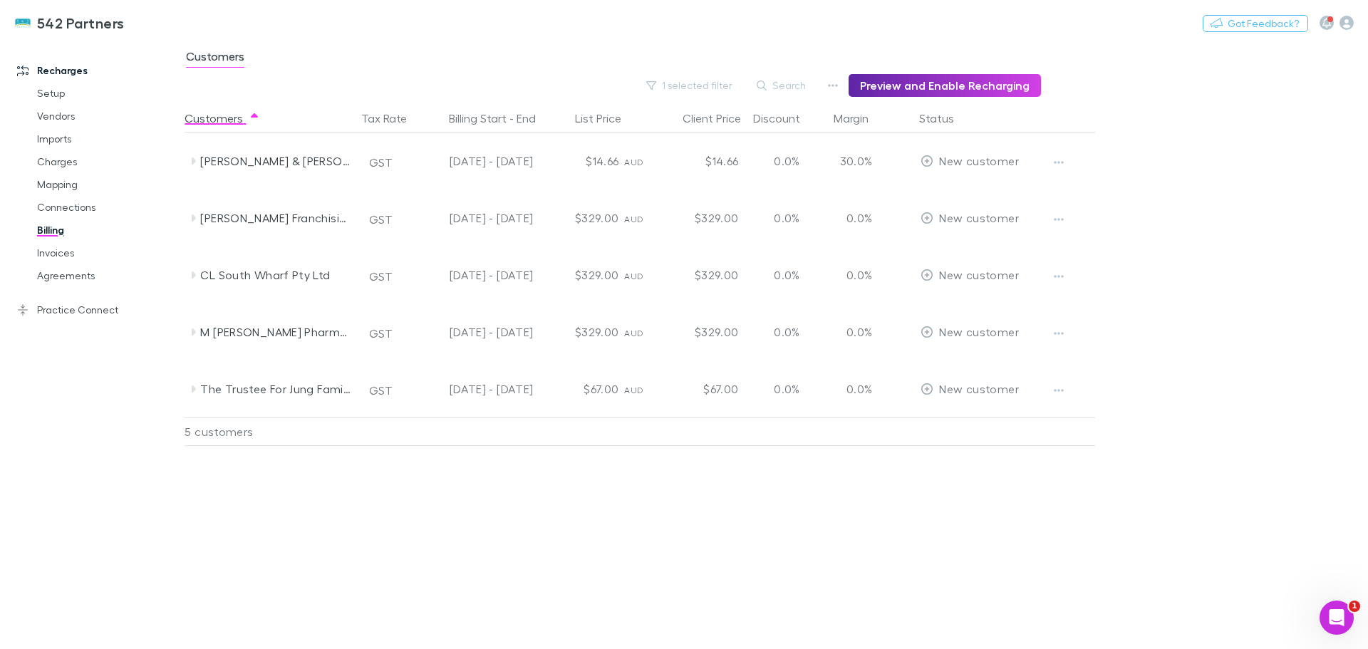
click at [187, 391] on div "The Trustee For Jung Family Super Fund GST 23 Aug 2025 - 22 Aug 2026 $67.00 AUD…" at bounding box center [642, 388] width 917 height 57
click at [1056, 386] on icon "button" at bounding box center [1059, 390] width 10 height 11
click at [989, 419] on p "Enable Customer" at bounding box center [970, 418] width 173 height 17
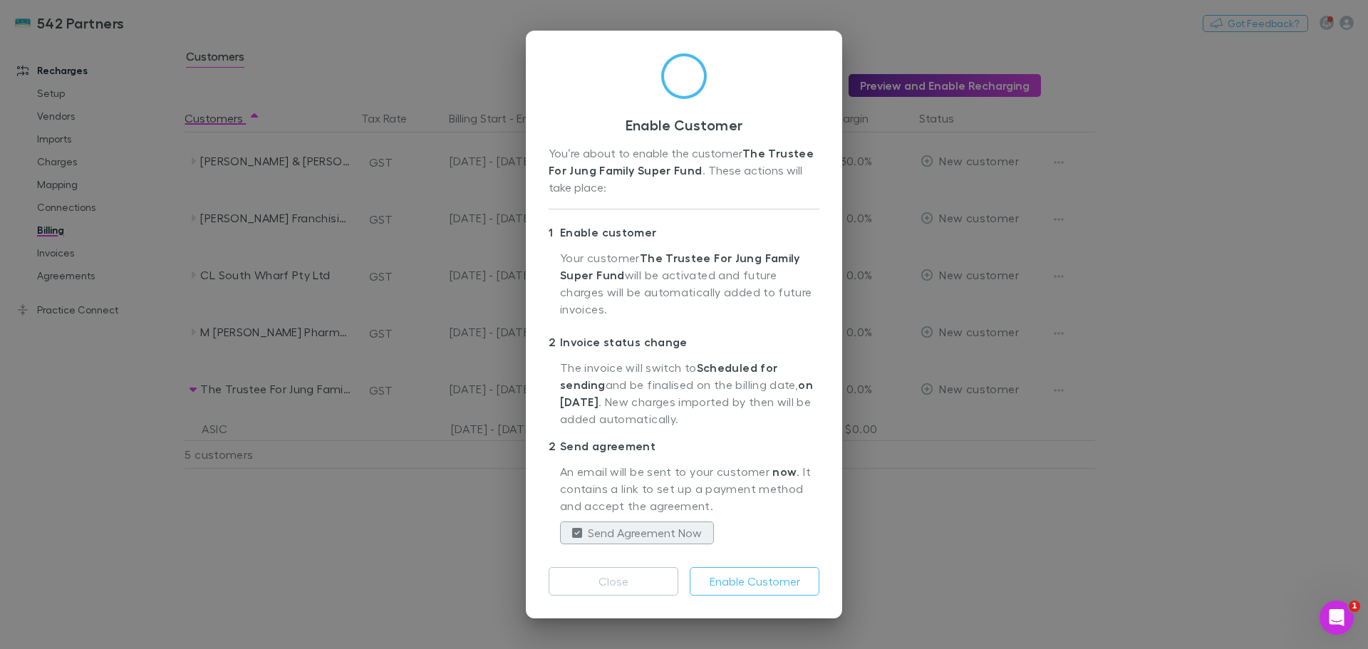
click at [756, 593] on button "Enable Customer" at bounding box center [755, 581] width 130 height 28
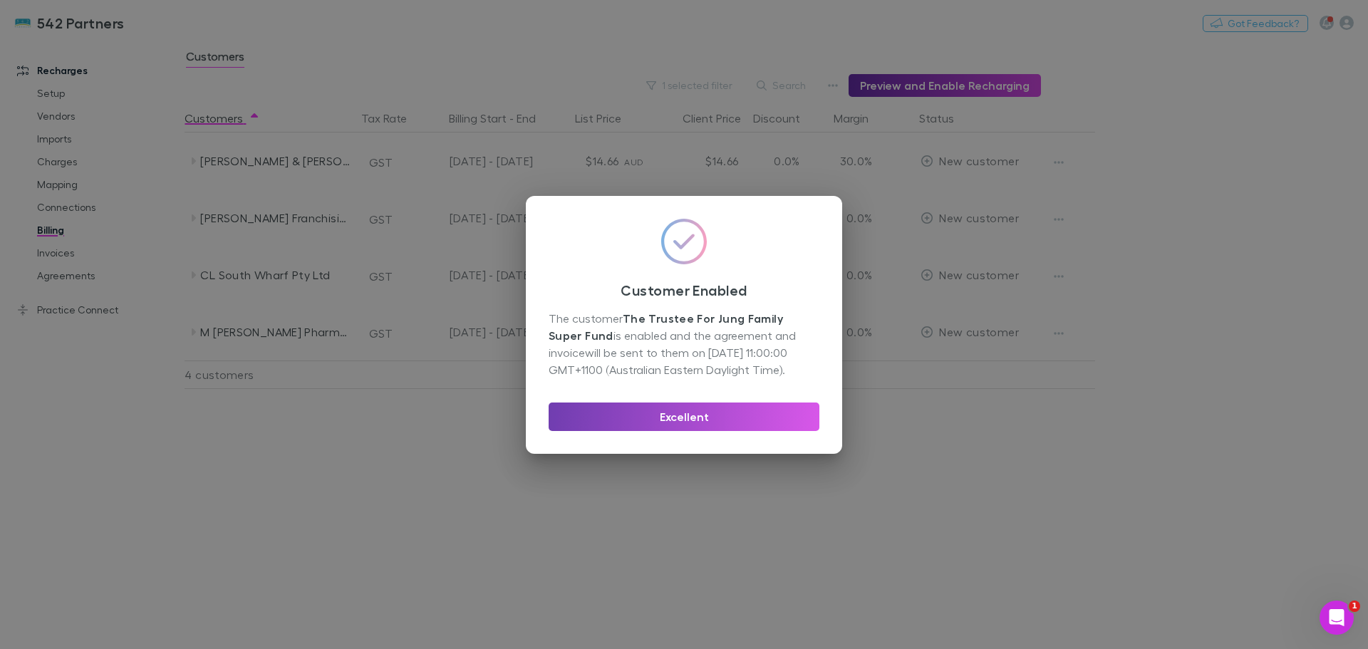
click at [612, 414] on button "Excellent" at bounding box center [683, 416] width 271 height 28
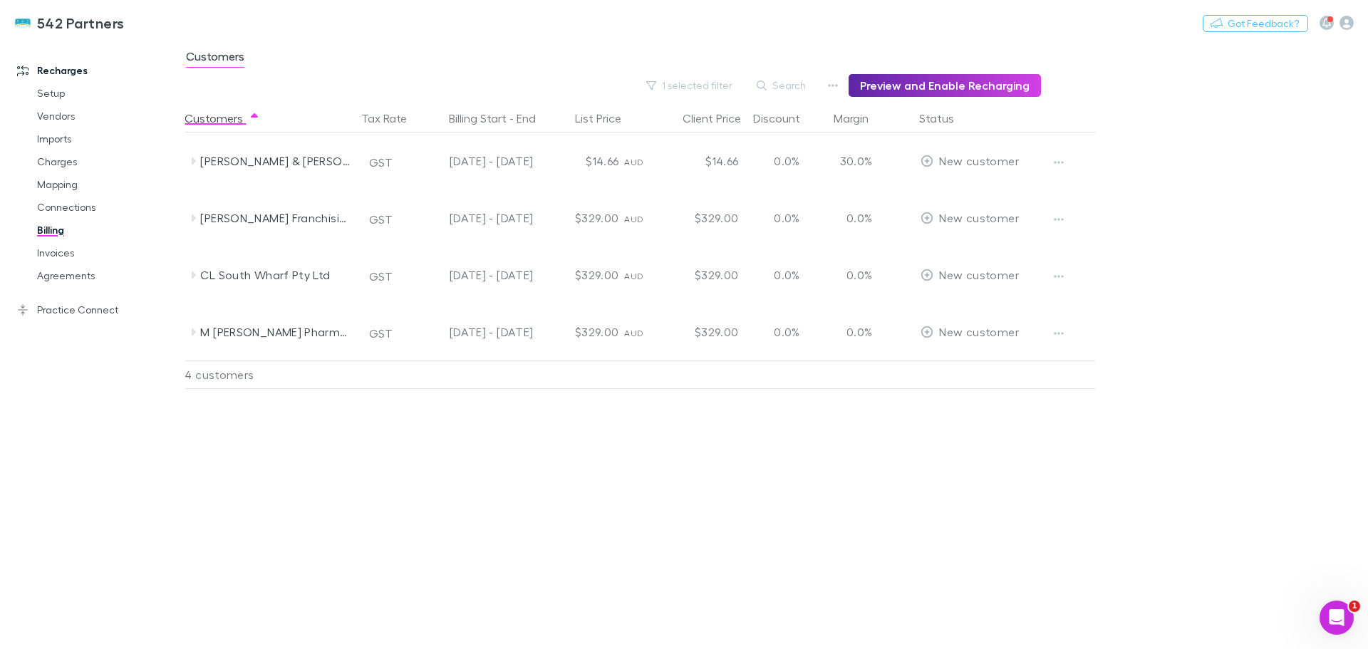
click at [196, 224] on div "Charlie Lovett Franchising Pty Limited" at bounding box center [271, 217] width 171 height 57
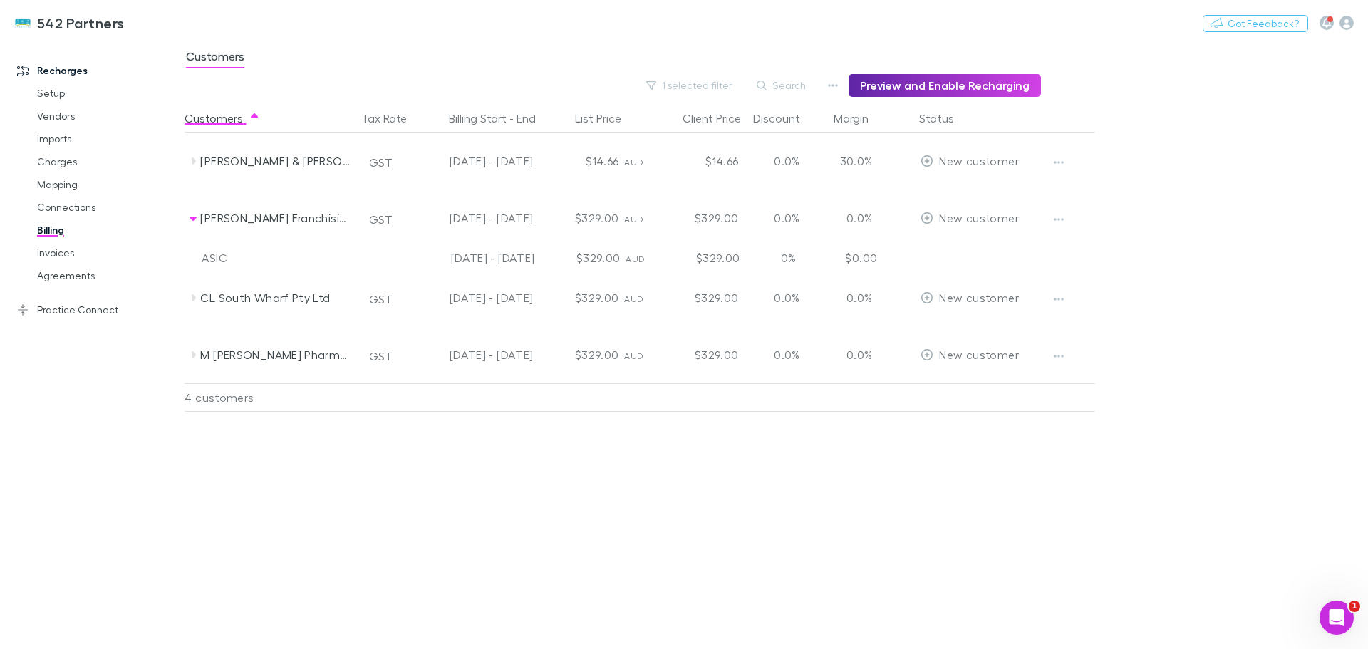
click at [1061, 216] on icon "button" at bounding box center [1059, 219] width 10 height 11
click at [957, 246] on p "Enable Customer" at bounding box center [970, 247] width 173 height 17
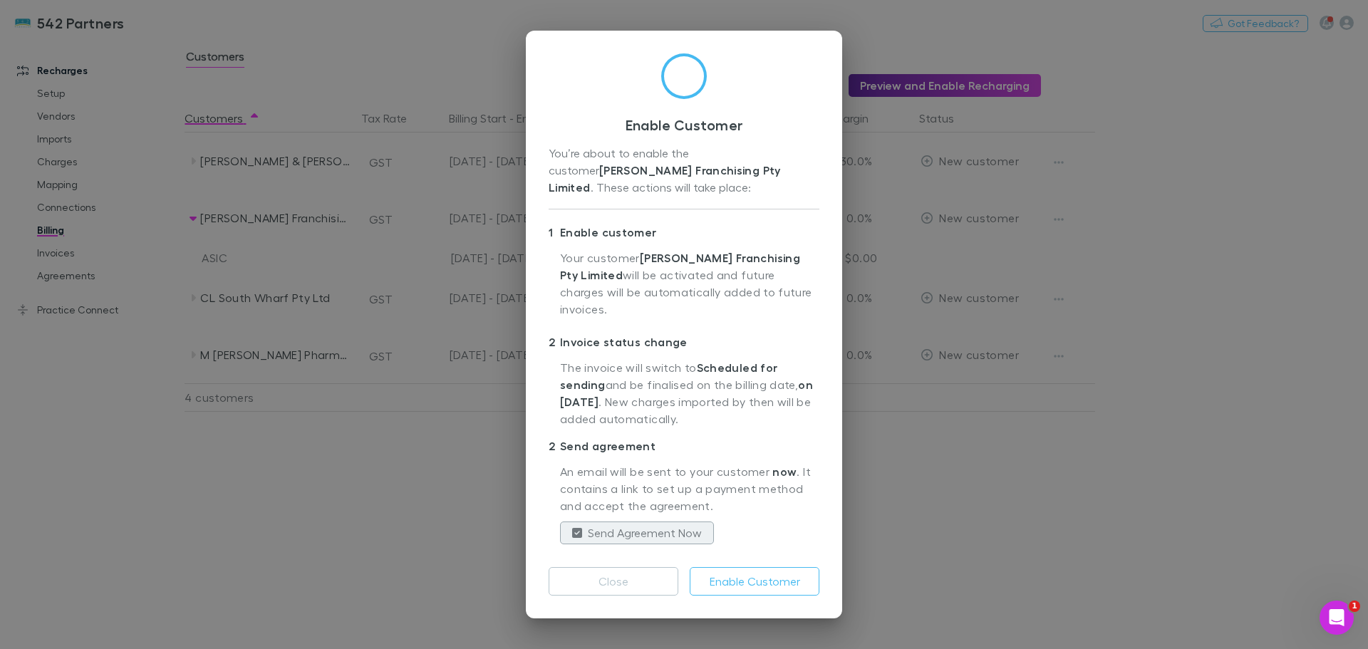
click at [751, 567] on button "Enable Customer" at bounding box center [755, 581] width 130 height 28
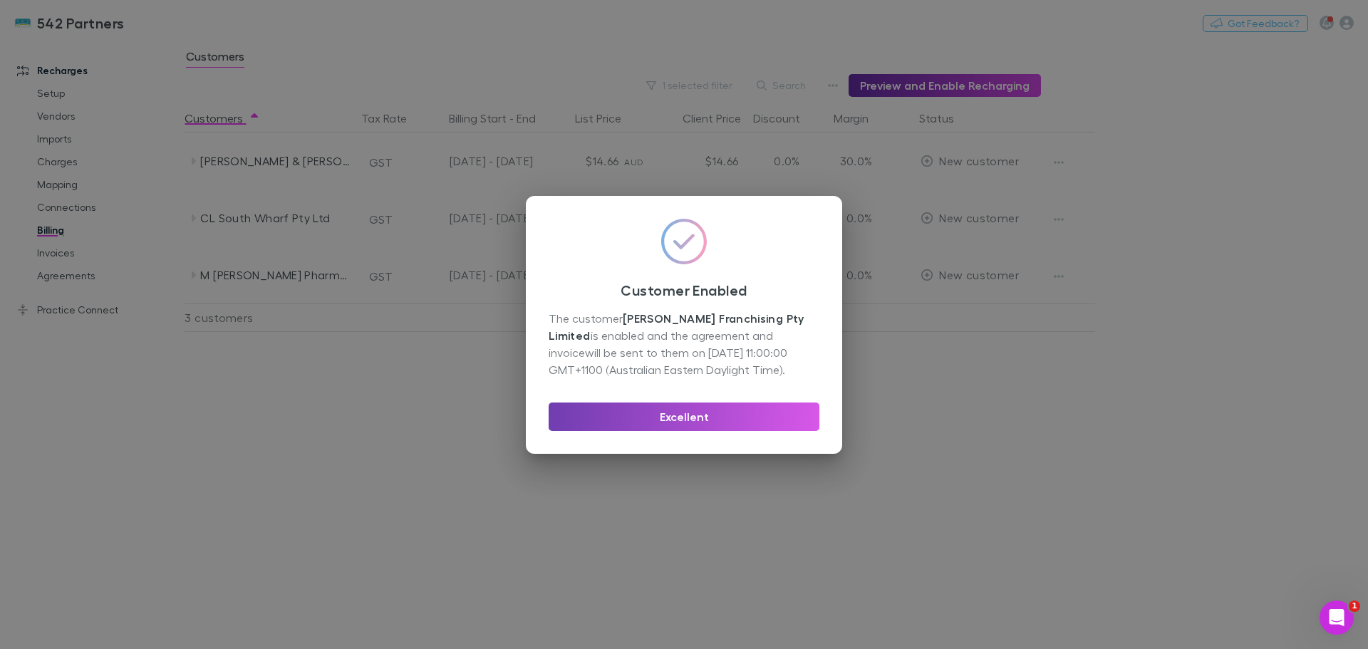
click at [694, 422] on button "Excellent" at bounding box center [683, 416] width 271 height 28
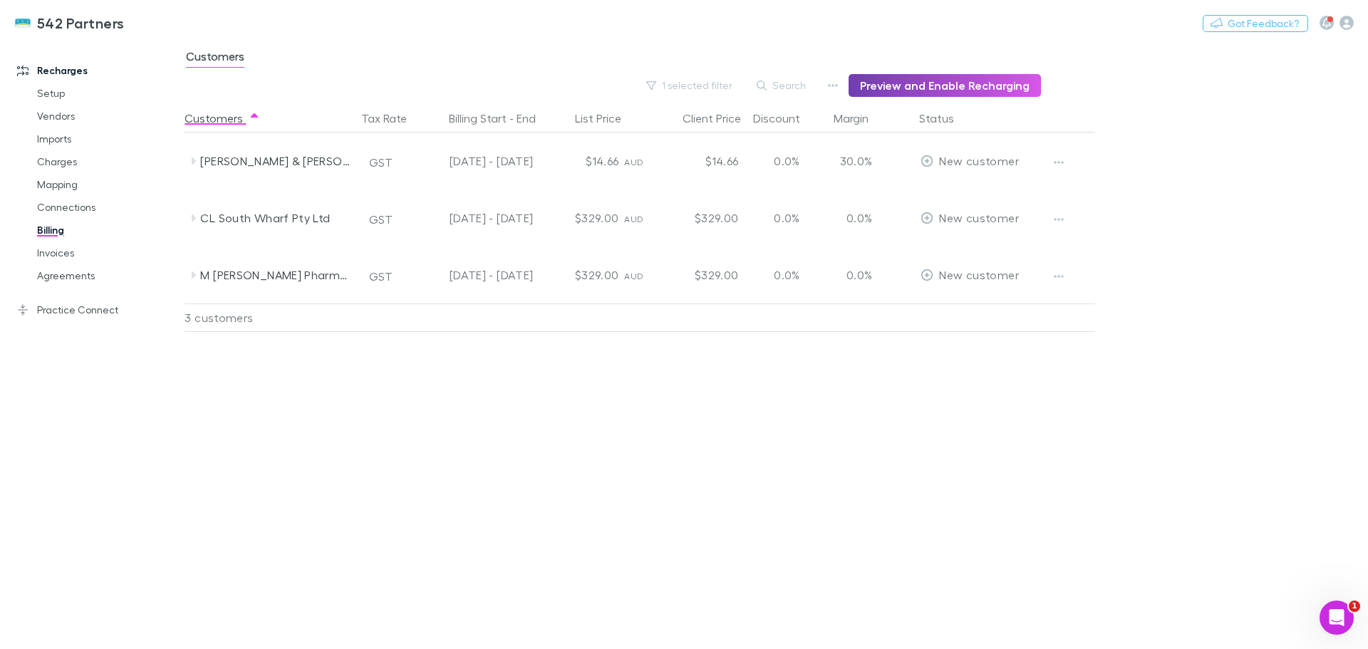
click at [942, 78] on button "Preview and Enable Recharging" at bounding box center [944, 85] width 192 height 23
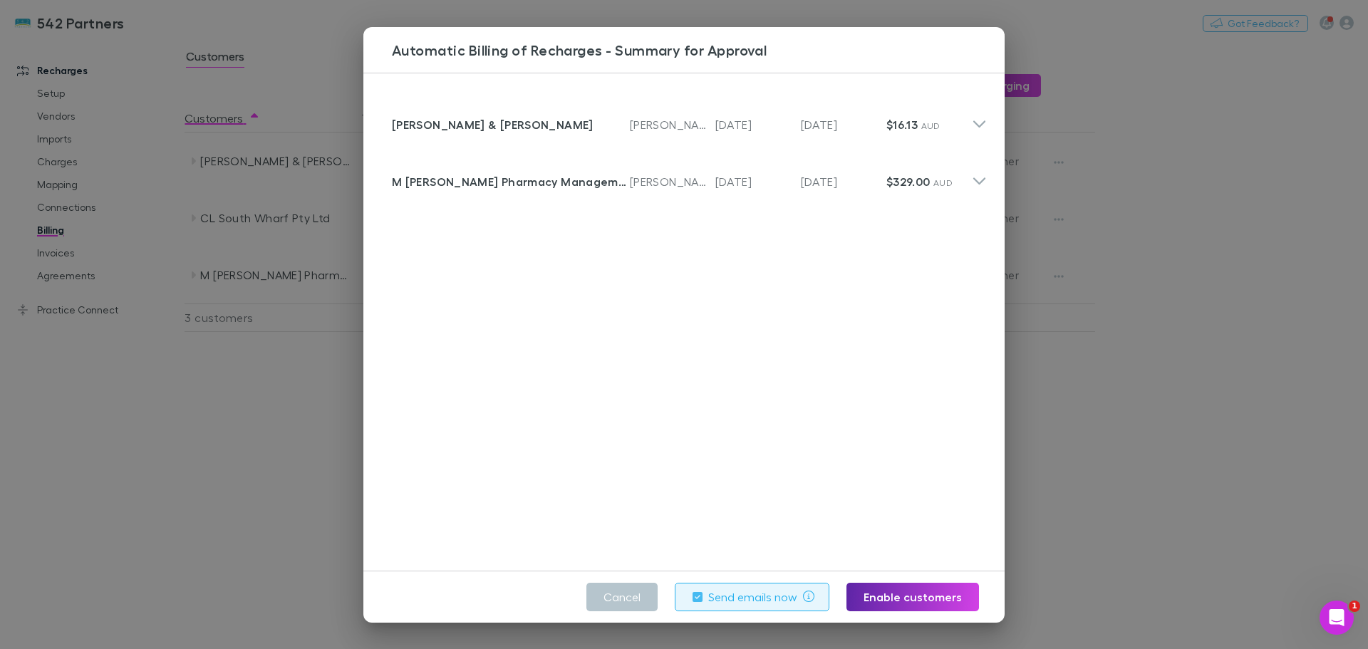
click at [972, 121] on icon at bounding box center [979, 119] width 15 height 28
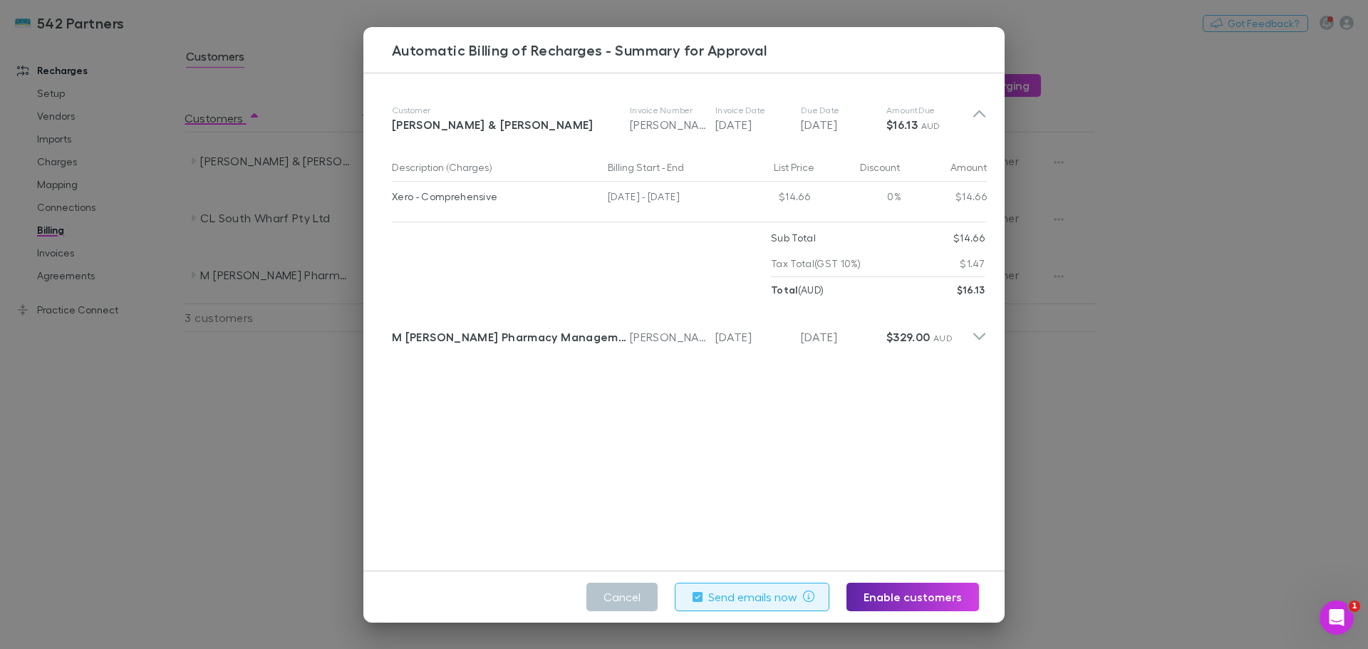
click at [972, 337] on icon at bounding box center [979, 331] width 15 height 28
click at [640, 587] on button "Cancel" at bounding box center [621, 597] width 71 height 28
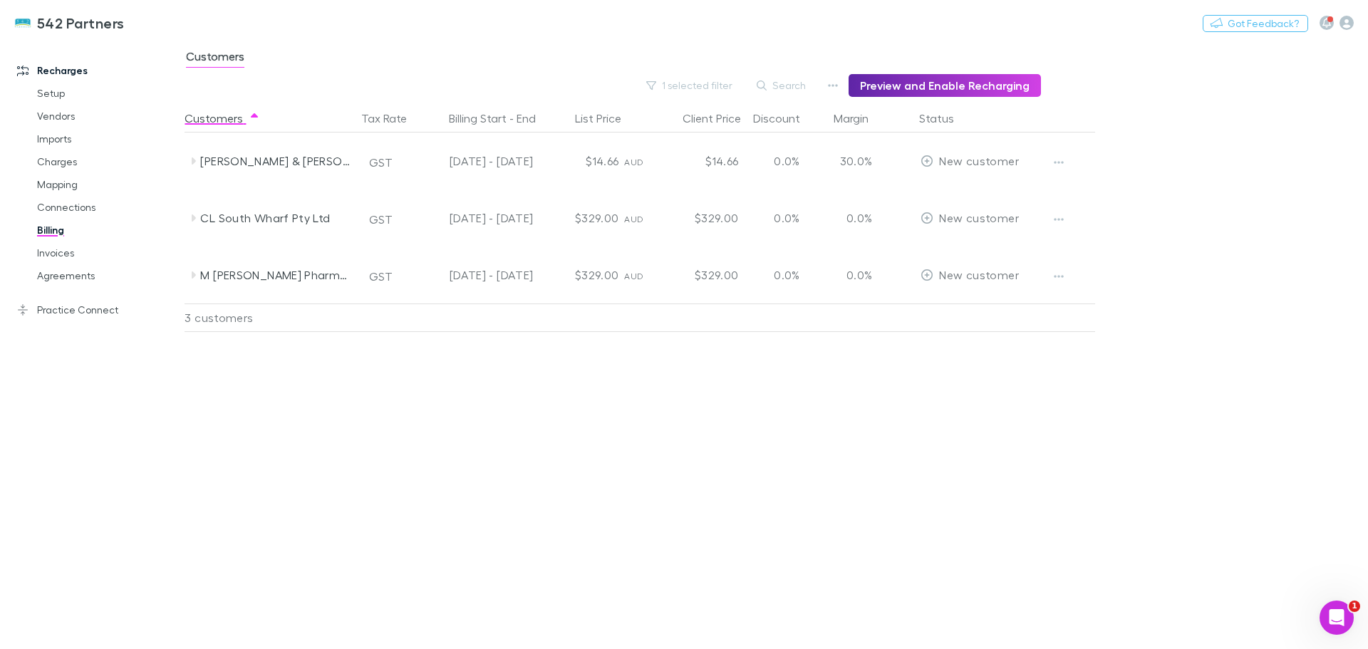
click at [1058, 274] on icon "button" at bounding box center [1059, 276] width 10 height 11
click at [1058, 274] on div at bounding box center [684, 324] width 1368 height 649
click at [193, 219] on icon at bounding box center [194, 217] width 4 height 7
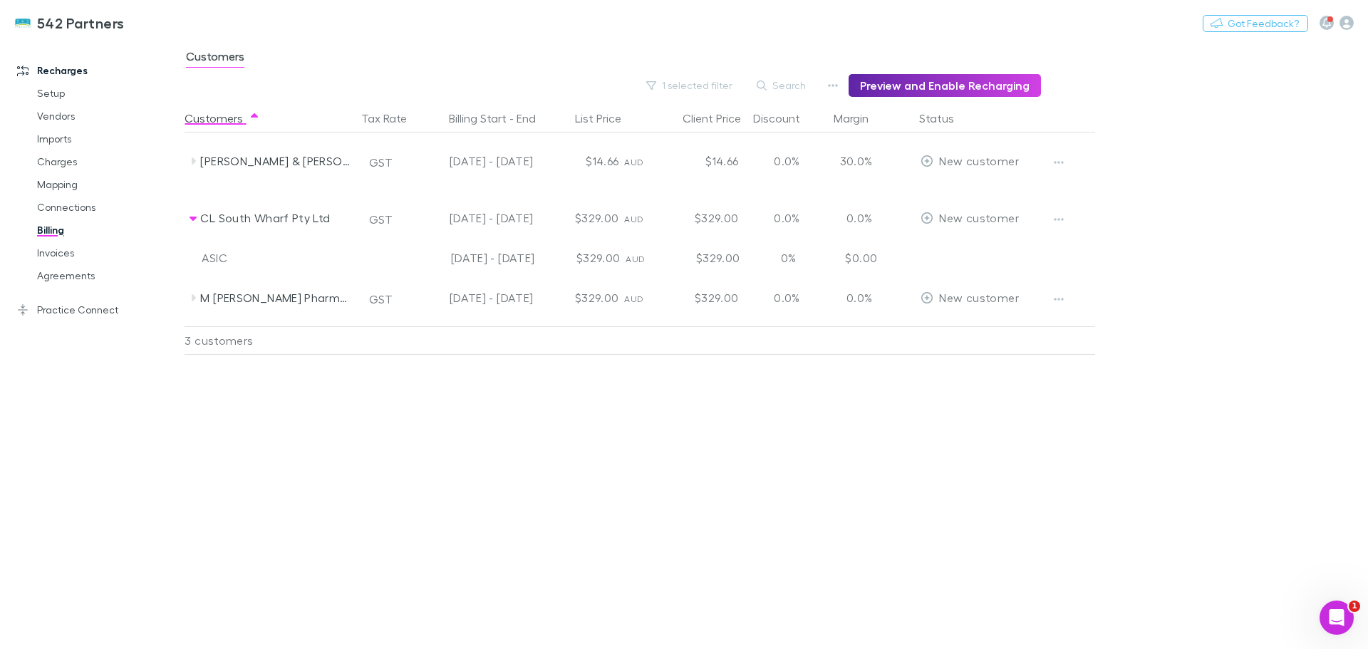
click at [1058, 214] on icon "button" at bounding box center [1059, 219] width 10 height 11
click at [965, 244] on p "Enable Customer" at bounding box center [970, 247] width 173 height 17
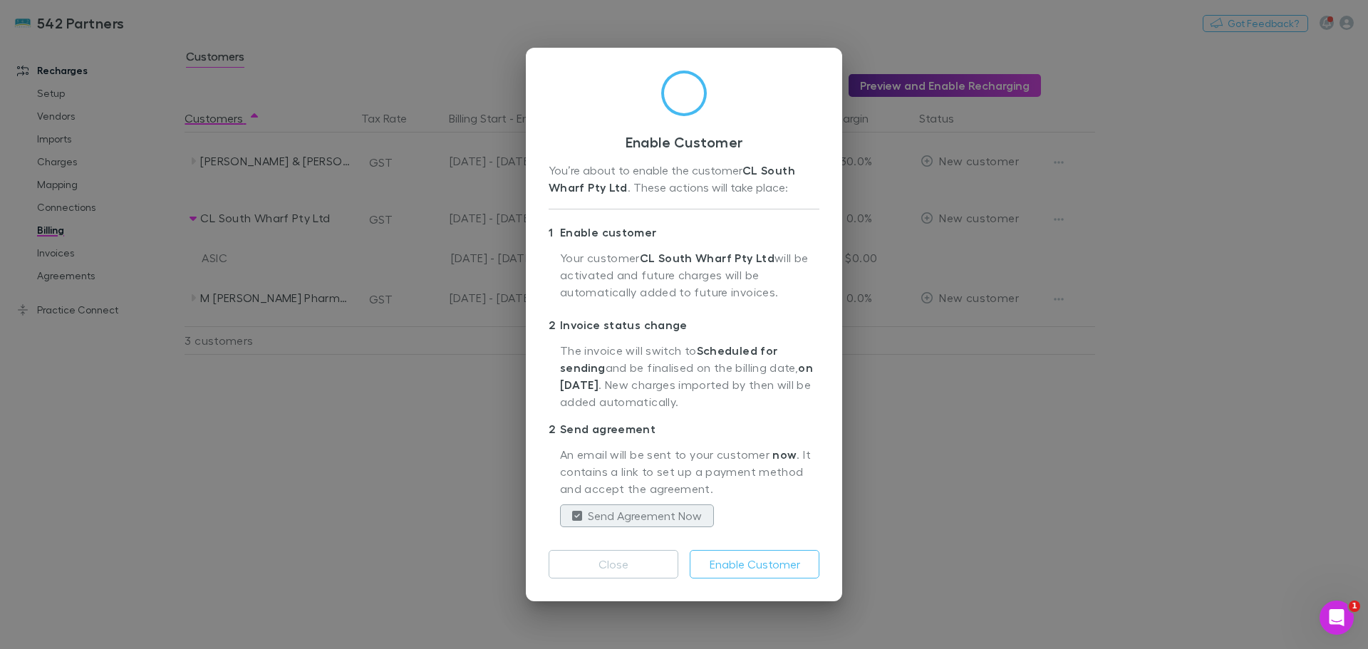
click at [764, 569] on button "Enable Customer" at bounding box center [755, 564] width 130 height 28
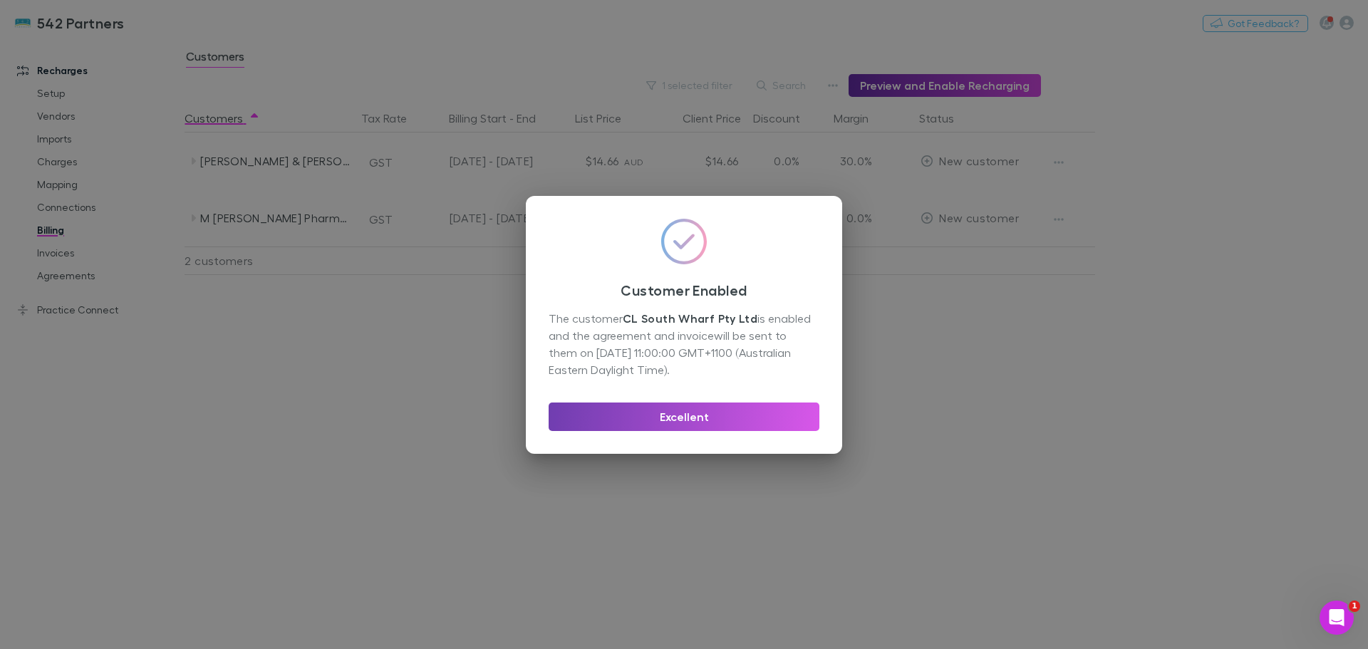
click at [649, 407] on button "Excellent" at bounding box center [683, 416] width 271 height 28
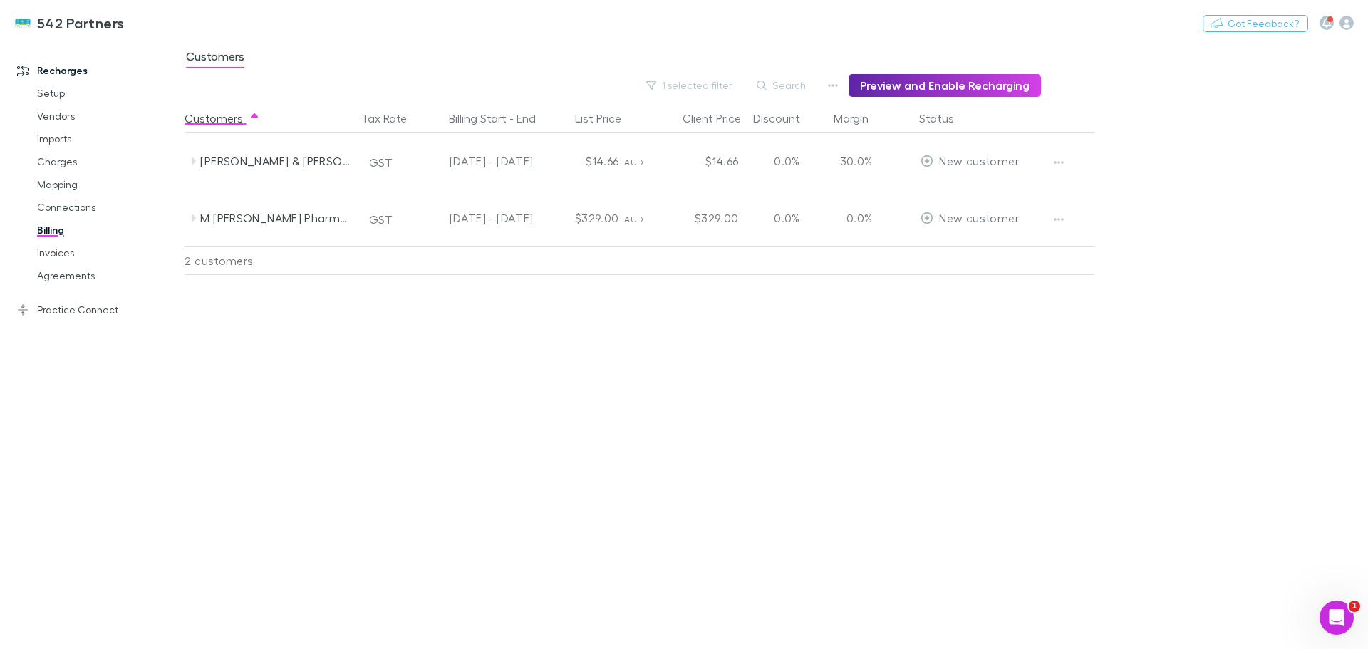
click at [1057, 162] on icon "button" at bounding box center [1059, 162] width 10 height 11
click at [1057, 162] on div at bounding box center [684, 324] width 1368 height 649
click at [1344, 24] on icon "button" at bounding box center [1346, 23] width 14 height 14
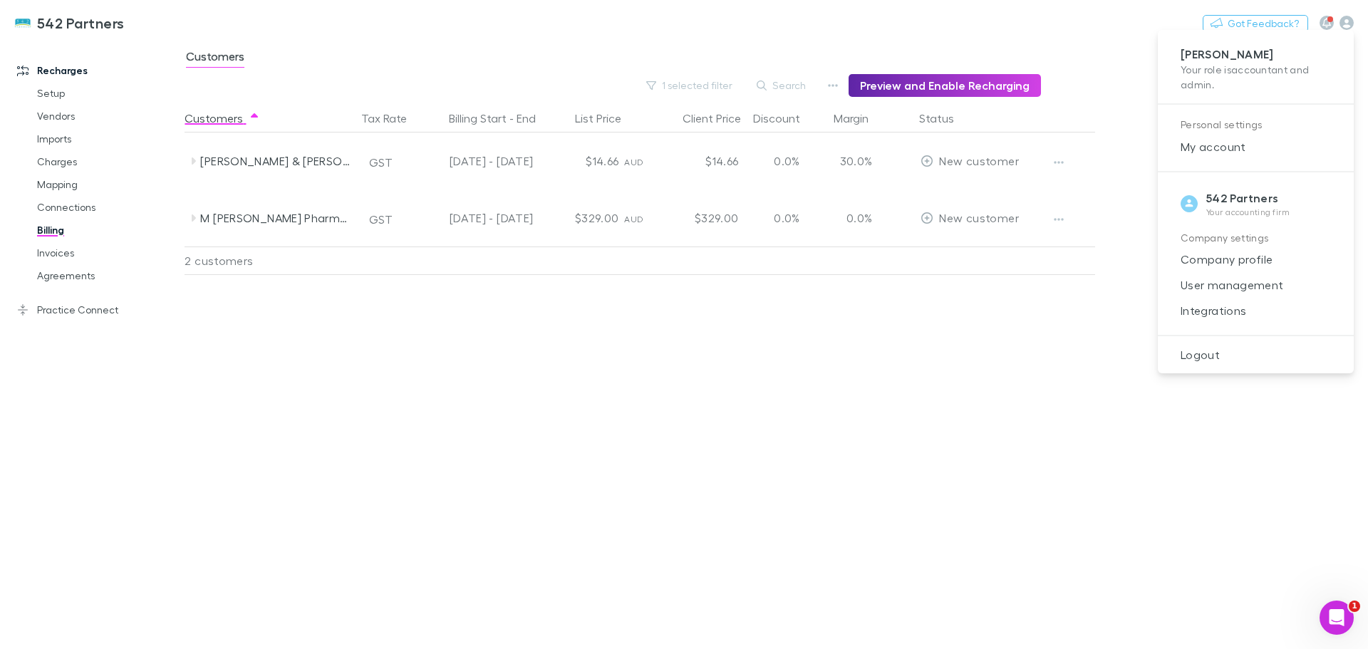
click at [1203, 310] on span "Integrations" at bounding box center [1255, 310] width 173 height 17
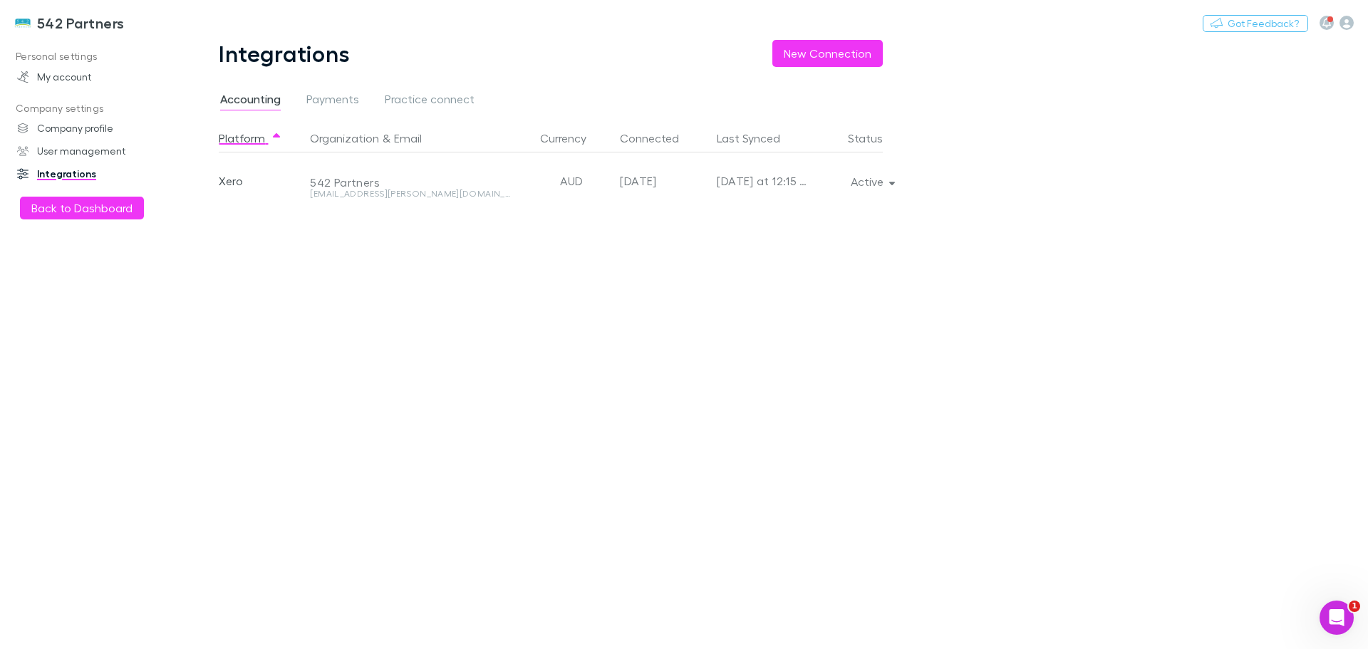
click at [892, 183] on icon "button" at bounding box center [892, 184] width 6 height 4
click at [776, 214] on p "Re-sync now" at bounding box center [805, 210] width 173 height 17
click at [65, 209] on div at bounding box center [684, 324] width 1368 height 649
click at [108, 207] on button "Back to Dashboard" at bounding box center [82, 208] width 124 height 23
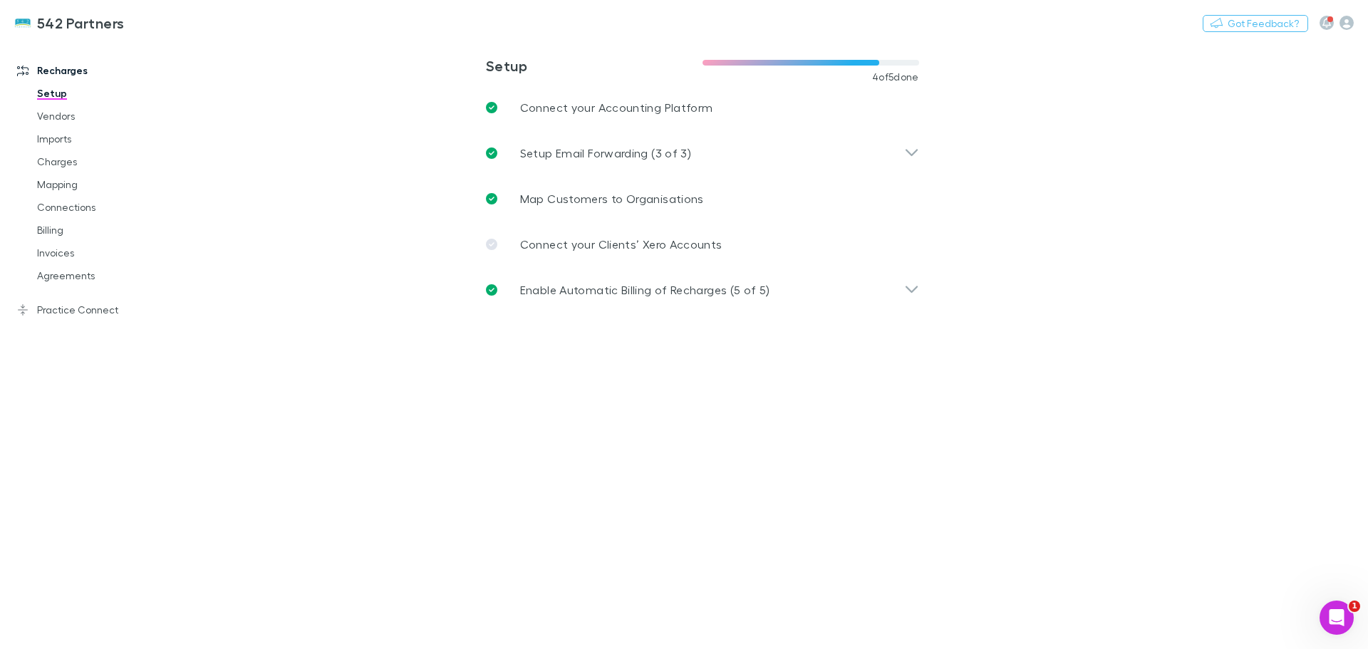
click at [64, 273] on link "Agreements" at bounding box center [108, 275] width 170 height 23
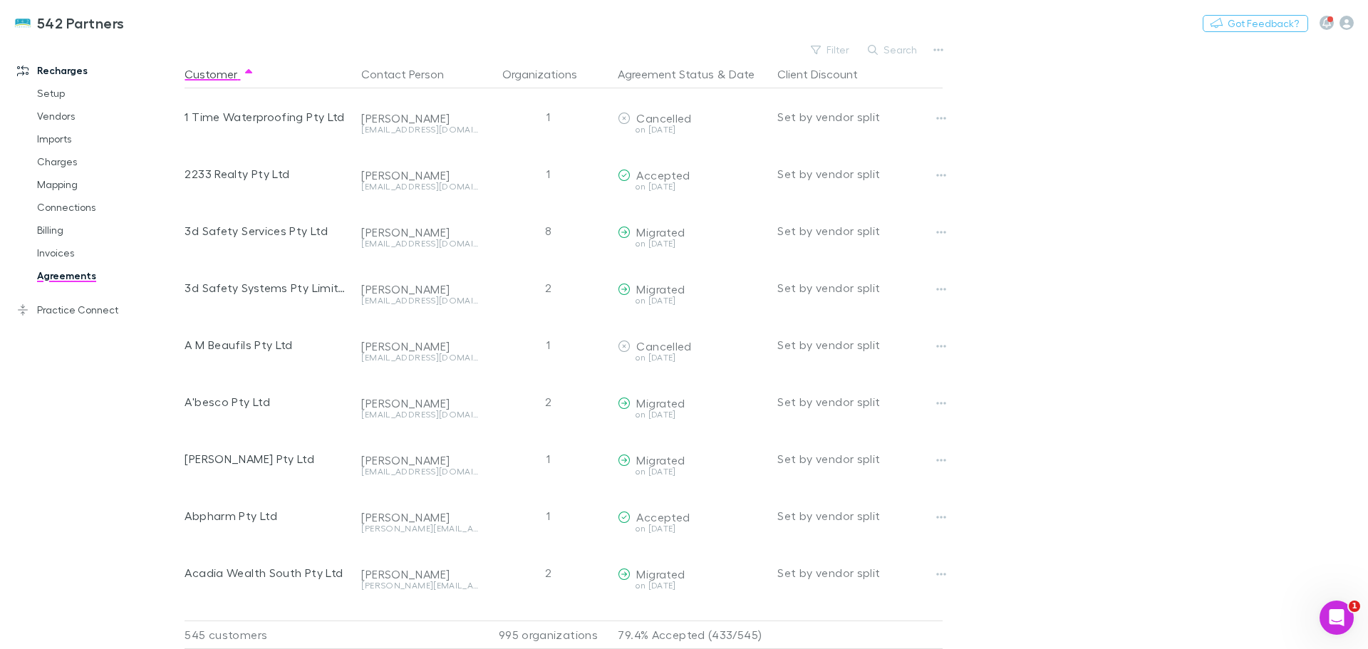
click at [46, 233] on link "Billing" at bounding box center [108, 230] width 170 height 23
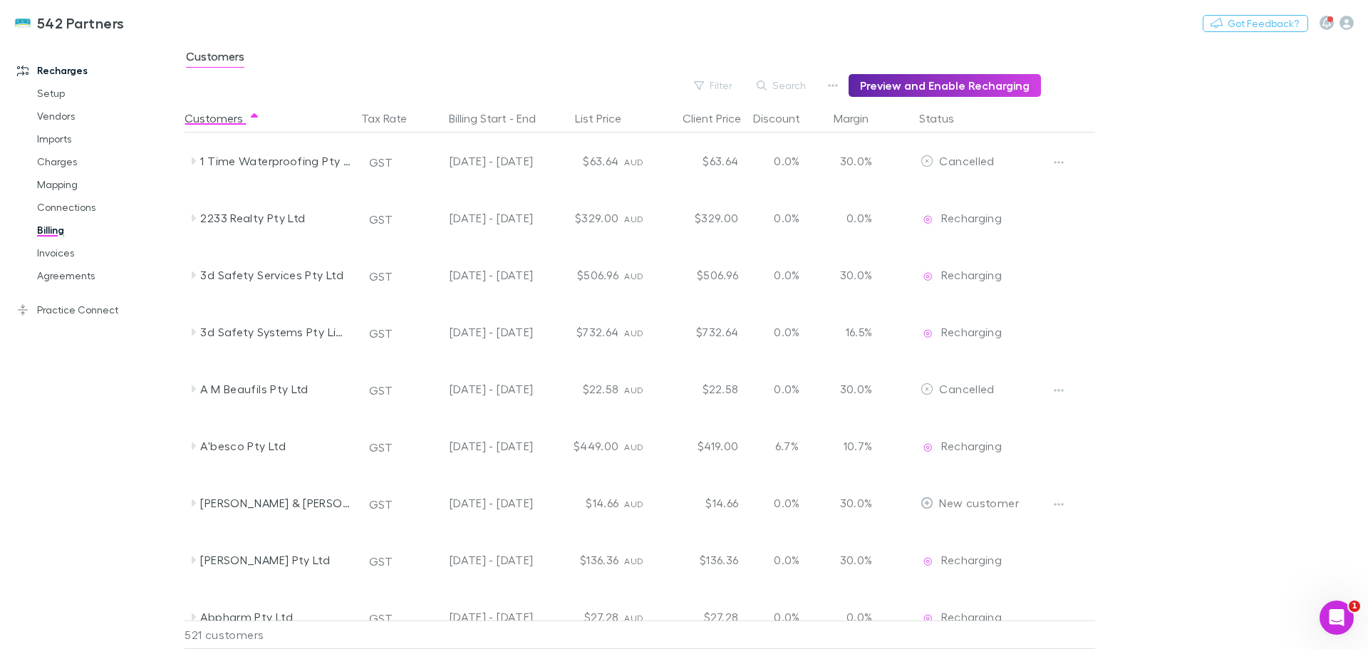
click at [733, 83] on button "Filter" at bounding box center [714, 85] width 54 height 17
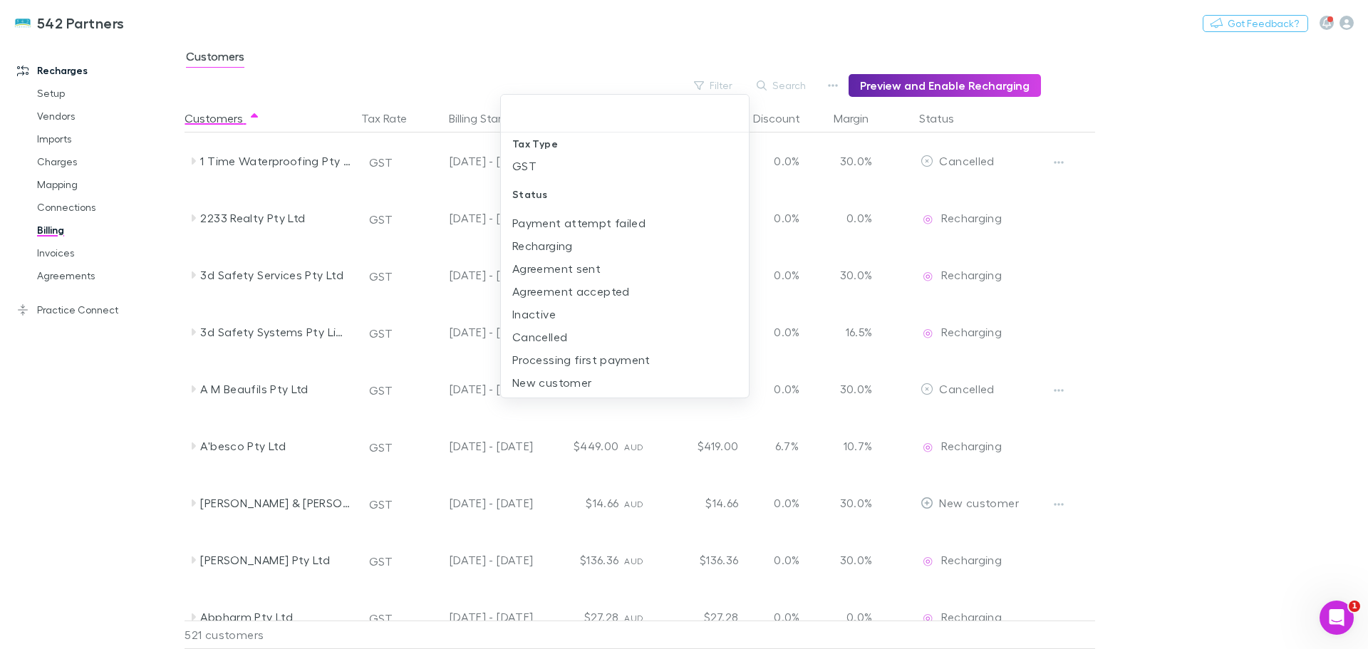
scroll to position [14, 0]
click at [542, 383] on li "New customer" at bounding box center [625, 380] width 248 height 23
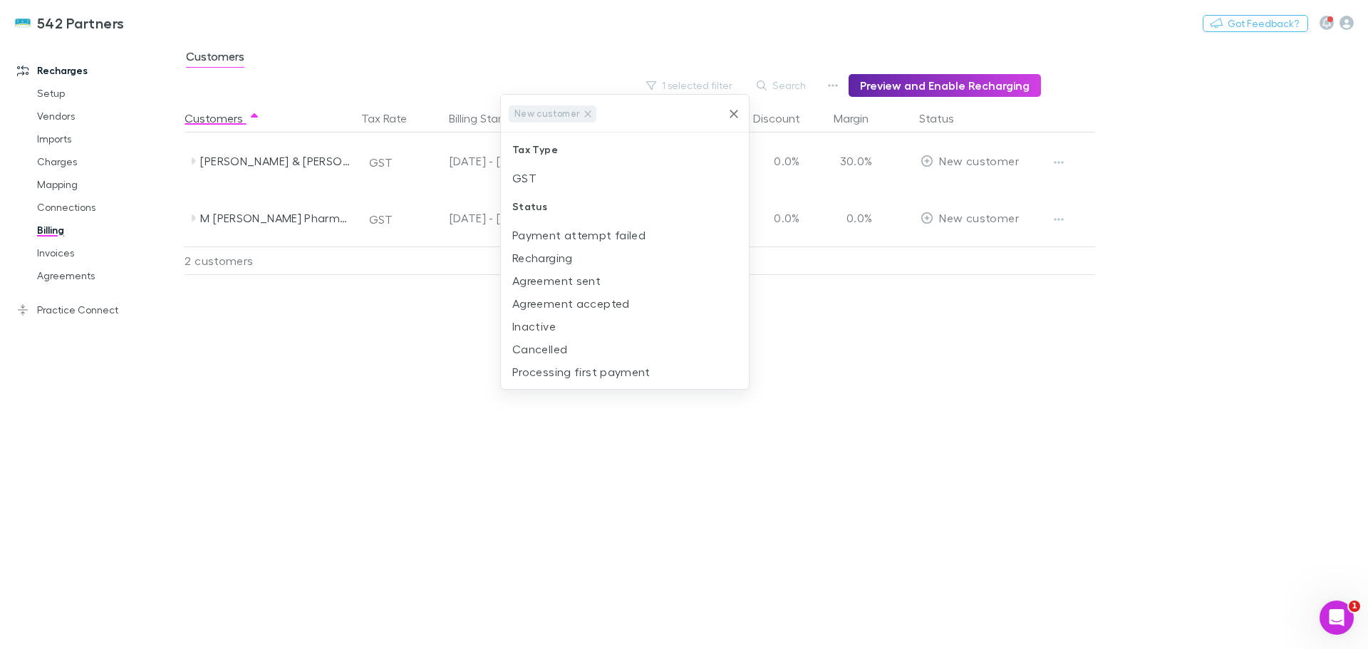
scroll to position [0, 0]
click at [1061, 164] on div at bounding box center [684, 324] width 1368 height 649
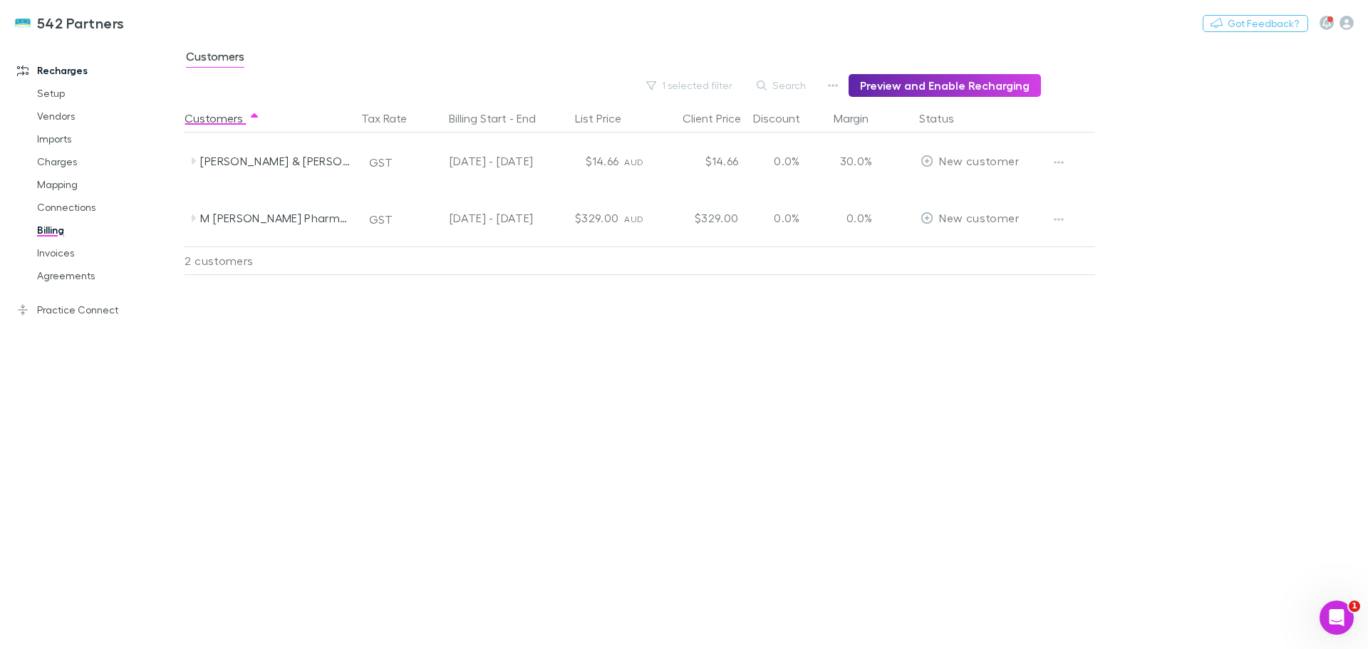
click at [1061, 161] on icon "button" at bounding box center [1059, 162] width 10 height 11
click at [947, 192] on p "Enable Customer" at bounding box center [970, 190] width 173 height 17
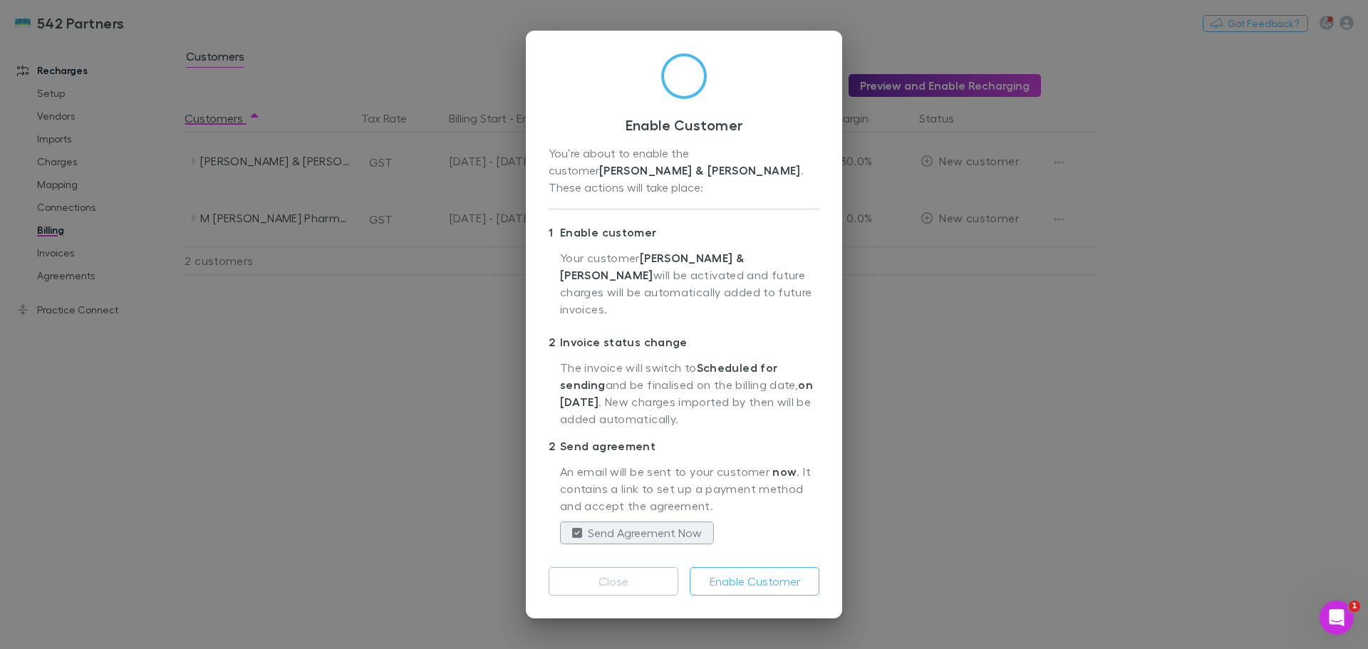
click at [741, 573] on button "Enable Customer" at bounding box center [755, 581] width 130 height 28
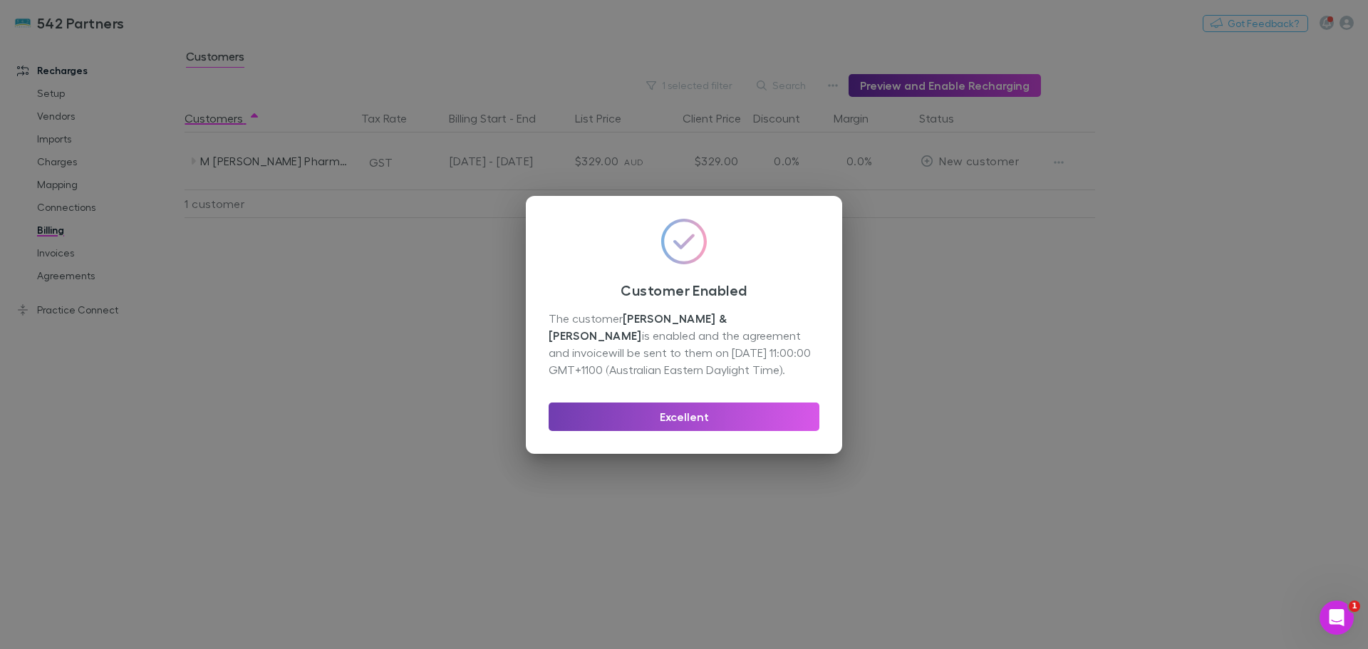
click at [712, 417] on button "Excellent" at bounding box center [683, 416] width 271 height 28
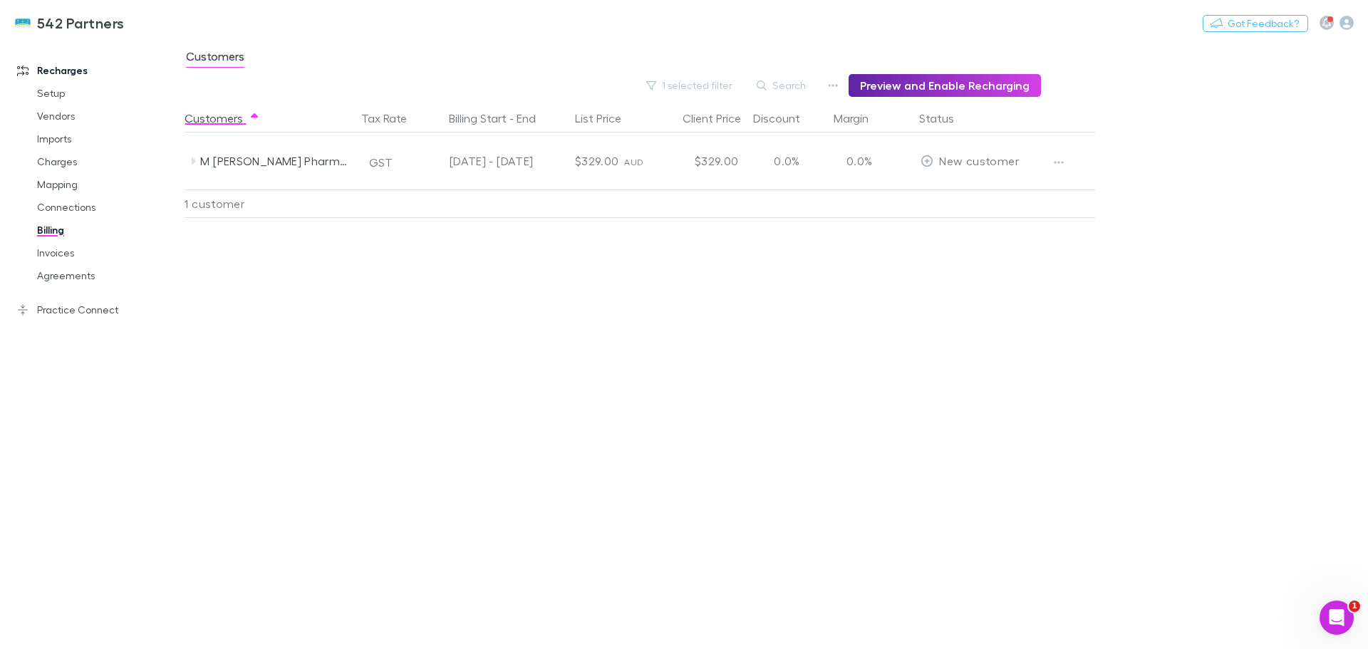
click at [192, 160] on icon at bounding box center [194, 160] width 4 height 7
click at [1343, 21] on icon "button" at bounding box center [1346, 23] width 14 height 14
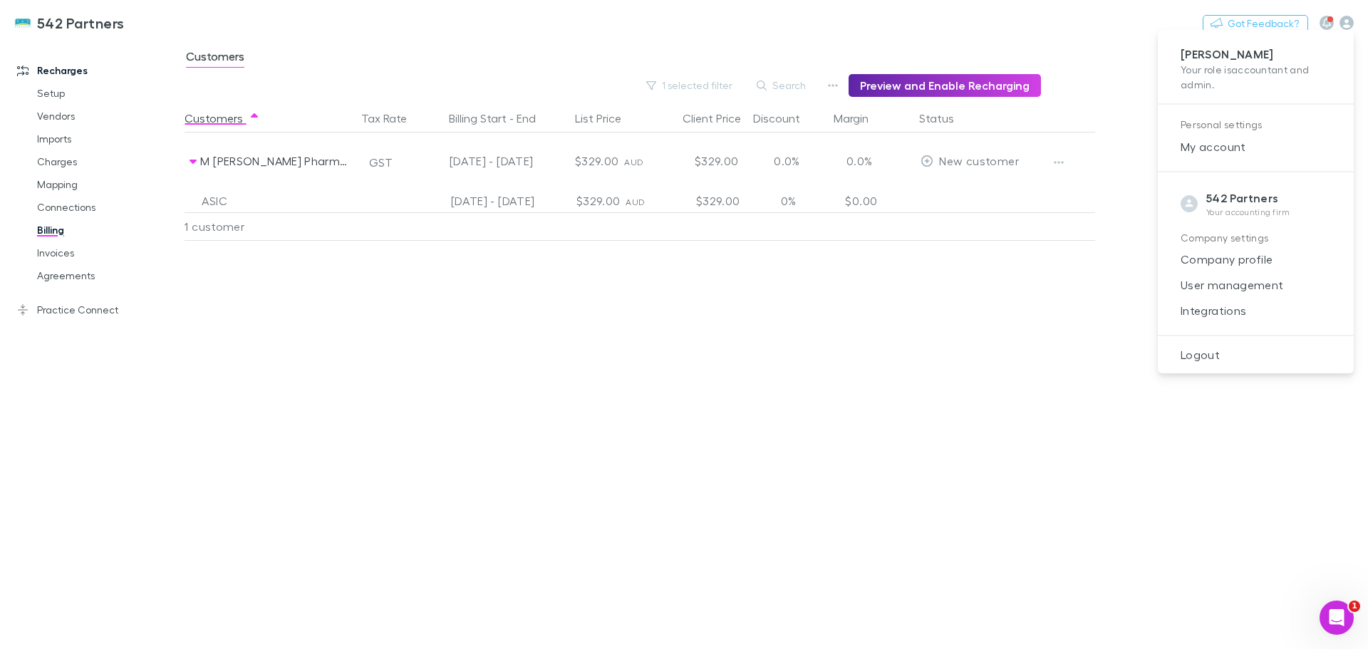
click at [1190, 310] on span "Integrations" at bounding box center [1255, 310] width 173 height 17
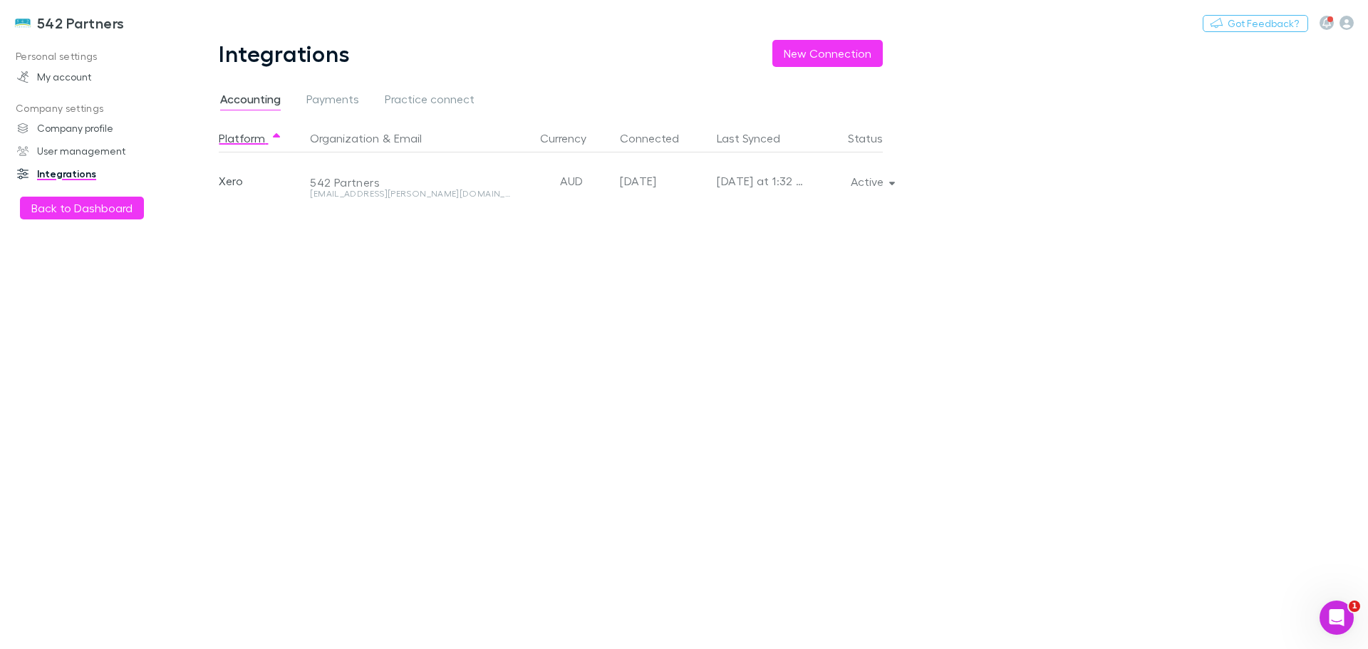
click at [893, 180] on icon "button" at bounding box center [892, 182] width 6 height 10
click at [766, 214] on p "Re-sync now" at bounding box center [805, 210] width 173 height 17
click at [101, 207] on div at bounding box center [684, 324] width 1368 height 649
click at [80, 209] on button "Back to Dashboard" at bounding box center [82, 208] width 124 height 23
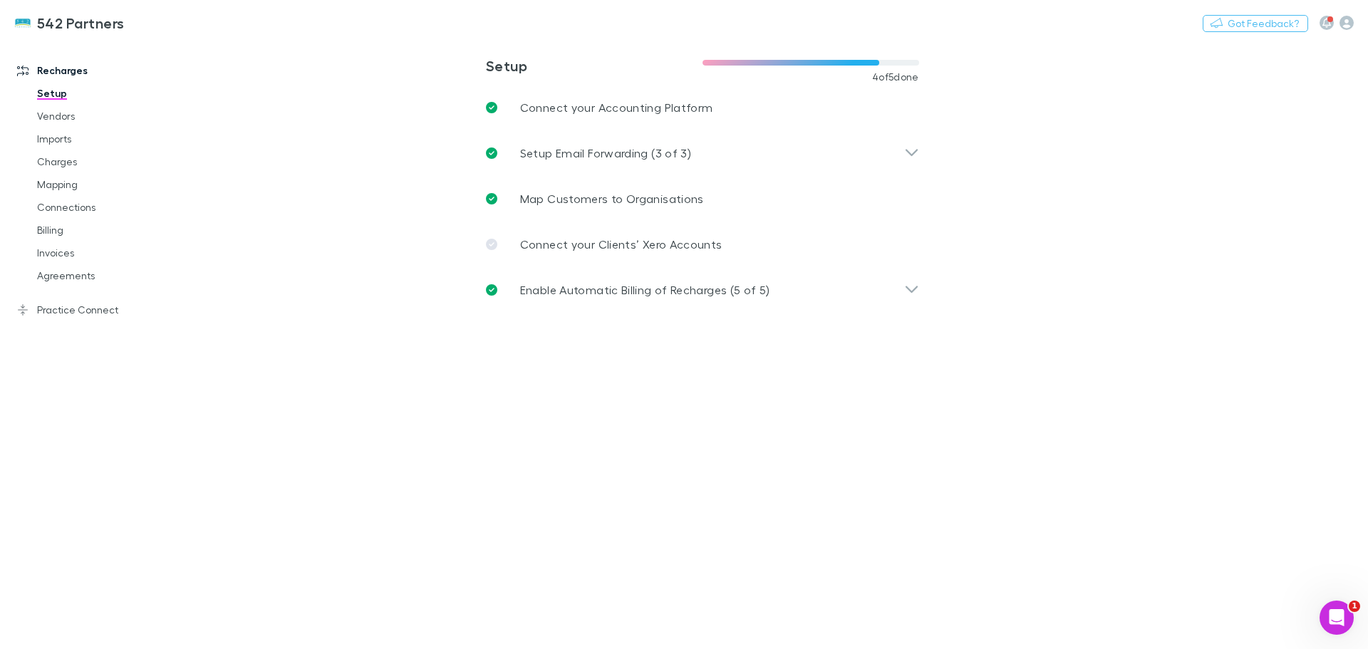
click at [44, 180] on link "Mapping" at bounding box center [108, 184] width 170 height 23
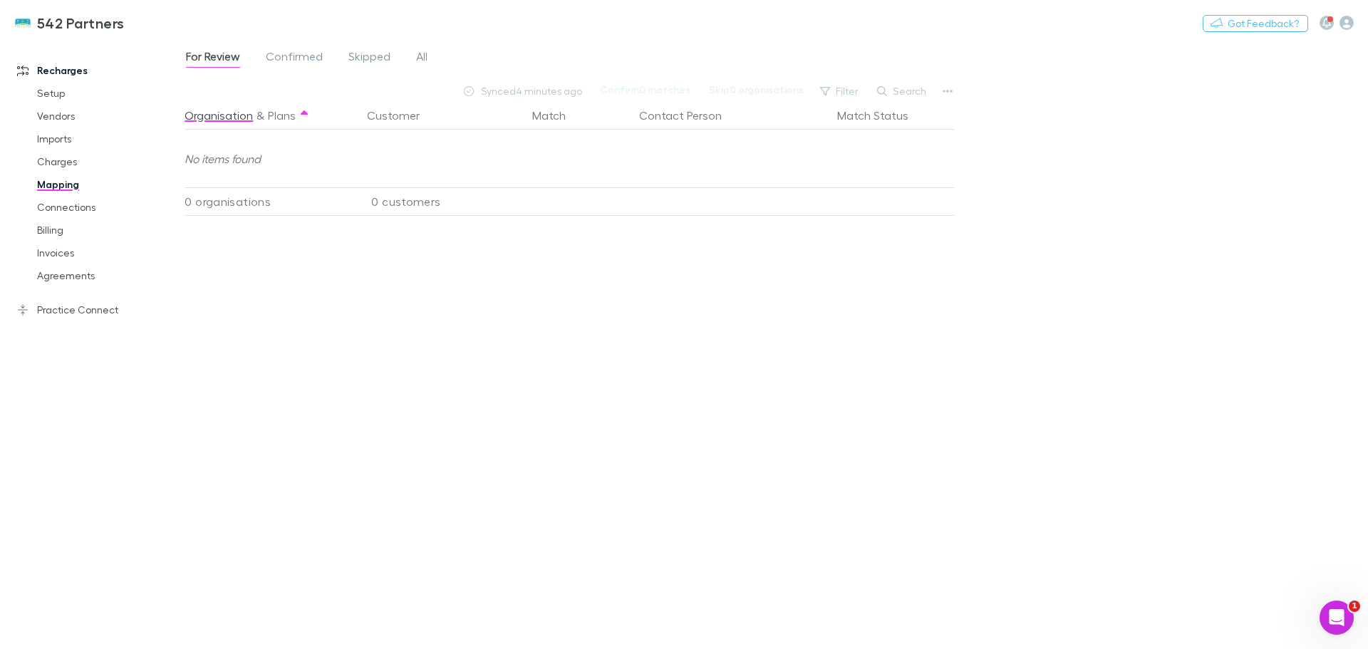
click at [86, 278] on link "Agreements" at bounding box center [108, 275] width 170 height 23
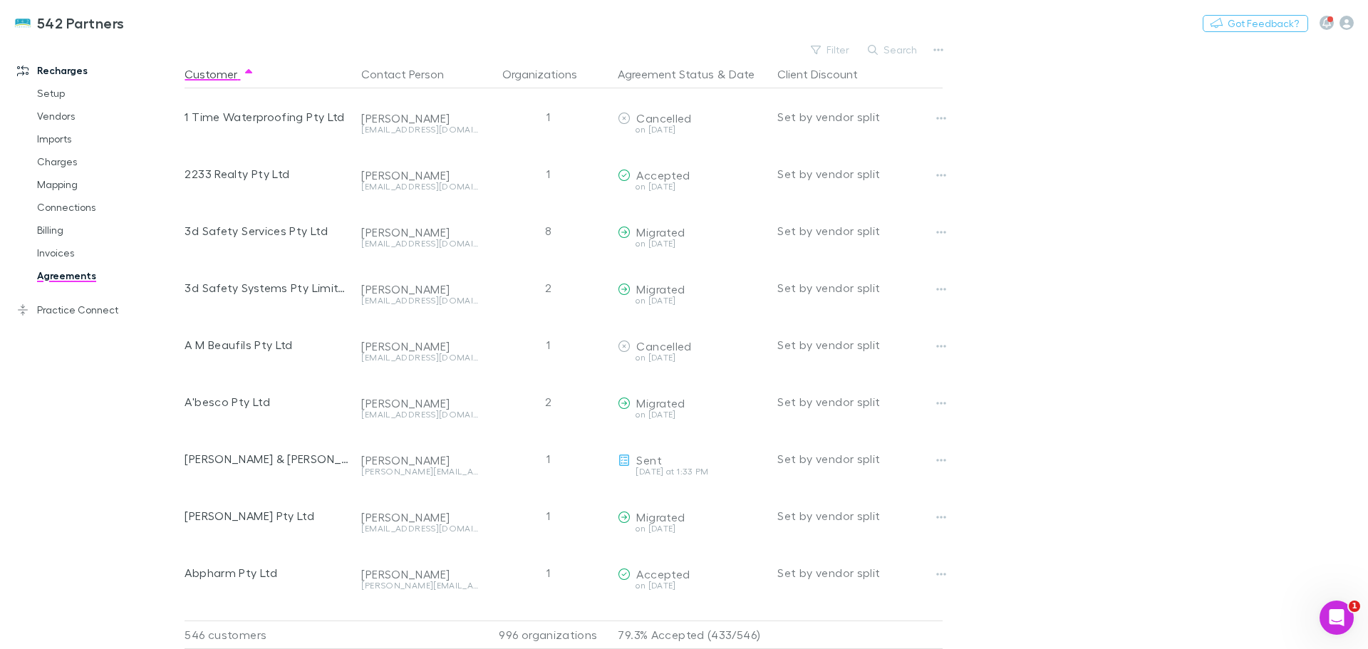
click at [824, 48] on button "Filter" at bounding box center [830, 49] width 54 height 17
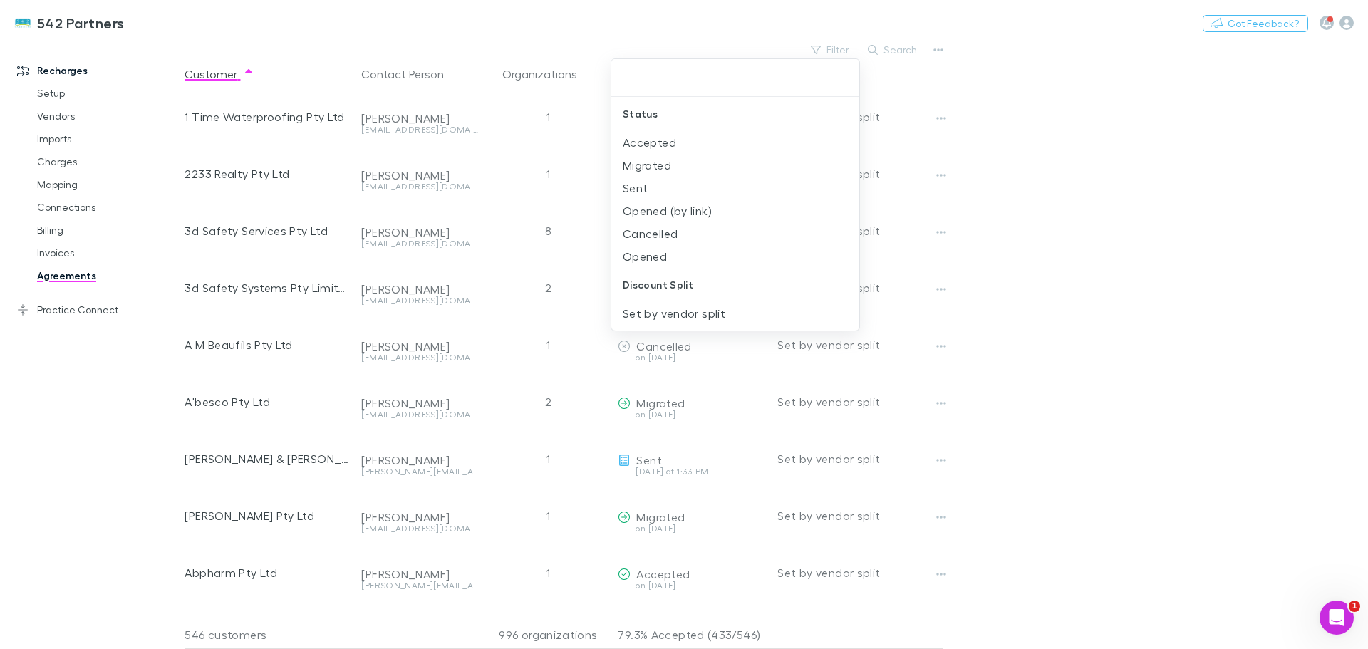
click at [1063, 141] on div at bounding box center [684, 324] width 1368 height 649
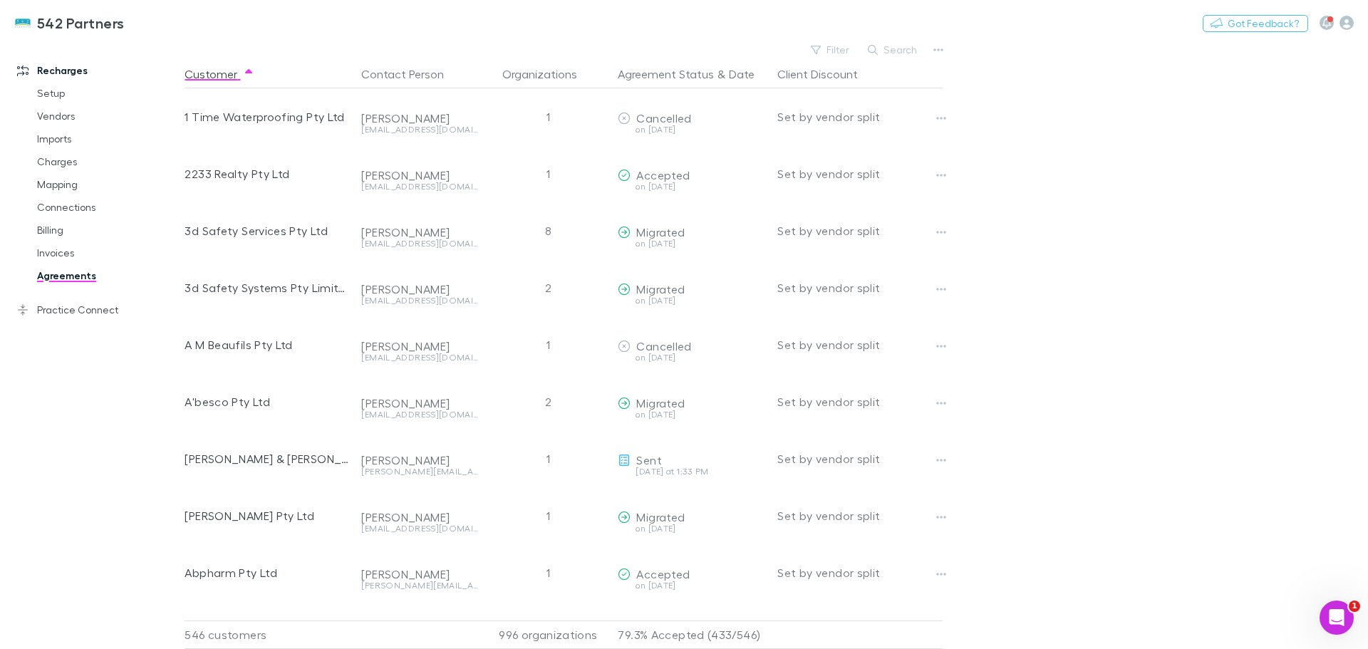
click at [899, 47] on button "Search" at bounding box center [892, 49] width 65 height 17
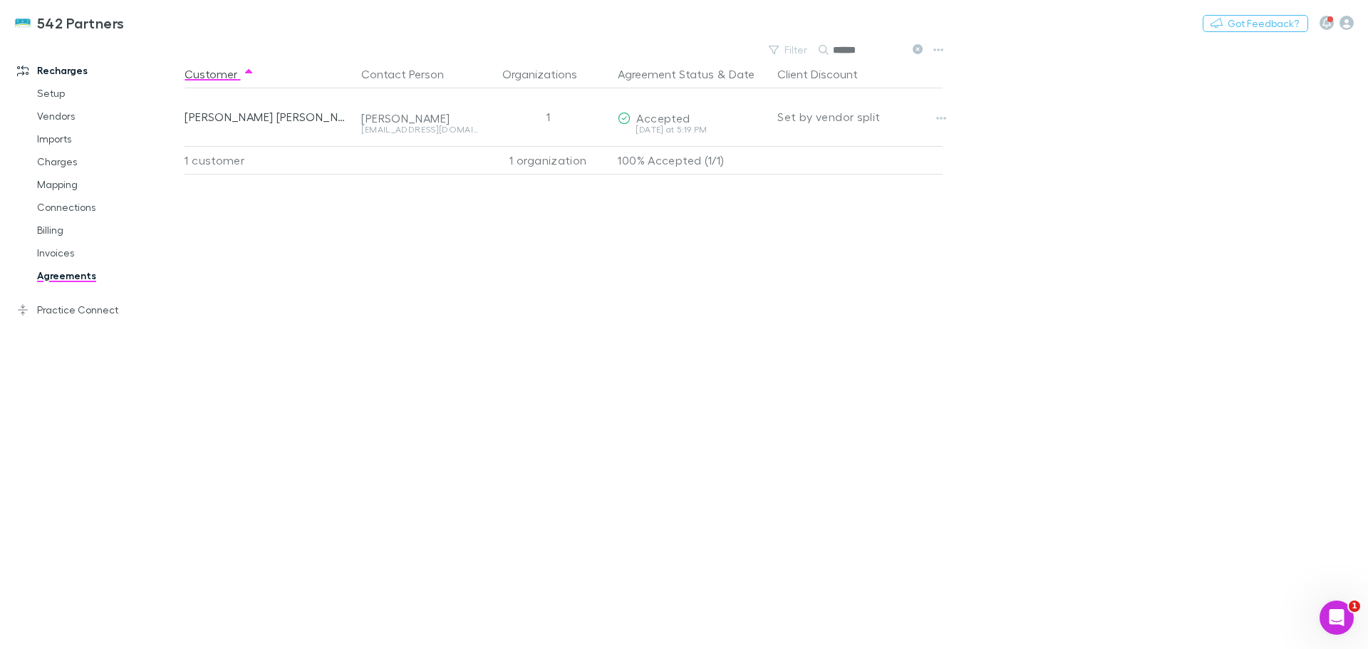
drag, startPoint x: 877, startPoint y: 46, endPoint x: 818, endPoint y: 43, distance: 58.5
click at [818, 43] on div "542 Partners Nothing Got Feedback? Recharges Setup Vendors Imports Charges Mapp…" at bounding box center [684, 324] width 1368 height 649
drag, startPoint x: 855, startPoint y: 50, endPoint x: 803, endPoint y: 46, distance: 52.1
click at [803, 46] on div "Filter Search ****" at bounding box center [844, 50] width 167 height 20
drag, startPoint x: 870, startPoint y: 48, endPoint x: 795, endPoint y: 40, distance: 75.2
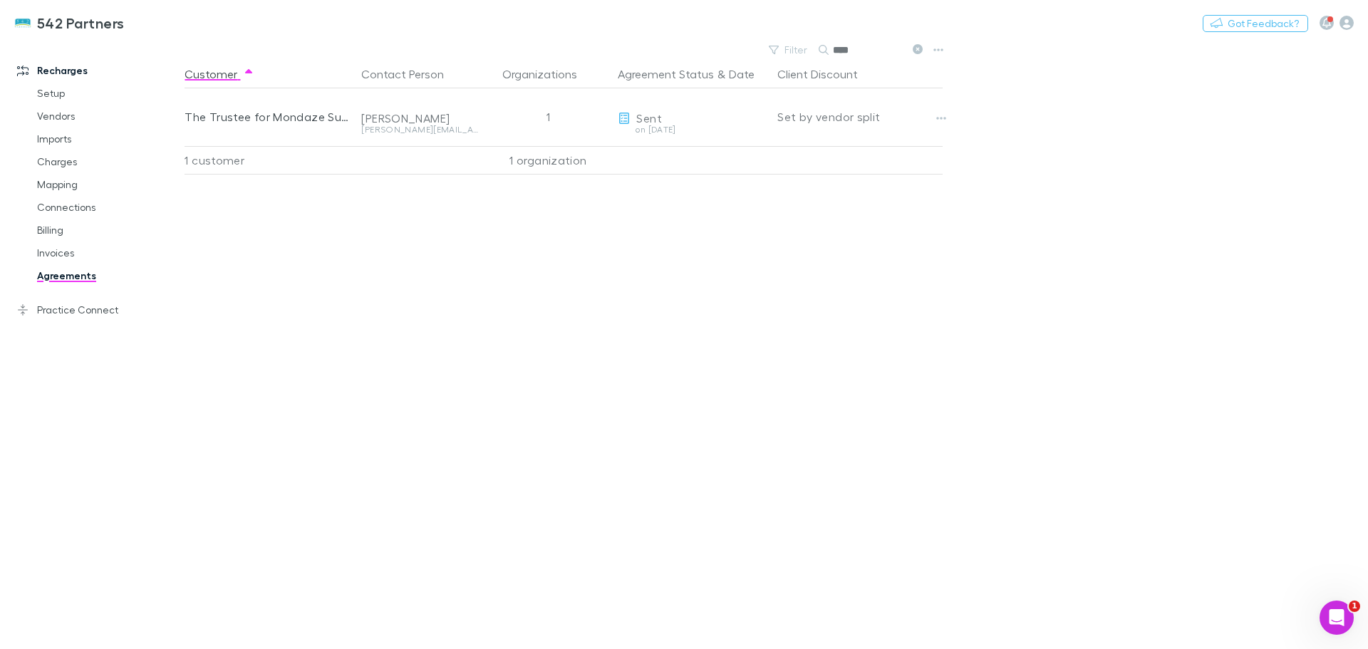
click at [795, 40] on div "542 Partners Nothing Got Feedback? Recharges Setup Vendors Imports Charges Mapp…" at bounding box center [684, 324] width 1368 height 649
drag, startPoint x: 842, startPoint y: 52, endPoint x: 794, endPoint y: 48, distance: 47.9
click at [794, 48] on div "Filter Search *****" at bounding box center [844, 50] width 167 height 20
drag, startPoint x: 866, startPoint y: 51, endPoint x: 801, endPoint y: 53, distance: 65.6
click at [801, 53] on div "Filter Search ******" at bounding box center [844, 50] width 167 height 20
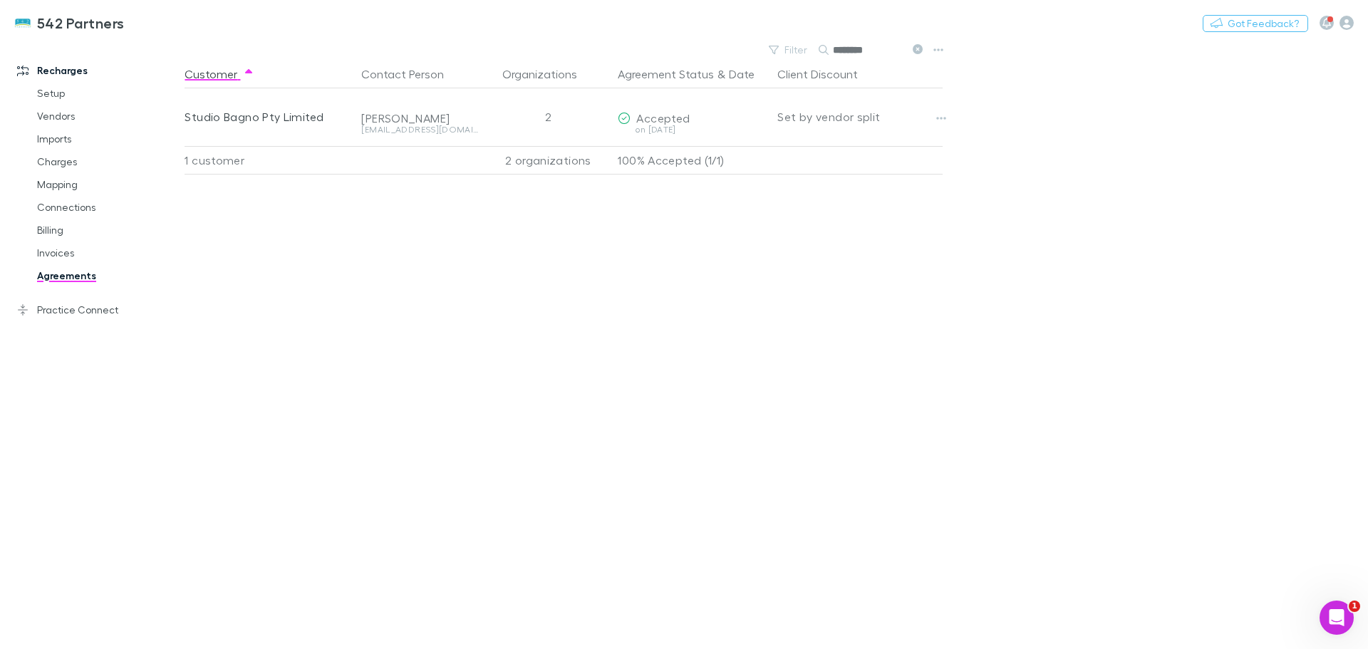
drag, startPoint x: 870, startPoint y: 41, endPoint x: 784, endPoint y: 35, distance: 85.7
click at [784, 35] on div "542 Partners Nothing Got Feedback? Recharges Setup Vendors Imports Charges Mapp…" at bounding box center [684, 324] width 1368 height 649
drag, startPoint x: 878, startPoint y: 47, endPoint x: 795, endPoint y: 55, distance: 83.7
click at [796, 56] on div "Filter Search ******" at bounding box center [844, 50] width 167 height 20
drag, startPoint x: 882, startPoint y: 47, endPoint x: 762, endPoint y: 64, distance: 120.9
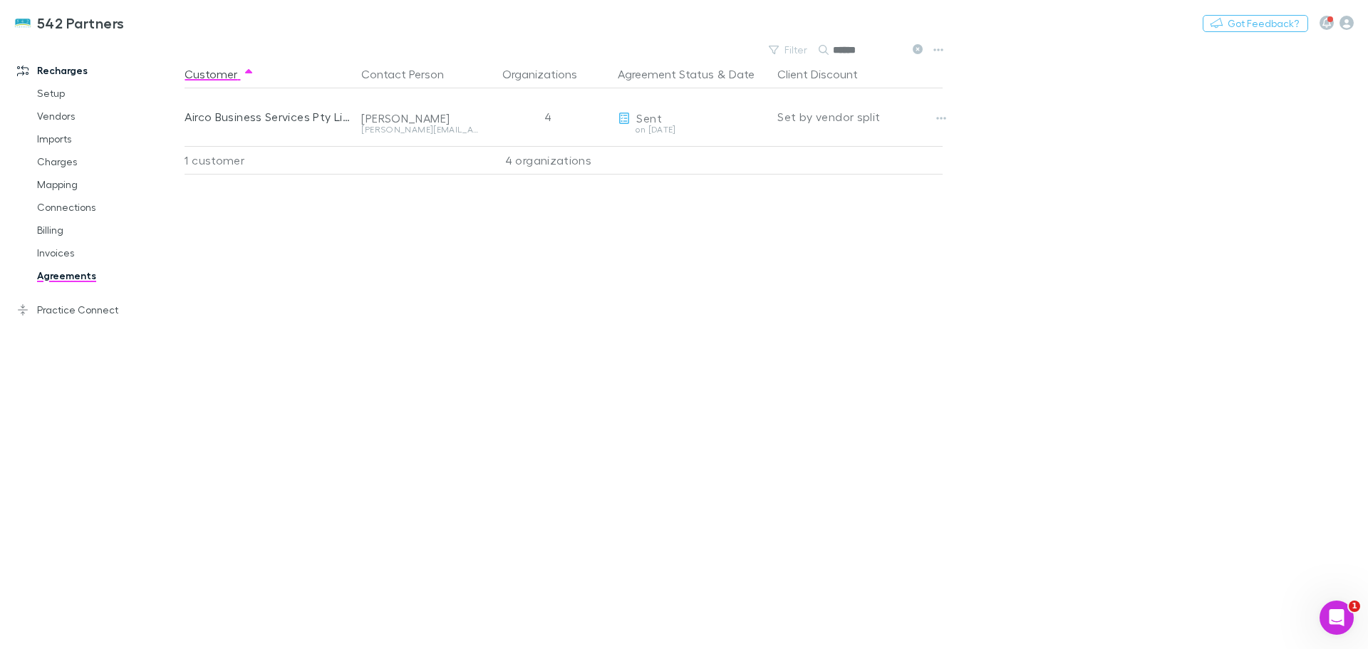
click at [763, 64] on main "Filter Search ***** Customer Contact Person Organizations Agreement Status & Da…" at bounding box center [775, 344] width 1183 height 609
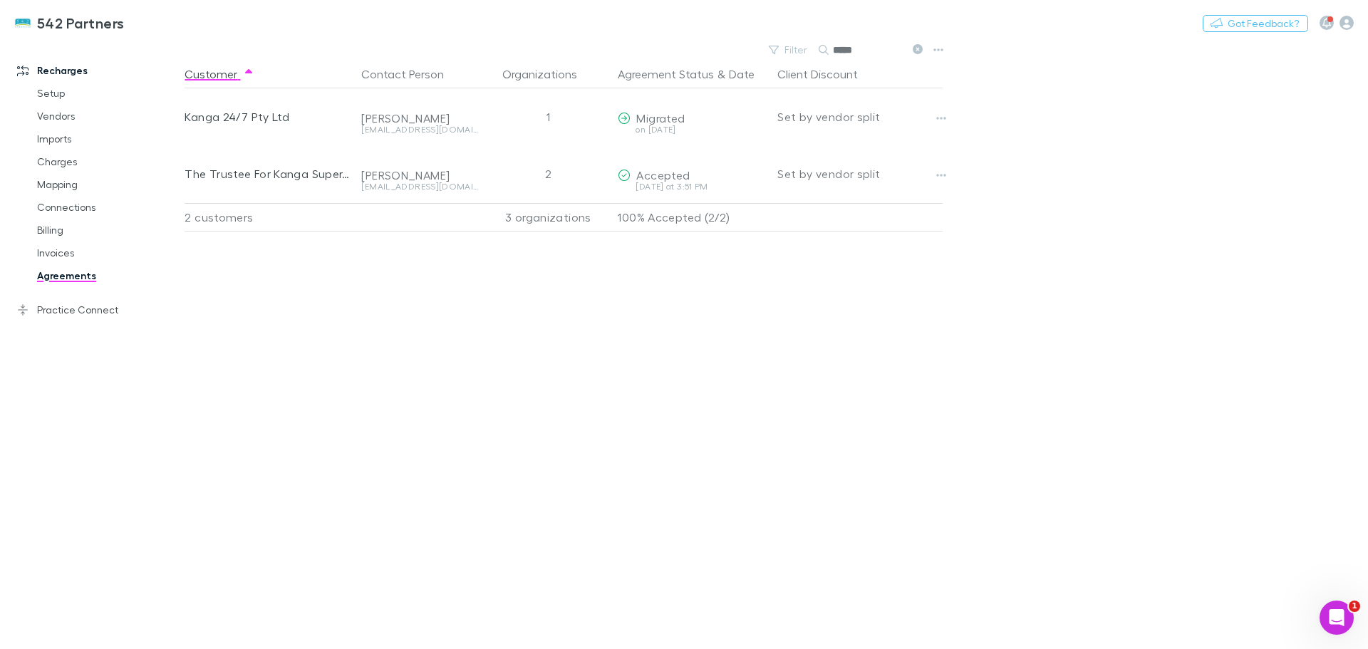
drag, startPoint x: 874, startPoint y: 55, endPoint x: 783, endPoint y: 56, distance: 91.2
click at [783, 56] on div "Filter Search *****" at bounding box center [844, 50] width 167 height 20
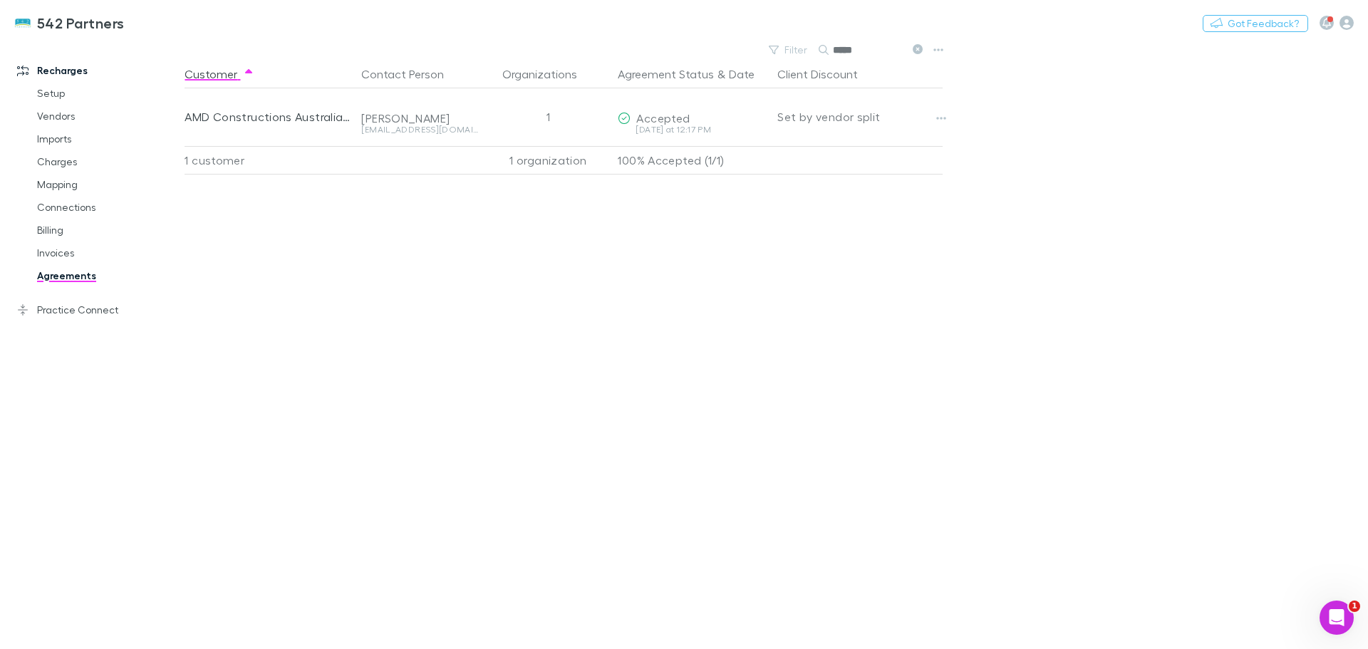
drag, startPoint x: 853, startPoint y: 46, endPoint x: 769, endPoint y: 39, distance: 84.4
click at [769, 39] on div "542 Partners Nothing Got Feedback? Recharges Setup Vendors Imports Charges Mapp…" at bounding box center [684, 324] width 1368 height 649
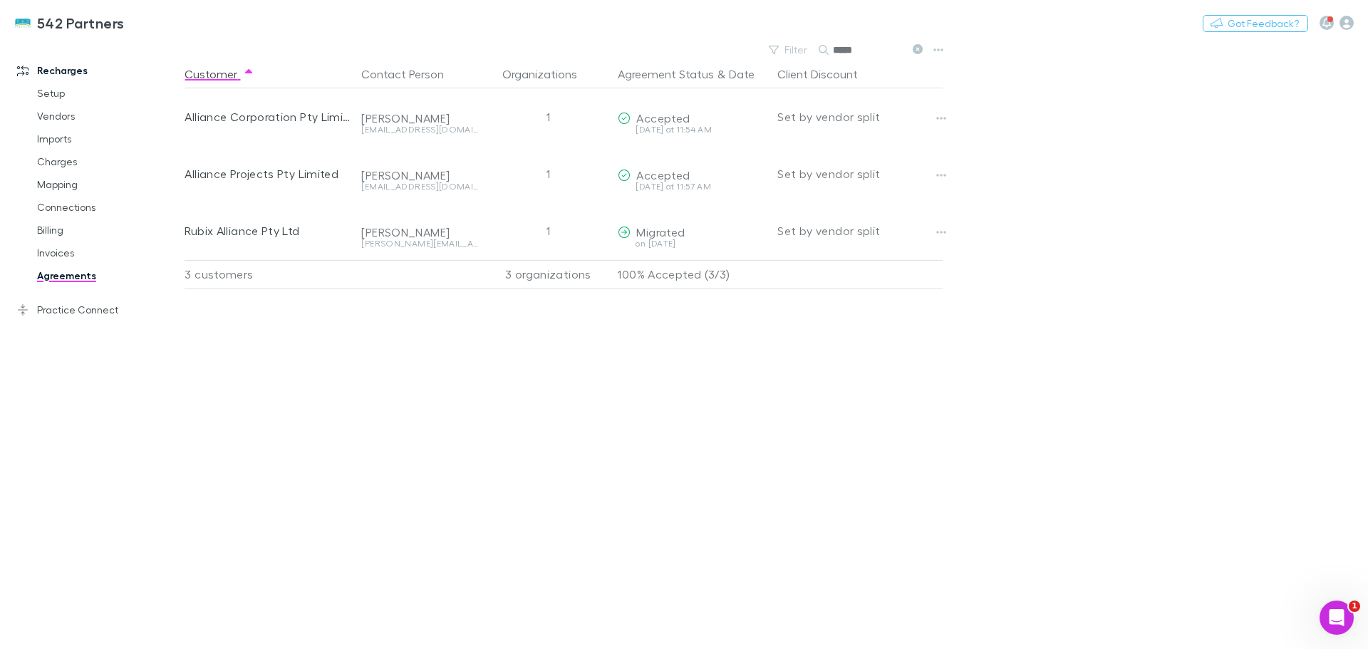
drag, startPoint x: 829, startPoint y: 46, endPoint x: 792, endPoint y: 46, distance: 37.0
click at [792, 46] on div "Filter Search *****" at bounding box center [844, 50] width 167 height 20
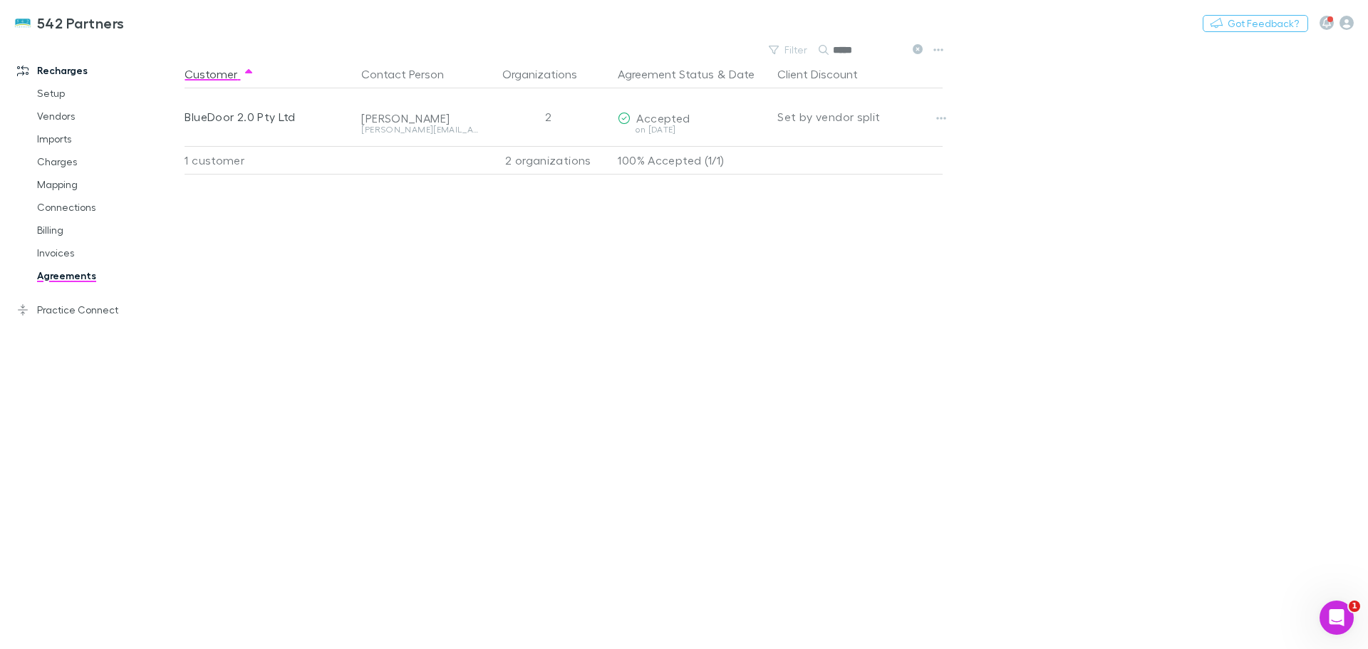
drag, startPoint x: 866, startPoint y: 45, endPoint x: 731, endPoint y: 26, distance: 136.7
click at [731, 26] on div "542 Partners Nothing Got Feedback? Recharges Setup Vendors Imports Charges Mapp…" at bounding box center [684, 324] width 1368 height 649
drag, startPoint x: 844, startPoint y: 46, endPoint x: 816, endPoint y: 43, distance: 28.6
click at [816, 43] on div "542 Partners Nothing Got Feedback? Recharges Setup Vendors Imports Charges Mapp…" at bounding box center [684, 324] width 1368 height 649
drag, startPoint x: 872, startPoint y: 53, endPoint x: 811, endPoint y: 53, distance: 61.3
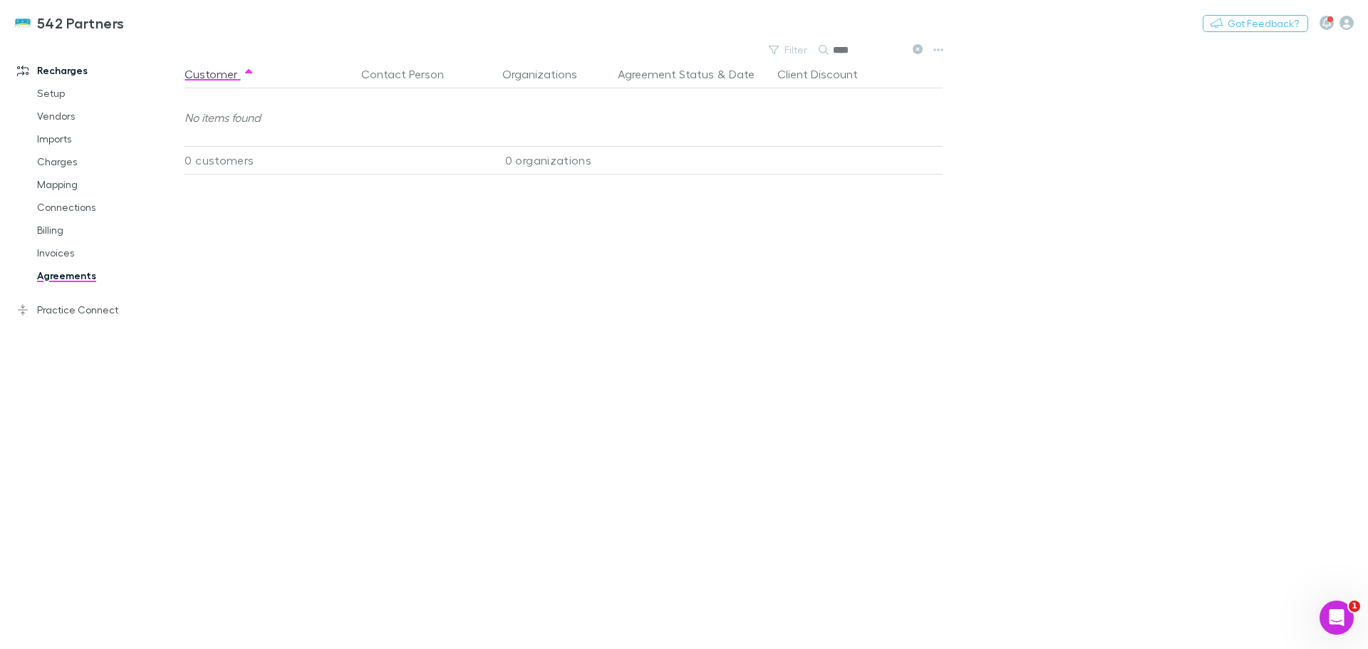
click at [811, 53] on div "Filter Search ****" at bounding box center [844, 50] width 167 height 20
drag, startPoint x: 864, startPoint y: 47, endPoint x: 774, endPoint y: 36, distance: 91.2
click at [774, 36] on div "542 Partners Nothing Got Feedback? Recharges Setup Vendors Imports Charges Mapp…" at bounding box center [684, 324] width 1368 height 649
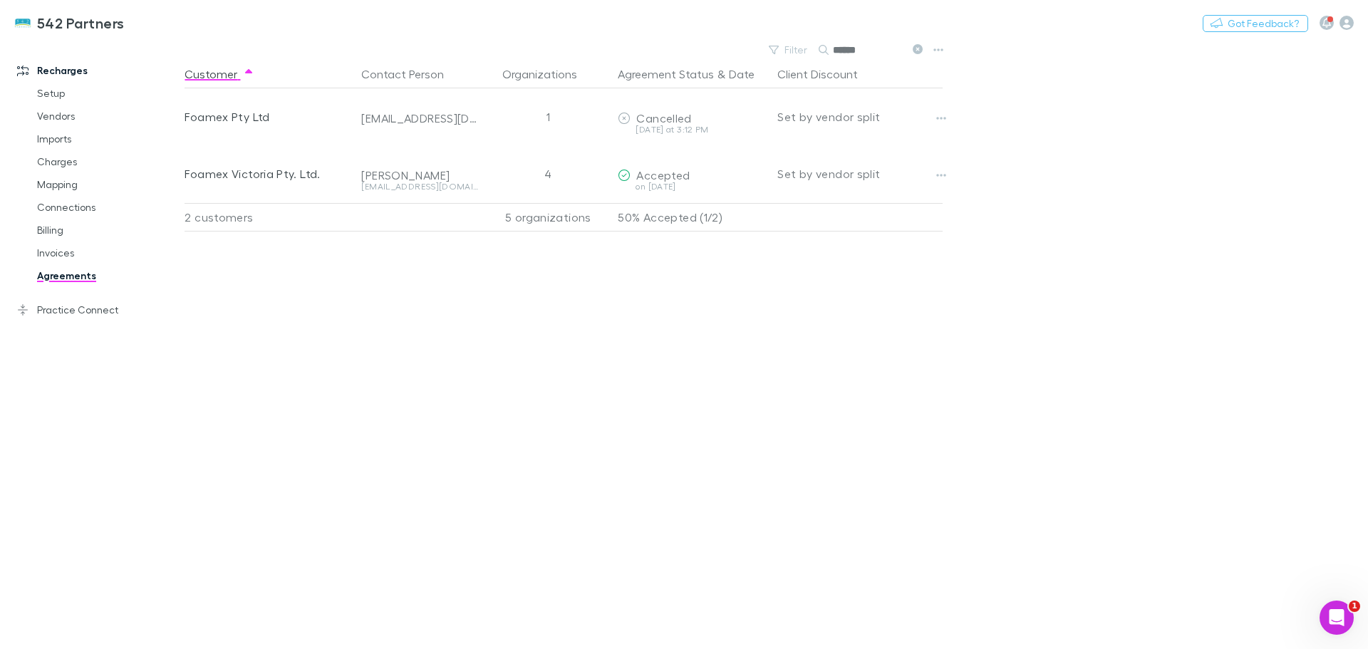
click at [0, 0] on button "Copy link" at bounding box center [0, 0] width 0 height 0
drag, startPoint x: 873, startPoint y: 53, endPoint x: 784, endPoint y: 63, distance: 89.6
click at [784, 63] on main "Filter Search ****** Customer Contact Person Organizations Agreement Status & D…" at bounding box center [775, 344] width 1183 height 609
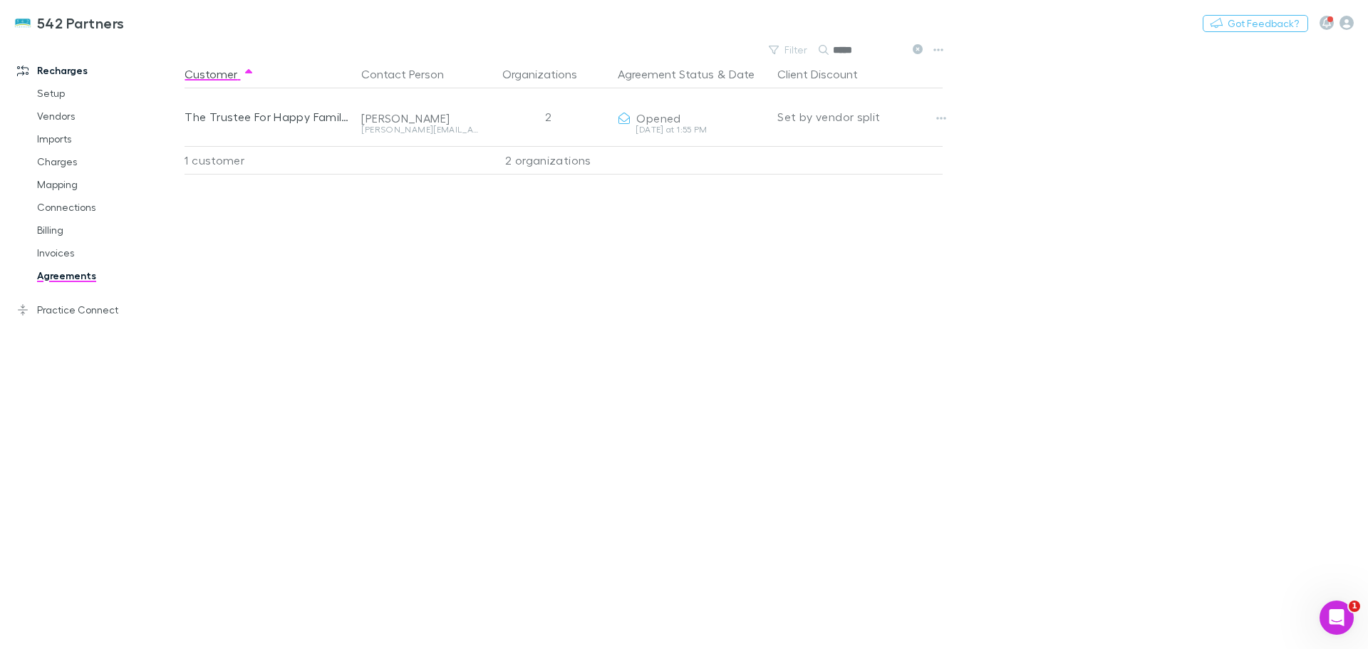
type input "*****"
click at [0, 0] on button "Copy link" at bounding box center [0, 0] width 0 height 0
click at [915, 48] on icon at bounding box center [917, 49] width 10 height 10
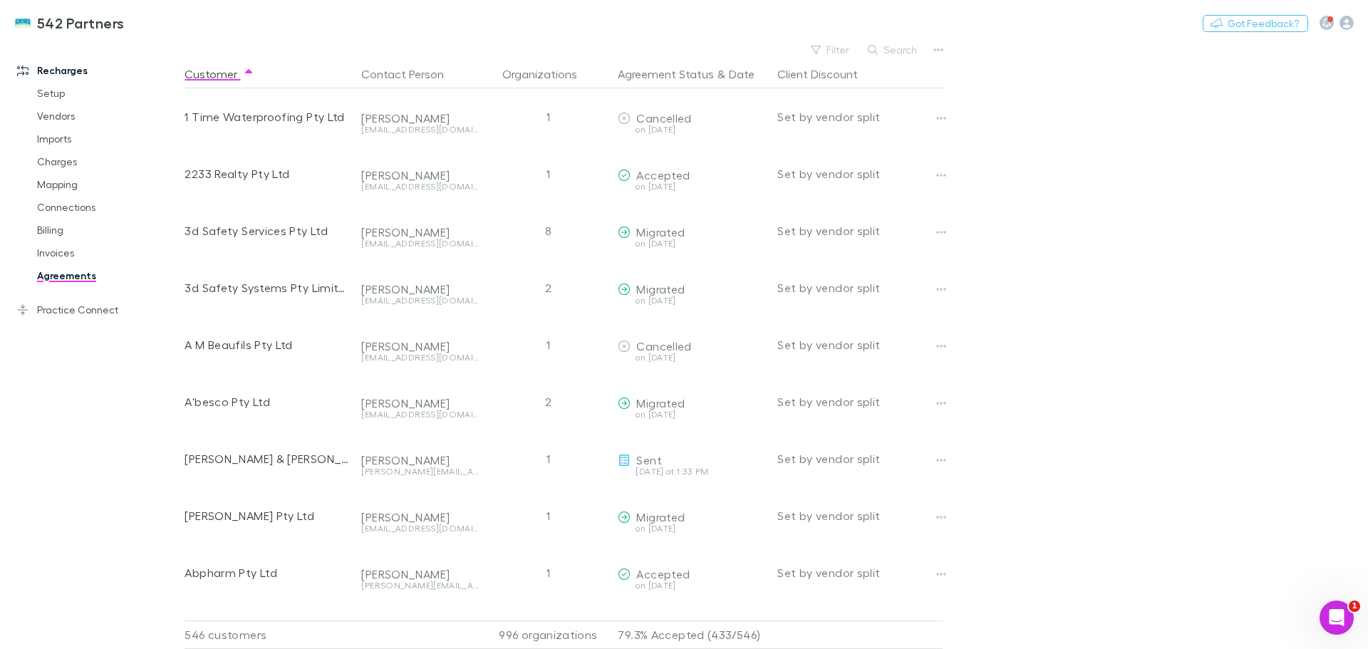
click at [0, 0] on button "Copy link" at bounding box center [0, 0] width 0 height 0
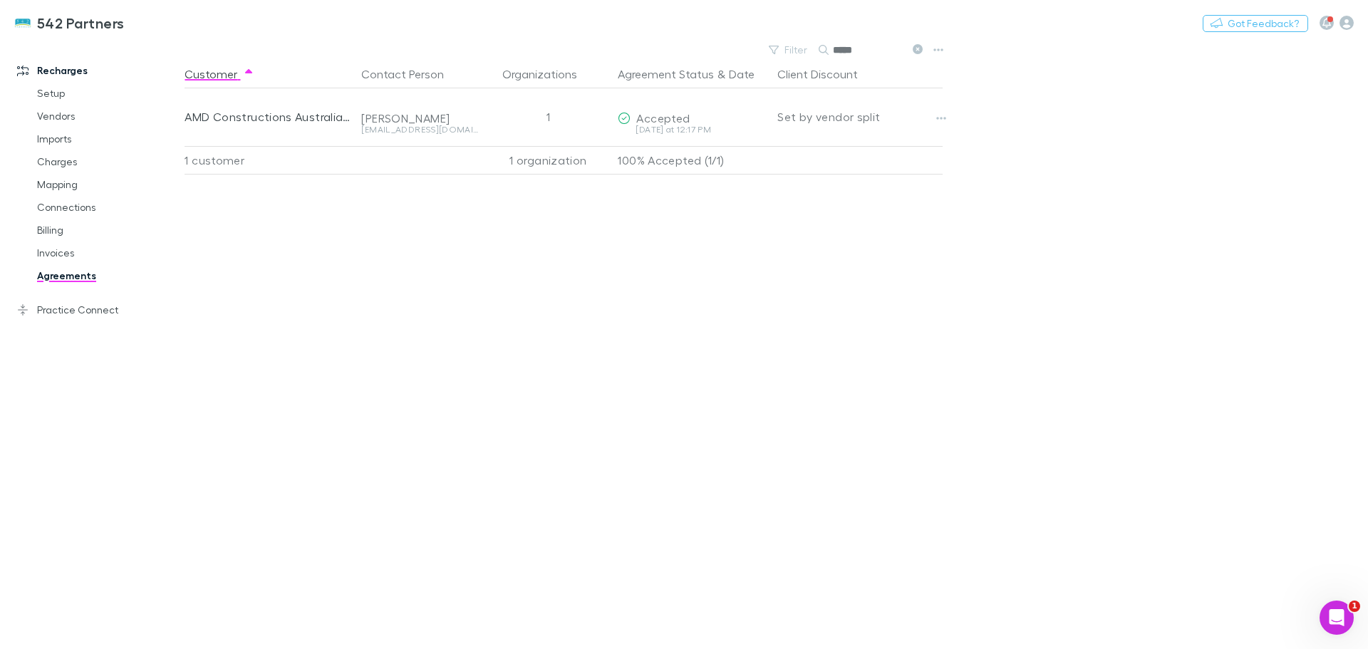
click at [60, 163] on link "Charges" at bounding box center [108, 161] width 170 height 23
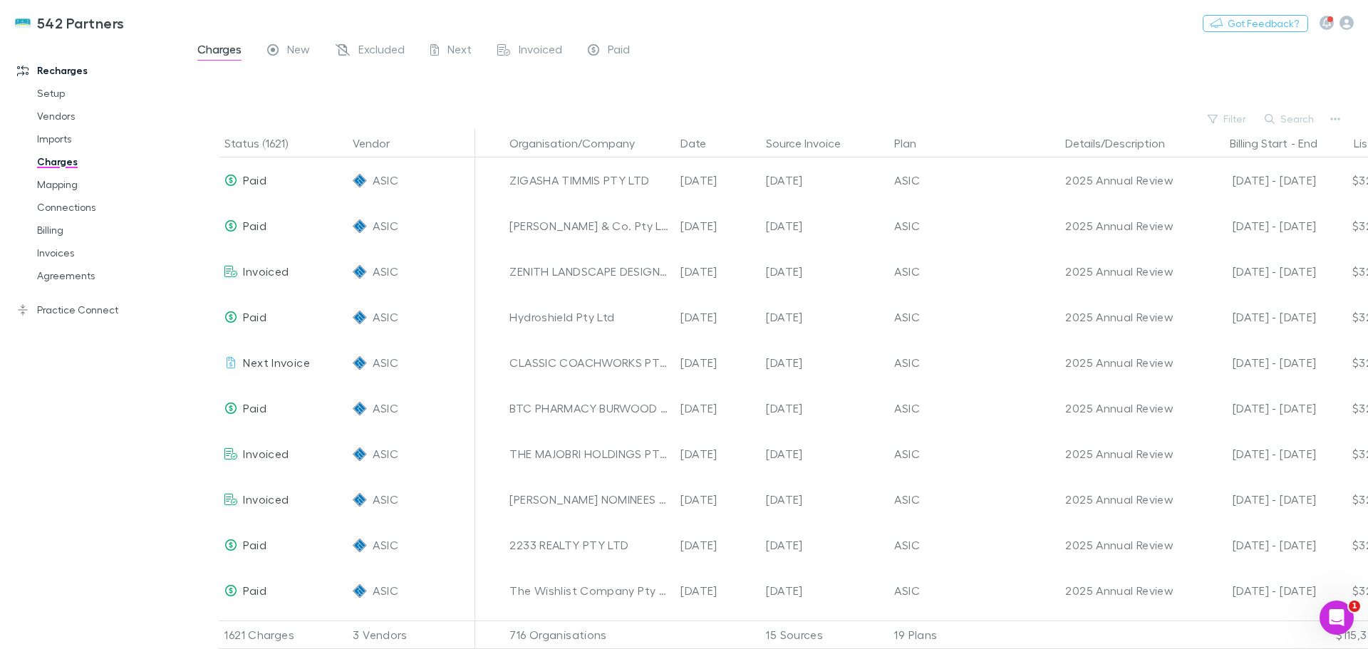
click at [1286, 118] on button "Search" at bounding box center [1289, 118] width 65 height 17
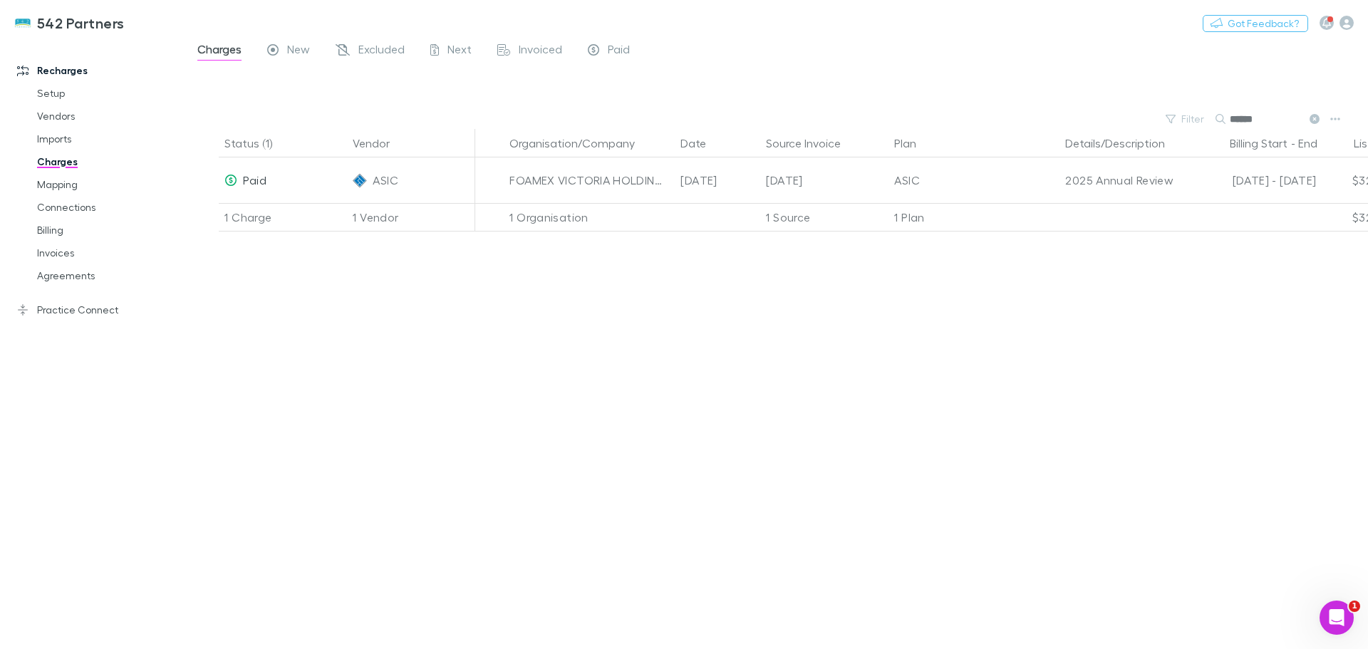
type input "******"
click at [43, 223] on link "Billing" at bounding box center [108, 230] width 170 height 23
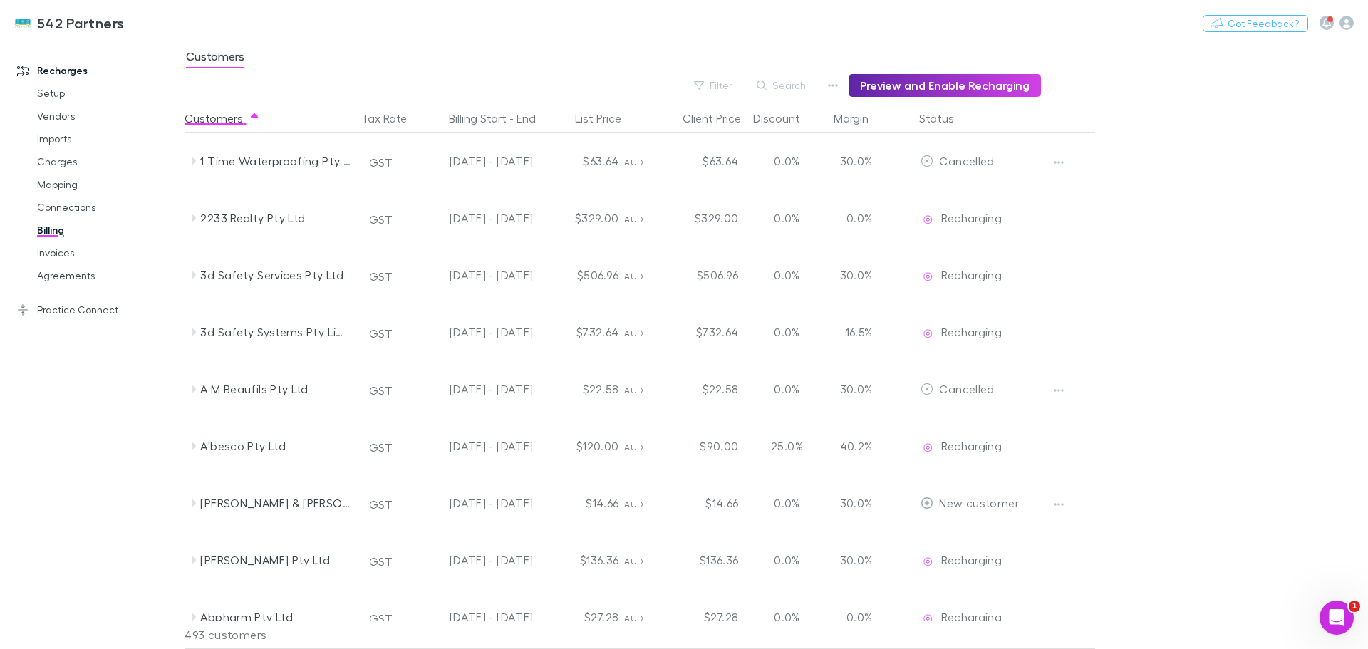
click at [836, 83] on icon "button" at bounding box center [833, 85] width 10 height 11
click at [791, 84] on div at bounding box center [684, 324] width 1368 height 649
click at [802, 80] on button "Search" at bounding box center [781, 85] width 65 height 17
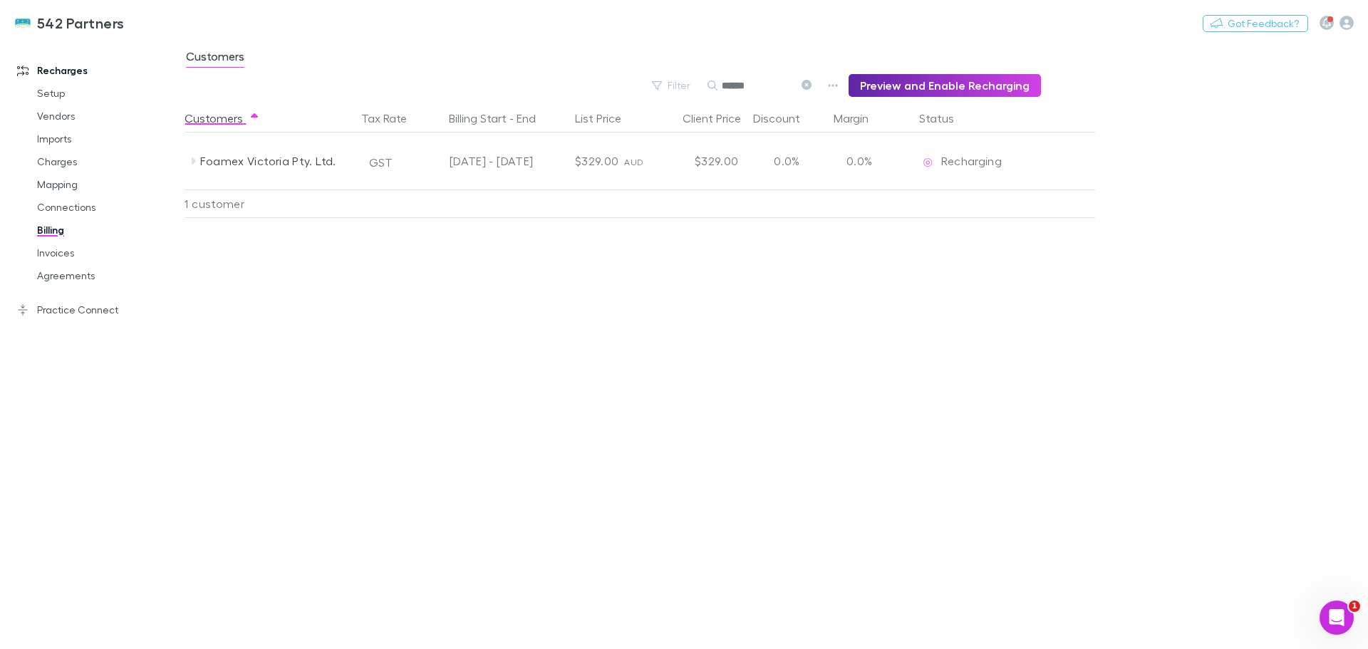
type input "******"
click at [51, 185] on link "Mapping" at bounding box center [108, 184] width 170 height 23
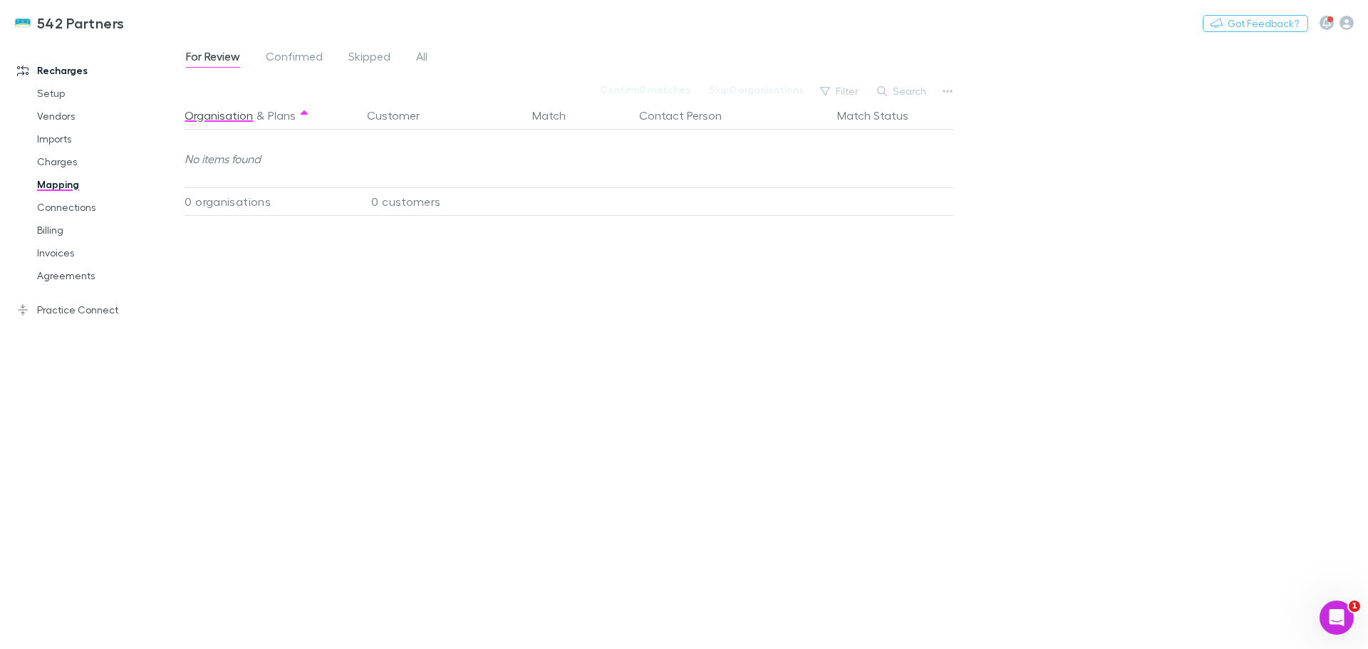
click at [424, 58] on span "All" at bounding box center [421, 58] width 11 height 19
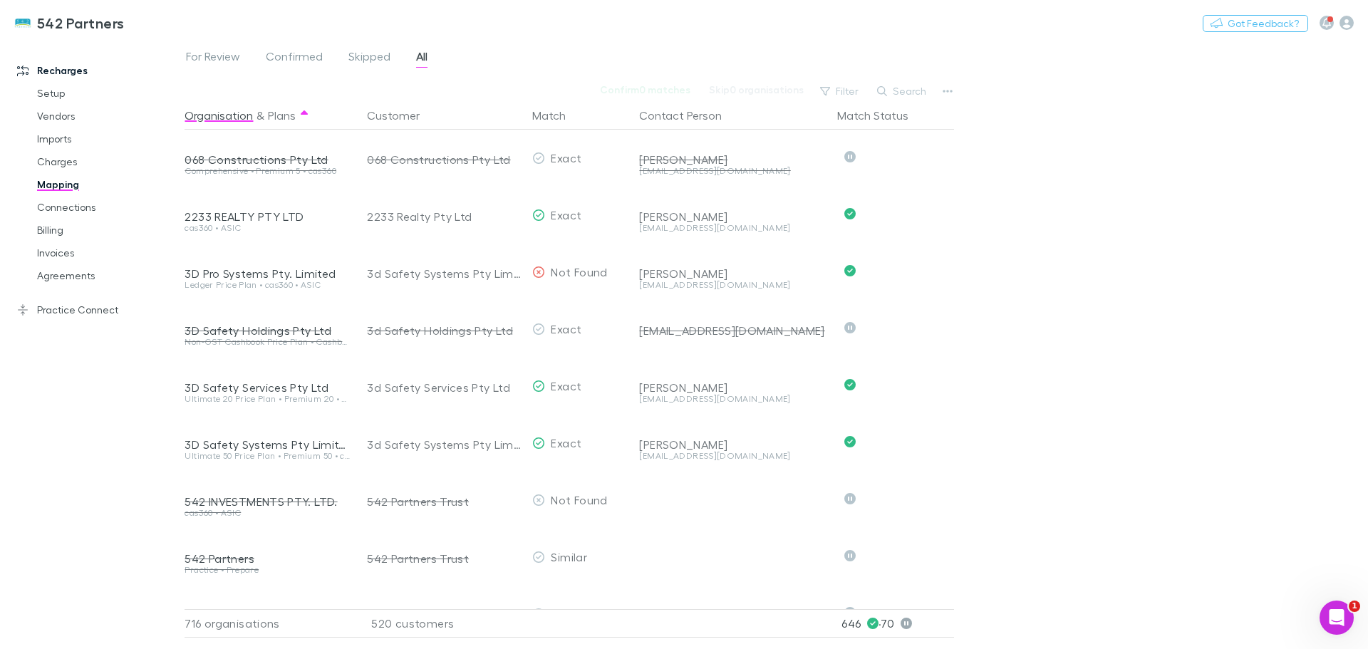
click at [908, 80] on div "For Review Confirmed Skipped All Confirm 0 matches Skip 0 organisations Filter …" at bounding box center [775, 344] width 1183 height 609
click at [904, 85] on button "Search" at bounding box center [902, 91] width 65 height 17
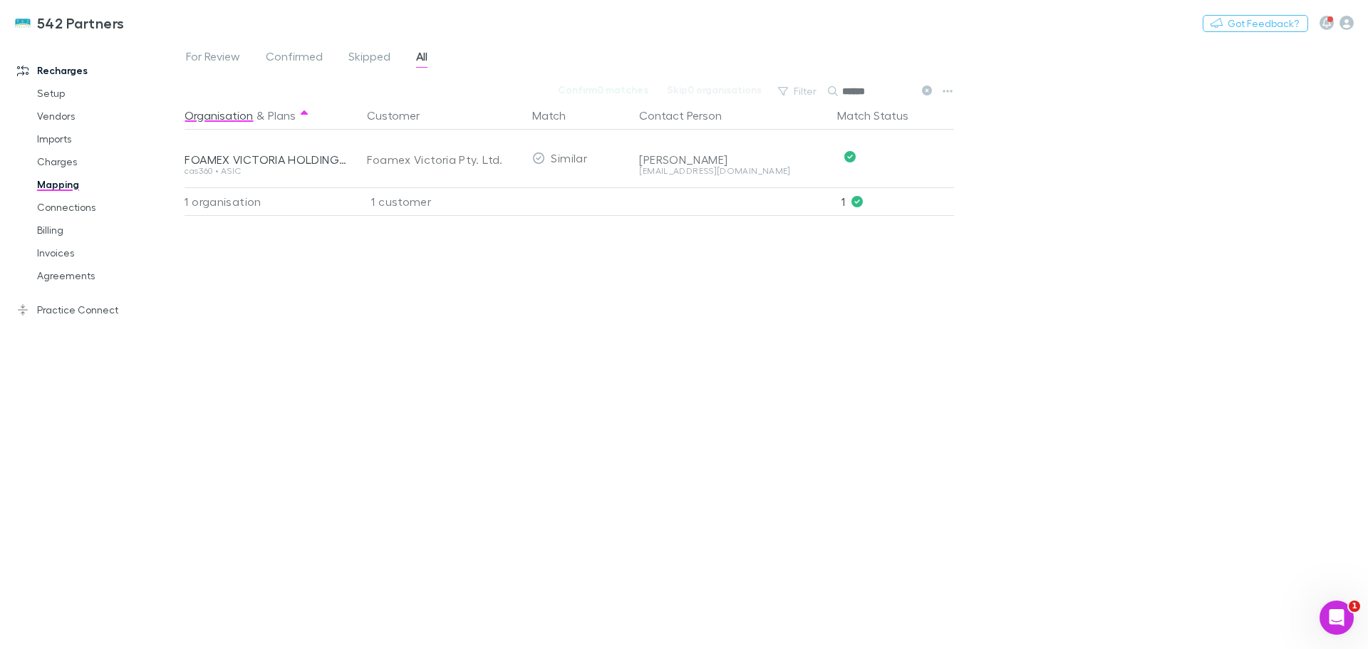
drag, startPoint x: 818, startPoint y: 93, endPoint x: 803, endPoint y: 90, distance: 15.1
click at [803, 90] on div "Filter Search ******" at bounding box center [854, 91] width 167 height 20
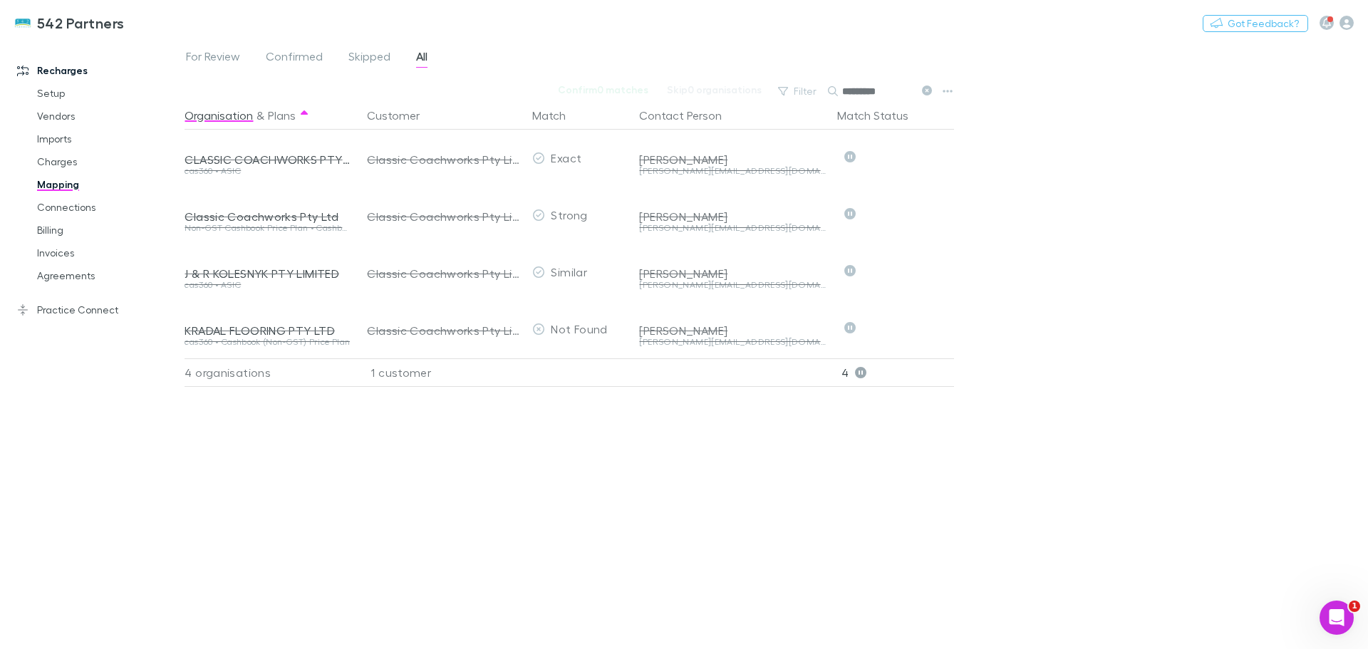
drag, startPoint x: 889, startPoint y: 94, endPoint x: 838, endPoint y: 88, distance: 50.9
click at [838, 88] on div "*********" at bounding box center [881, 91] width 107 height 17
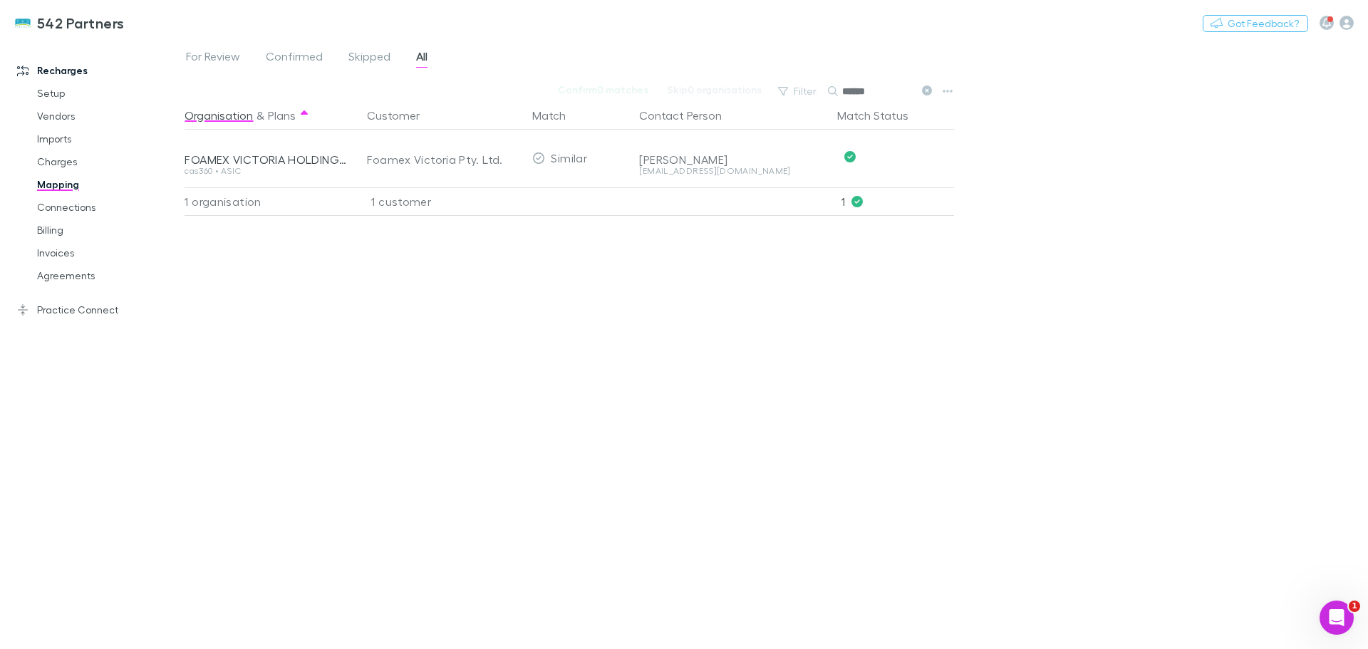
drag, startPoint x: 890, startPoint y: 91, endPoint x: 835, endPoint y: 85, distance: 55.1
click at [835, 85] on div "******" at bounding box center [881, 91] width 107 height 17
drag, startPoint x: 878, startPoint y: 90, endPoint x: 850, endPoint y: 88, distance: 28.6
click at [850, 89] on input "*****" at bounding box center [877, 91] width 71 height 20
type input "*****"
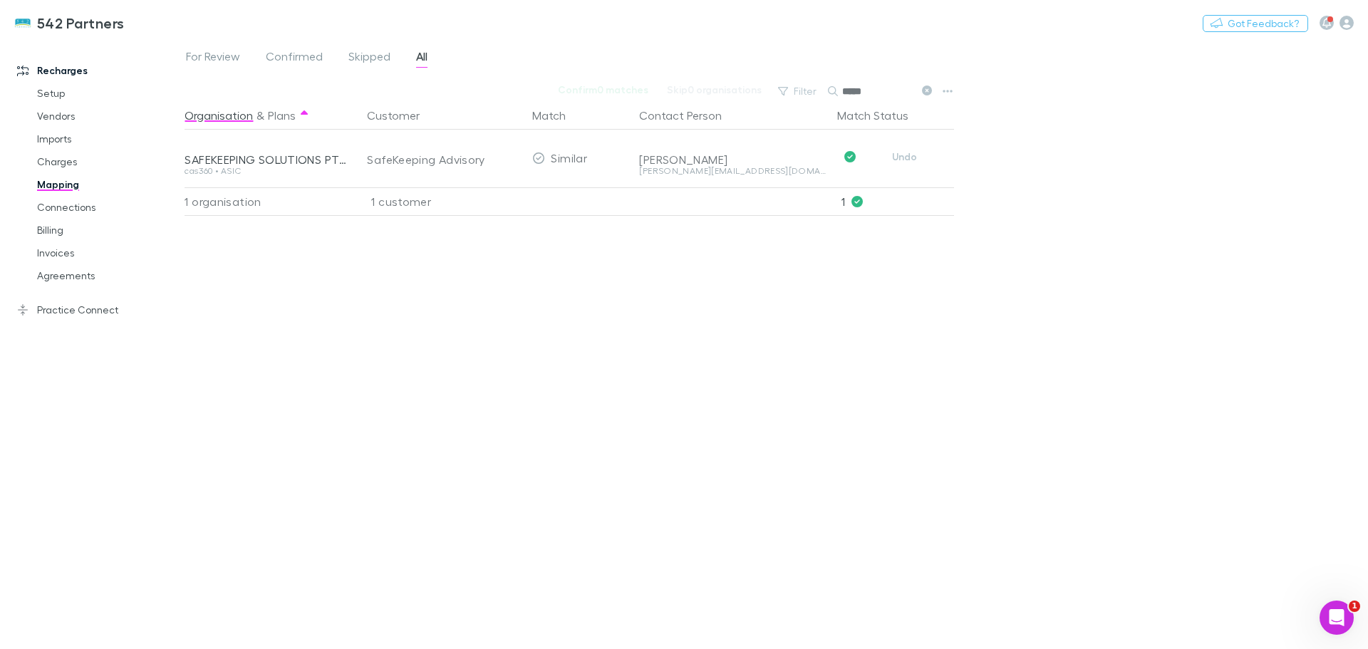
click at [900, 155] on button "Undo" at bounding box center [904, 156] width 46 height 17
click at [915, 160] on button "Skip" at bounding box center [916, 158] width 46 height 17
click at [53, 279] on link "Agreements" at bounding box center [108, 275] width 170 height 23
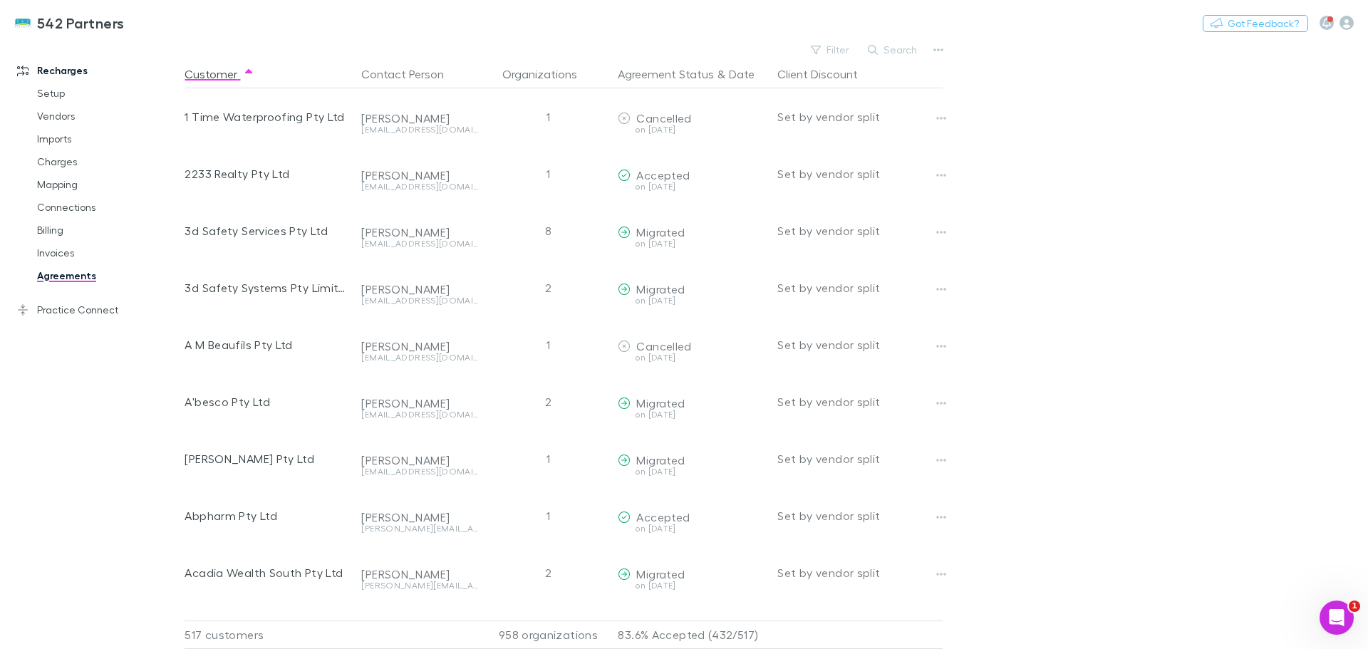
click at [63, 255] on link "Invoices" at bounding box center [108, 252] width 170 height 23
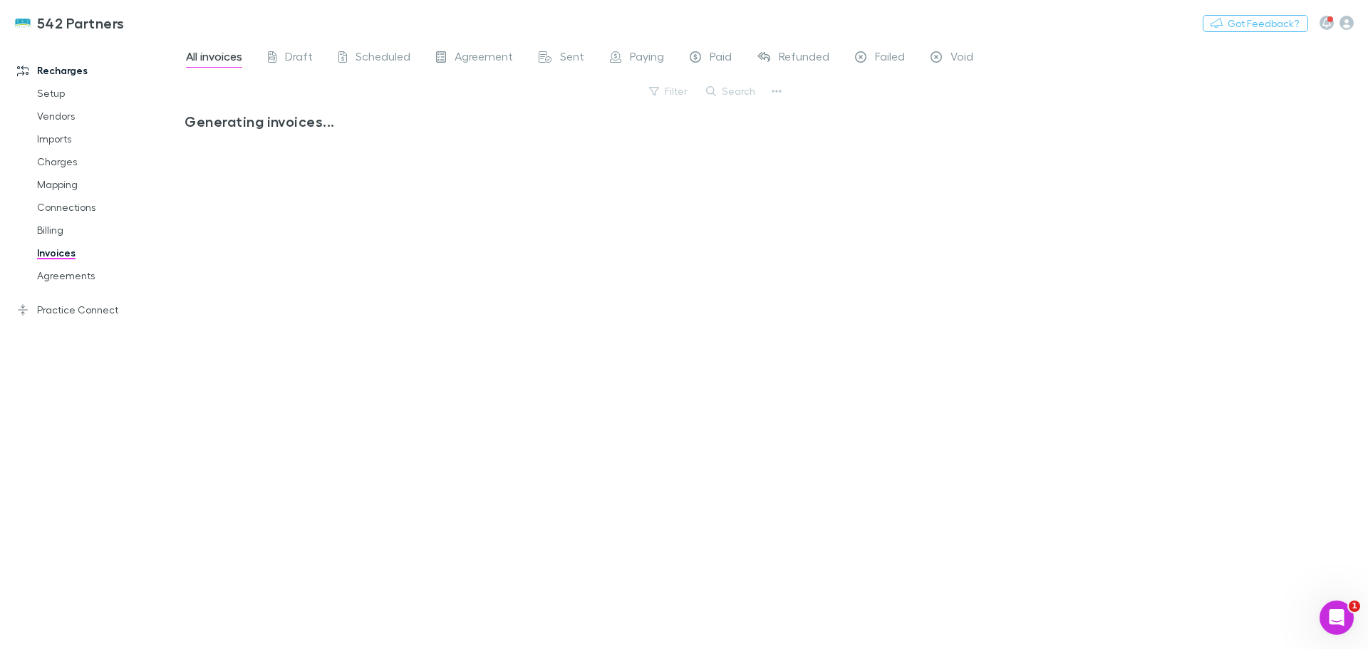
click at [43, 226] on link "Billing" at bounding box center [108, 230] width 170 height 23
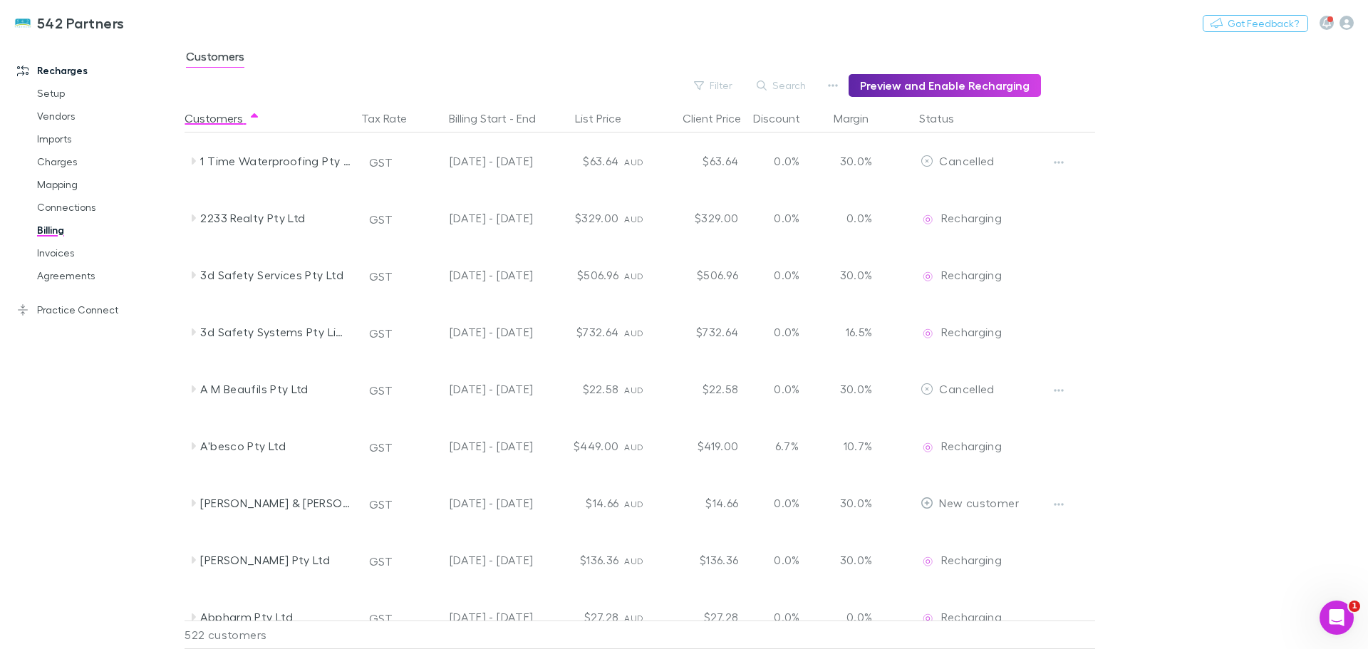
click at [717, 83] on button "Filter" at bounding box center [714, 85] width 54 height 17
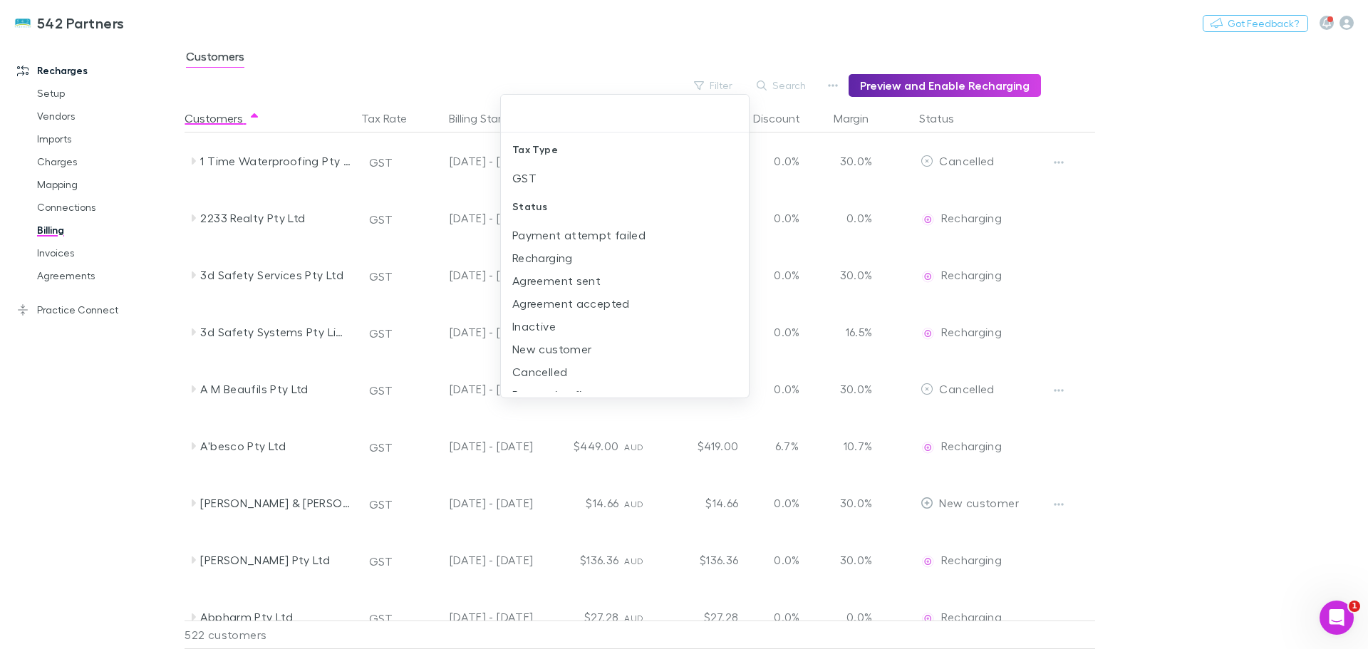
click at [561, 347] on li "New customer" at bounding box center [625, 349] width 248 height 23
click at [1244, 116] on div at bounding box center [684, 324] width 1368 height 649
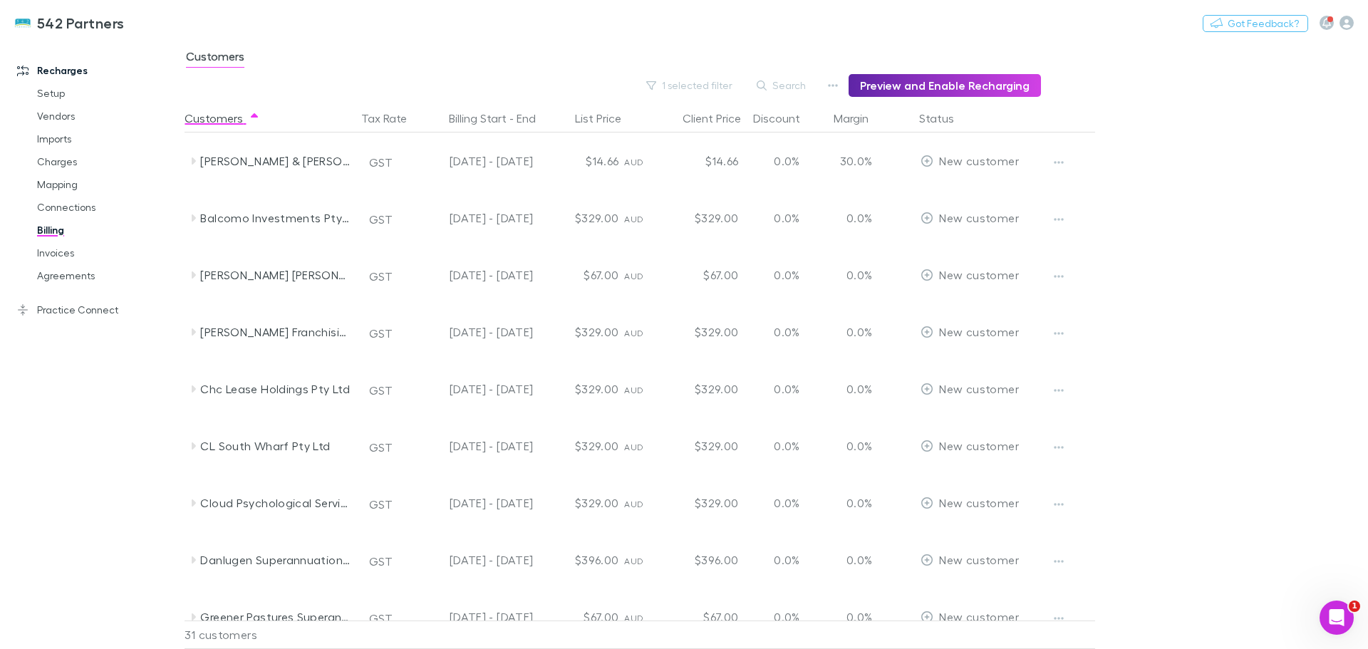
click at [958, 155] on span "New customer" at bounding box center [978, 161] width 79 height 14
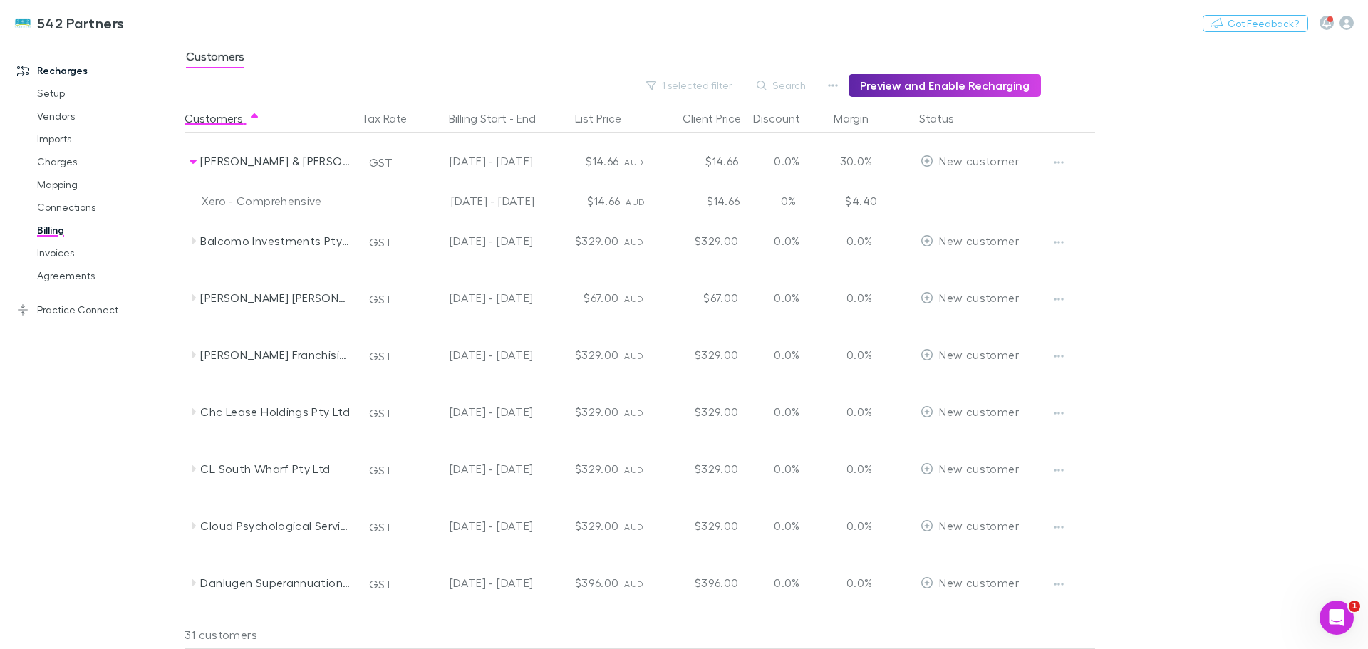
click at [1056, 157] on icon "button" at bounding box center [1059, 162] width 10 height 11
click at [987, 204] on ul "Enable Customer Can’t enable customers without email address" at bounding box center [971, 203] width 196 height 51
click at [195, 241] on icon at bounding box center [194, 240] width 4 height 7
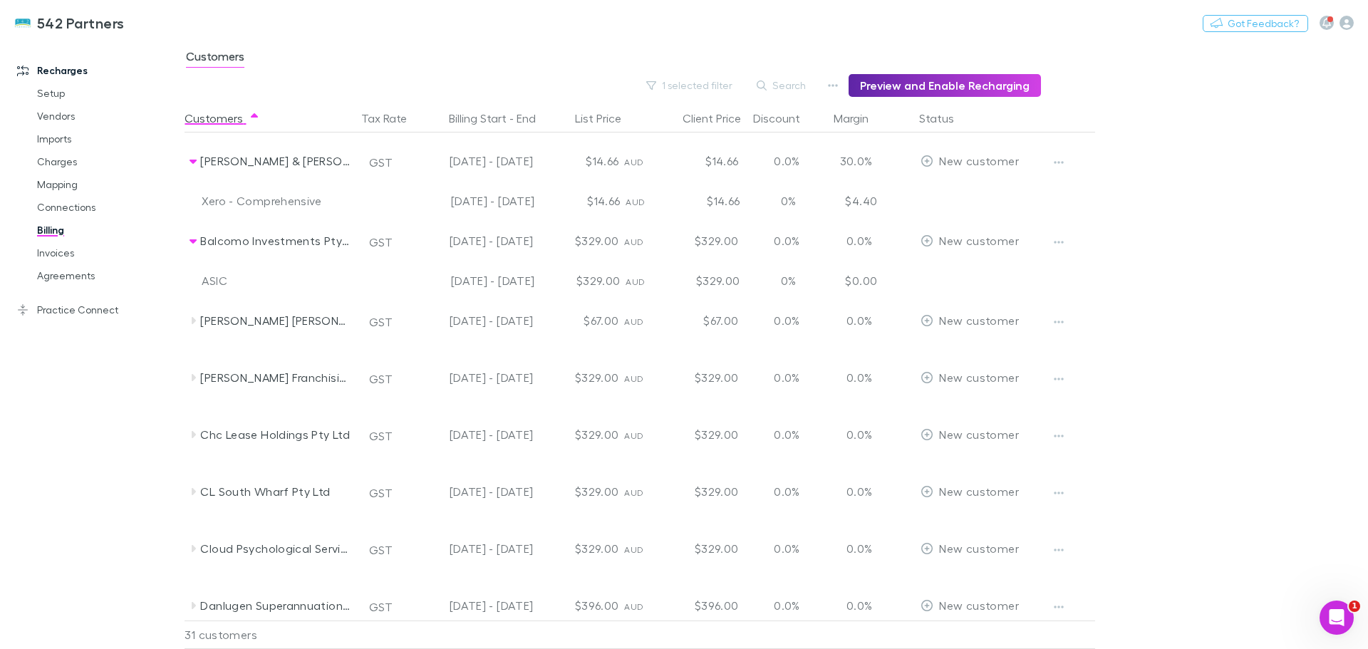
click at [1061, 241] on icon "button" at bounding box center [1059, 241] width 10 height 11
click at [1061, 241] on div at bounding box center [684, 324] width 1368 height 649
click at [1056, 241] on icon "button" at bounding box center [1059, 241] width 10 height 11
click at [952, 270] on p "Enable Customer" at bounding box center [970, 270] width 173 height 17
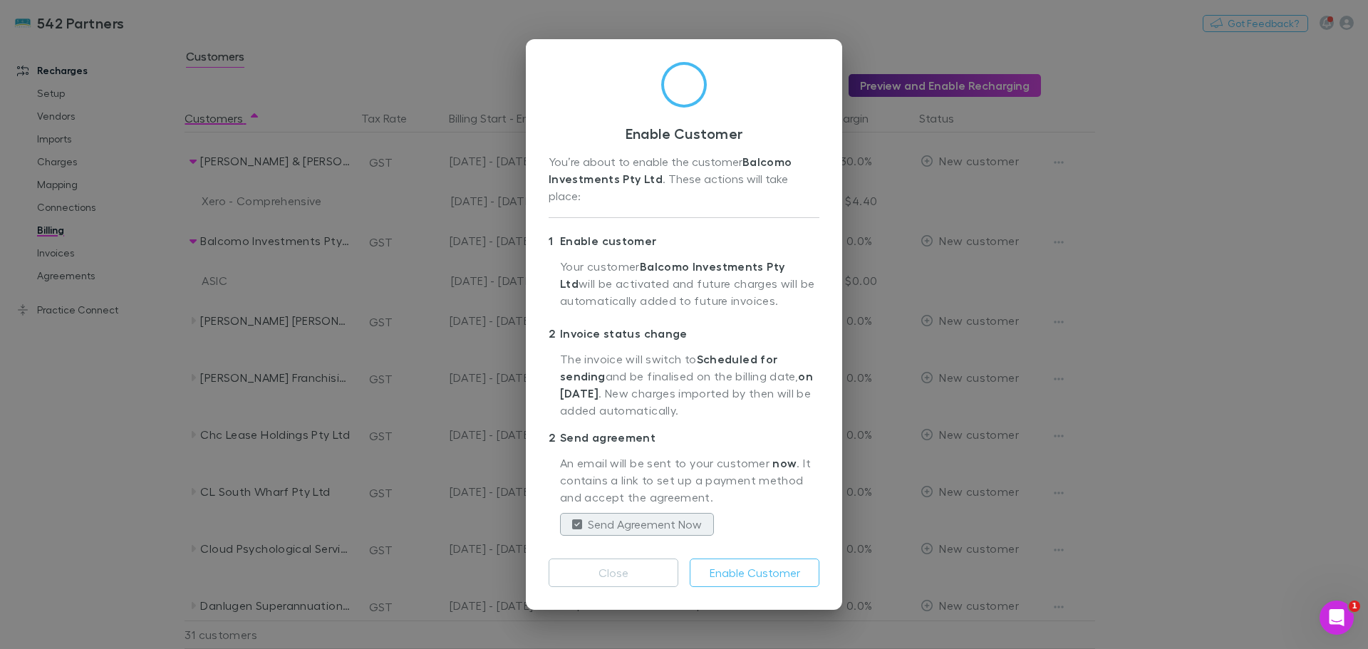
click at [747, 565] on button "Enable Customer" at bounding box center [755, 572] width 130 height 28
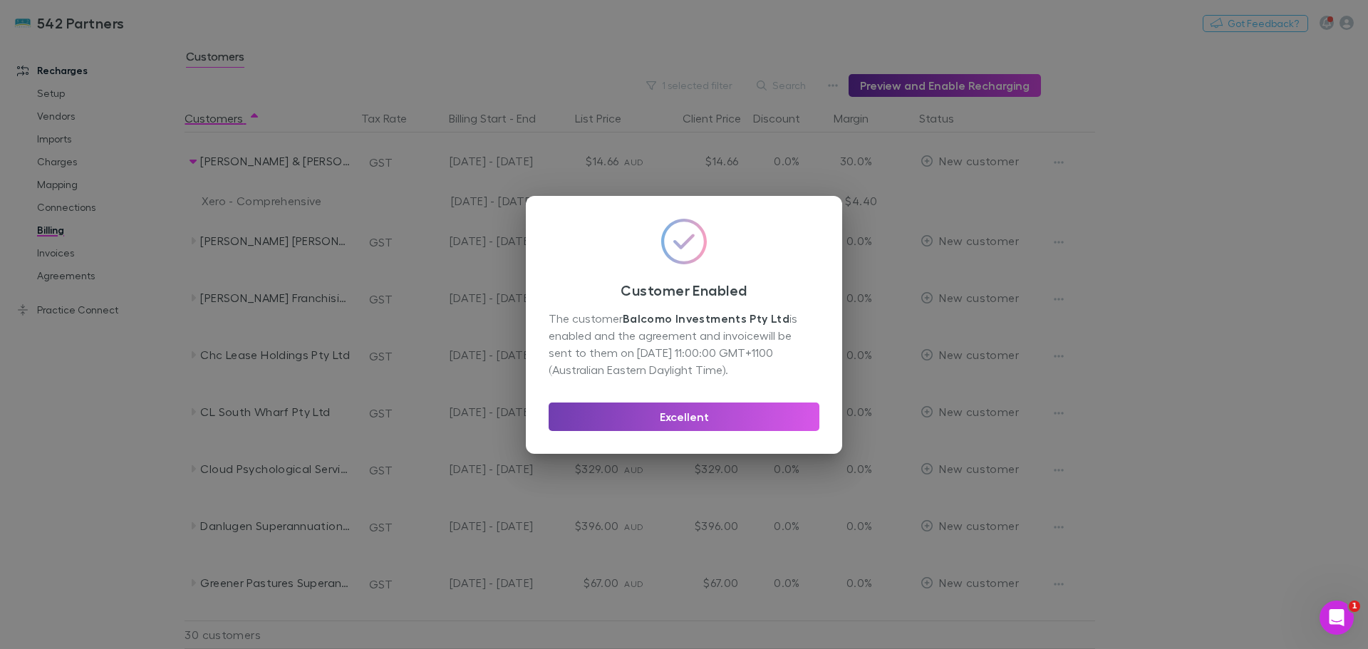
click at [723, 422] on button "Excellent" at bounding box center [683, 416] width 271 height 28
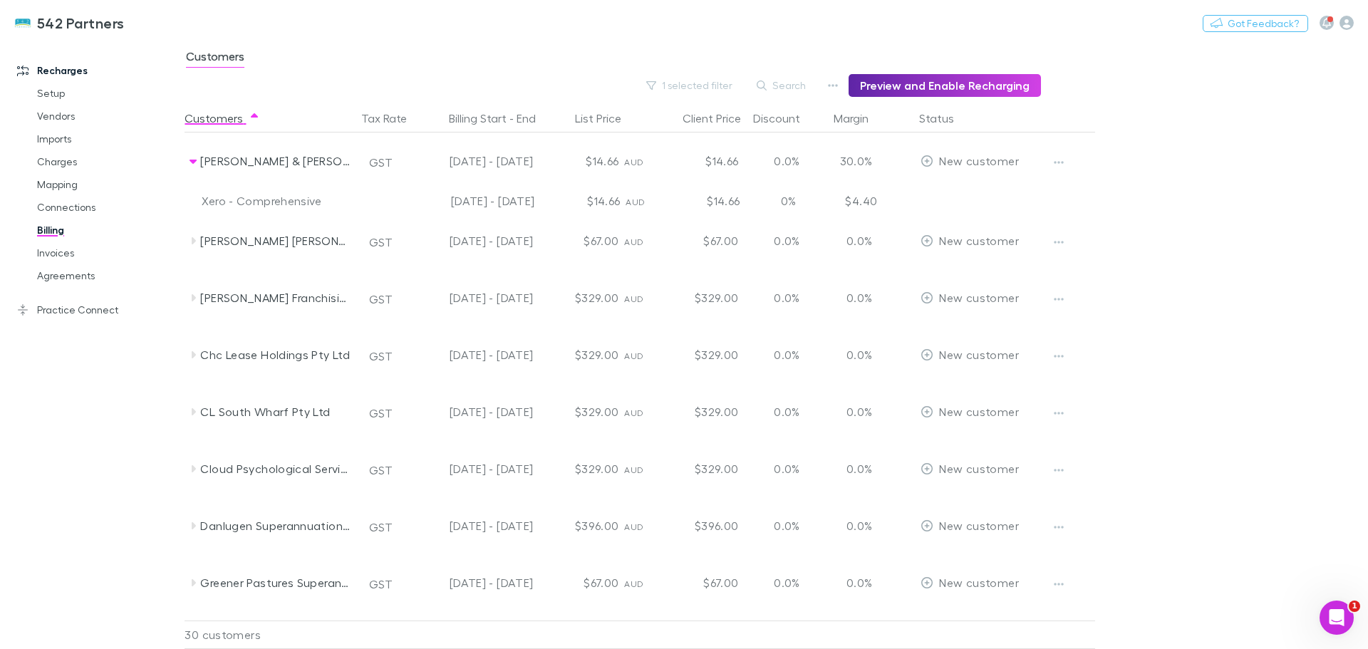
click at [1060, 241] on icon "button" at bounding box center [1059, 241] width 10 height 11
click at [961, 276] on p "Enable Customer" at bounding box center [970, 270] width 173 height 17
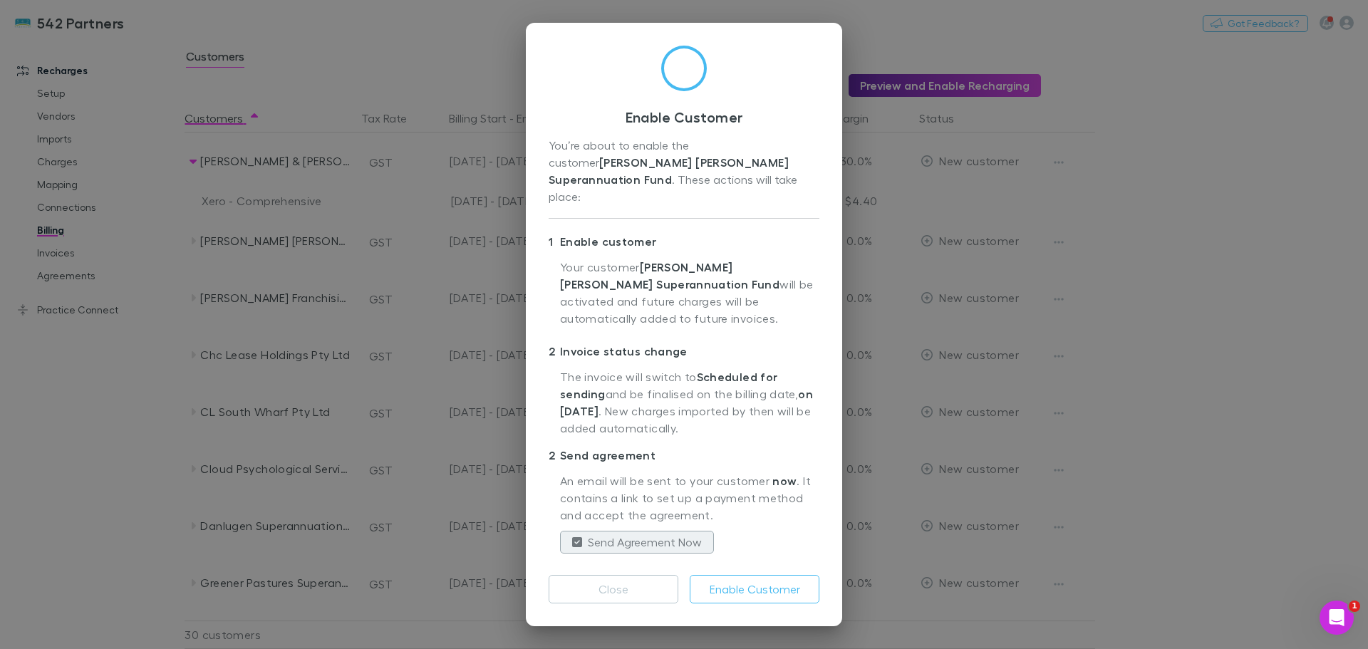
click at [739, 575] on button "Enable Customer" at bounding box center [755, 589] width 130 height 28
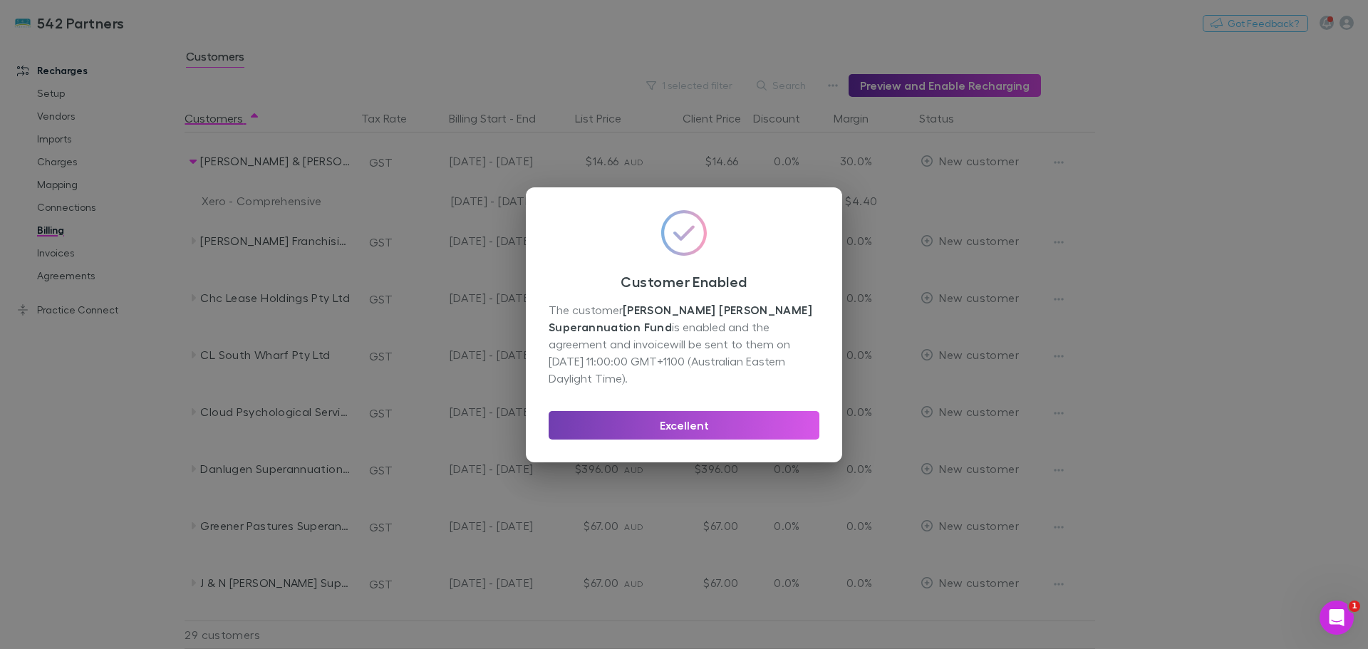
click at [757, 428] on button "Excellent" at bounding box center [683, 425] width 271 height 28
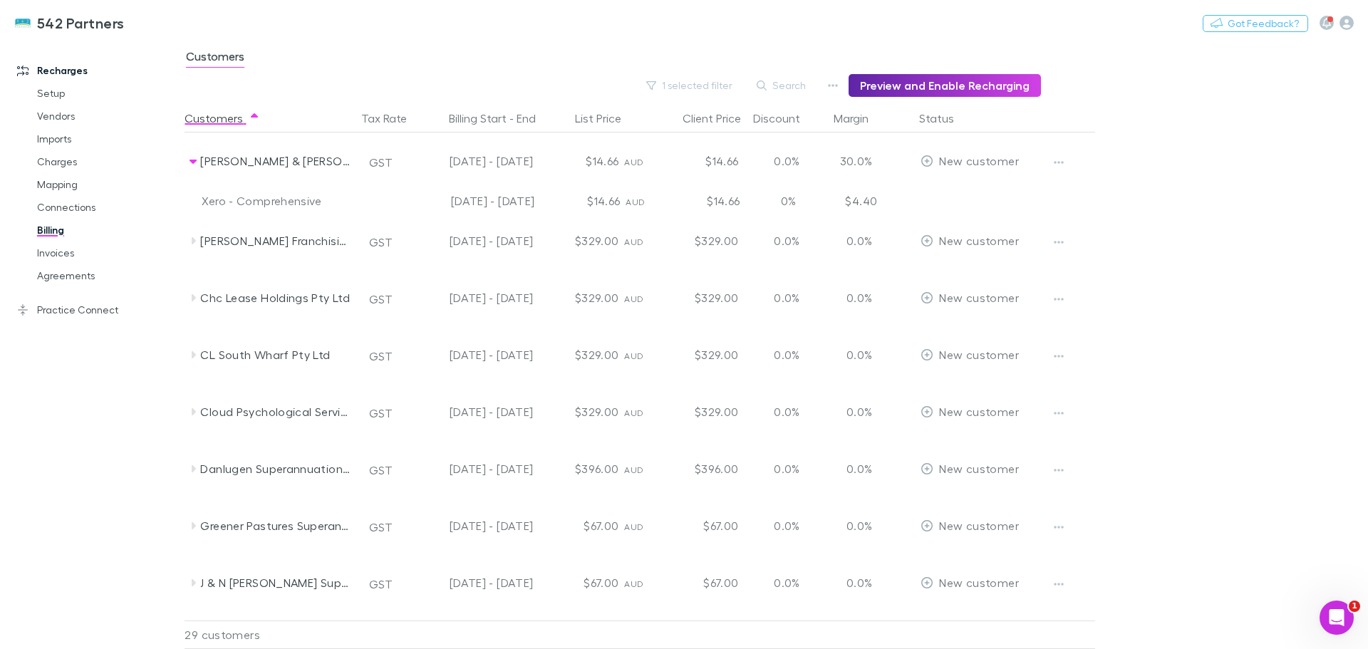
click at [191, 417] on icon at bounding box center [192, 411] width 11 height 11
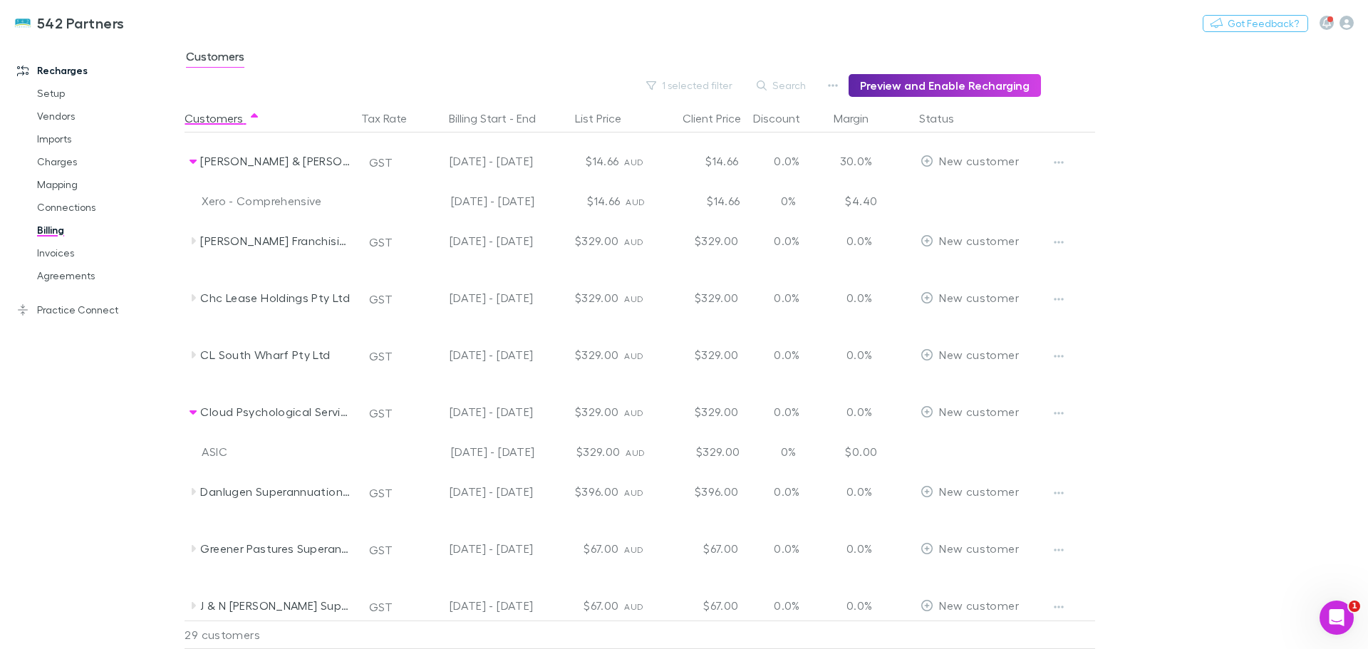
click at [1054, 408] on icon "button" at bounding box center [1059, 412] width 10 height 11
click at [974, 441] on p "Enable Customer" at bounding box center [970, 441] width 173 height 17
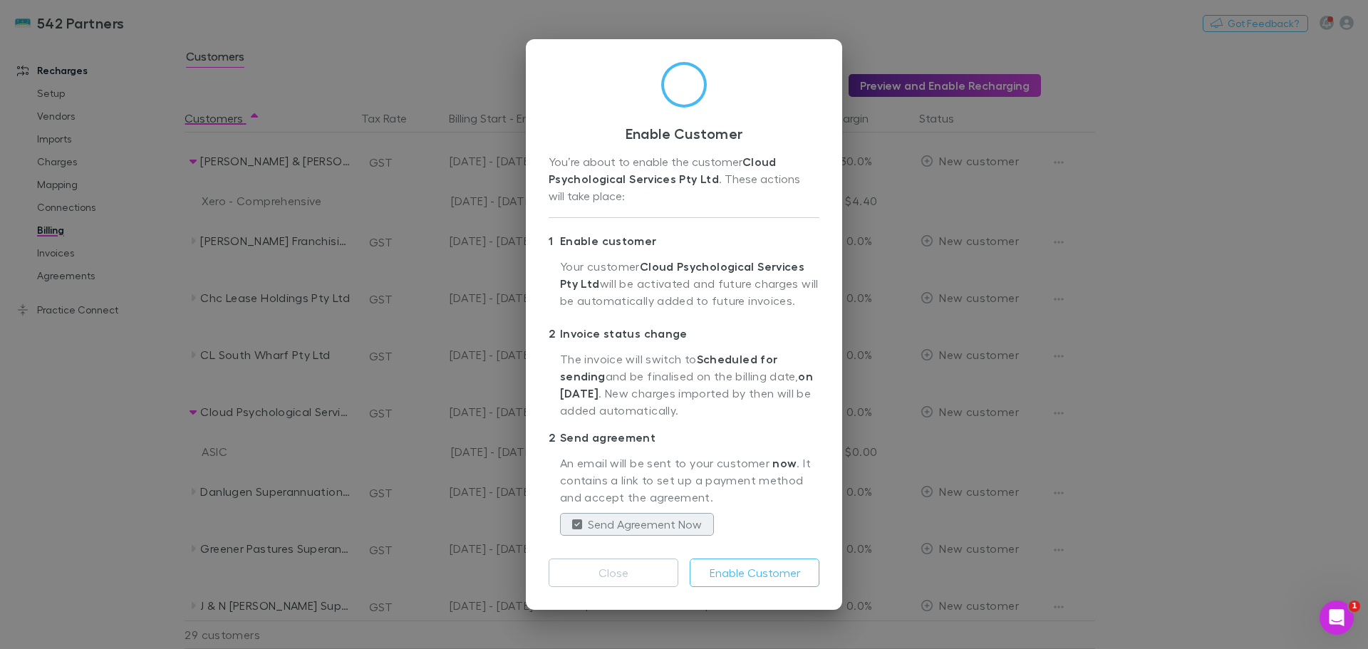
click at [746, 581] on button "Enable Customer" at bounding box center [755, 572] width 130 height 28
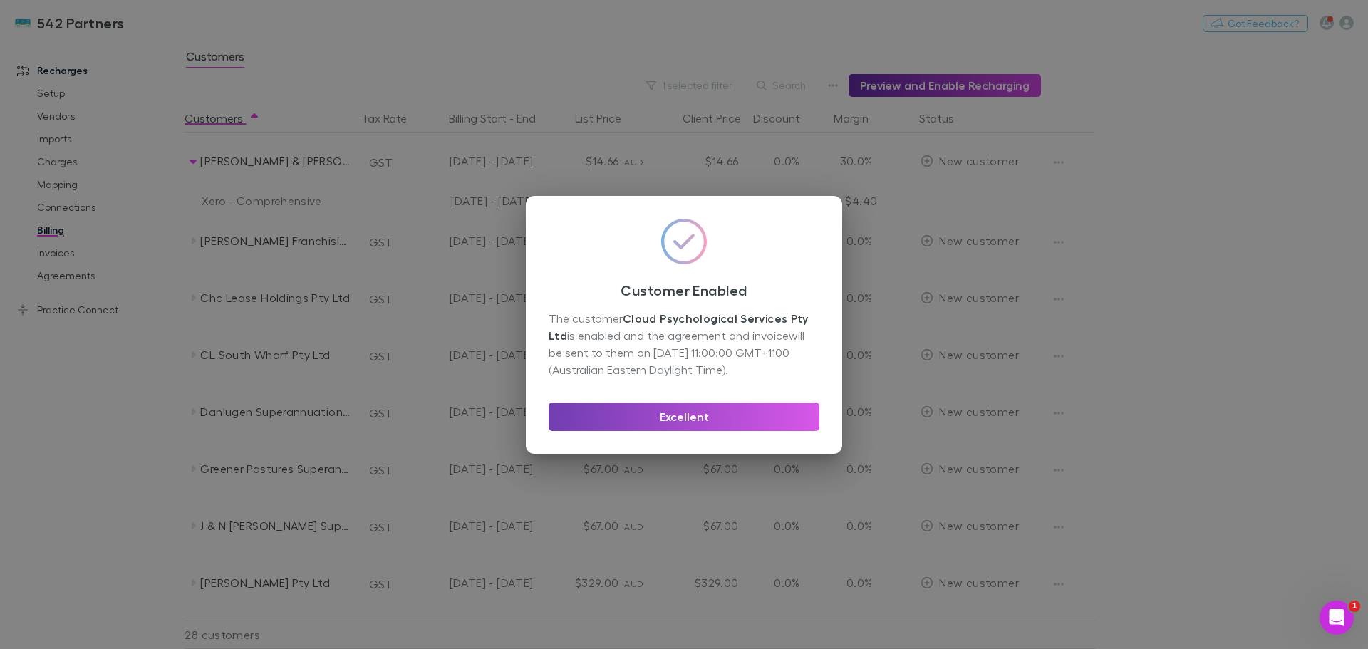
click at [714, 427] on button "Excellent" at bounding box center [683, 416] width 271 height 28
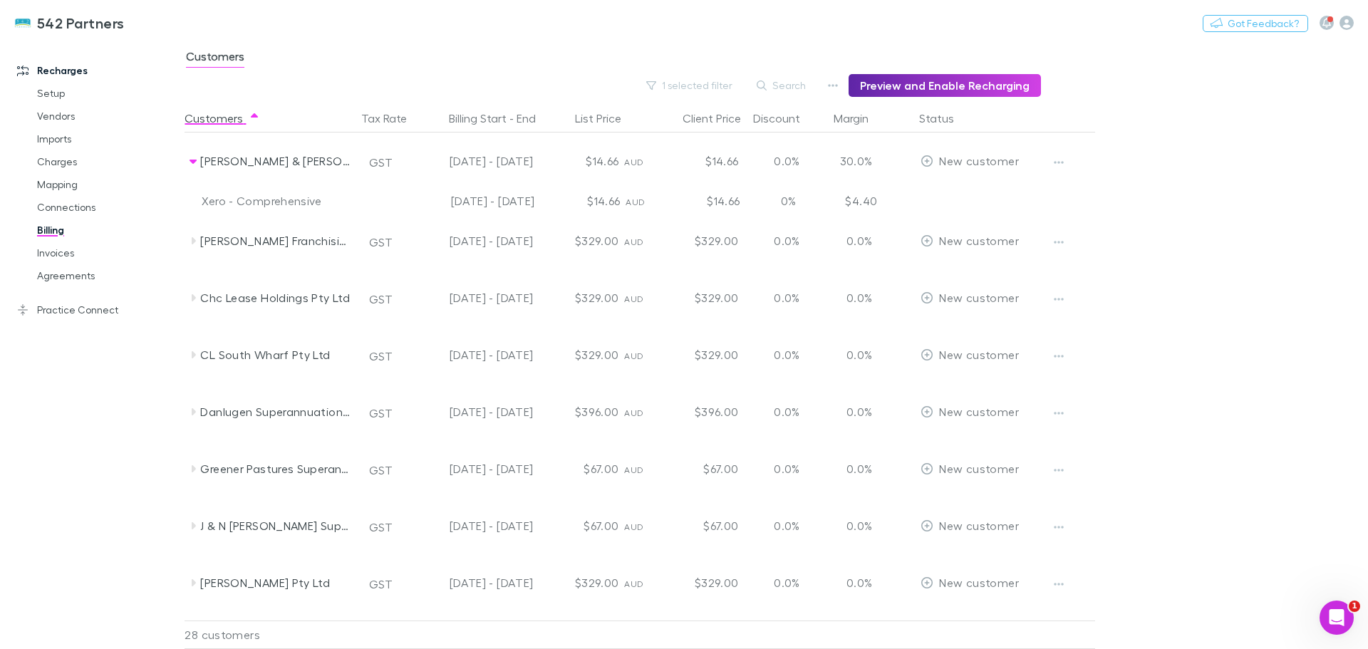
click at [192, 472] on icon at bounding box center [192, 468] width 11 height 11
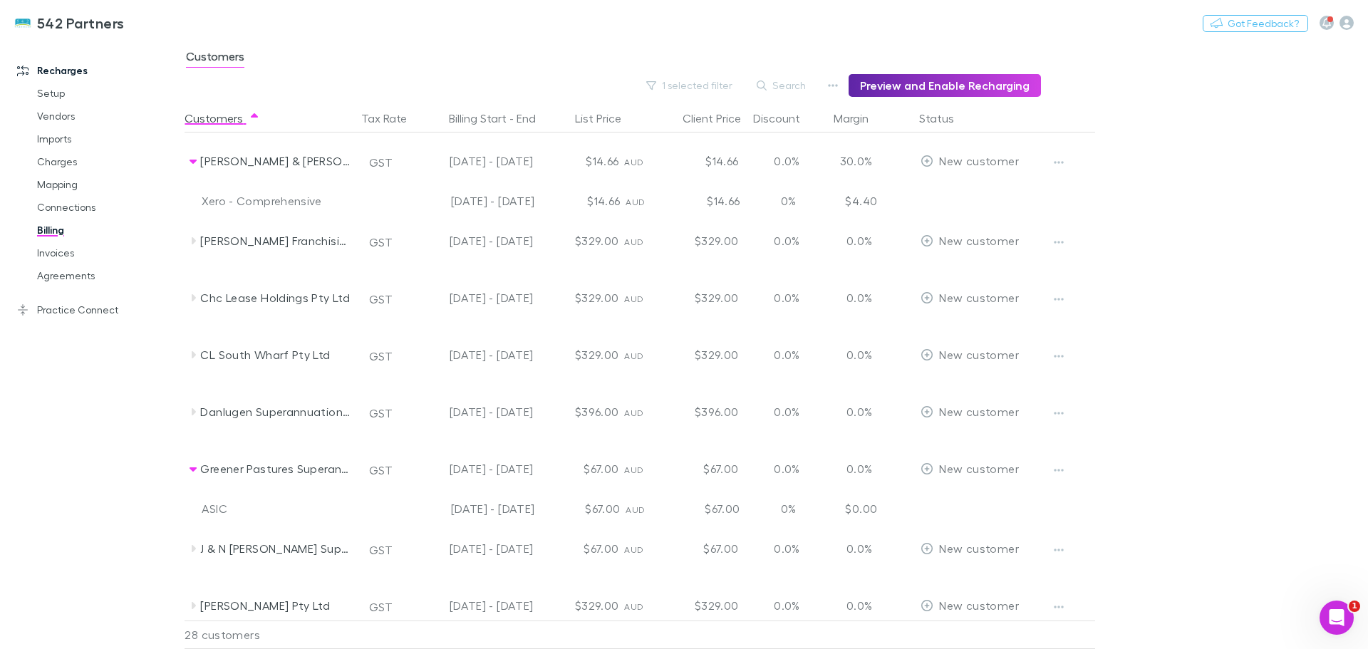
click at [1061, 467] on icon "button" at bounding box center [1059, 469] width 10 height 11
click at [984, 496] on p "Enable Customer" at bounding box center [970, 498] width 173 height 17
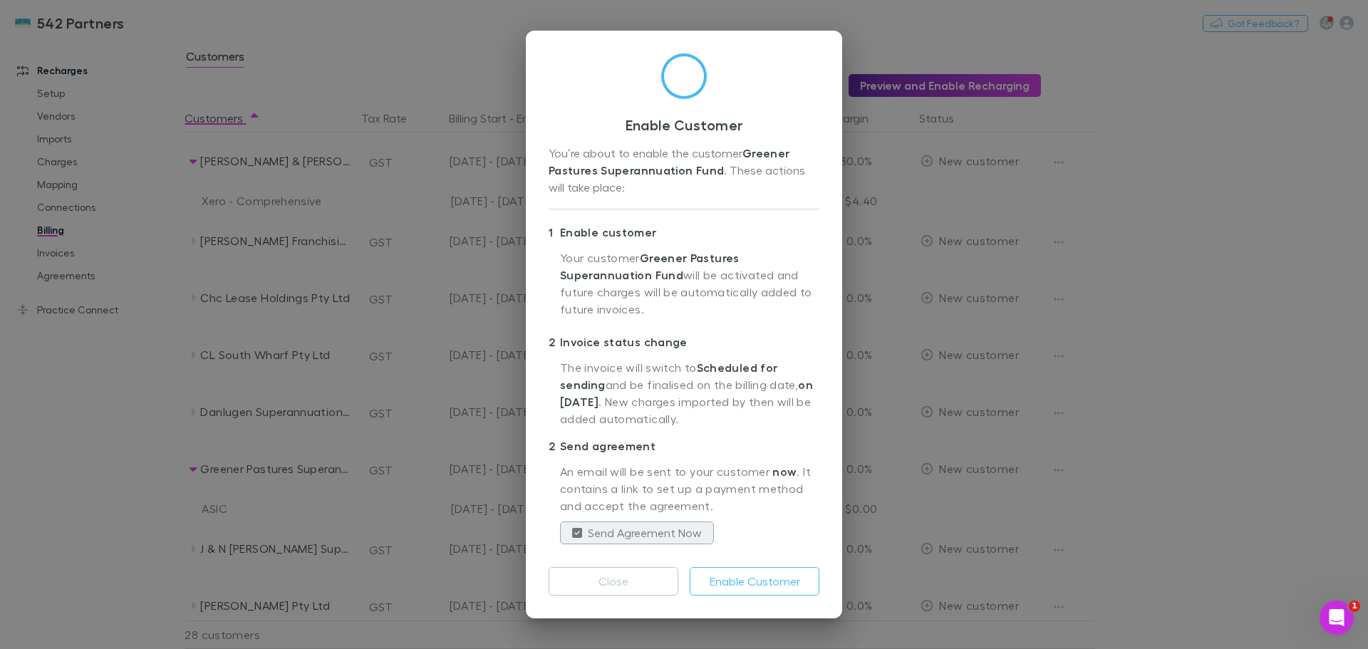
click at [737, 575] on button "Enable Customer" at bounding box center [755, 581] width 130 height 28
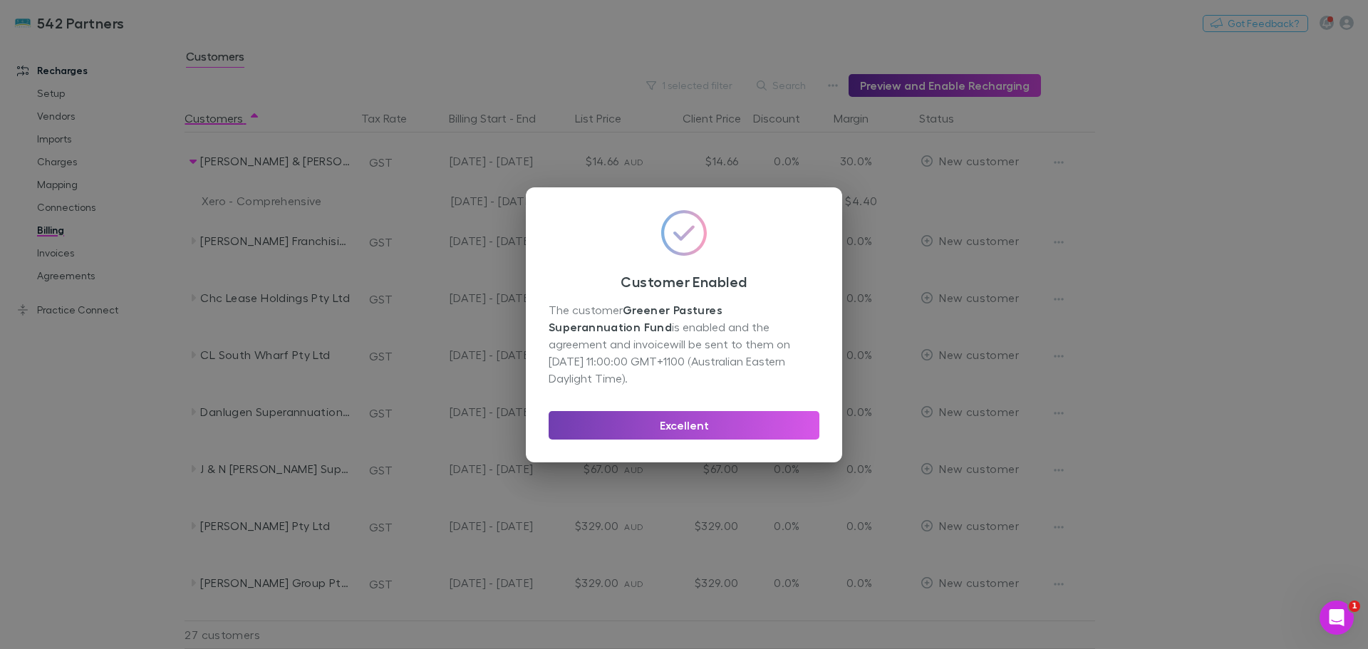
click at [716, 415] on button "Excellent" at bounding box center [683, 425] width 271 height 28
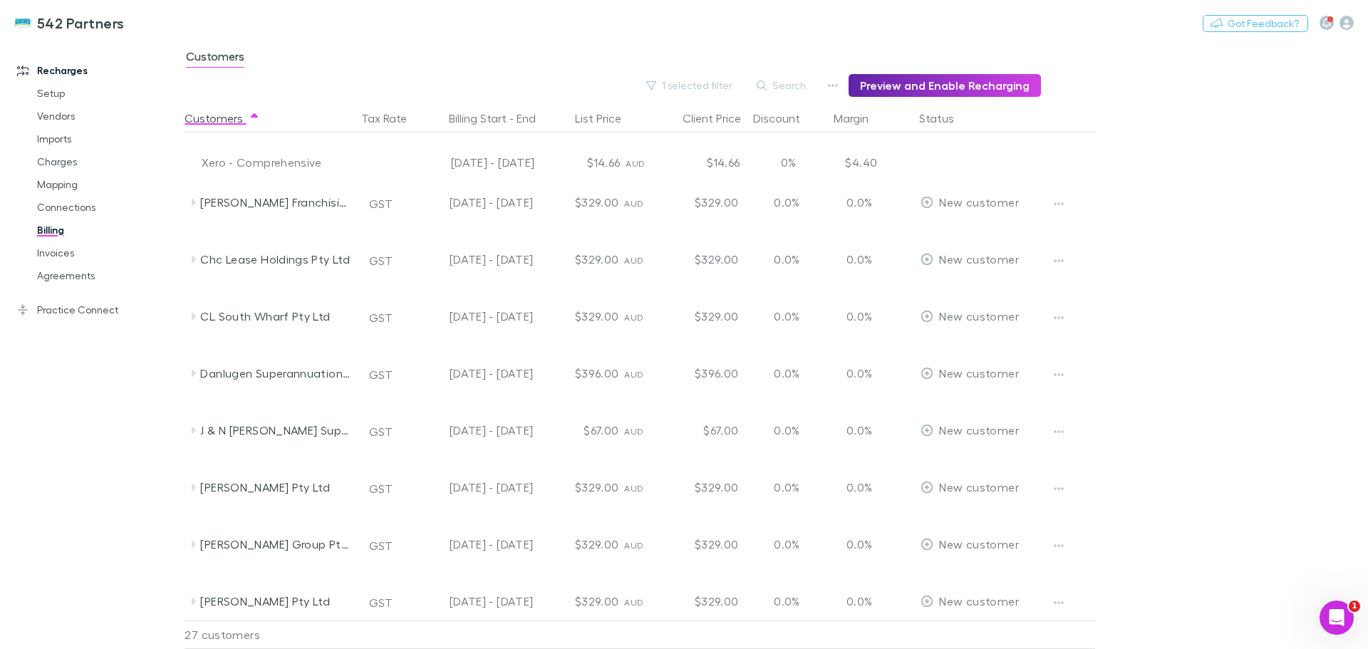
scroll to position [142, 0]
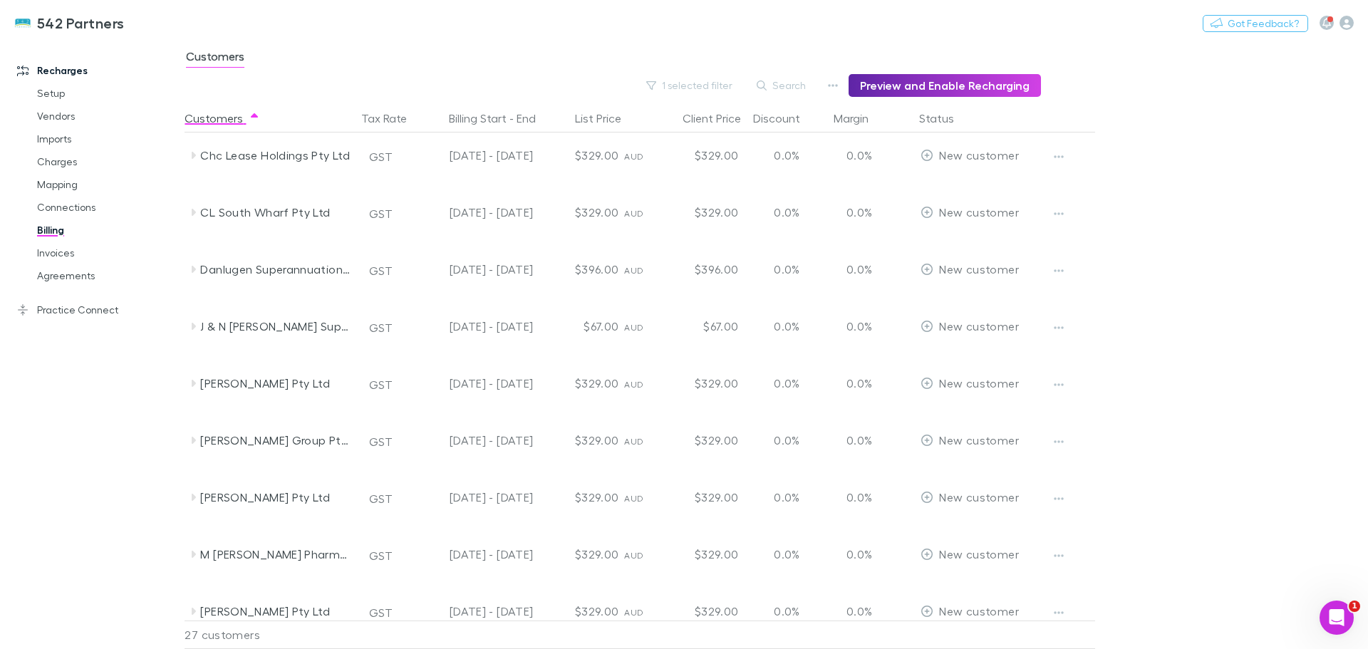
click at [190, 268] on icon at bounding box center [192, 269] width 11 height 11
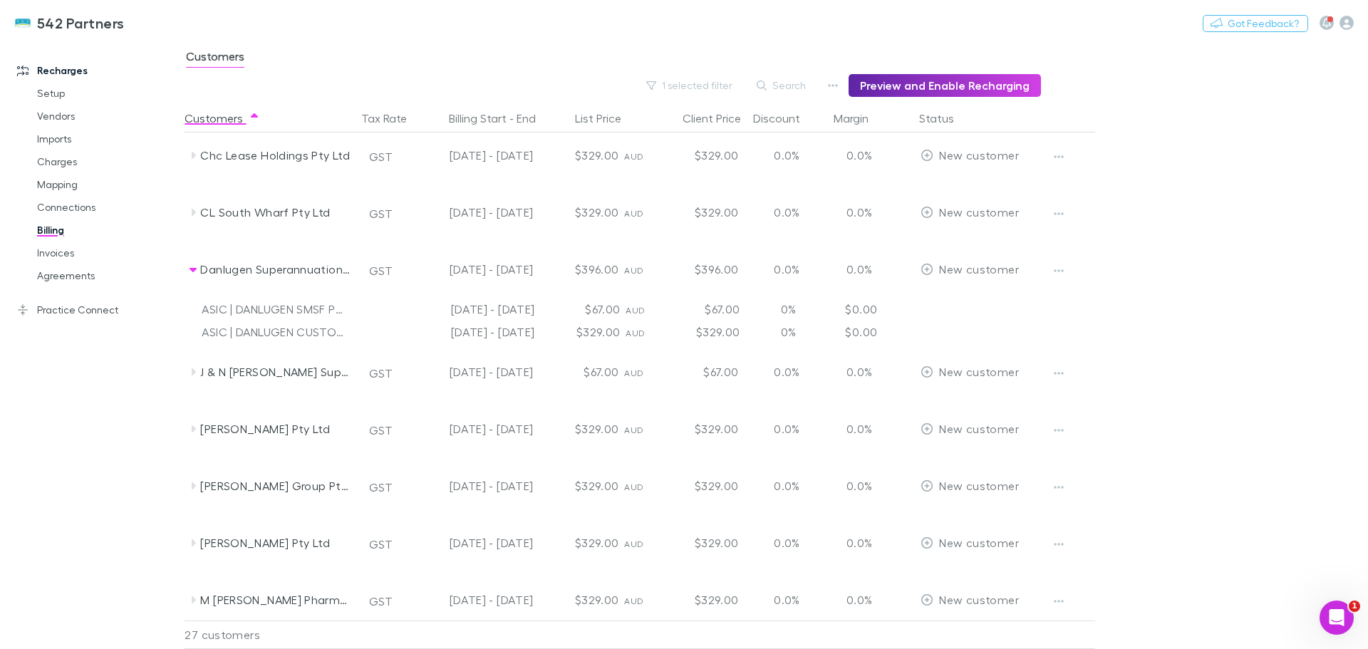
click at [1058, 271] on icon "button" at bounding box center [1059, 270] width 10 height 3
click at [937, 305] on p "Enable Customer" at bounding box center [970, 299] width 173 height 17
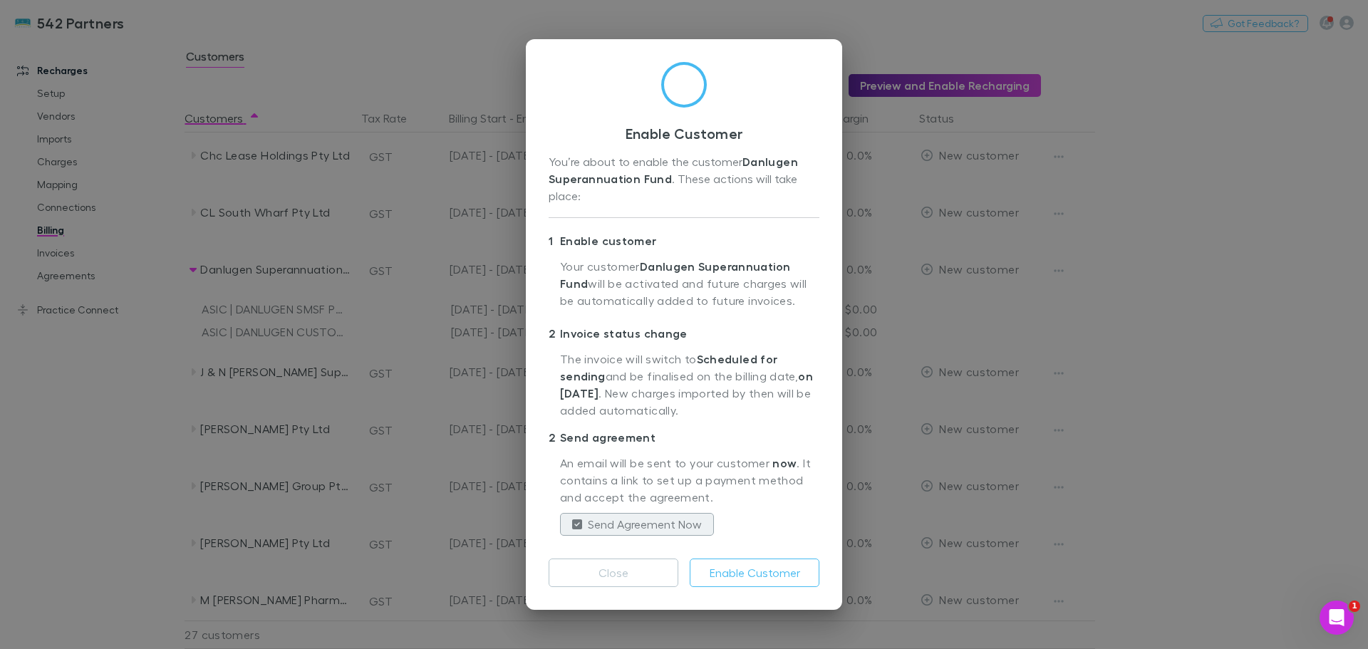
click at [763, 576] on button "Enable Customer" at bounding box center [755, 572] width 130 height 28
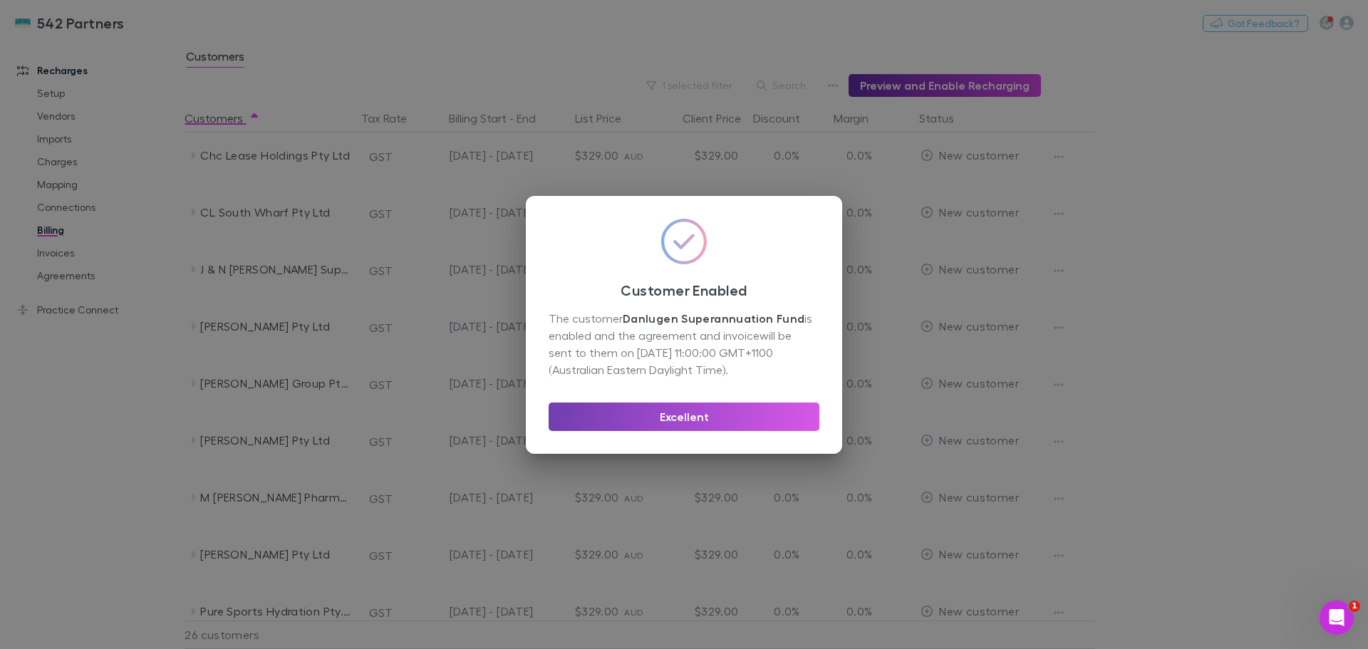
click at [698, 416] on button "Excellent" at bounding box center [683, 416] width 271 height 28
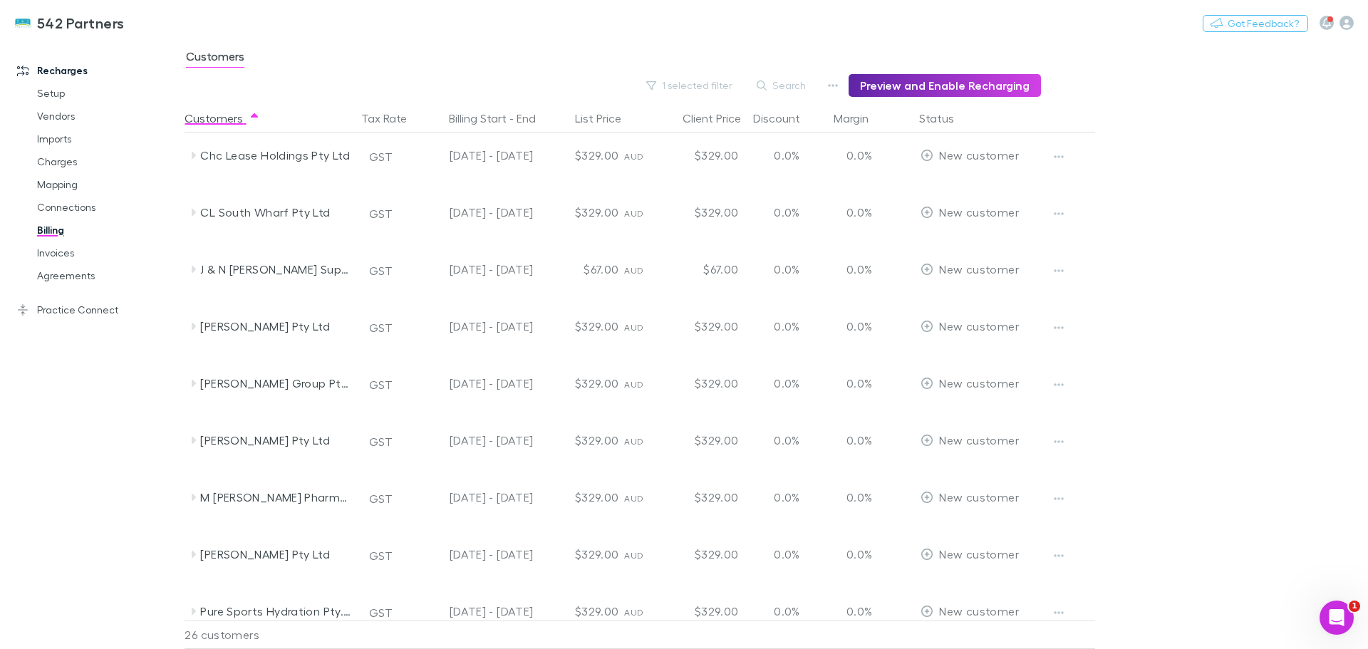
click at [197, 326] on icon at bounding box center [192, 326] width 11 height 11
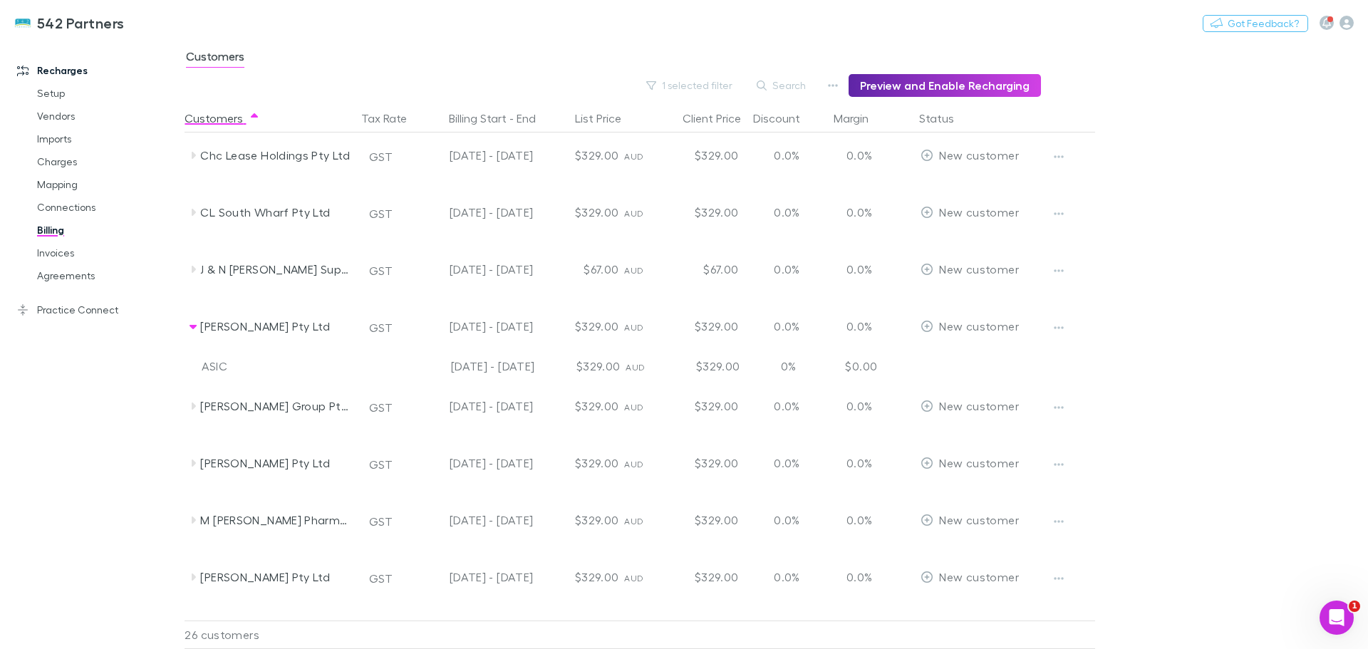
click at [1058, 328] on icon "button" at bounding box center [1059, 327] width 10 height 3
click at [937, 355] on p "Enable Customer" at bounding box center [970, 356] width 173 height 17
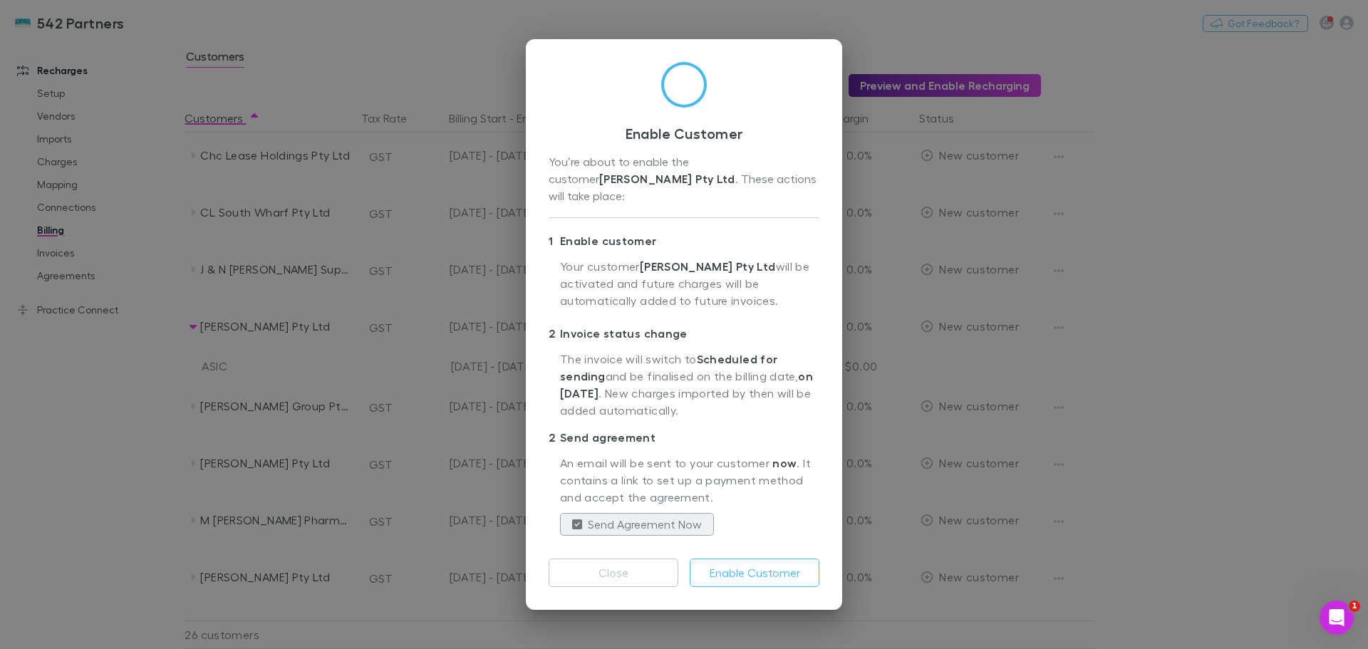
click at [734, 566] on button "Enable Customer" at bounding box center [755, 572] width 130 height 28
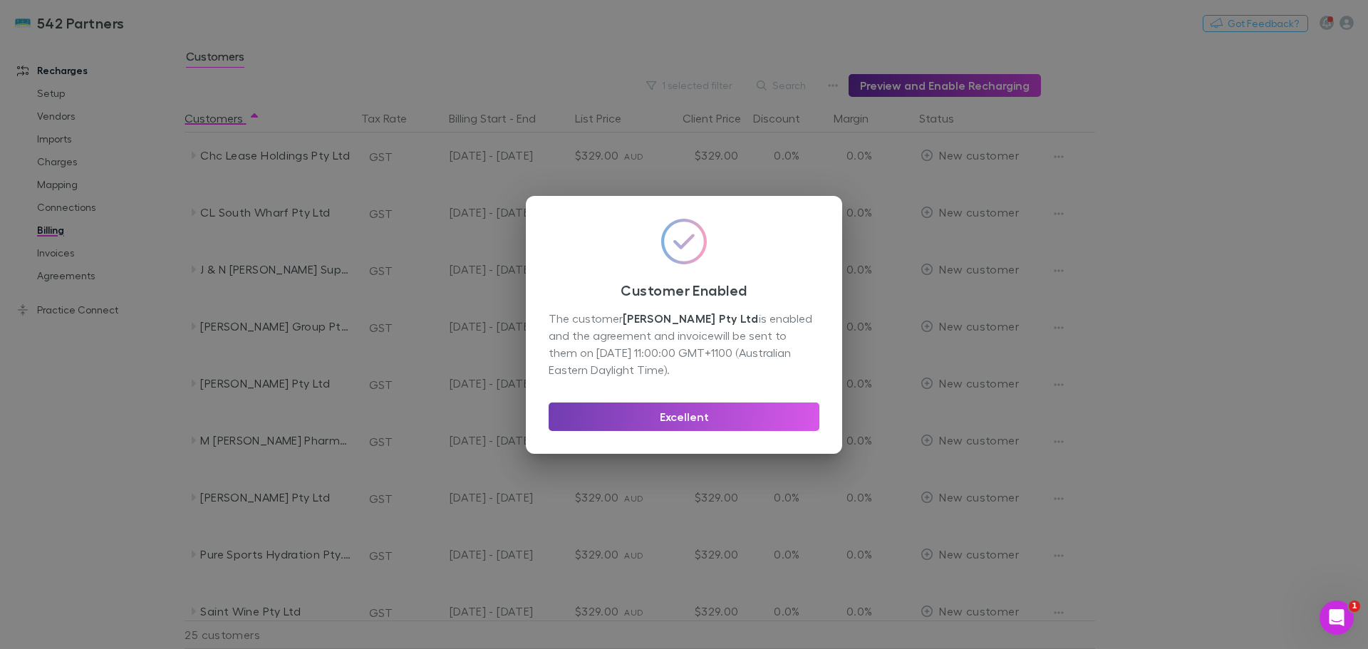
click at [792, 416] on button "Excellent" at bounding box center [683, 416] width 271 height 28
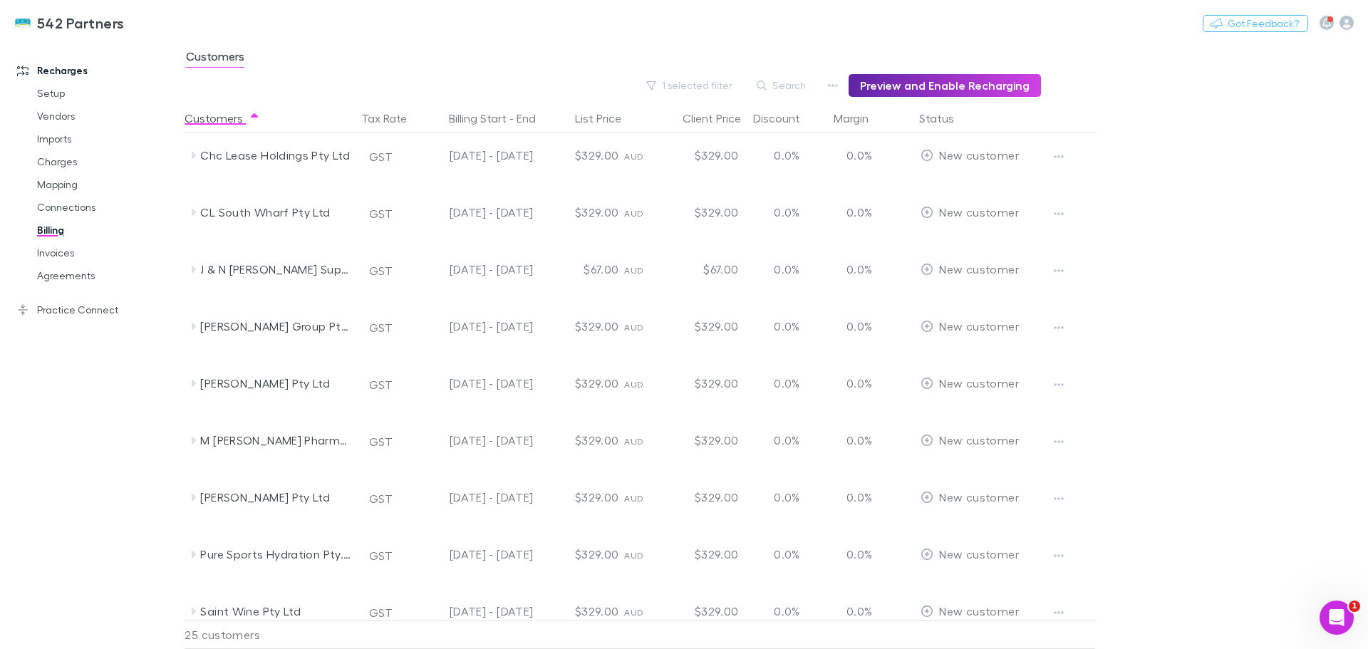
click at [191, 442] on icon at bounding box center [192, 440] width 11 height 11
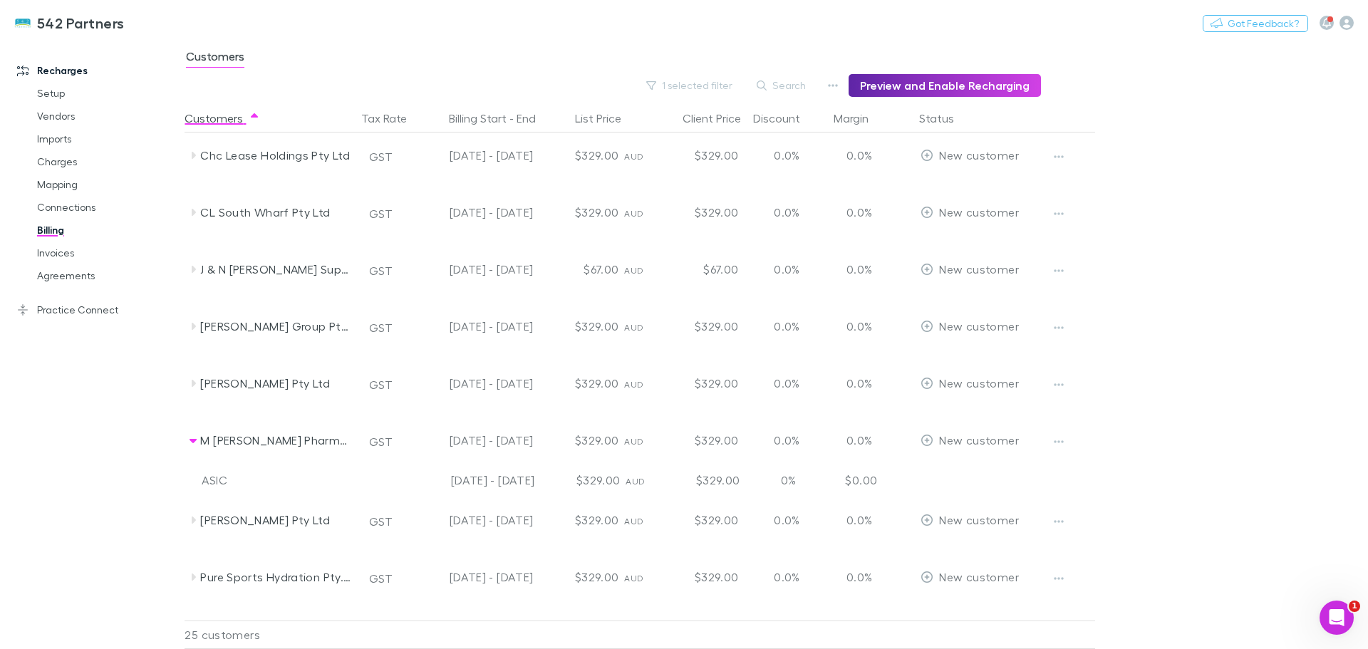
click at [1056, 439] on icon "button" at bounding box center [1059, 441] width 10 height 11
click at [1056, 439] on div at bounding box center [684, 324] width 1368 height 649
click at [194, 380] on icon at bounding box center [192, 383] width 11 height 11
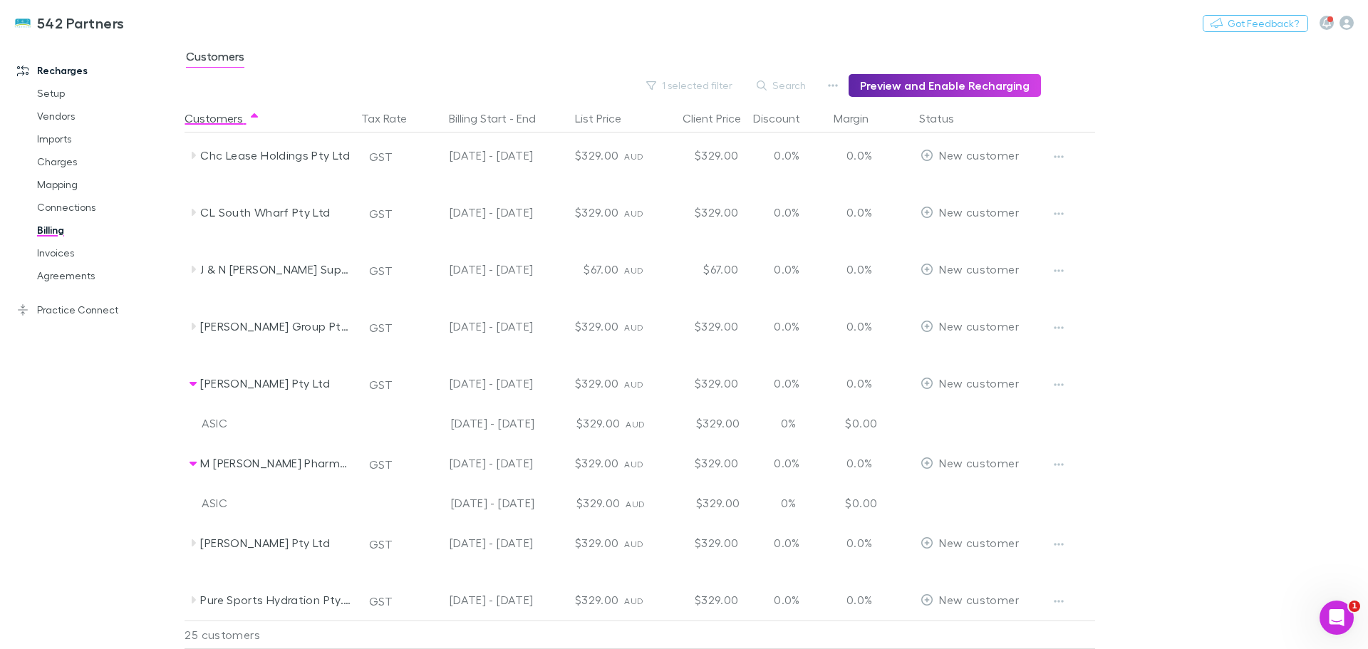
click at [1061, 381] on icon "button" at bounding box center [1059, 384] width 10 height 11
click at [911, 411] on p "Enable Customer" at bounding box center [970, 413] width 173 height 17
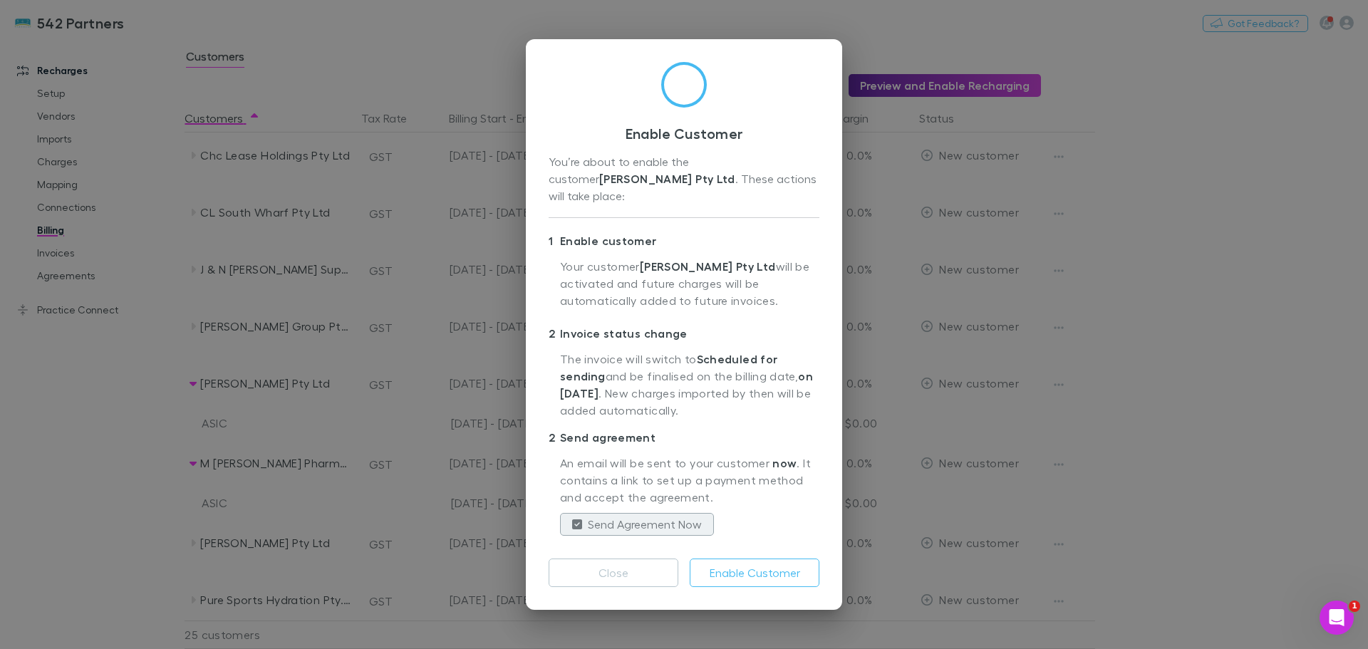
click at [746, 573] on button "Enable Customer" at bounding box center [755, 572] width 130 height 28
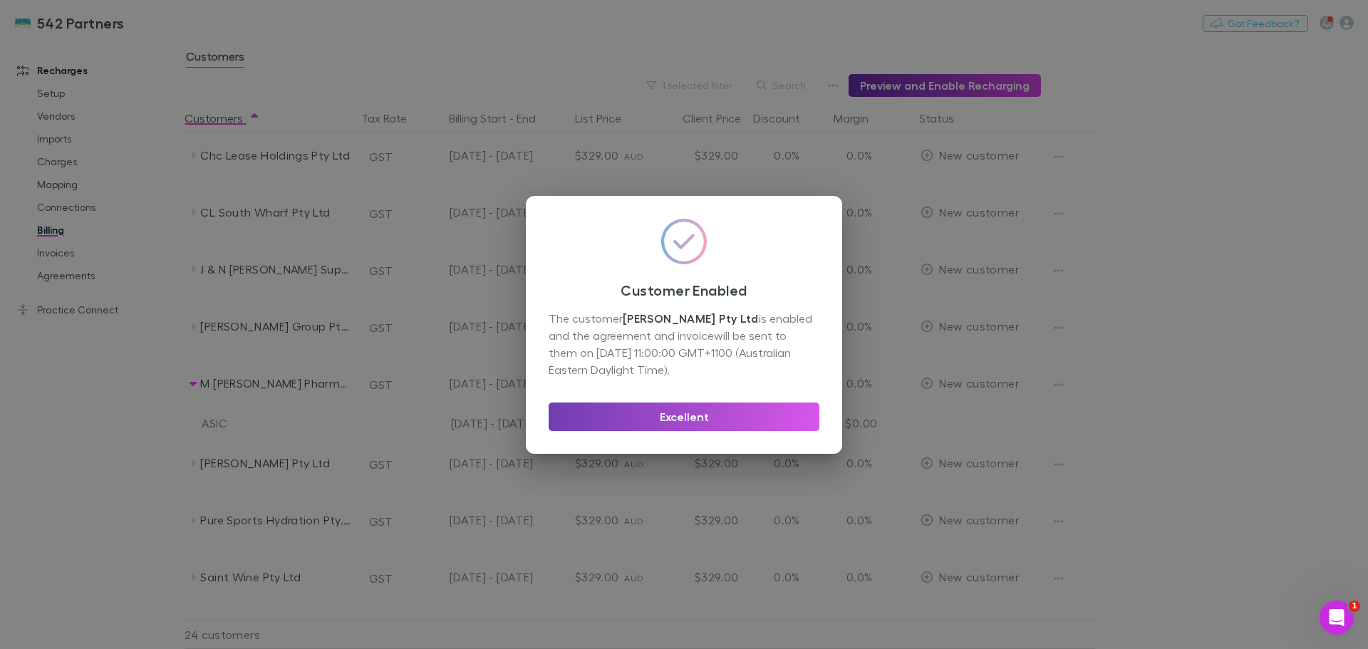
click at [672, 412] on button "Excellent" at bounding box center [683, 416] width 271 height 28
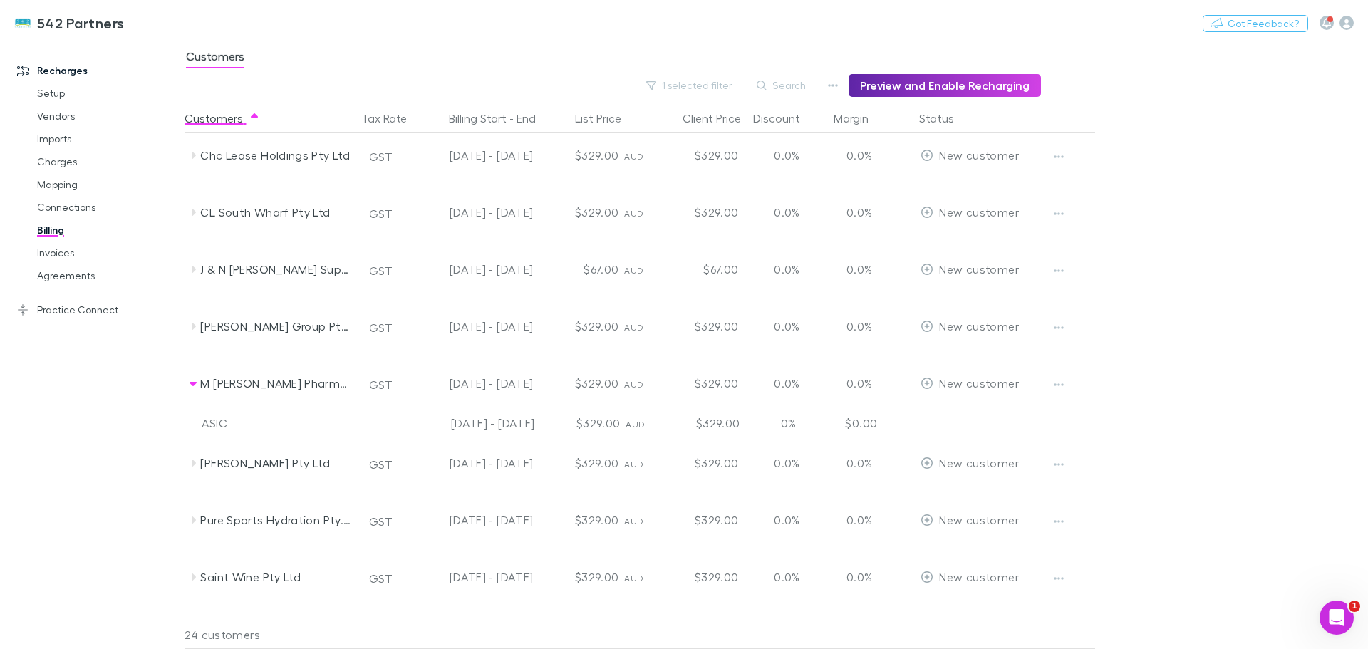
click at [192, 271] on icon at bounding box center [192, 269] width 11 height 11
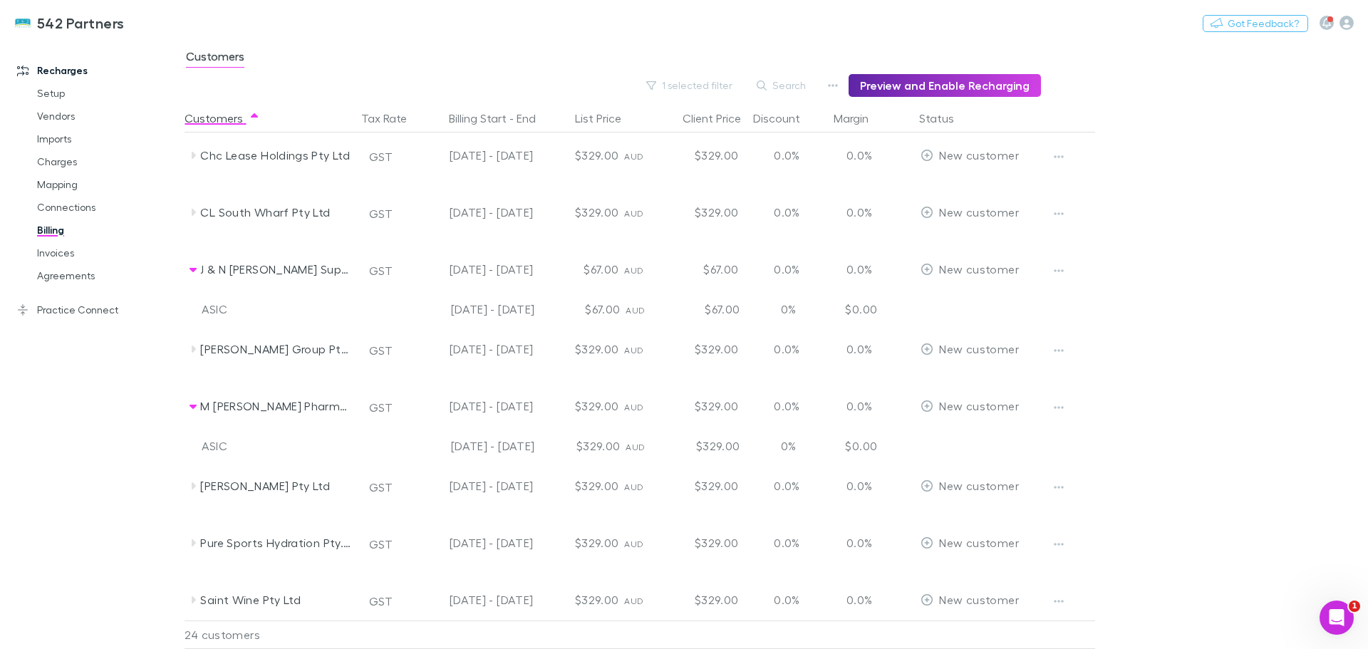
click at [1057, 268] on icon "button" at bounding box center [1059, 270] width 10 height 11
click at [943, 298] on p "Enable Customer" at bounding box center [970, 299] width 173 height 17
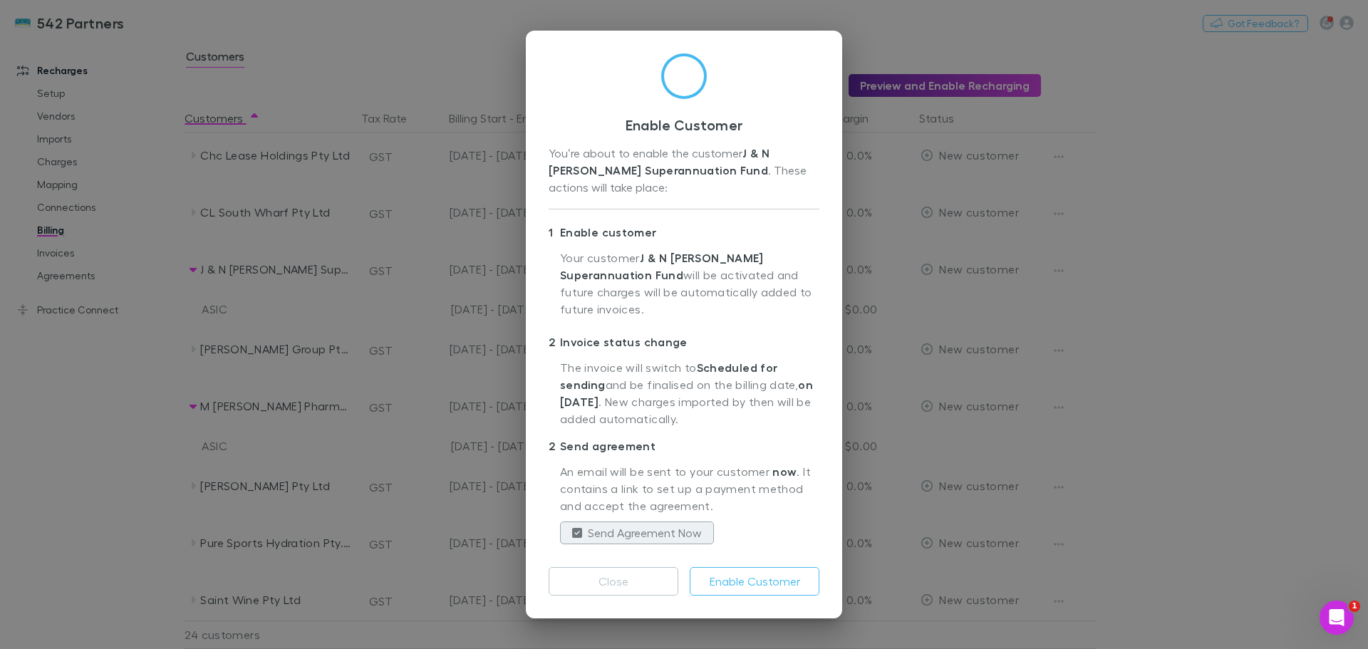
click at [767, 576] on button "Enable Customer" at bounding box center [755, 581] width 130 height 28
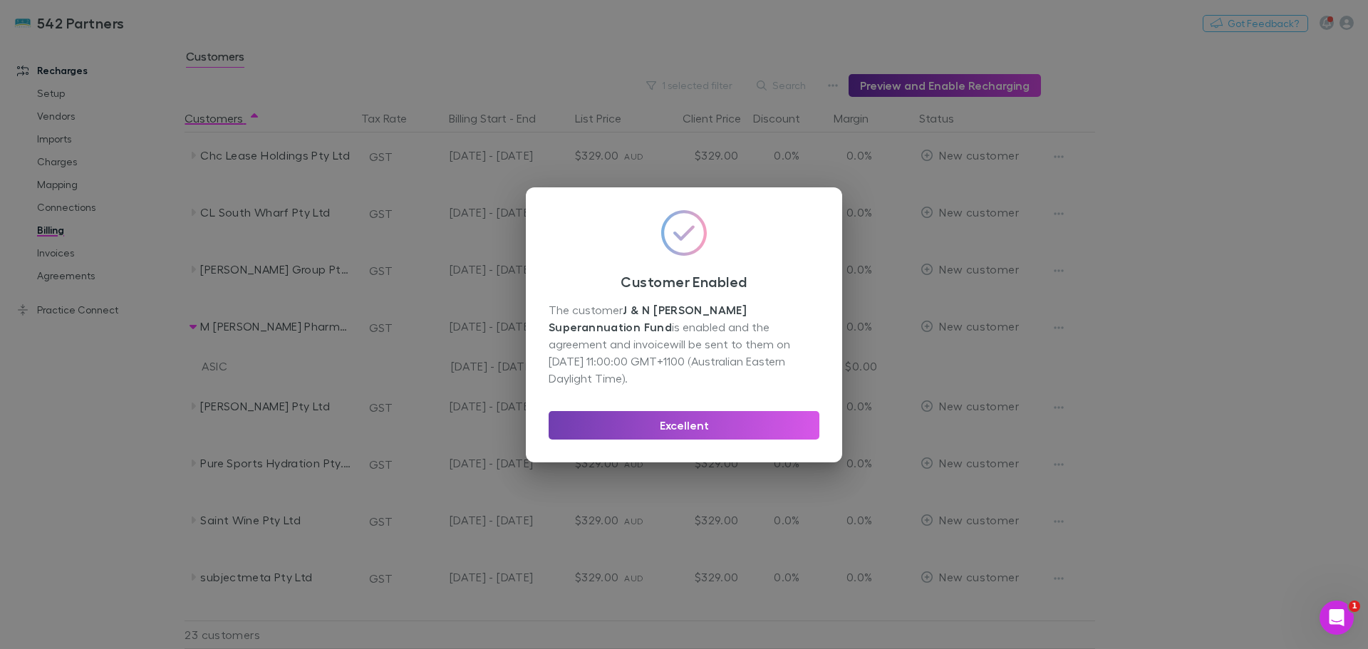
click at [703, 414] on button "Excellent" at bounding box center [683, 425] width 271 height 28
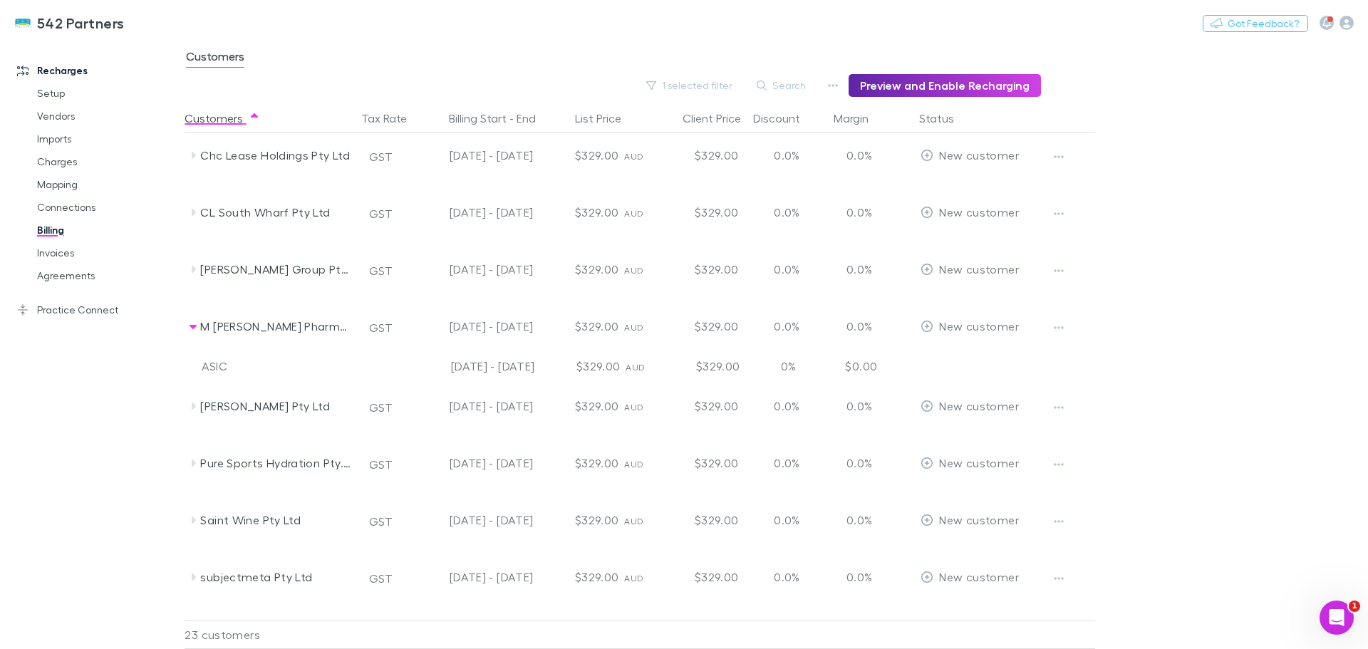
click at [189, 270] on icon at bounding box center [192, 269] width 11 height 11
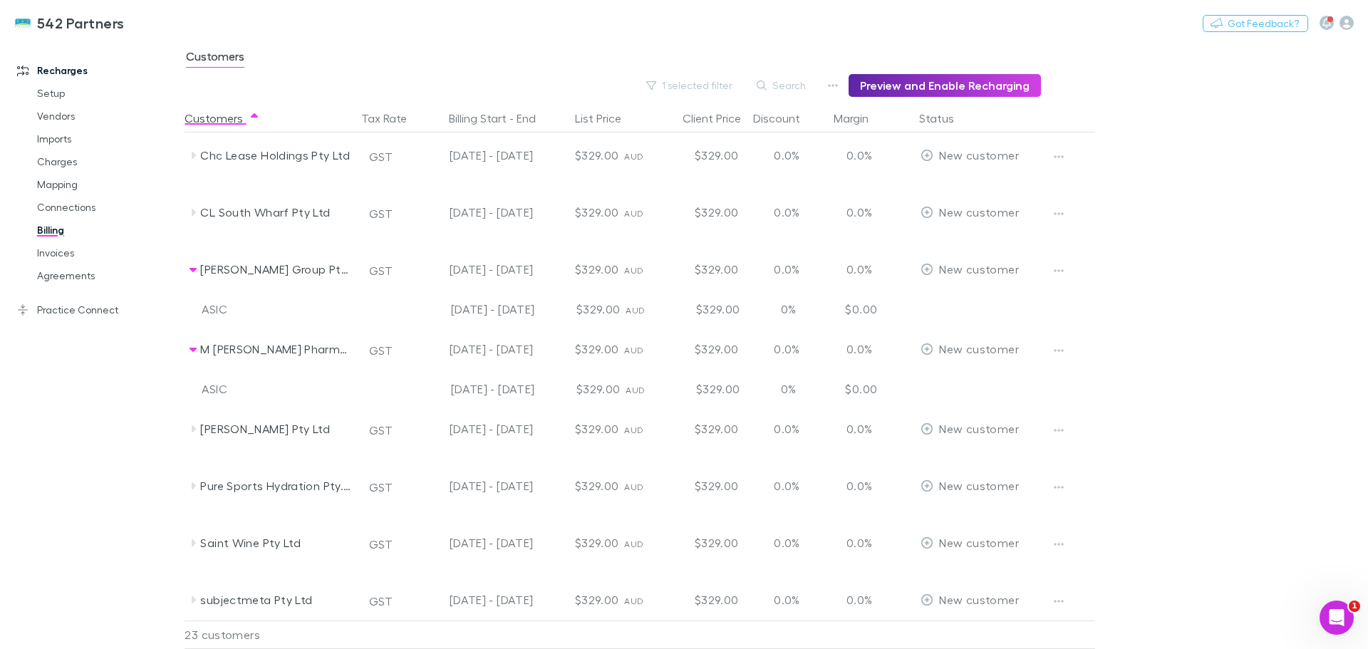
click at [1058, 271] on icon "button" at bounding box center [1059, 270] width 10 height 3
click at [934, 293] on p "Enable Customer" at bounding box center [970, 299] width 173 height 17
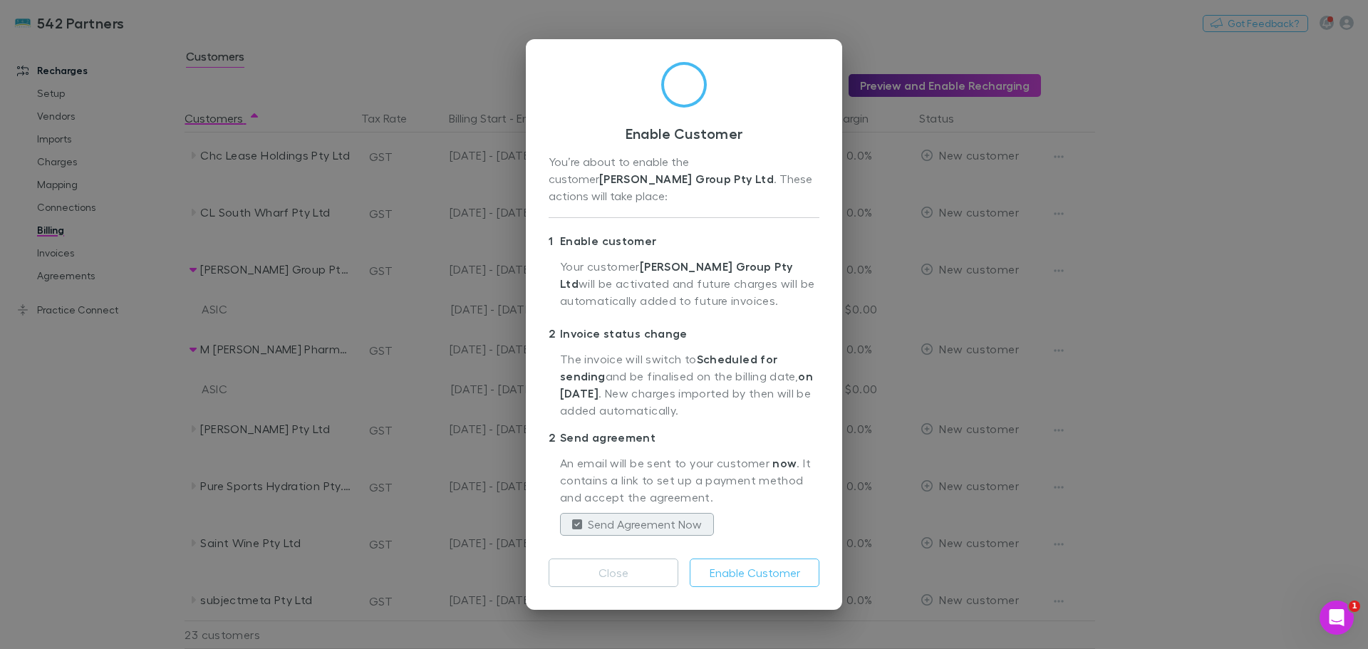
click at [740, 579] on div "Enable Customer You’re about to enable the customer Landon Group Pty Ltd . Thes…" at bounding box center [684, 324] width 316 height 571
click at [740, 568] on button "Enable Customer" at bounding box center [755, 572] width 130 height 28
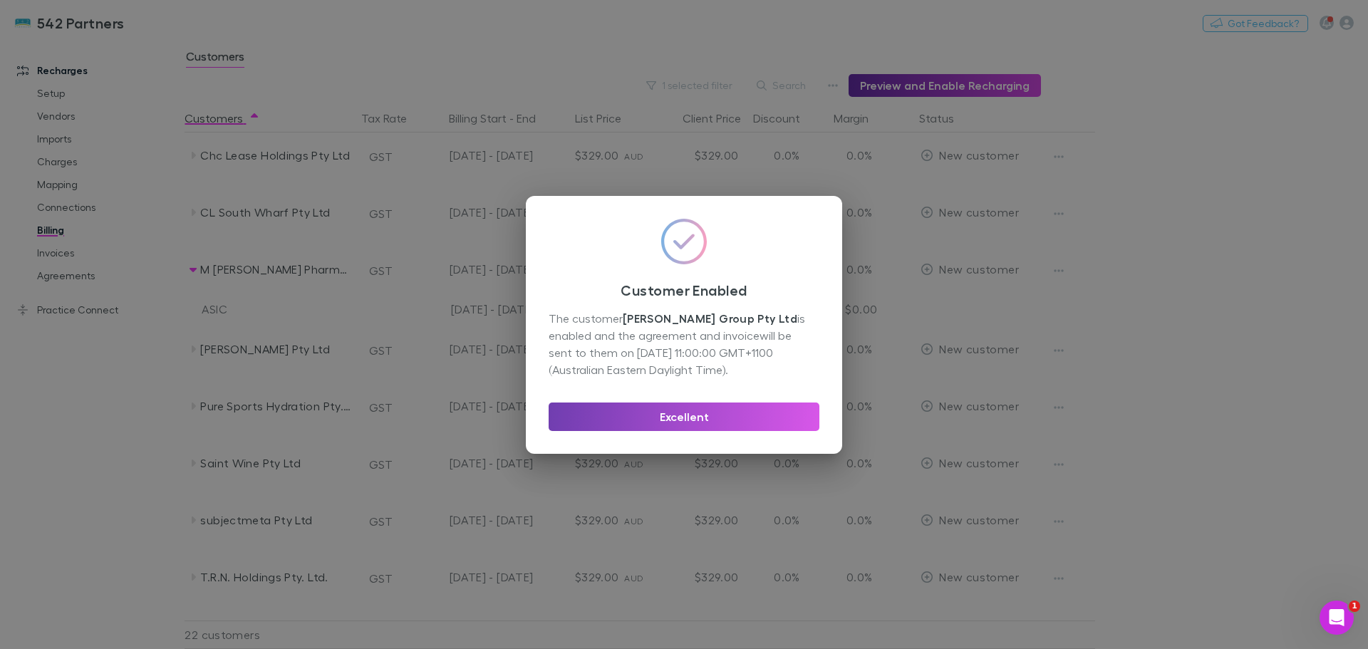
click at [672, 417] on button "Excellent" at bounding box center [683, 416] width 271 height 28
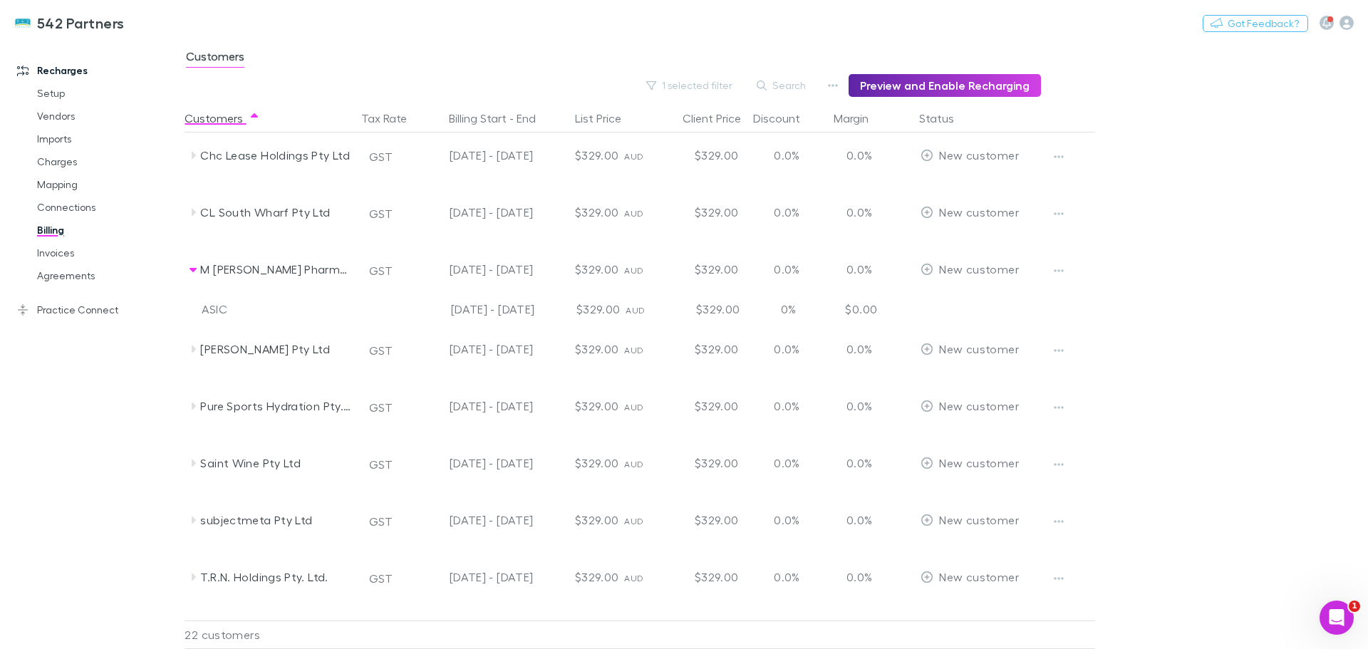
click at [192, 349] on icon at bounding box center [192, 348] width 11 height 11
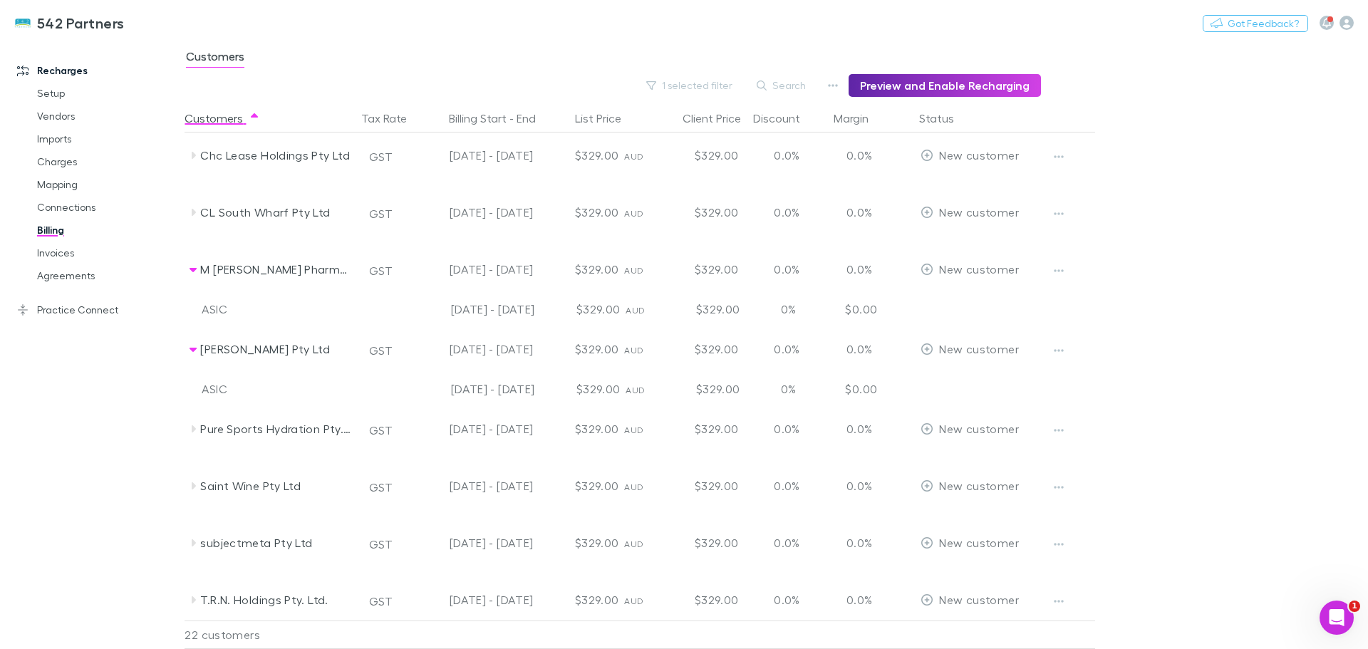
click at [1060, 348] on icon "button" at bounding box center [1059, 350] width 10 height 11
click at [947, 376] on p "Enable Customer" at bounding box center [970, 378] width 173 height 17
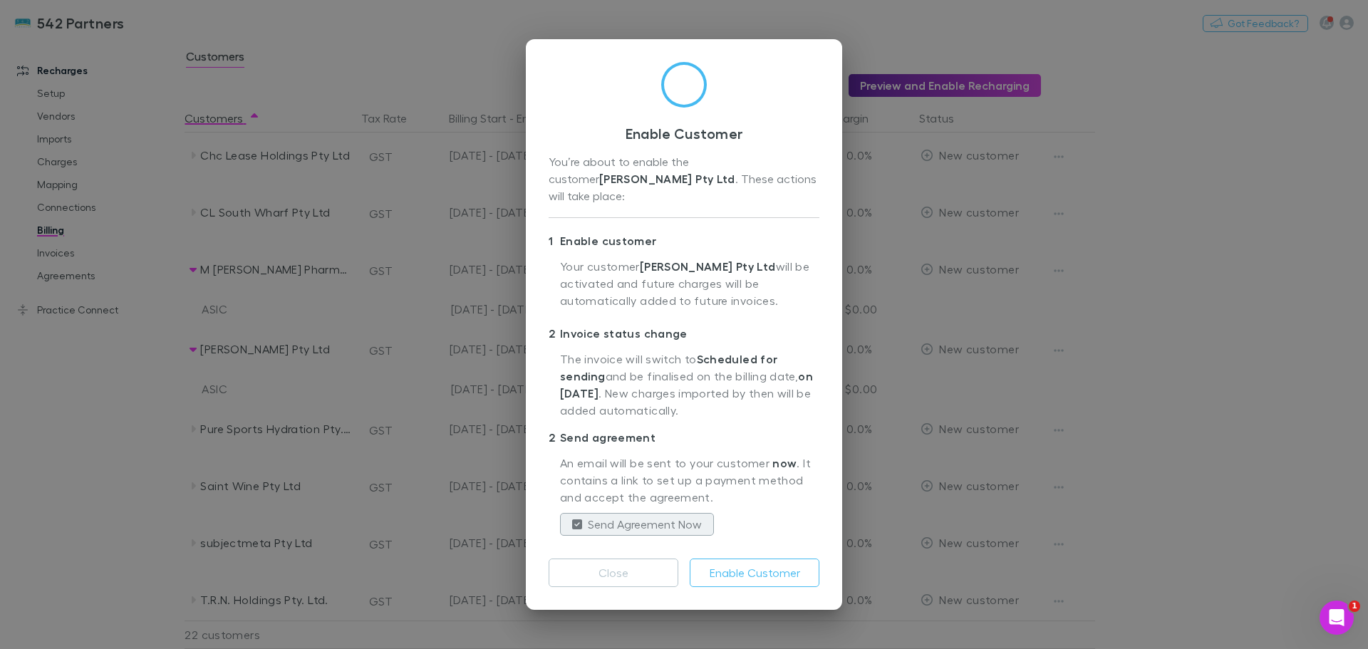
click at [738, 568] on button "Enable Customer" at bounding box center [755, 572] width 130 height 28
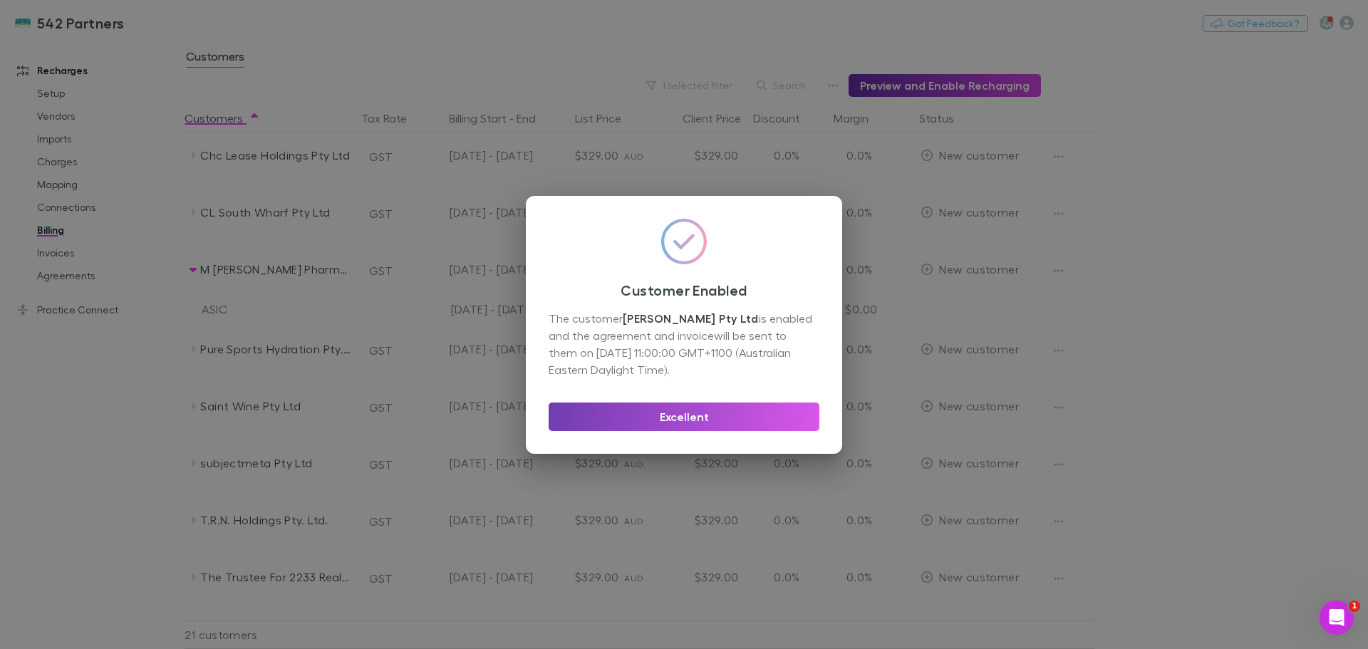
click at [697, 417] on button "Excellent" at bounding box center [683, 416] width 271 height 28
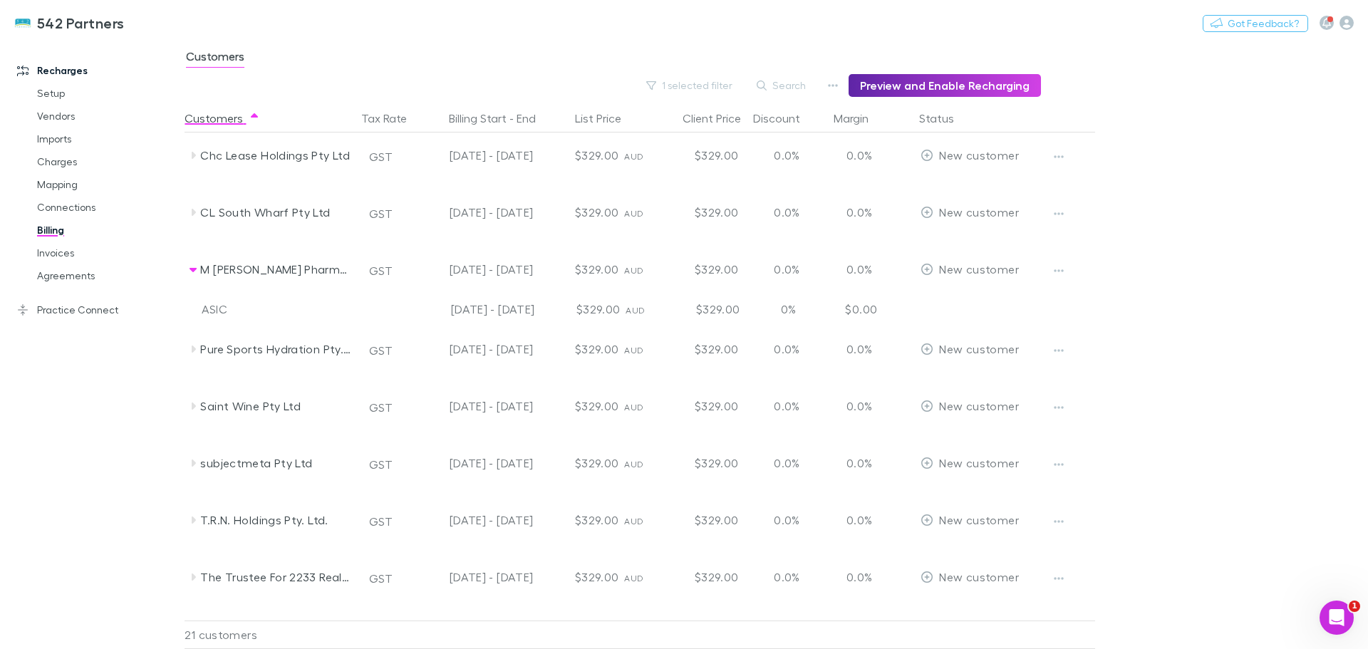
click at [194, 350] on icon at bounding box center [194, 348] width 4 height 7
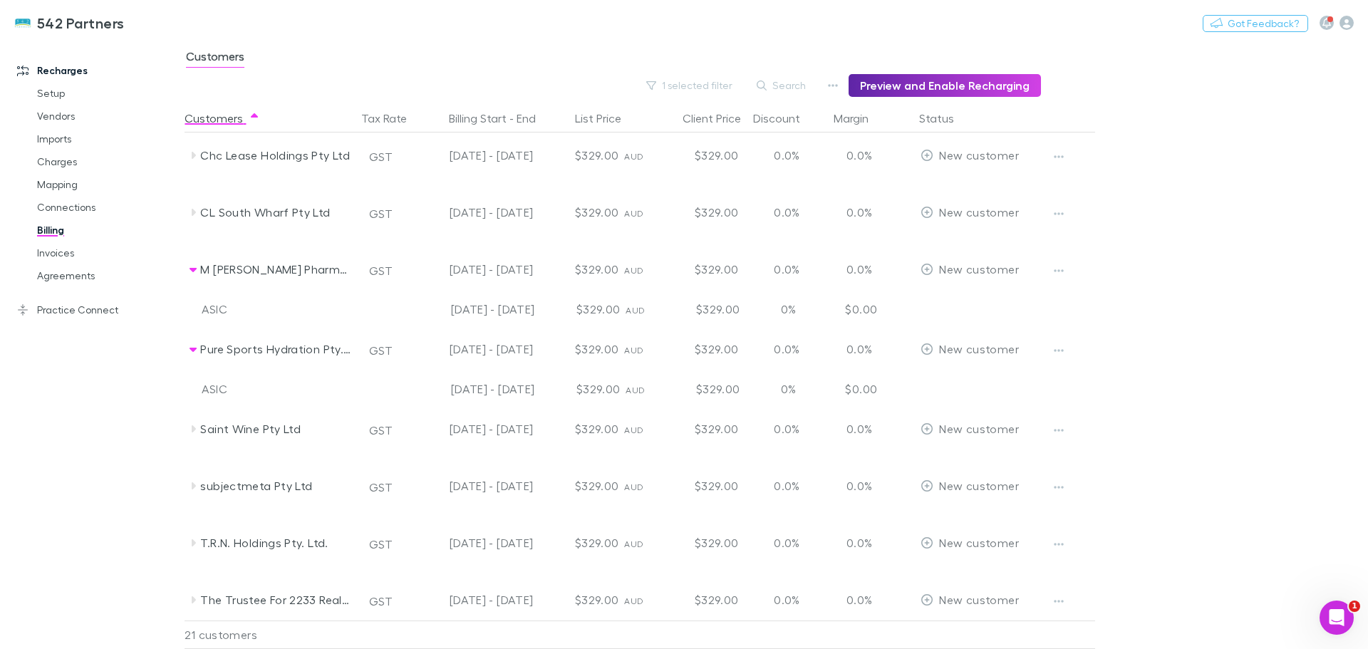
click at [1057, 348] on icon "button" at bounding box center [1059, 350] width 10 height 11
click at [973, 376] on p "Enable Customer" at bounding box center [970, 378] width 173 height 17
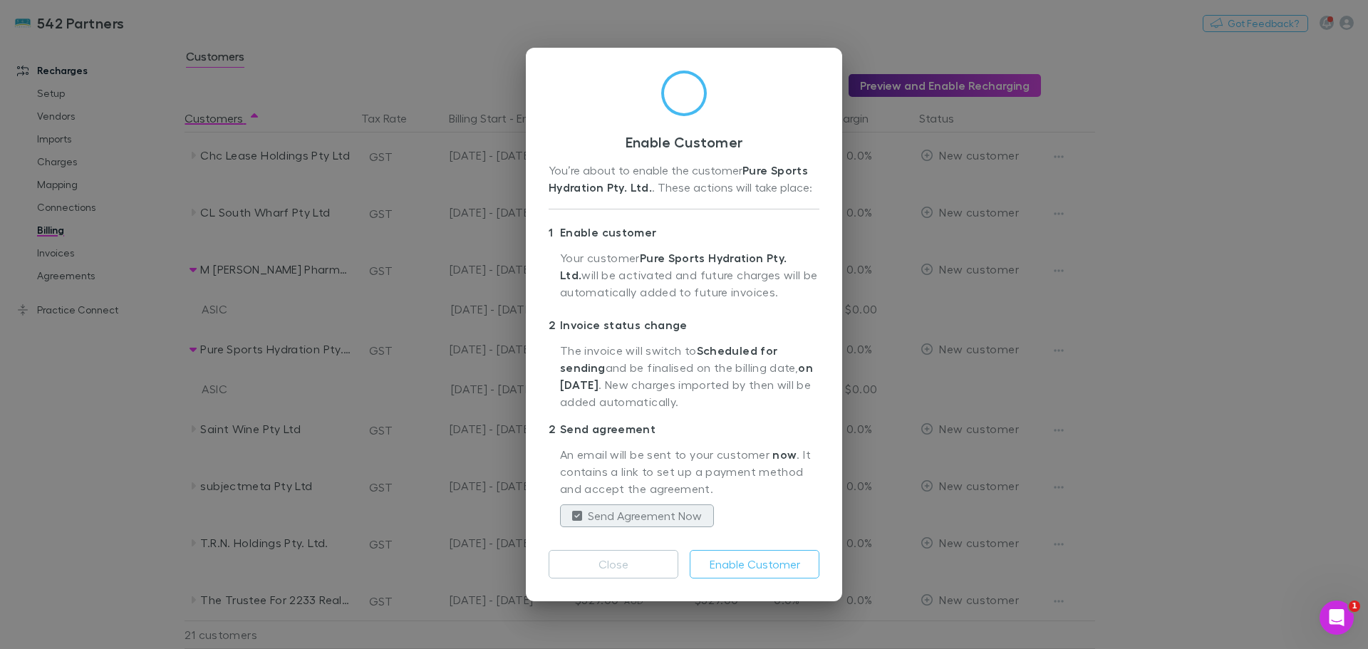
click at [744, 575] on button "Enable Customer" at bounding box center [755, 564] width 130 height 28
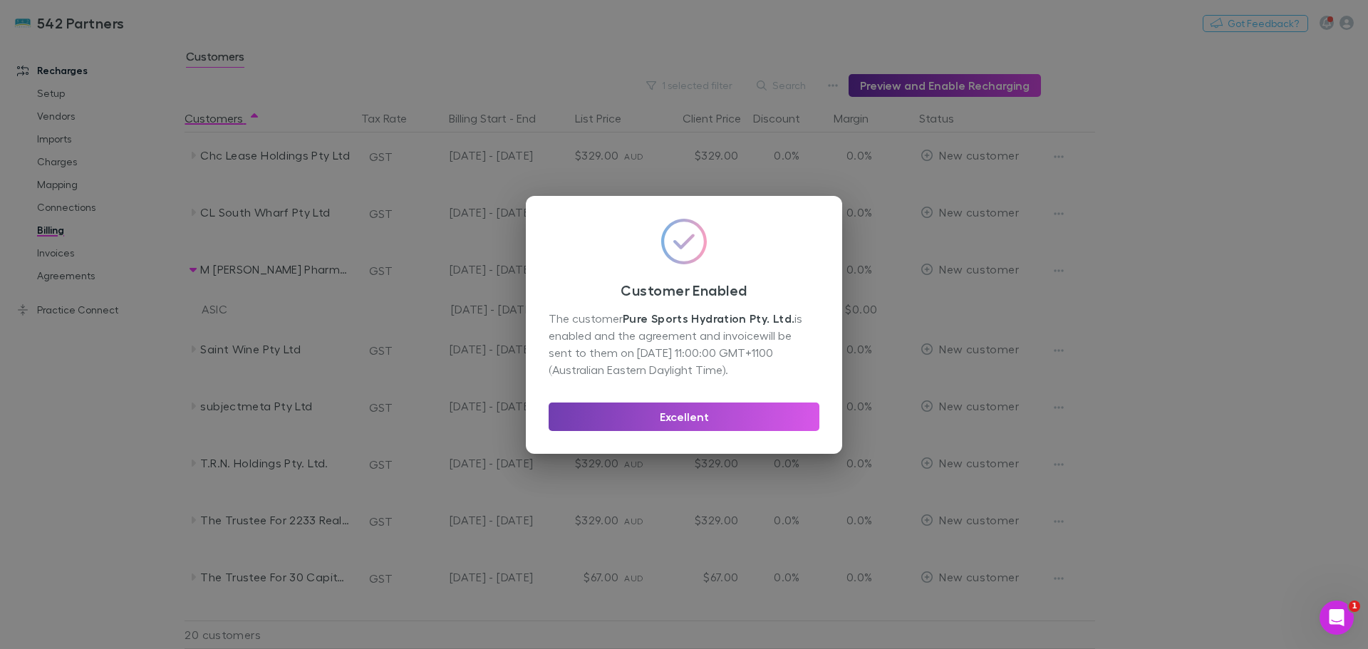
click at [690, 419] on button "Excellent" at bounding box center [683, 416] width 271 height 28
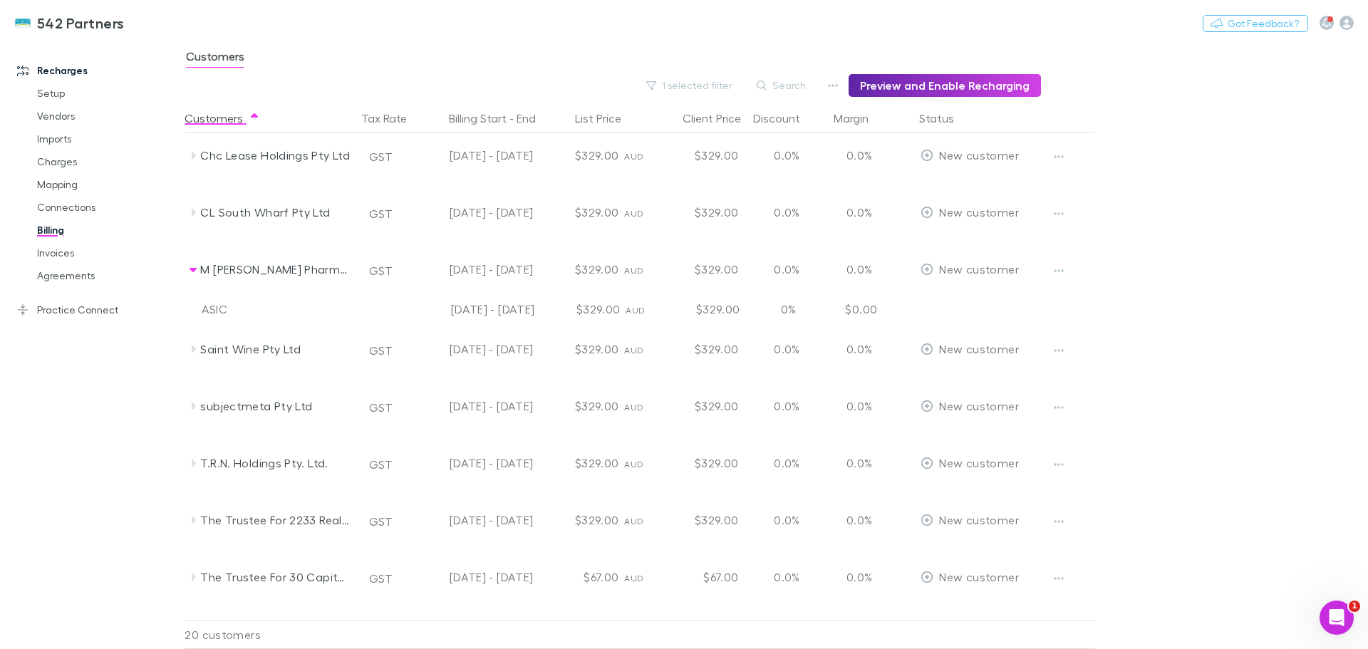
click at [192, 407] on icon at bounding box center [192, 405] width 11 height 11
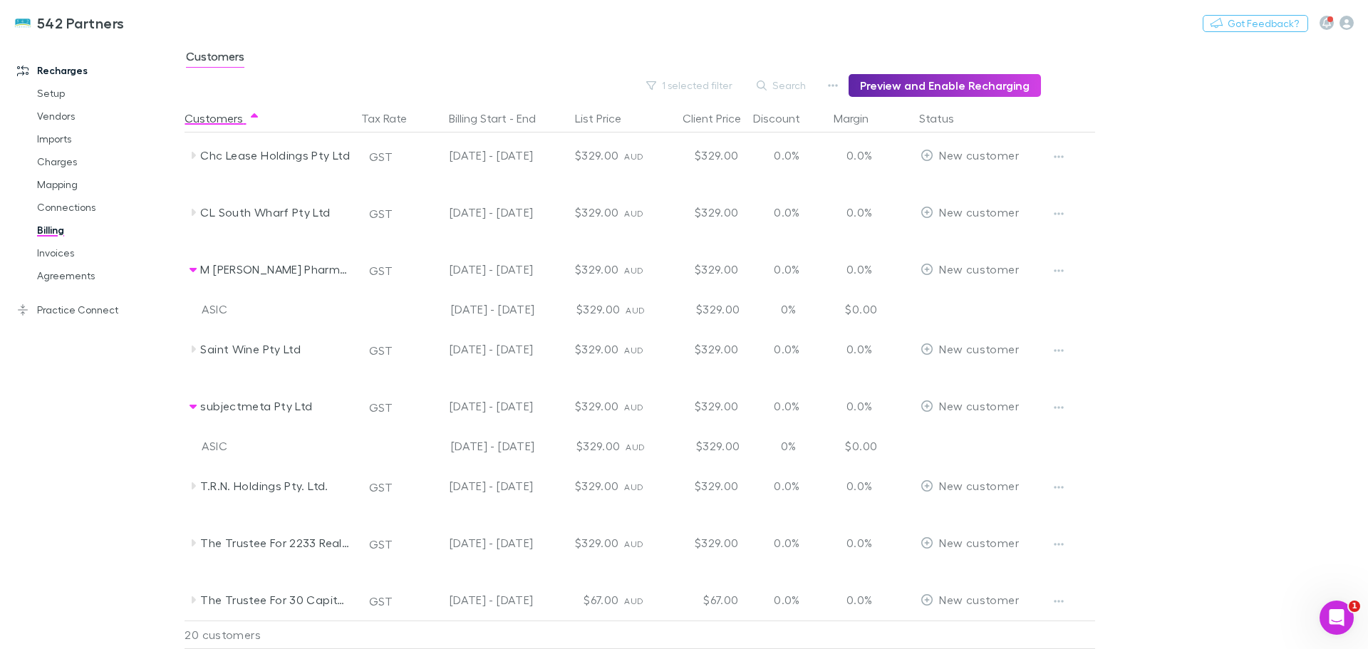
click at [1056, 409] on icon "button" at bounding box center [1059, 407] width 10 height 11
click at [922, 435] on p "Enable Customer" at bounding box center [970, 435] width 173 height 17
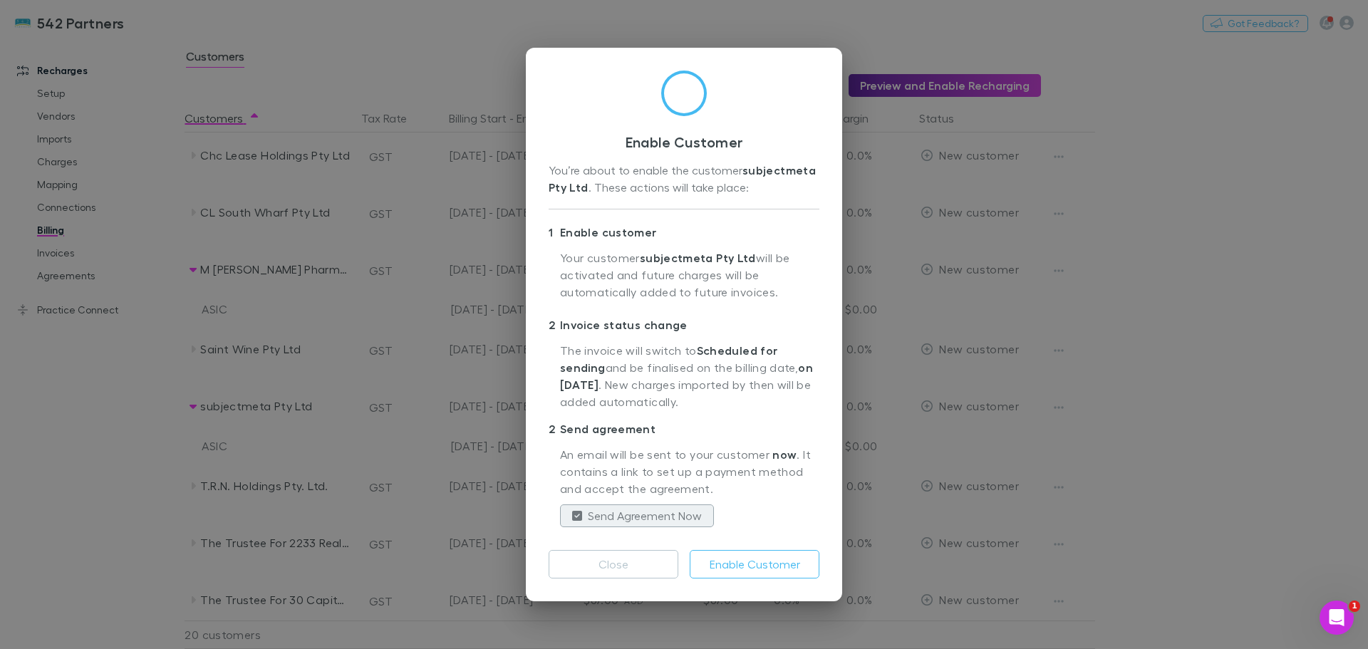
click at [800, 573] on button "Enable Customer" at bounding box center [755, 564] width 130 height 28
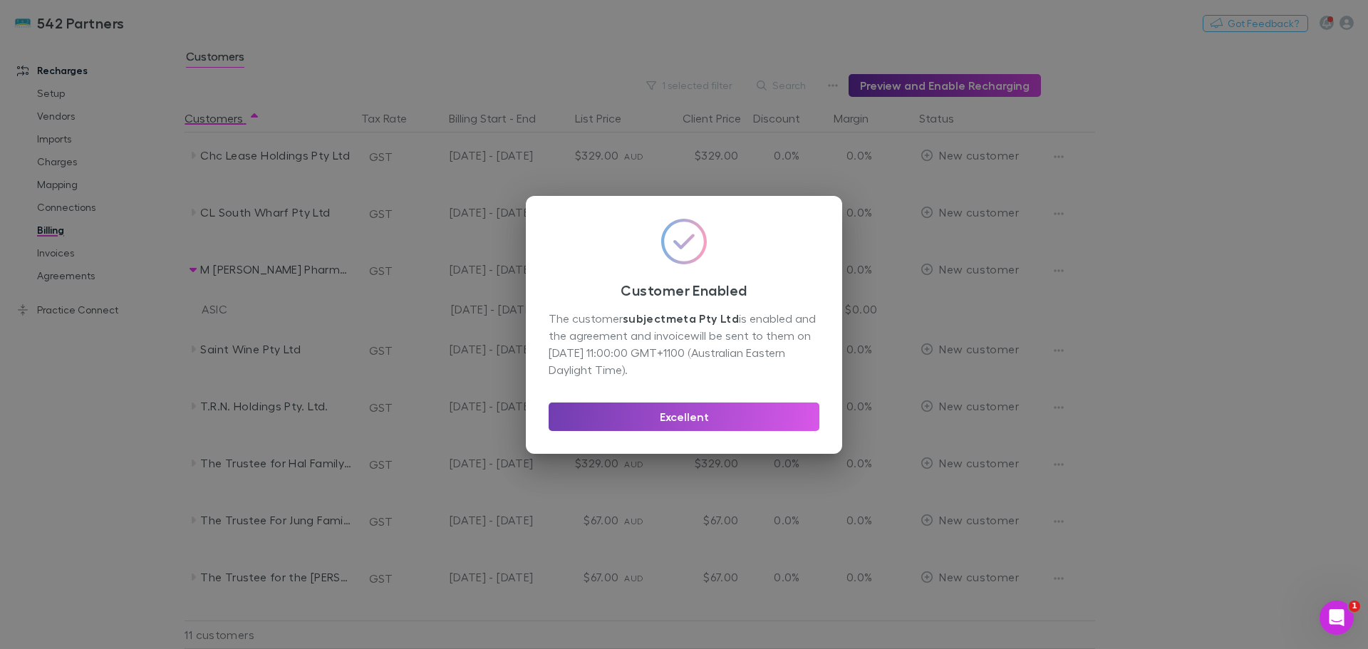
click at [667, 417] on button "Excellent" at bounding box center [683, 416] width 271 height 28
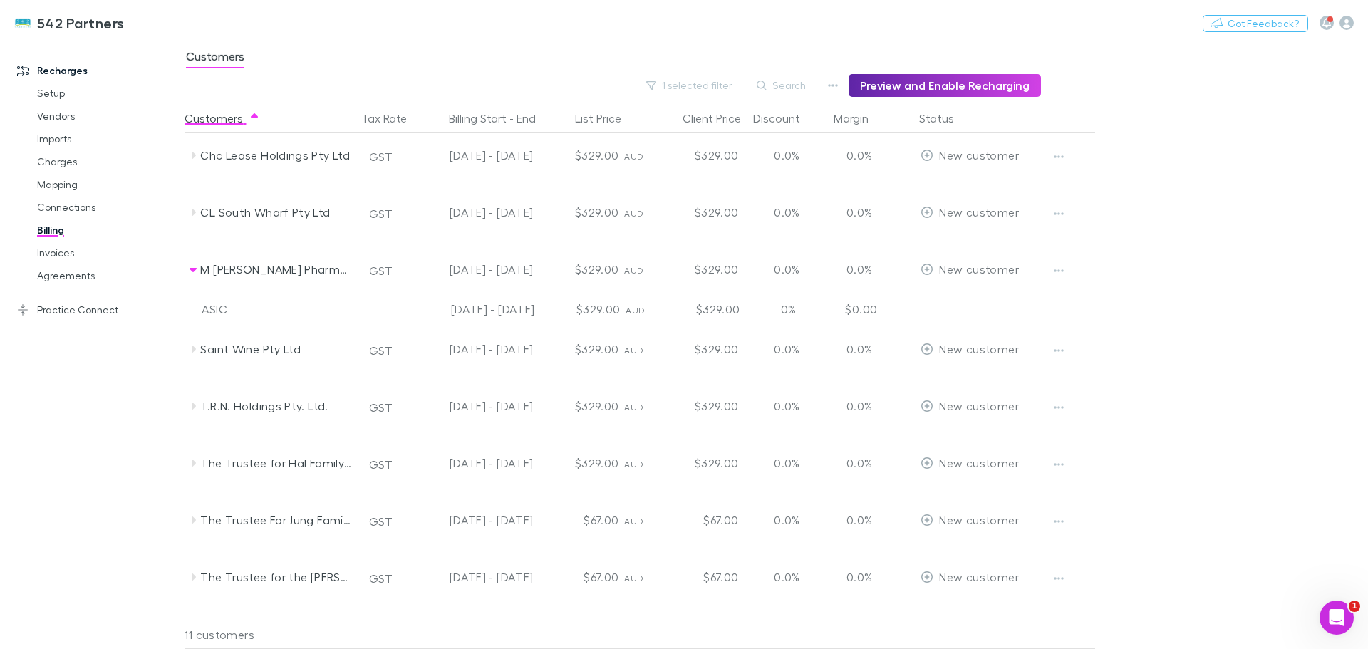
click at [53, 180] on link "Mapping" at bounding box center [108, 184] width 170 height 23
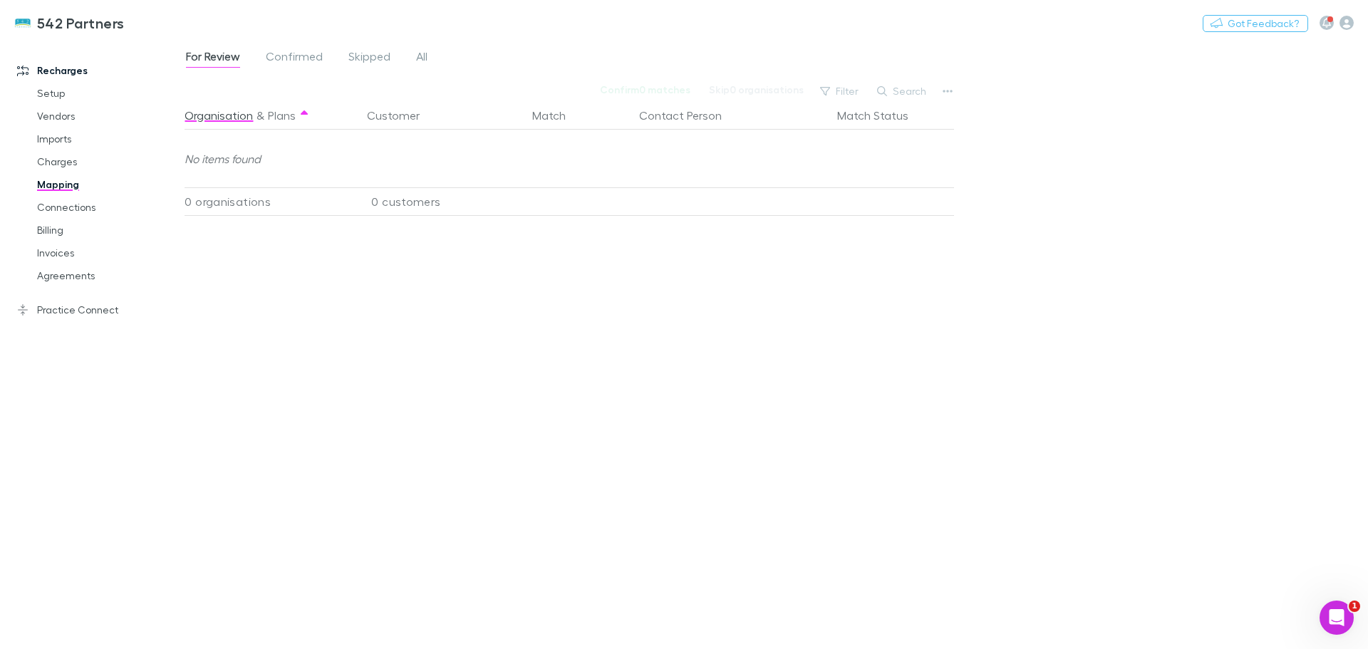
click at [423, 56] on span "All" at bounding box center [421, 58] width 11 height 19
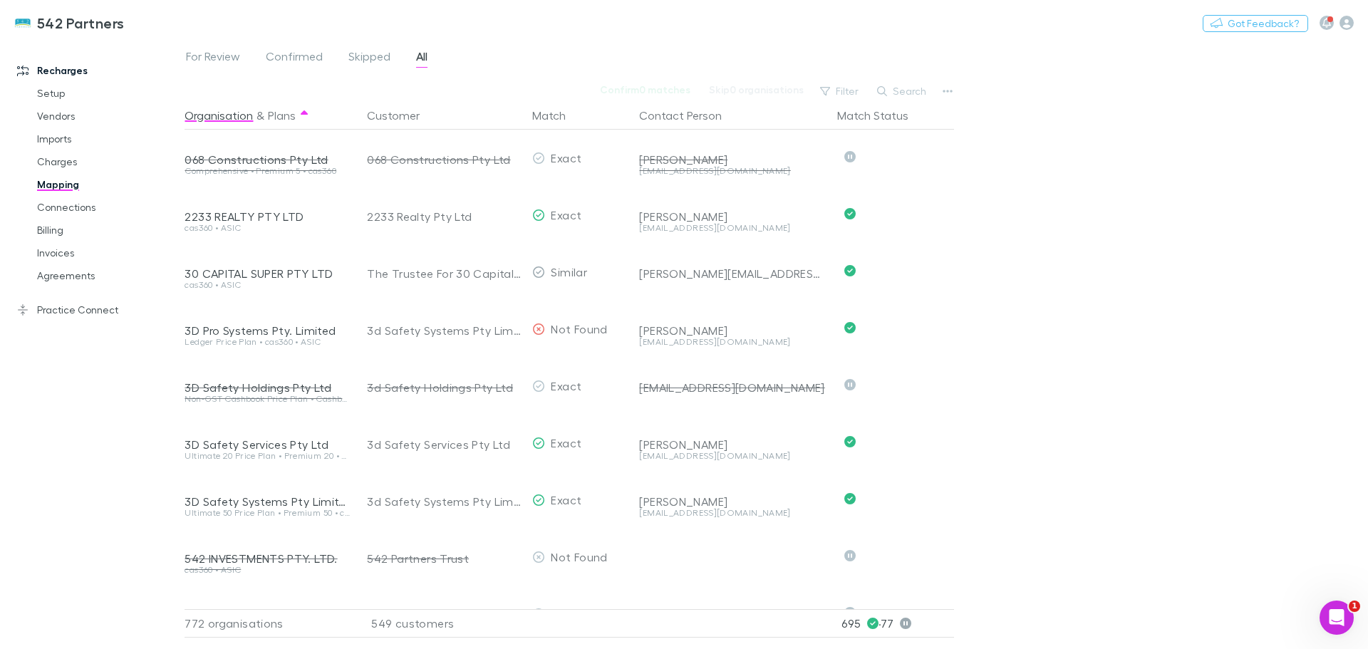
click at [912, 83] on button "Search" at bounding box center [902, 91] width 65 height 17
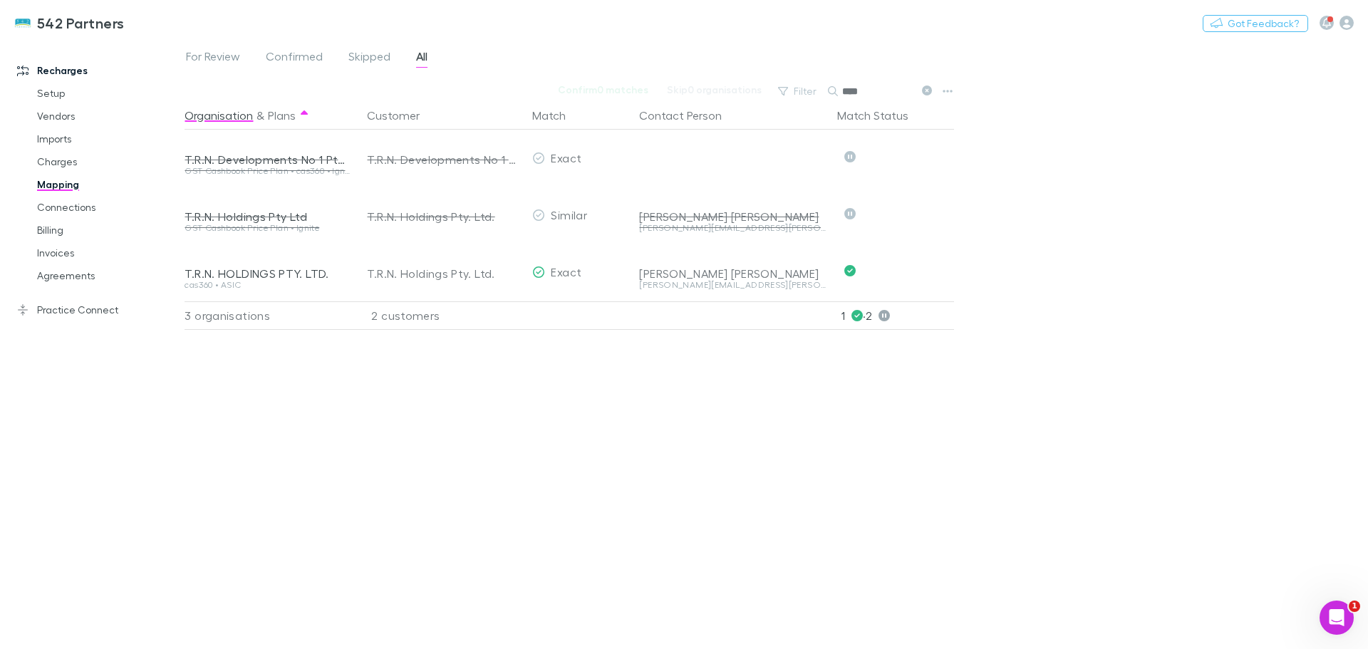
type input "****"
click at [915, 272] on button "Undo" at bounding box center [904, 270] width 46 height 17
click at [920, 271] on button "Skip" at bounding box center [916, 272] width 46 height 17
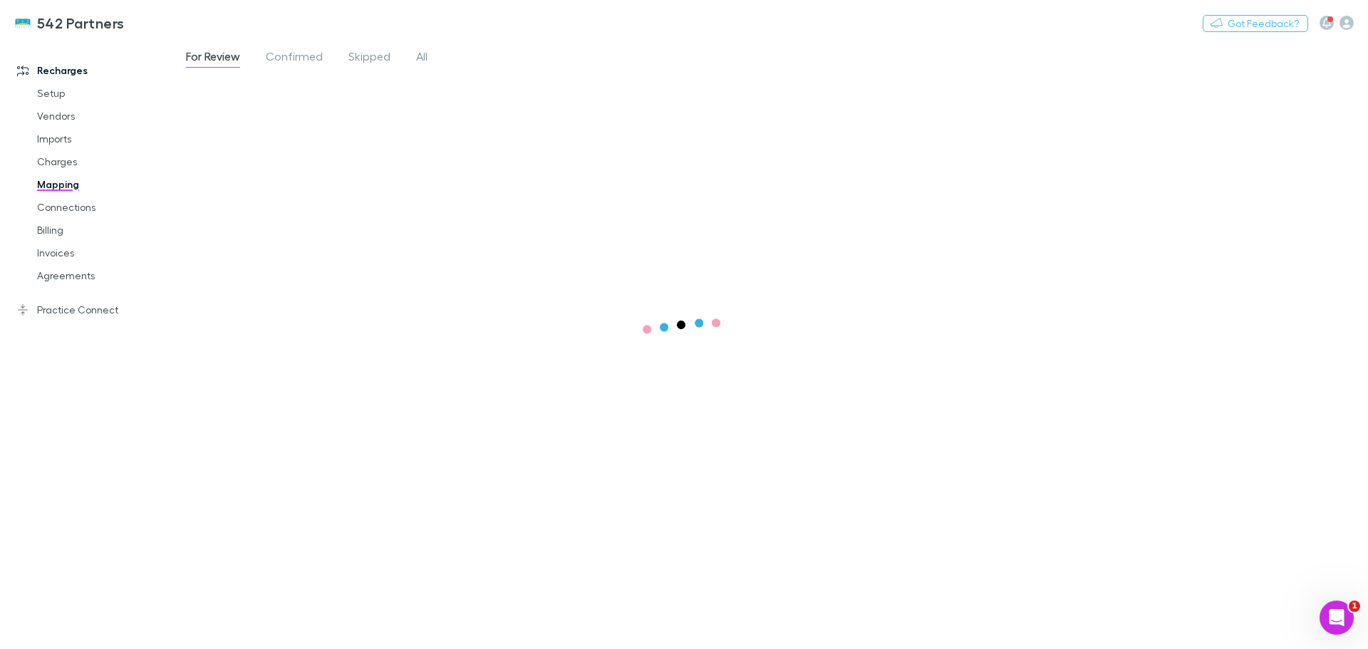
click at [420, 52] on span "All" at bounding box center [421, 58] width 11 height 19
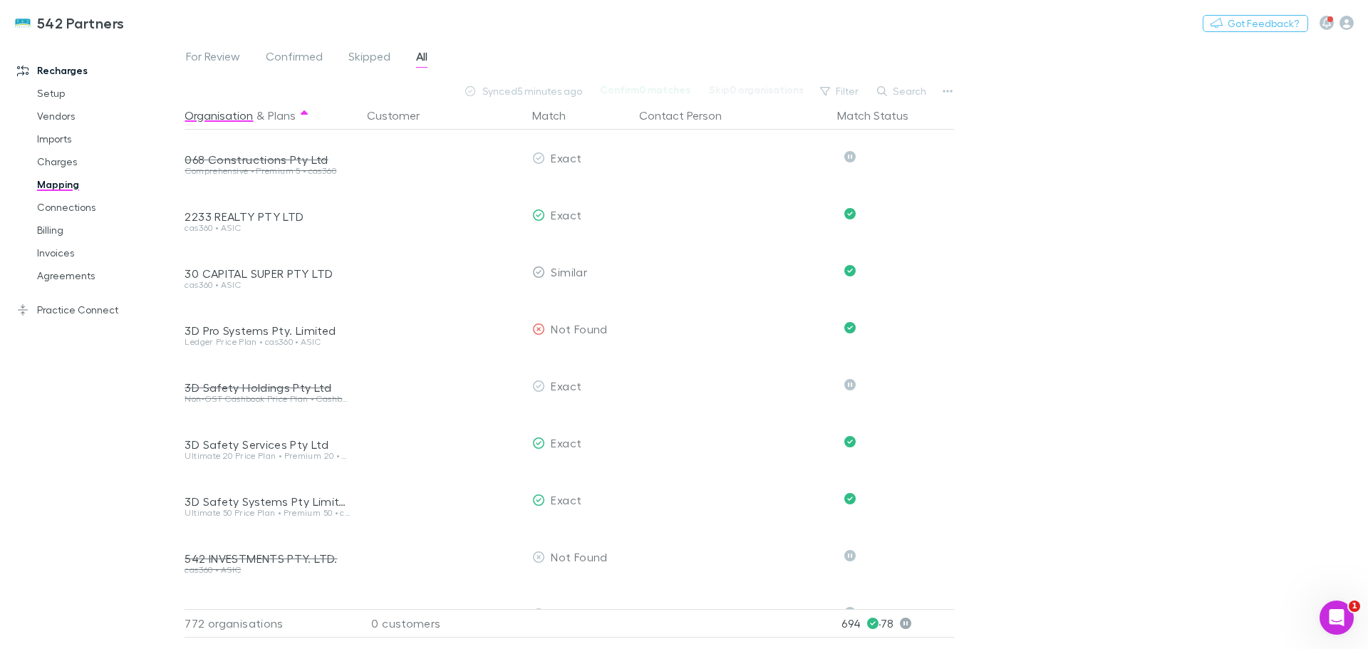
click at [901, 90] on button "Search" at bounding box center [902, 91] width 65 height 17
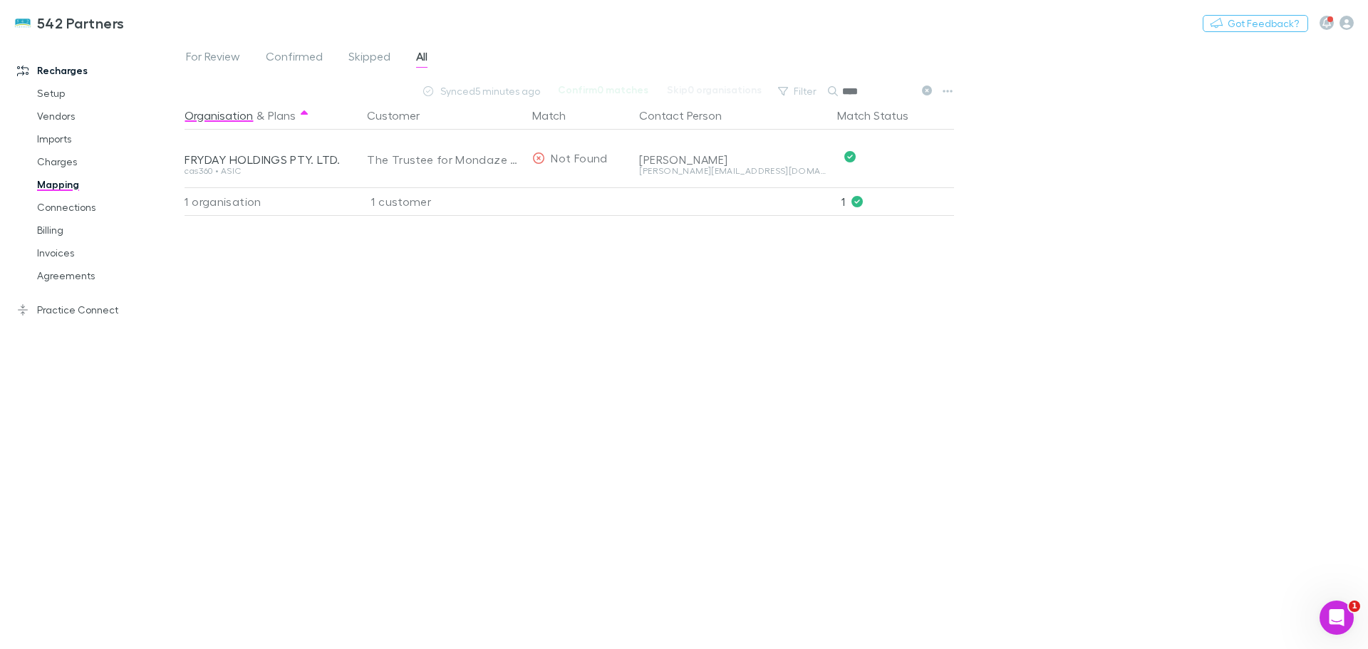
drag, startPoint x: 869, startPoint y: 97, endPoint x: 781, endPoint y: 82, distance: 88.9
click at [781, 82] on div "Filter Search ****" at bounding box center [854, 91] width 167 height 20
drag, startPoint x: 872, startPoint y: 88, endPoint x: 814, endPoint y: 90, distance: 57.7
click at [814, 90] on div "Filter Search *****" at bounding box center [854, 91] width 167 height 20
drag, startPoint x: 867, startPoint y: 90, endPoint x: 816, endPoint y: 94, distance: 50.7
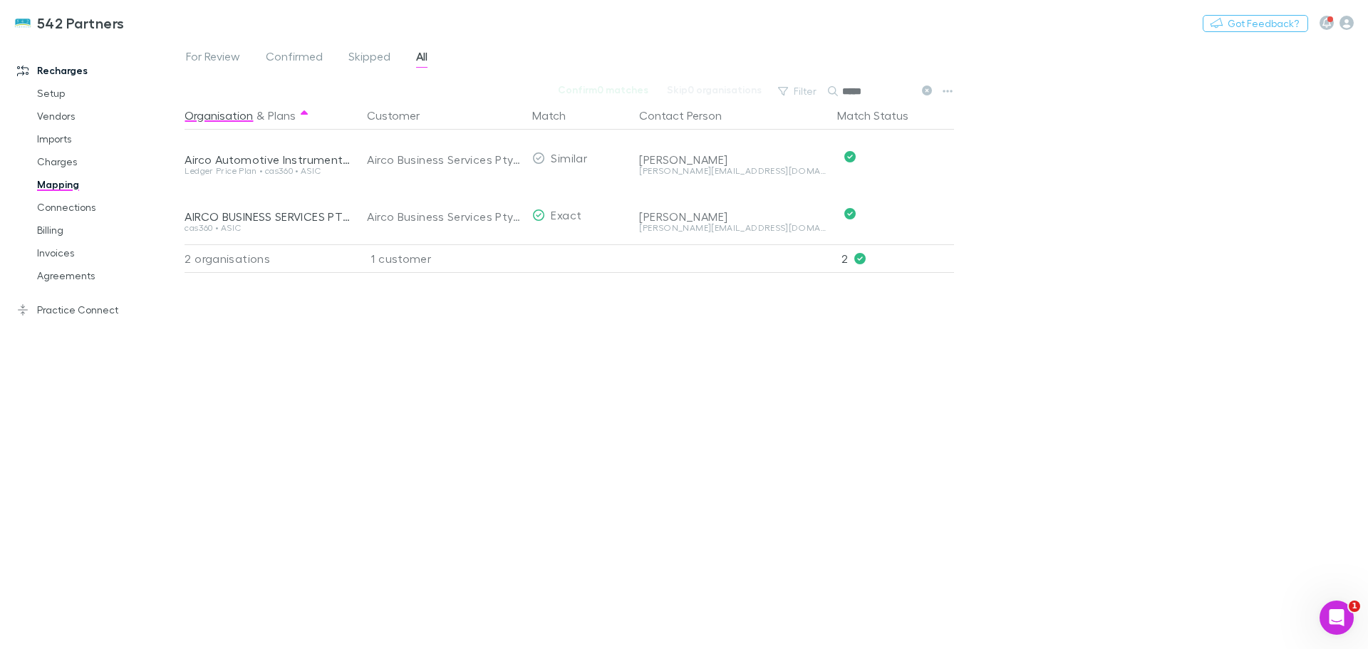
click at [816, 94] on div "Filter Search *****" at bounding box center [854, 91] width 167 height 20
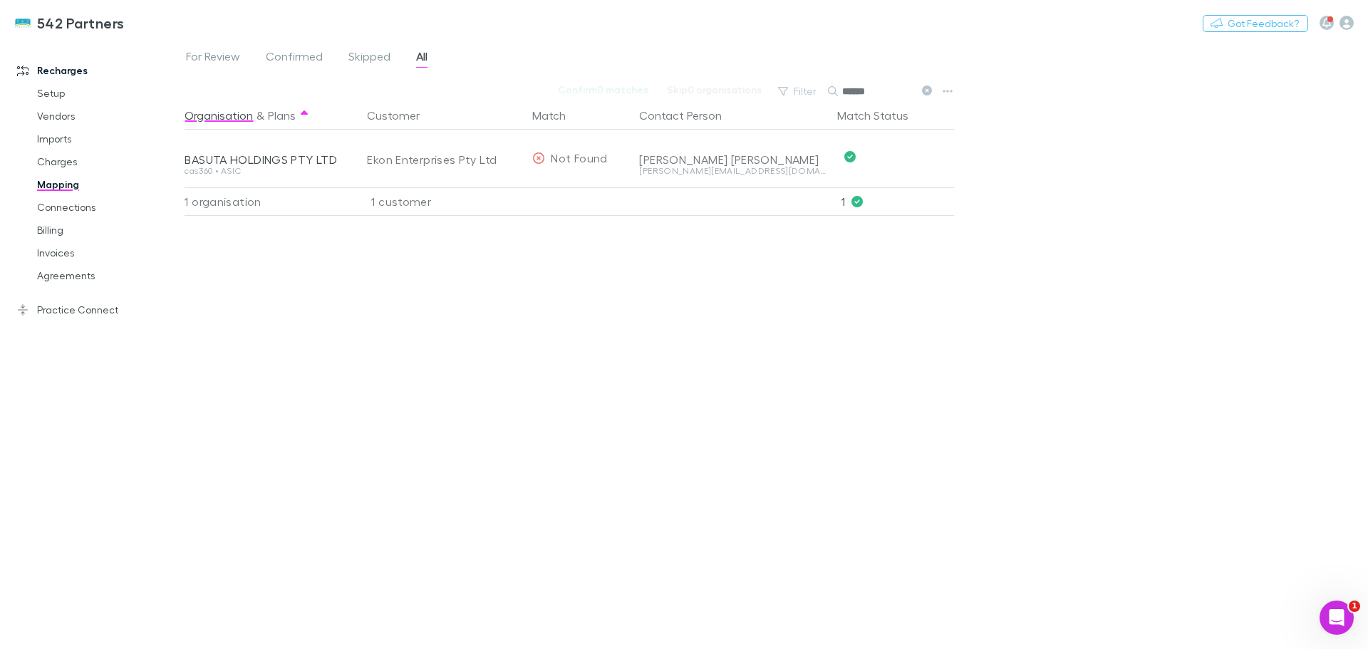
click at [742, 90] on div "Confirm 0 matches Skip 0 organisations Filter Search ******" at bounding box center [570, 91] width 773 height 20
type input "******"
click at [923, 90] on icon at bounding box center [927, 90] width 10 height 10
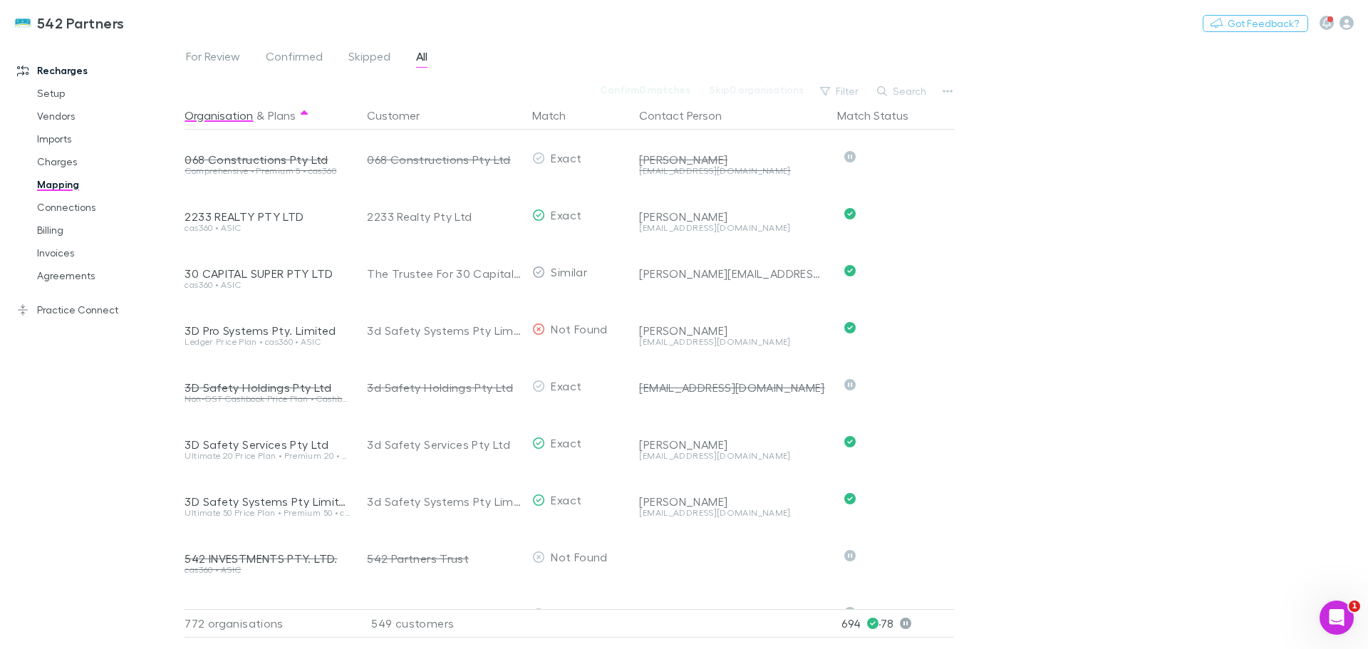
click at [58, 250] on link "Invoices" at bounding box center [108, 252] width 170 height 23
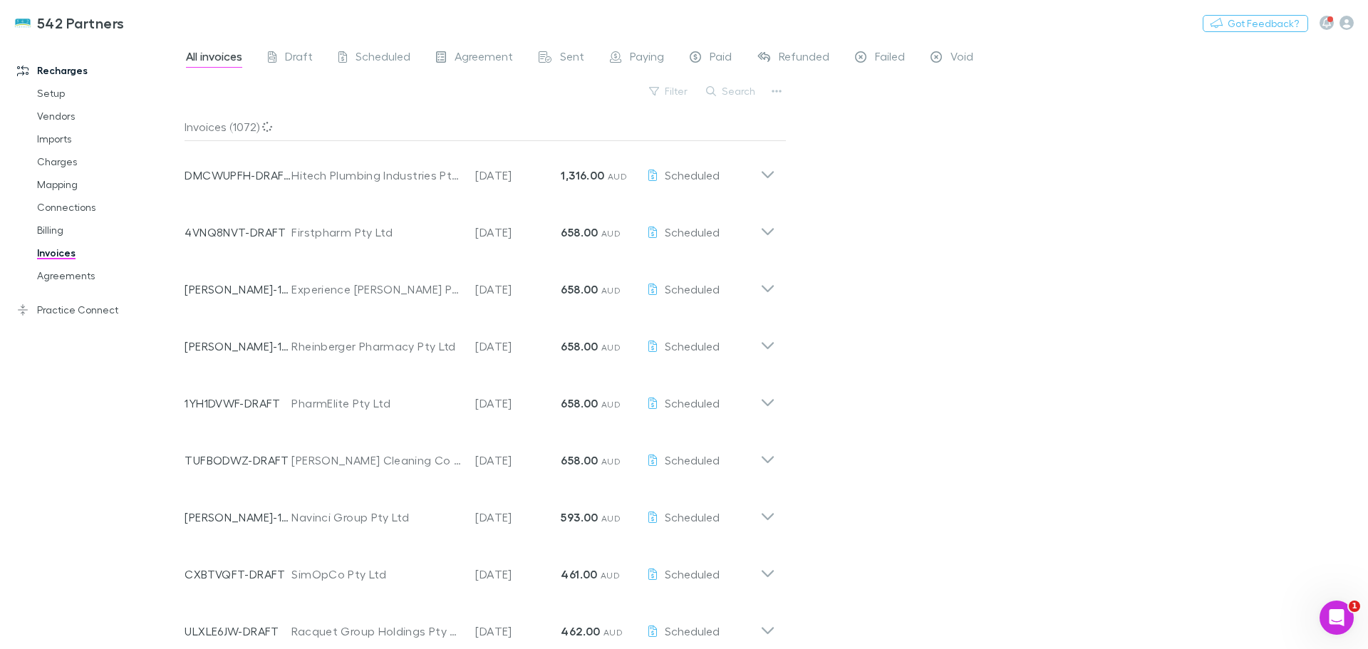
click at [729, 89] on button "Search" at bounding box center [731, 91] width 65 height 17
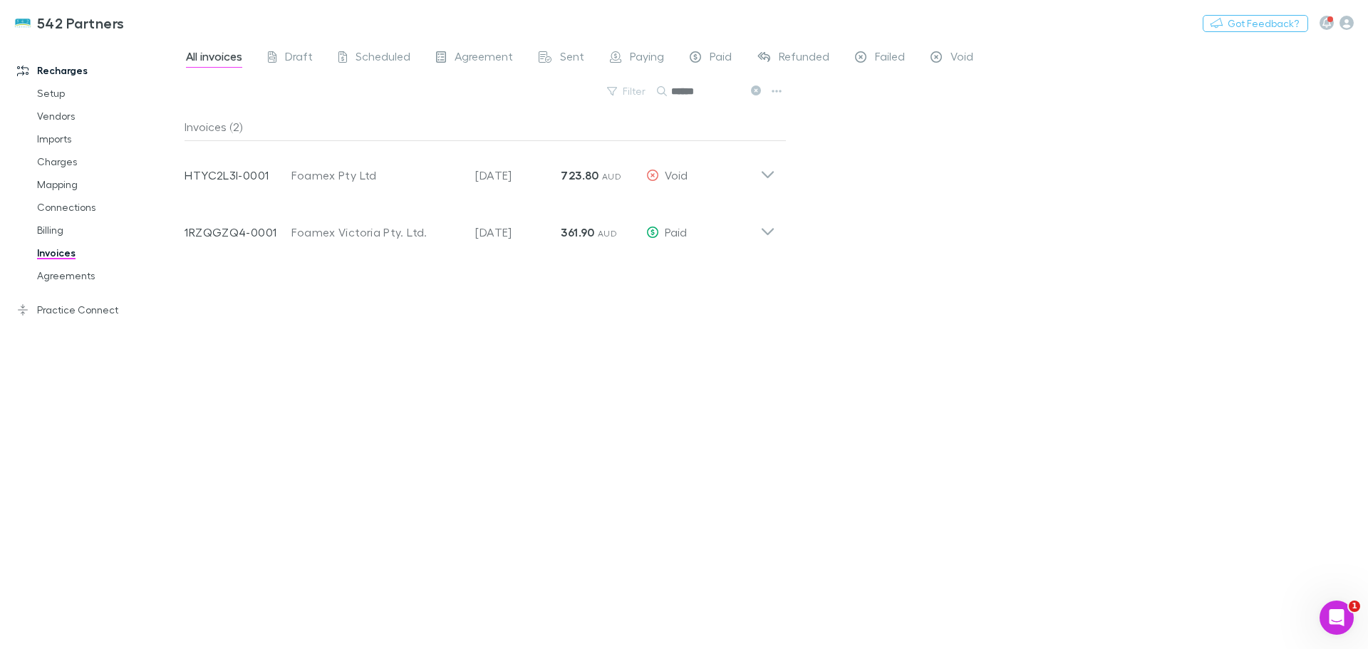
click at [770, 176] on icon at bounding box center [767, 174] width 12 height 7
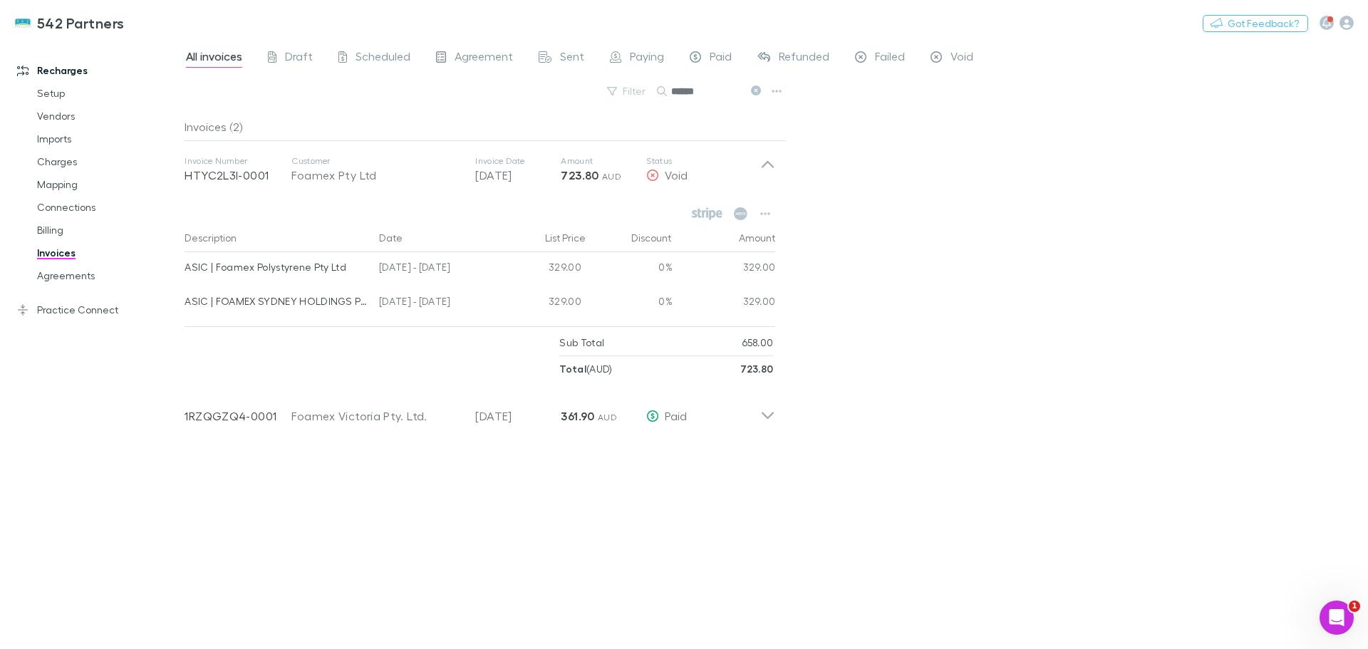
drag, startPoint x: 724, startPoint y: 94, endPoint x: 614, endPoint y: 92, distance: 109.7
click at [614, 92] on div "Filter Search ******" at bounding box center [485, 96] width 602 height 31
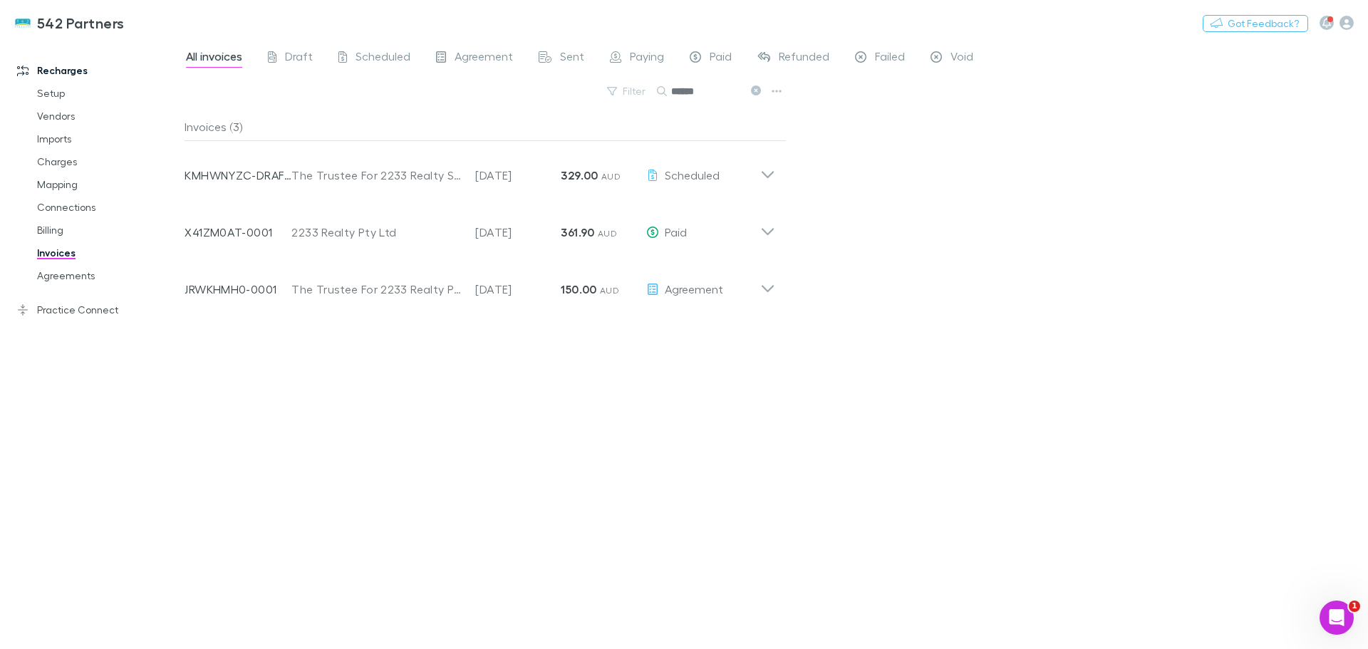
click at [768, 234] on icon at bounding box center [767, 231] width 12 height 7
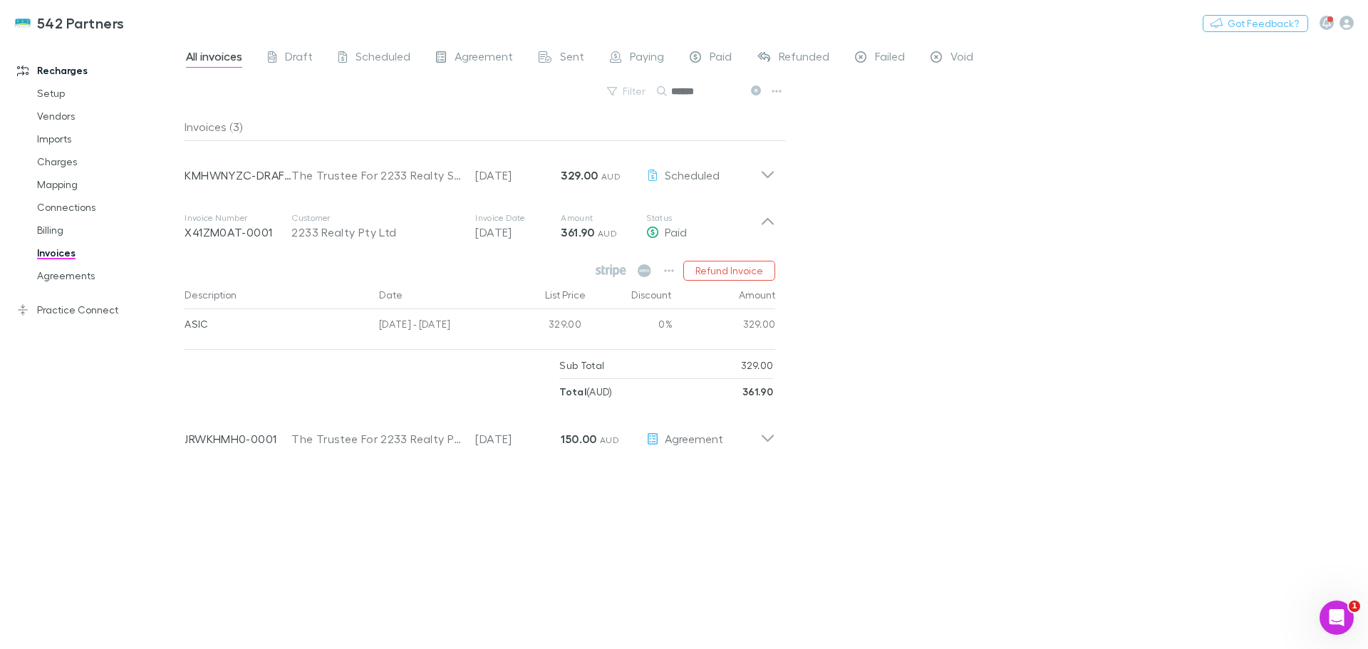
click at [774, 169] on icon at bounding box center [767, 169] width 15 height 28
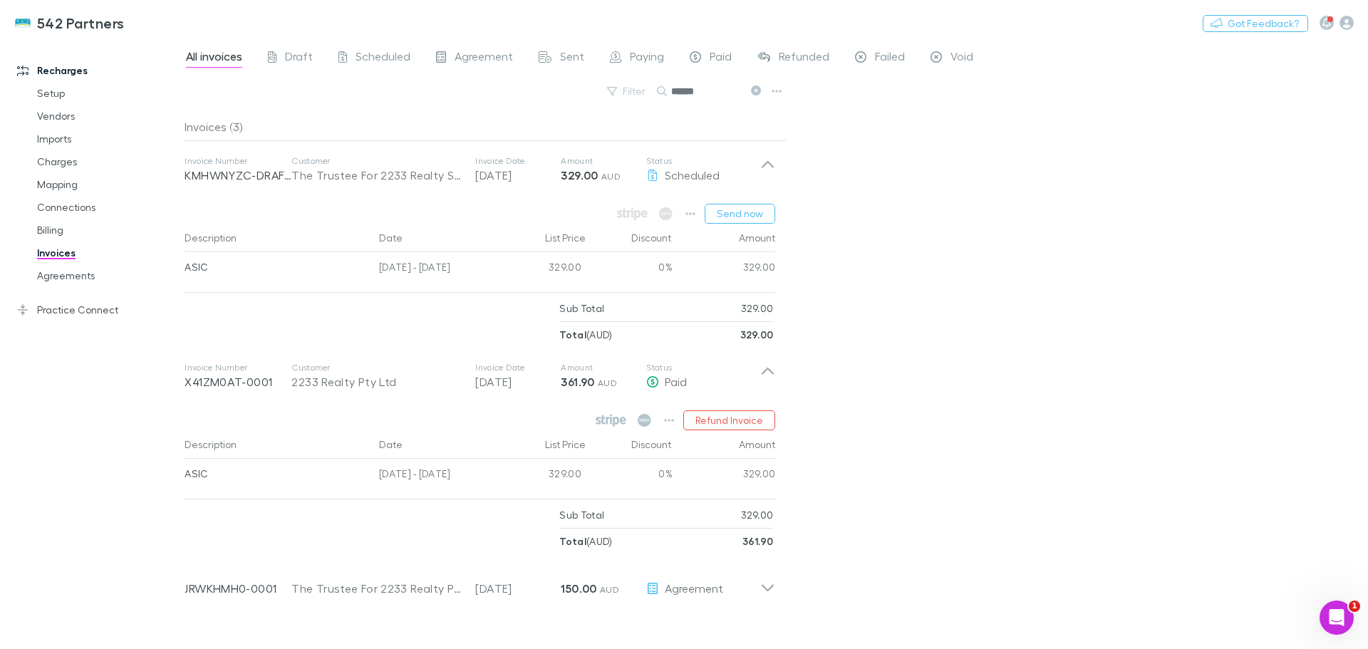
click at [775, 169] on div "Invoice Number KMHWNYZC-DRAFT Customer The Trustee For 2233 Realty Sales Unit T…" at bounding box center [479, 169] width 613 height 57
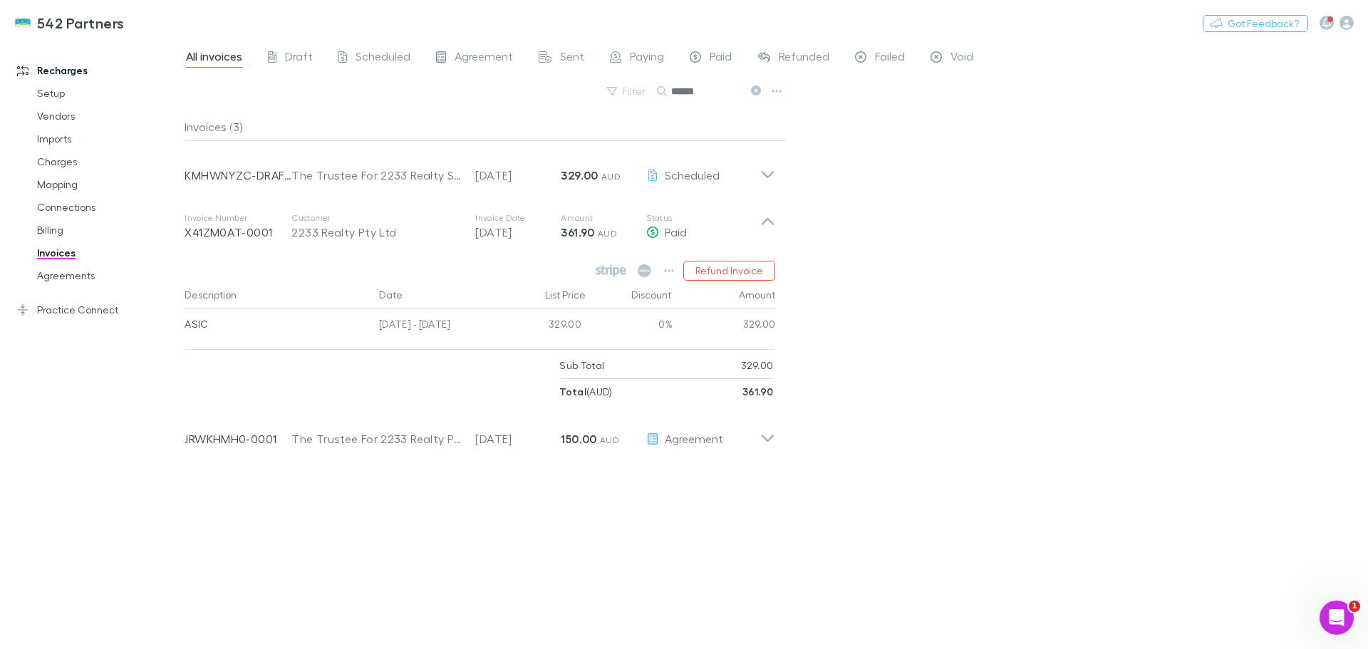
drag, startPoint x: 711, startPoint y: 95, endPoint x: 654, endPoint y: 100, distance: 57.3
click at [654, 100] on div "Filter Search ******" at bounding box center [485, 96] width 602 height 31
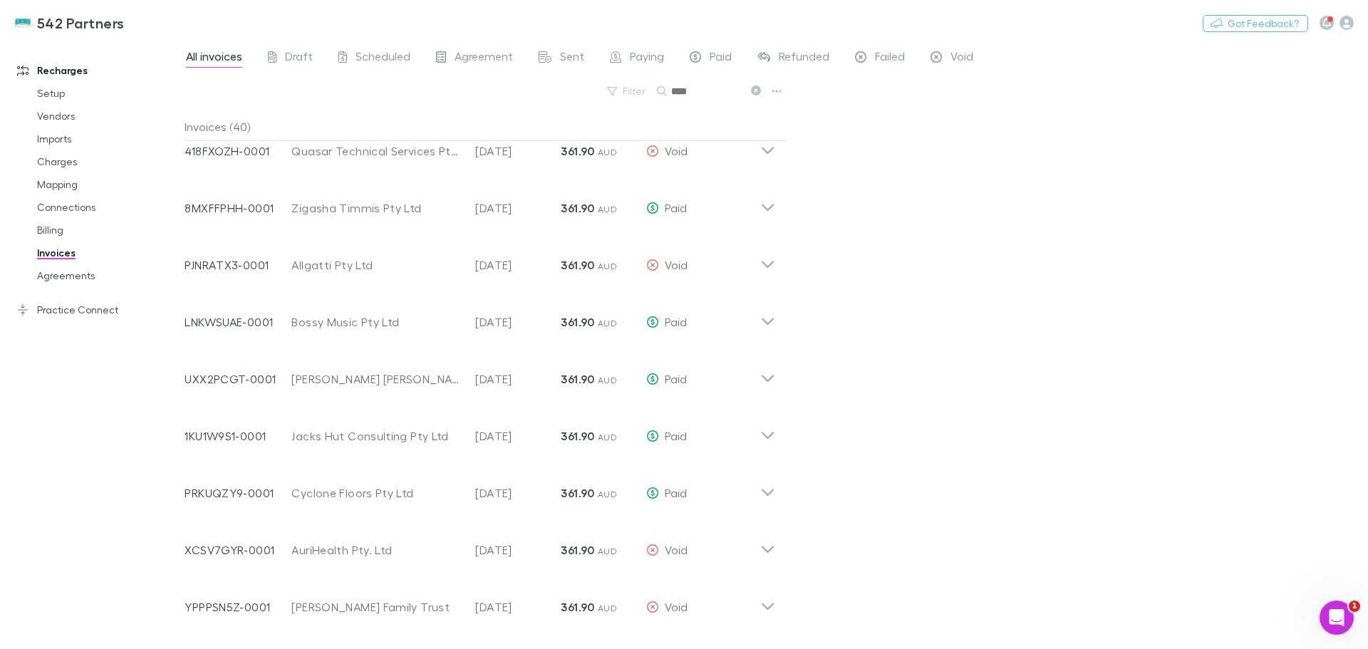
scroll to position [1425, 0]
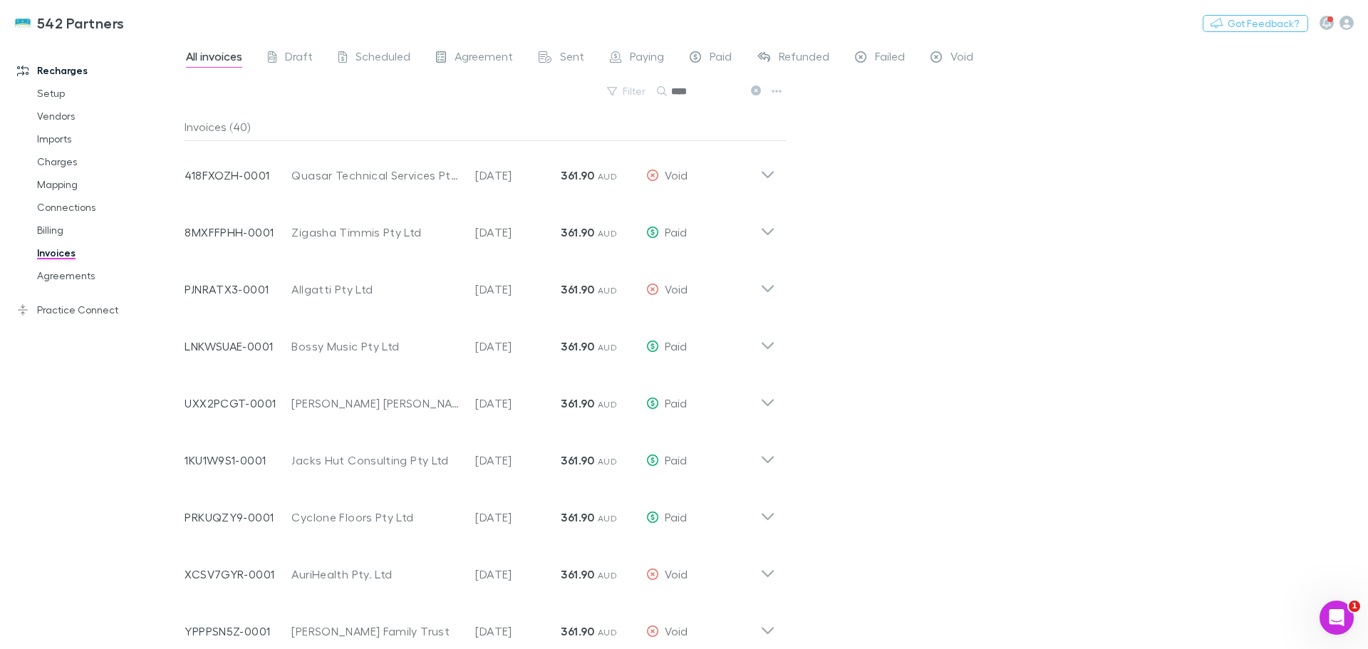
type input "****"
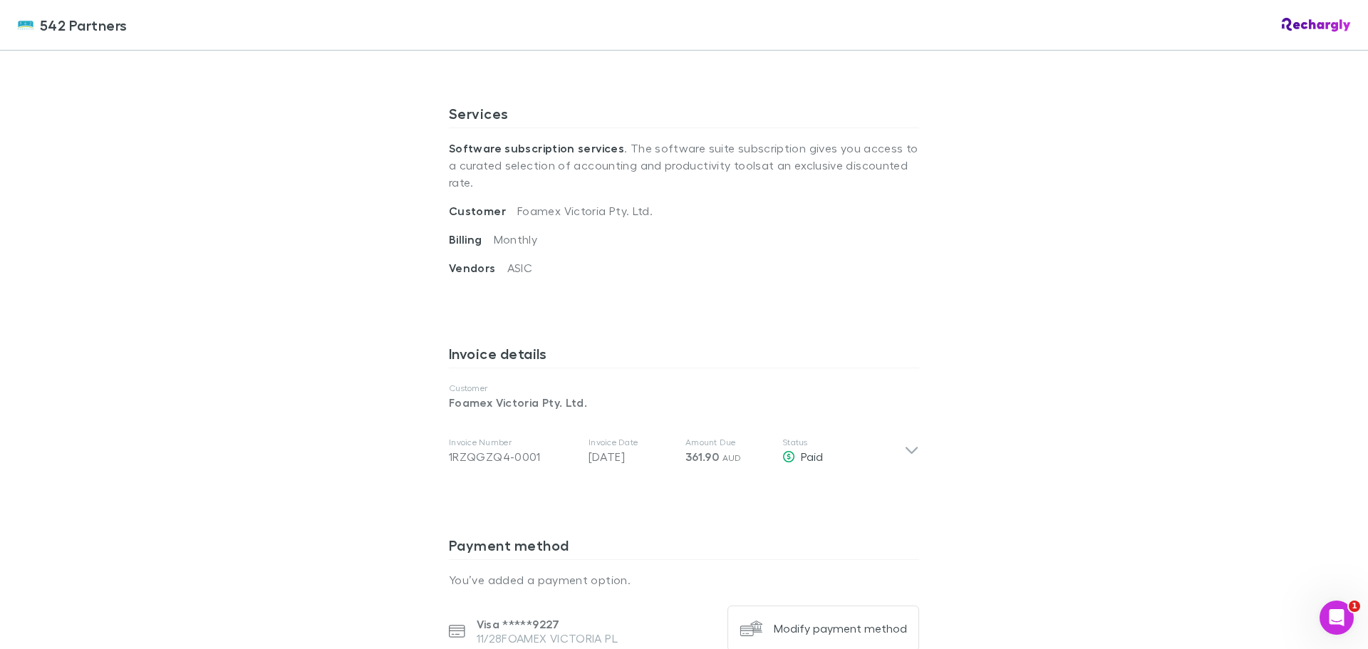
scroll to position [641, 0]
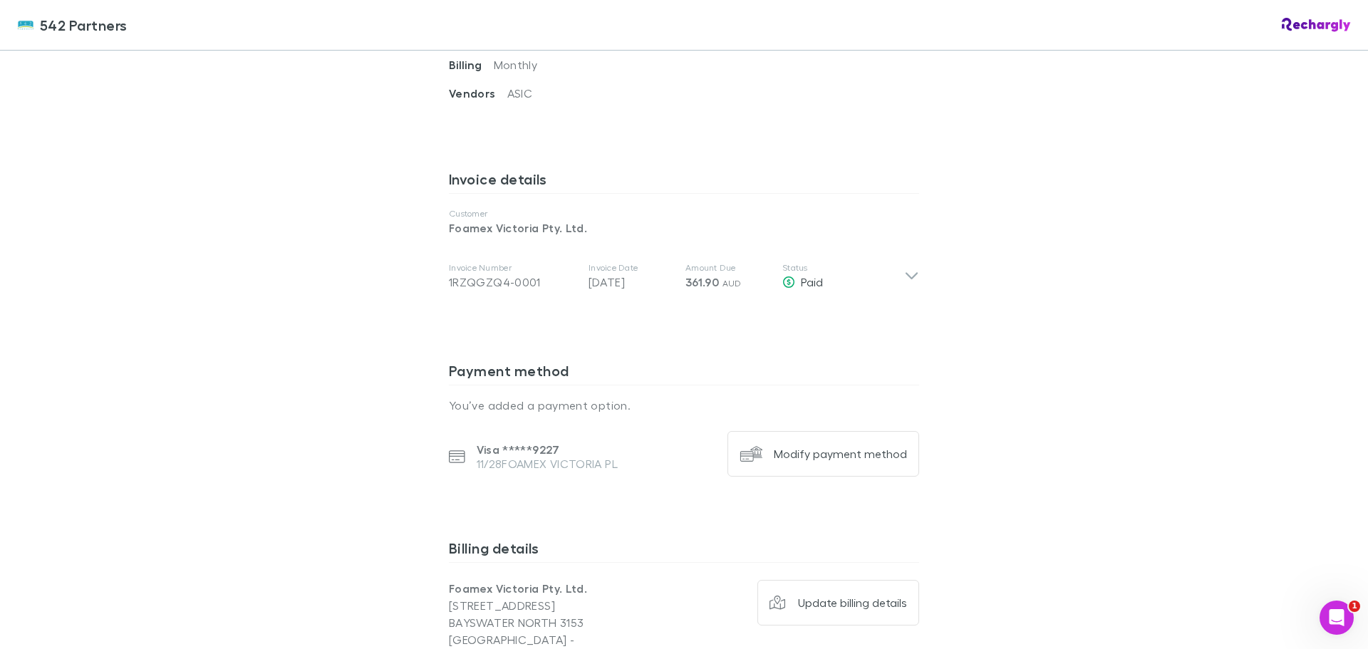
click at [908, 273] on icon at bounding box center [911, 276] width 12 height 7
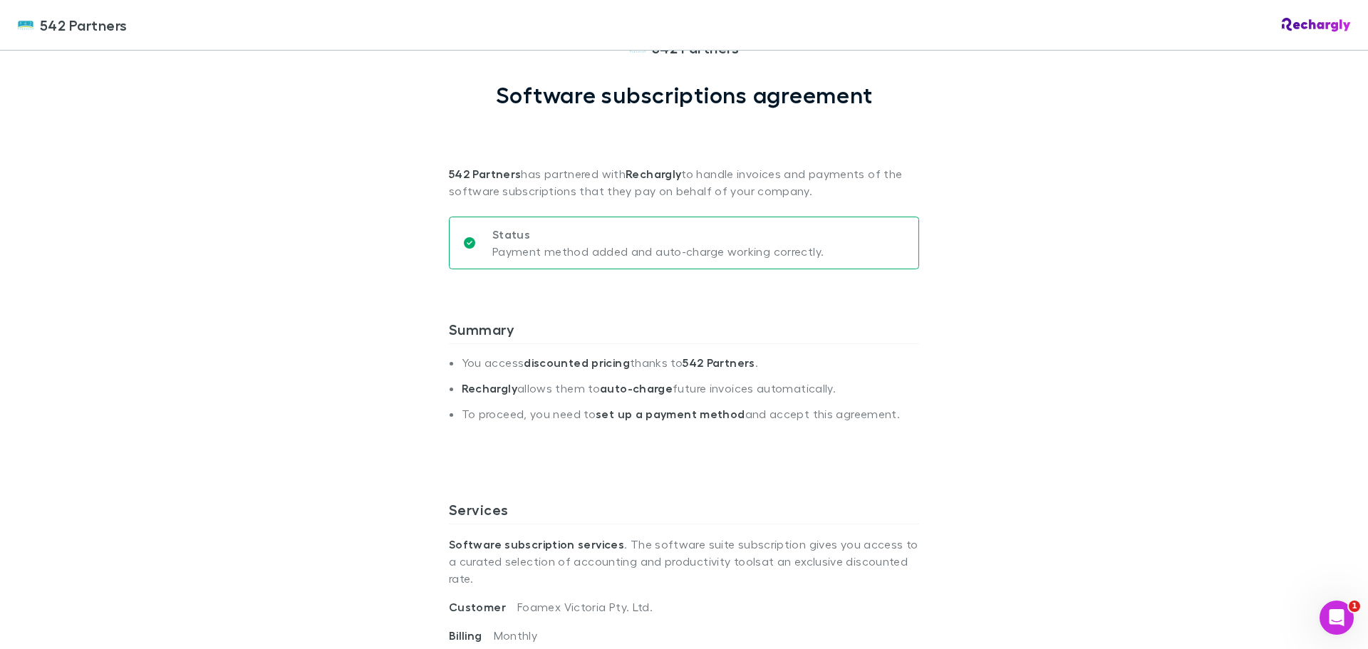
scroll to position [0, 0]
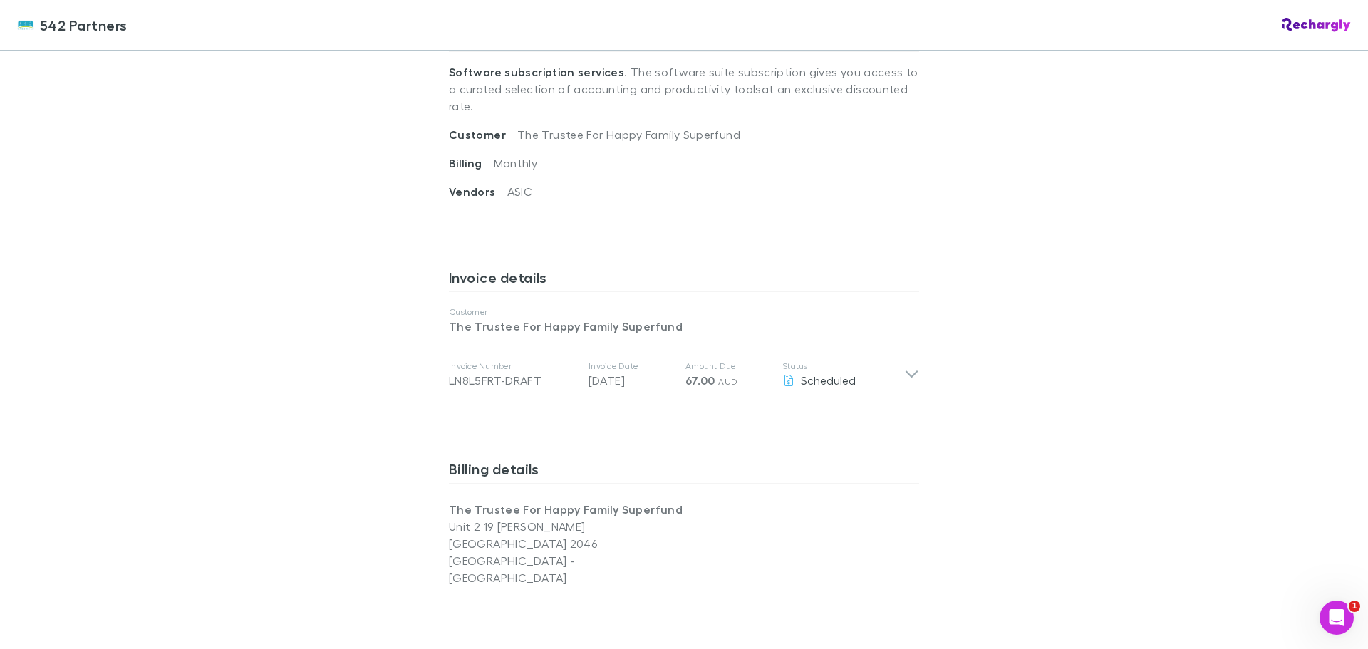
scroll to position [570, 0]
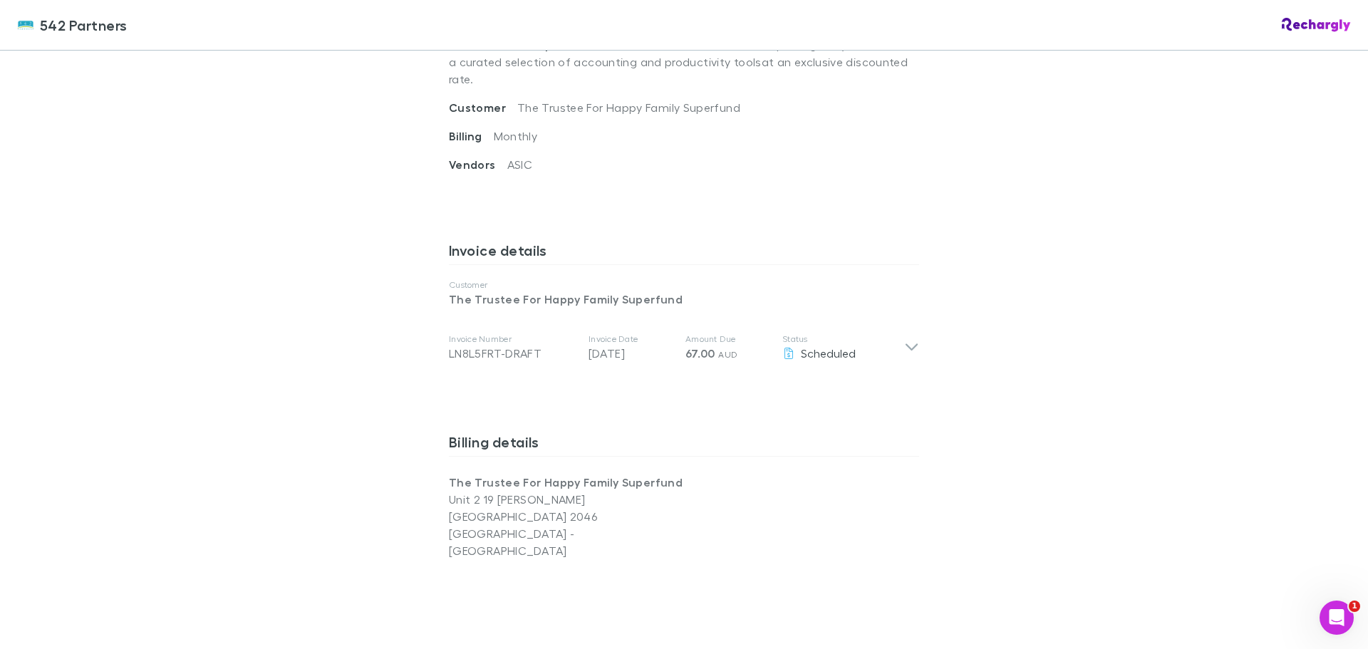
click at [904, 339] on icon at bounding box center [911, 347] width 15 height 17
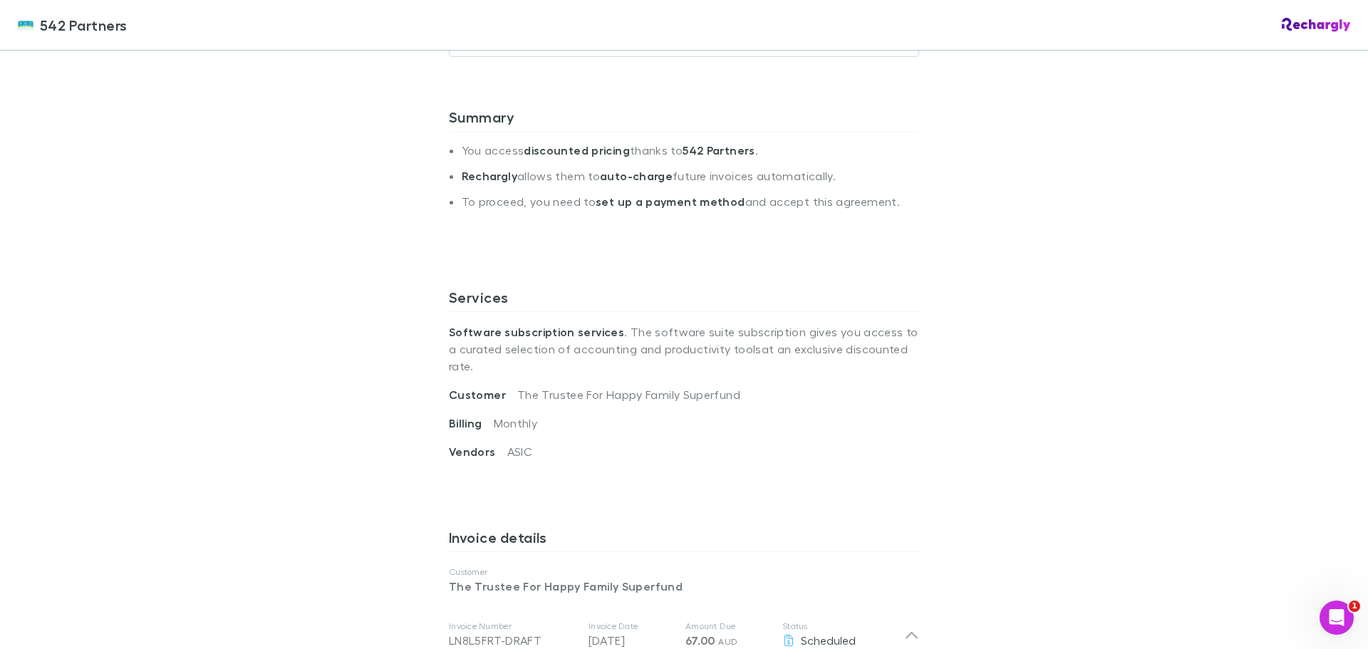
scroll to position [308, 0]
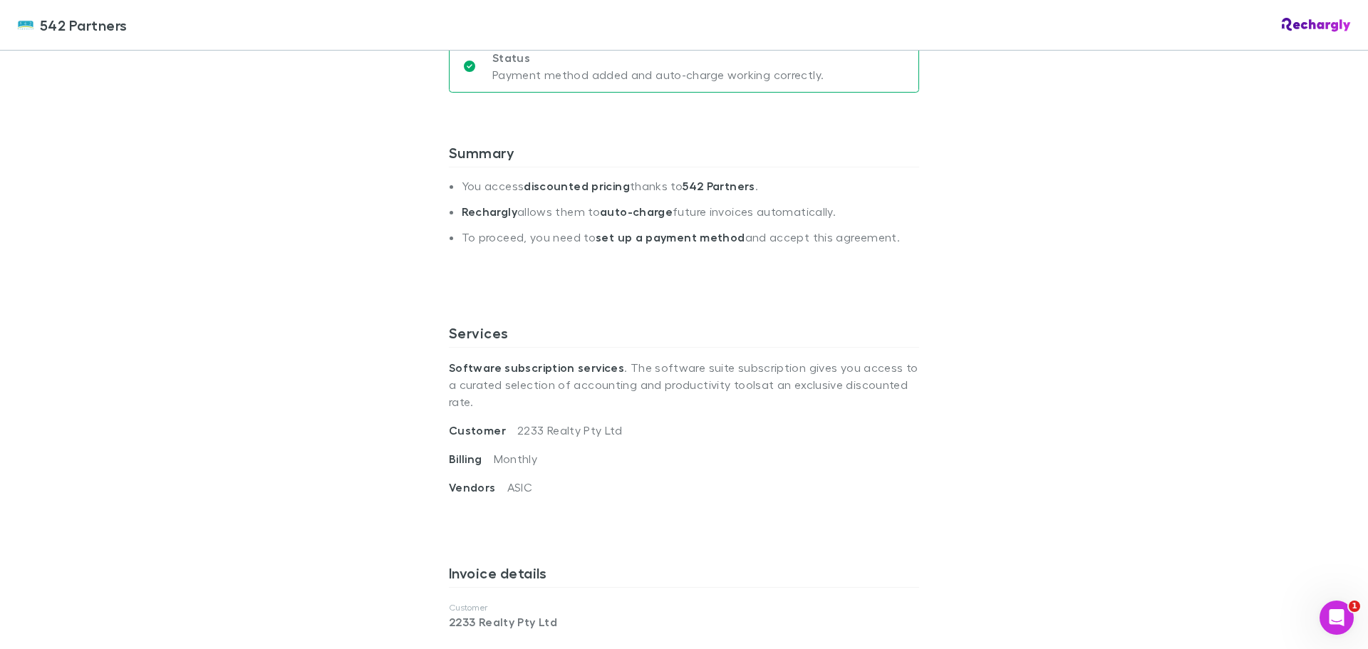
scroll to position [427, 0]
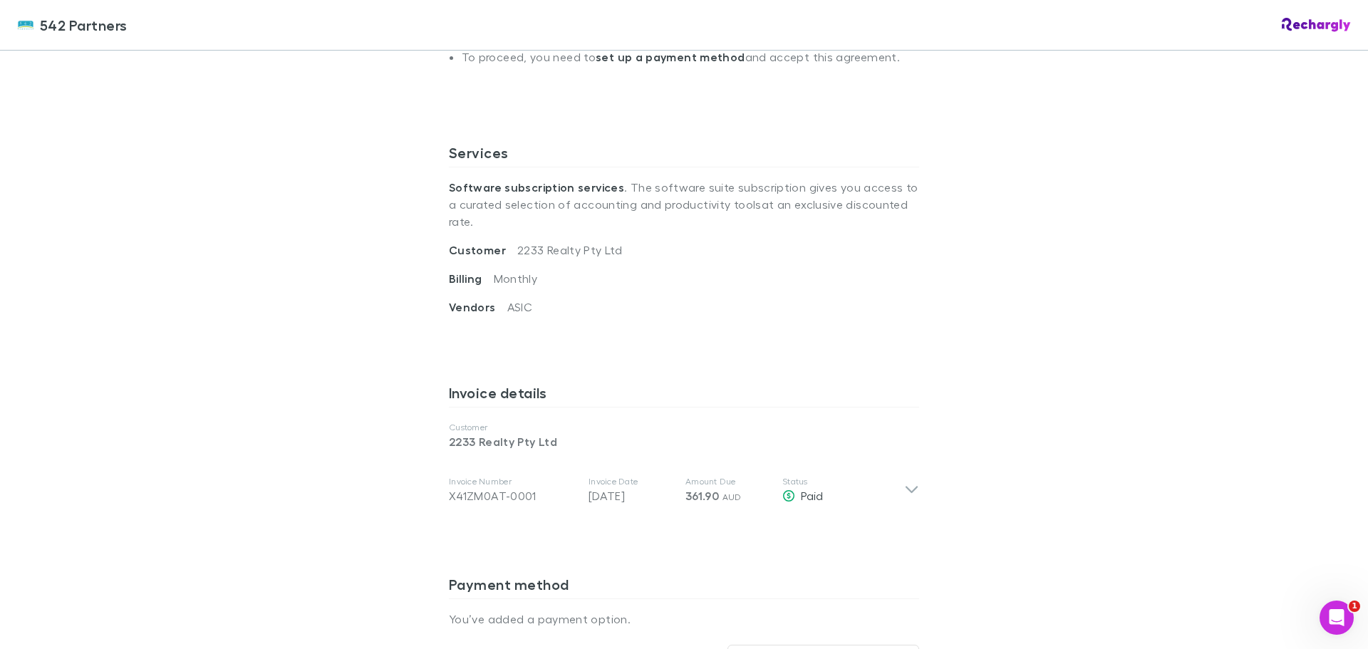
click at [905, 487] on icon at bounding box center [911, 490] width 12 height 7
